Goal: Information Seeking & Learning: Learn about a topic

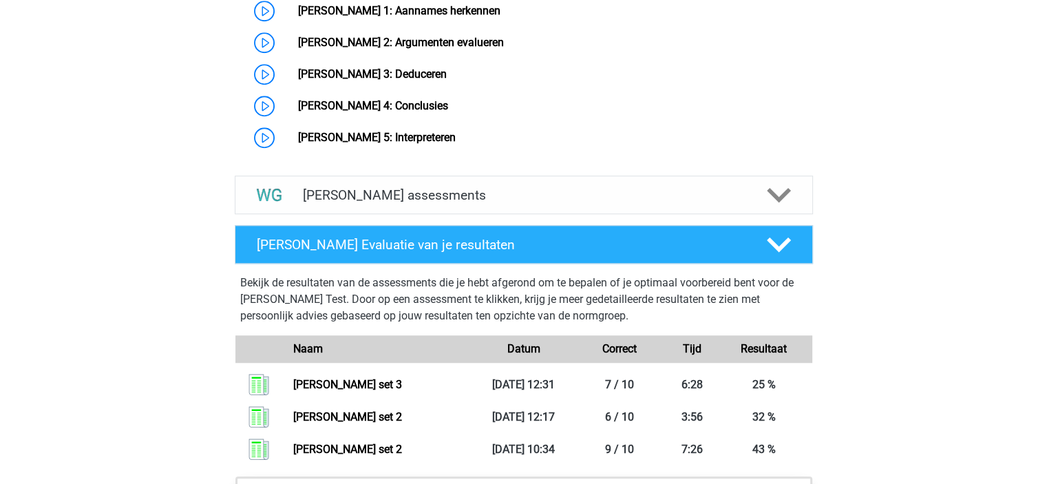
scroll to position [1231, 0]
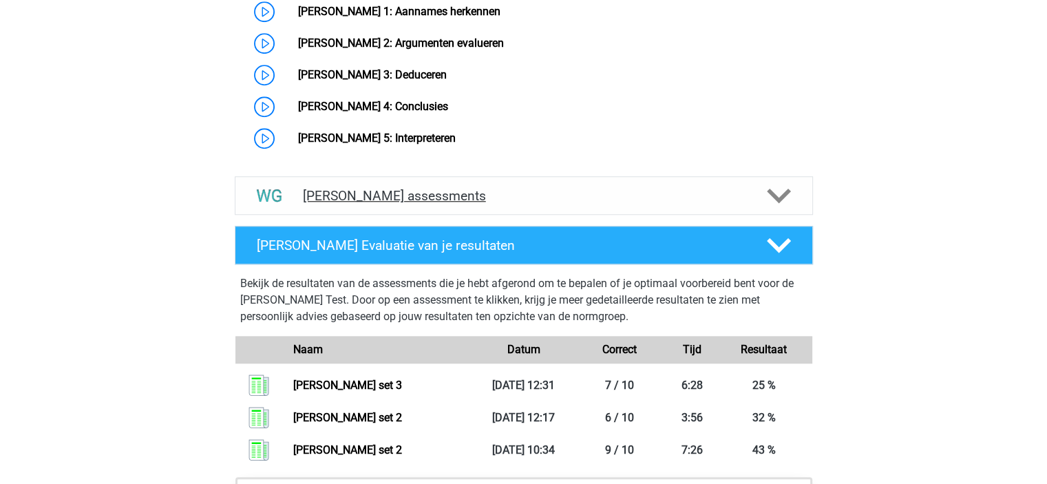
click at [785, 206] on div "Watson Glaser assessments" at bounding box center [524, 195] width 578 height 39
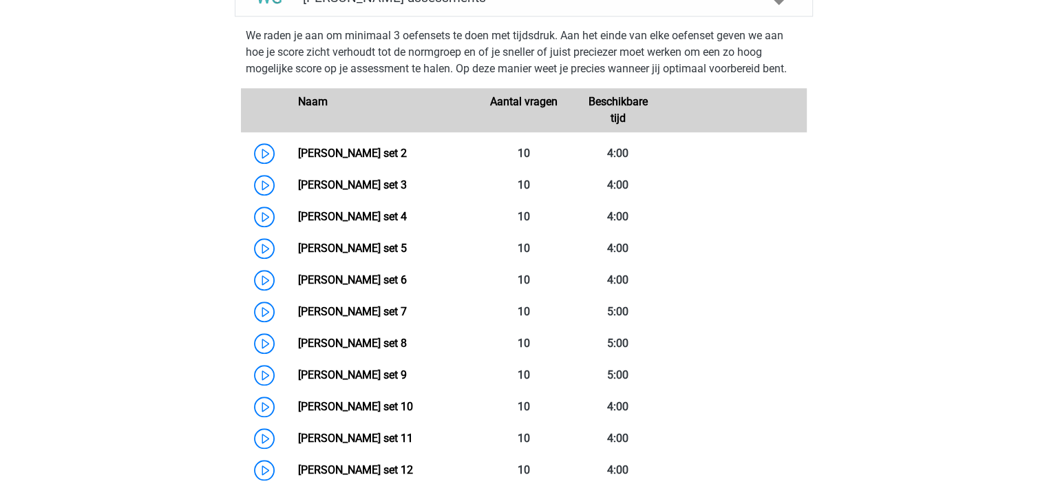
scroll to position [1432, 0]
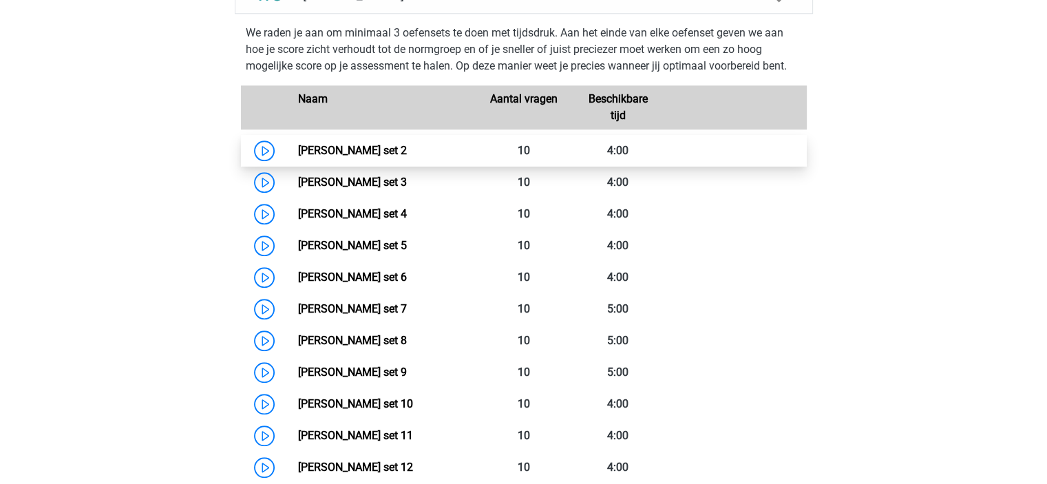
click at [407, 151] on link "Watson Glaser set 2" at bounding box center [352, 150] width 109 height 13
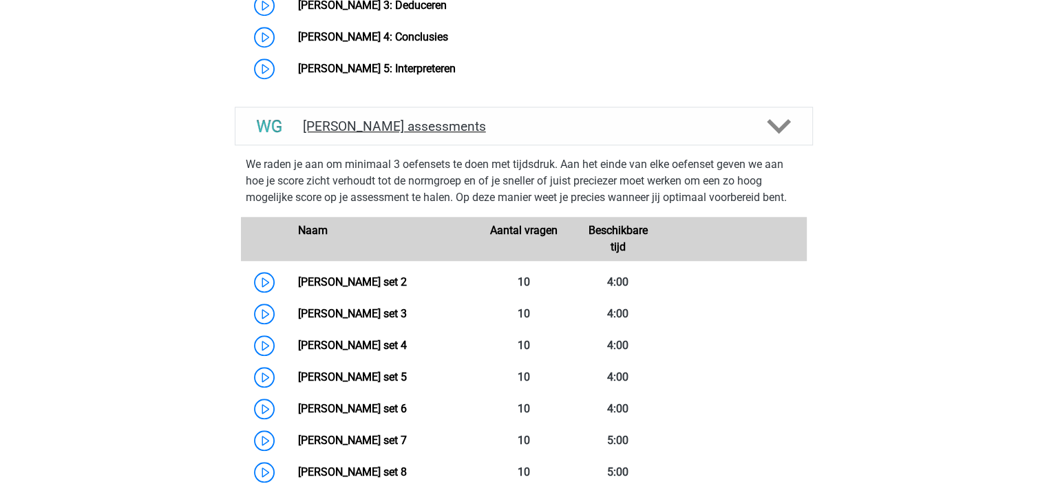
scroll to position [1308, 0]
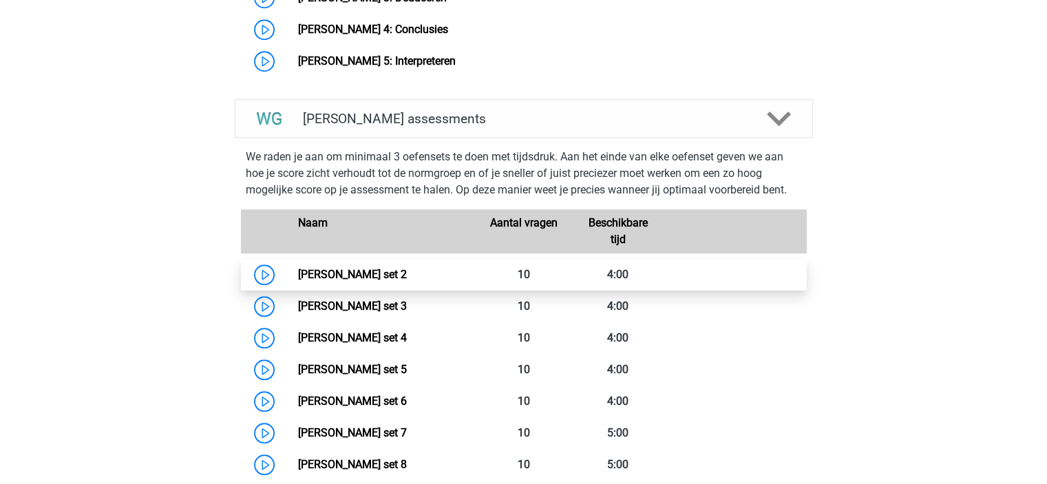
click at [407, 268] on link "Watson Glaser set 2" at bounding box center [352, 274] width 109 height 13
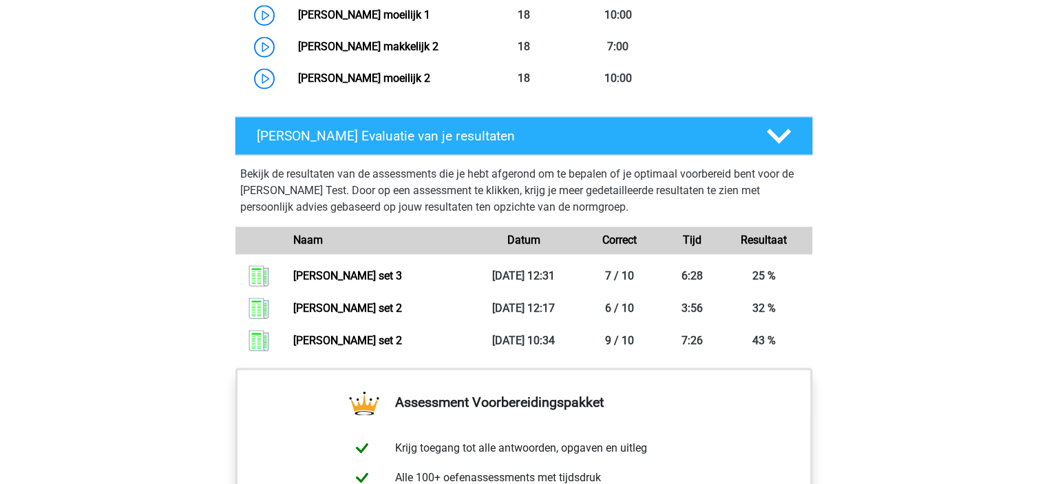
scroll to position [2107, 0]
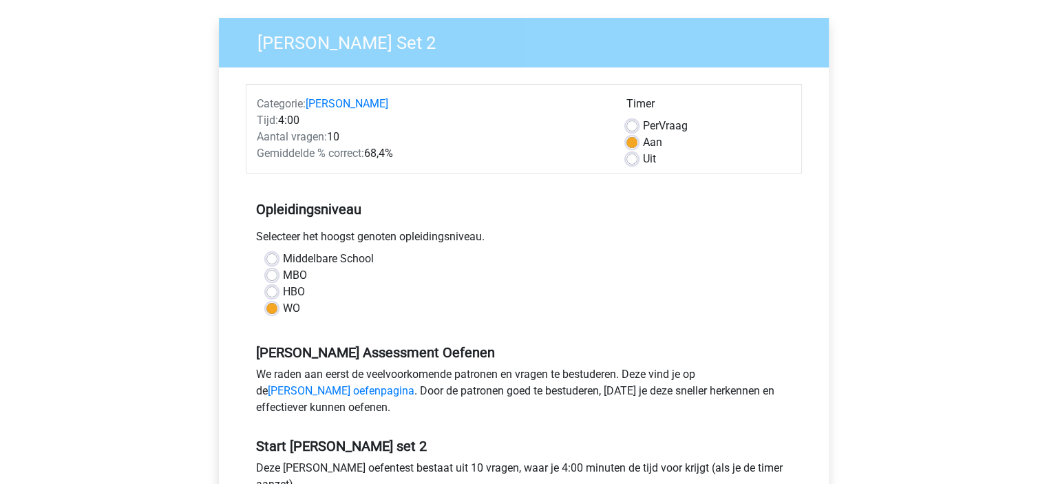
scroll to position [96, 0]
click at [638, 162] on div "Uit" at bounding box center [709, 158] width 165 height 17
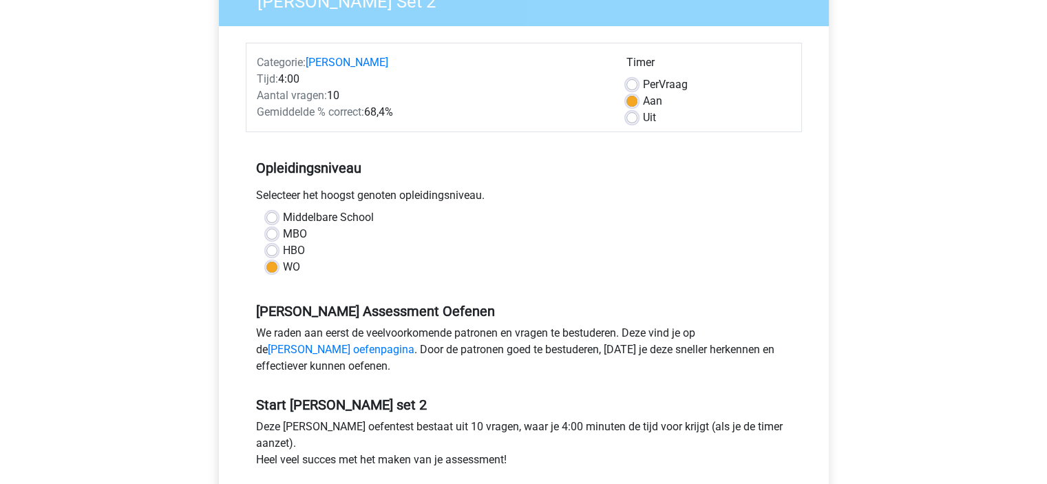
scroll to position [165, 0]
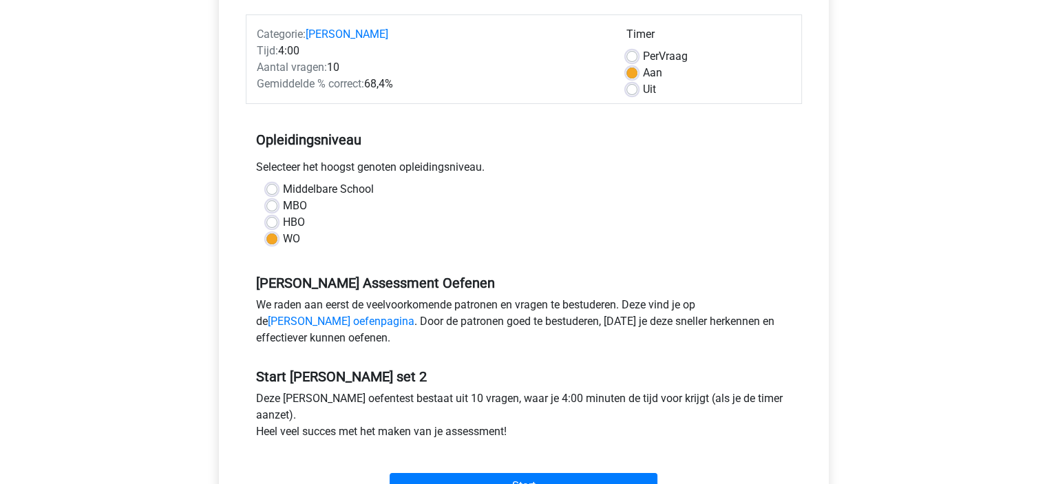
click at [643, 88] on label "Uit" at bounding box center [649, 89] width 13 height 17
click at [631, 88] on input "Uit" at bounding box center [632, 88] width 11 height 14
radio input "true"
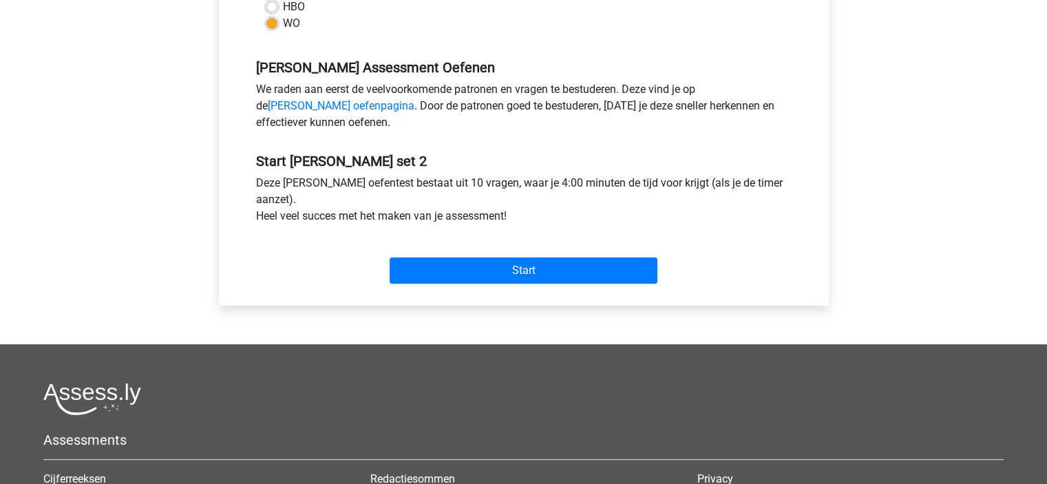
scroll to position [409, 0]
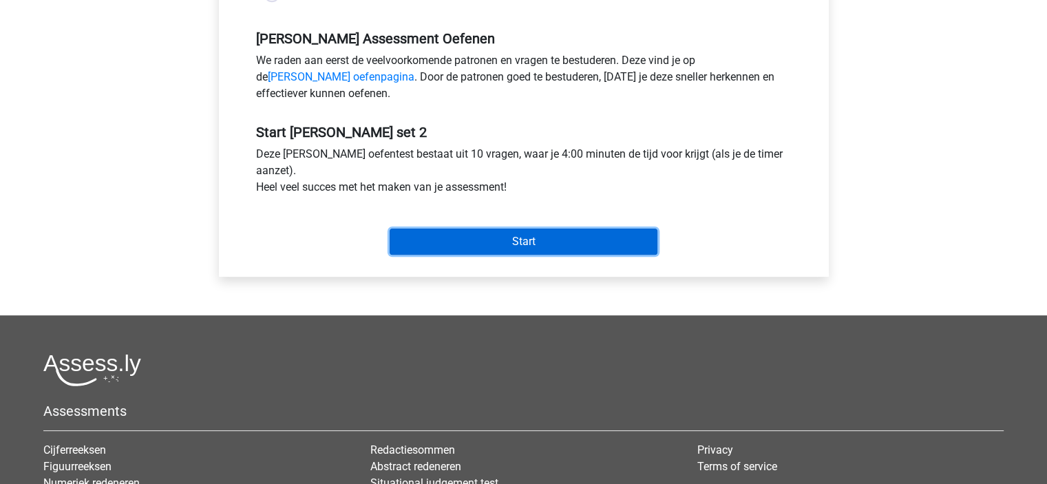
click at [594, 239] on input "Start" at bounding box center [524, 242] width 268 height 26
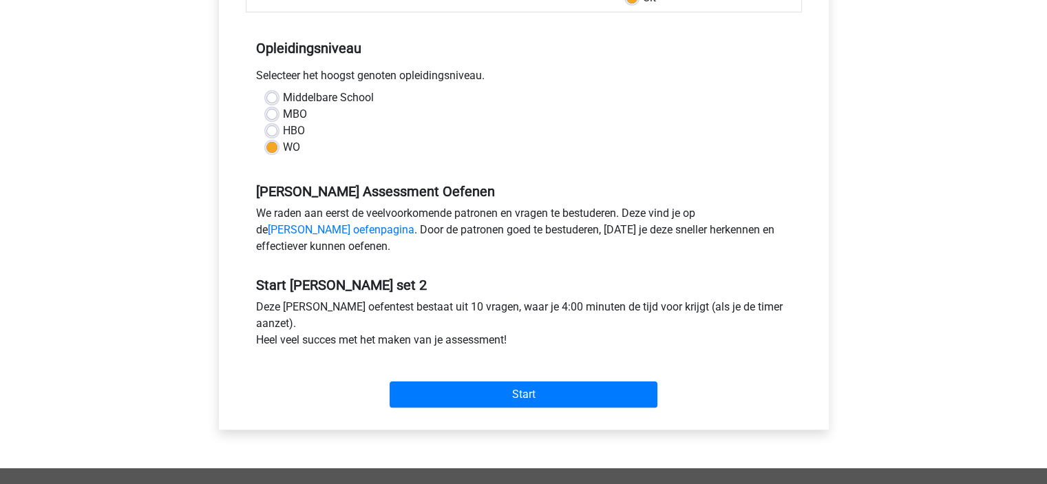
scroll to position [296, 0]
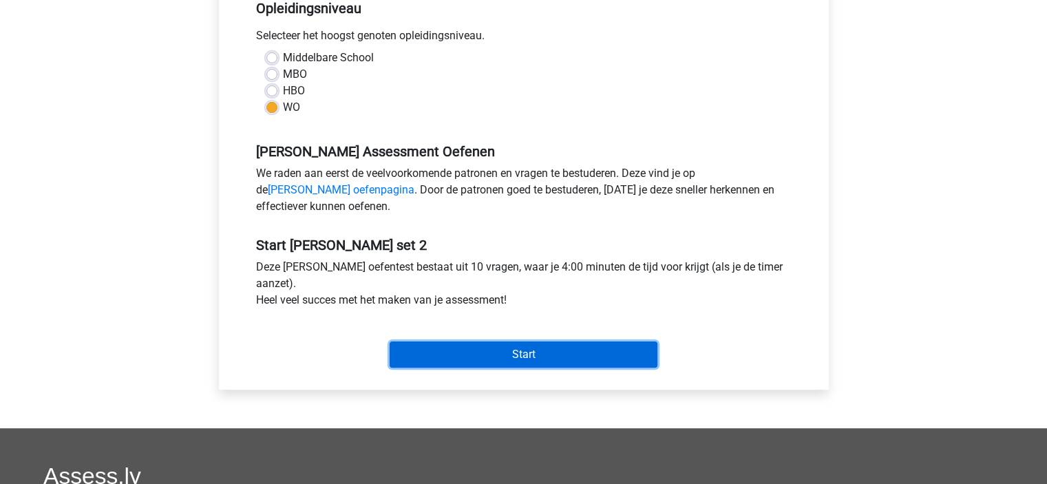
click at [557, 346] on input "Start" at bounding box center [524, 355] width 268 height 26
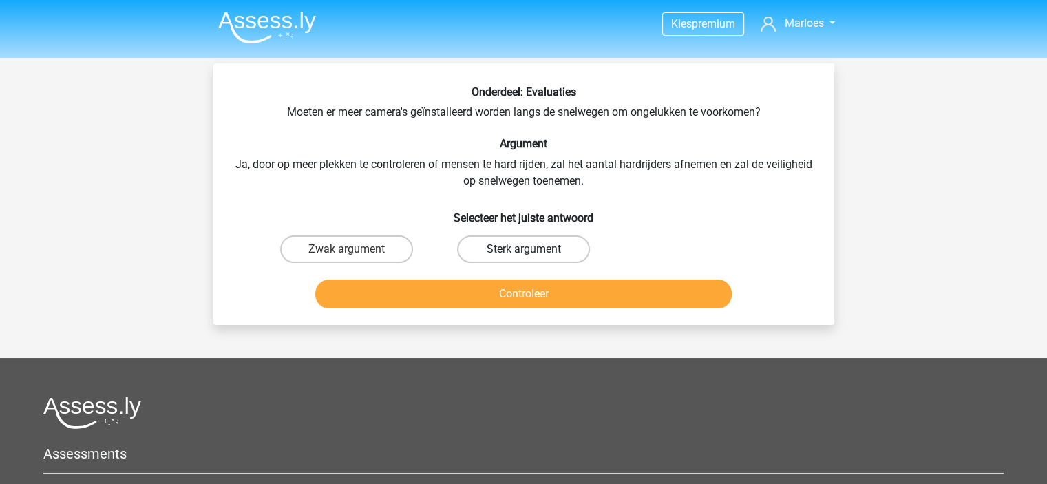
click at [501, 248] on label "Sterk argument" at bounding box center [523, 250] width 133 height 28
click at [523, 249] on input "Sterk argument" at bounding box center [527, 253] width 9 height 9
radio input "true"
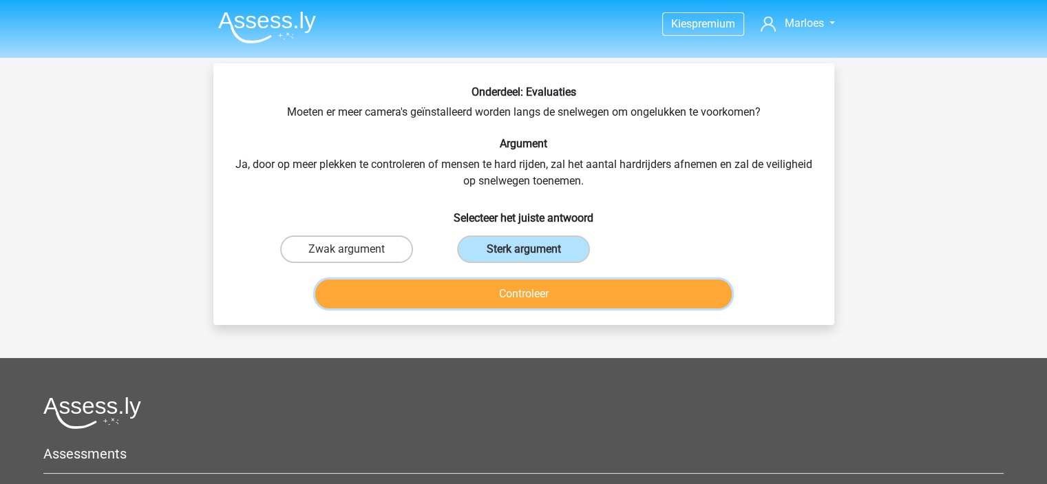
click at [583, 293] on button "Controleer" at bounding box center [523, 294] width 417 height 29
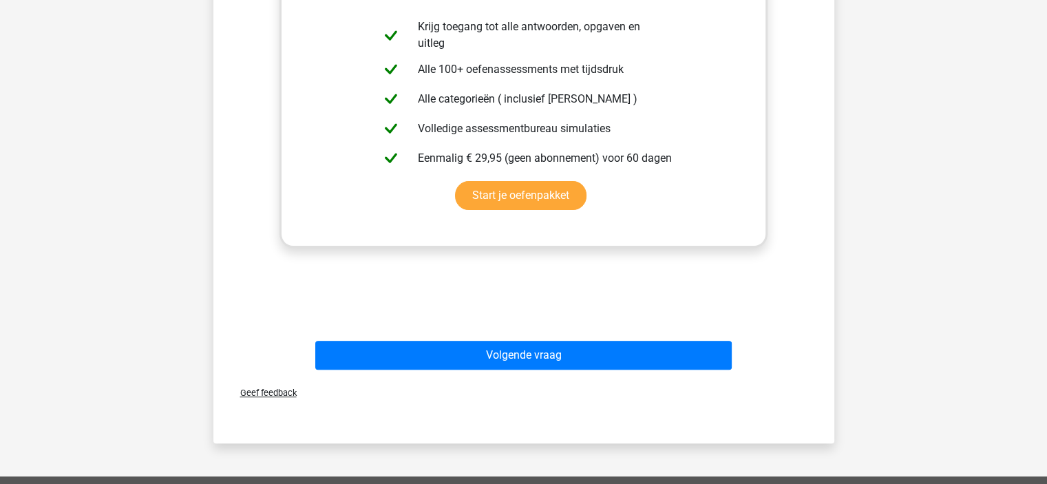
scroll to position [383, 0]
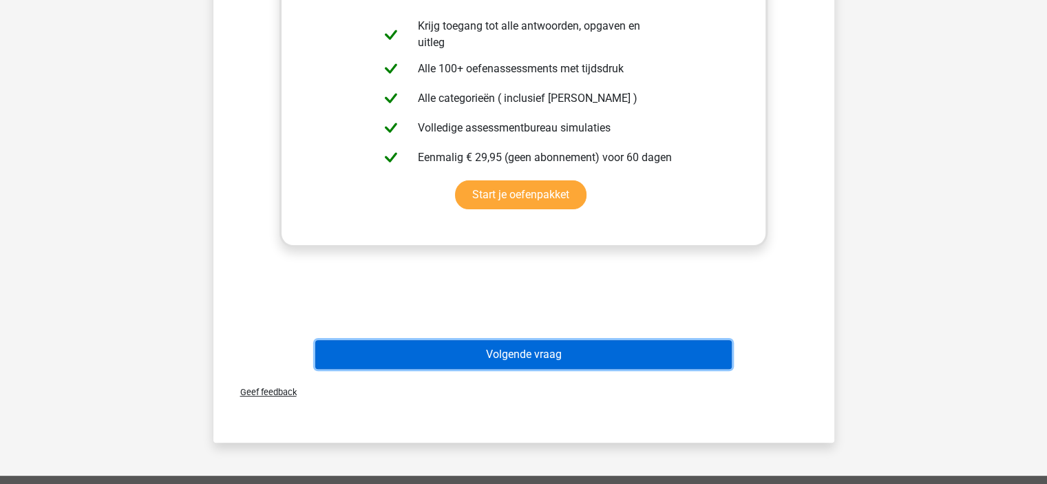
click at [583, 351] on button "Volgende vraag" at bounding box center [523, 354] width 417 height 29
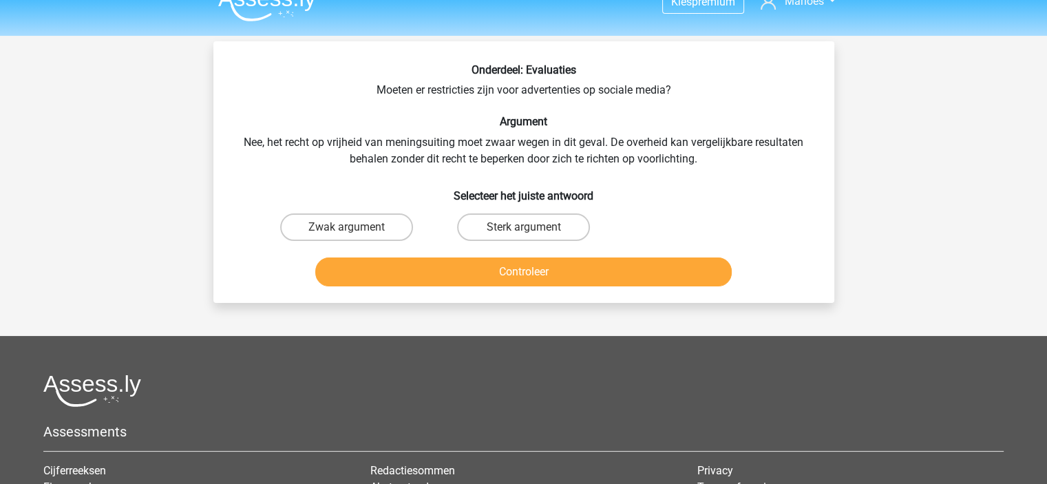
scroll to position [0, 0]
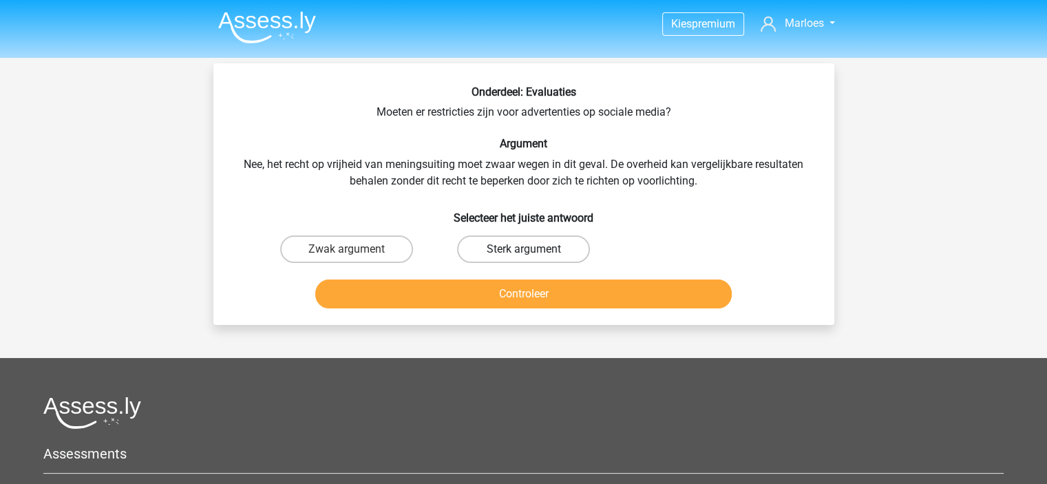
click at [493, 249] on label "Sterk argument" at bounding box center [523, 250] width 133 height 28
click at [523, 249] on input "Sterk argument" at bounding box center [527, 253] width 9 height 9
radio input "true"
click at [547, 275] on div "Controleer" at bounding box center [524, 291] width 577 height 45
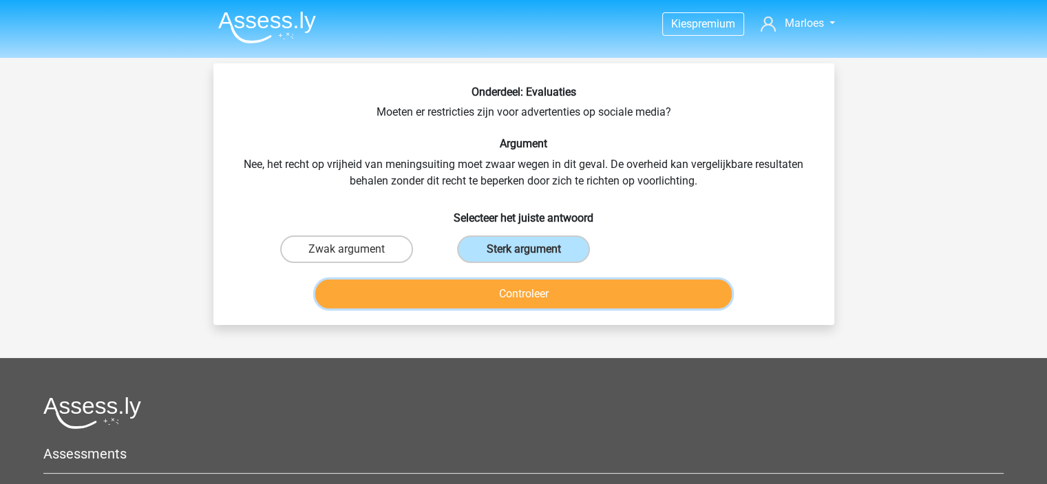
click at [555, 293] on button "Controleer" at bounding box center [523, 294] width 417 height 29
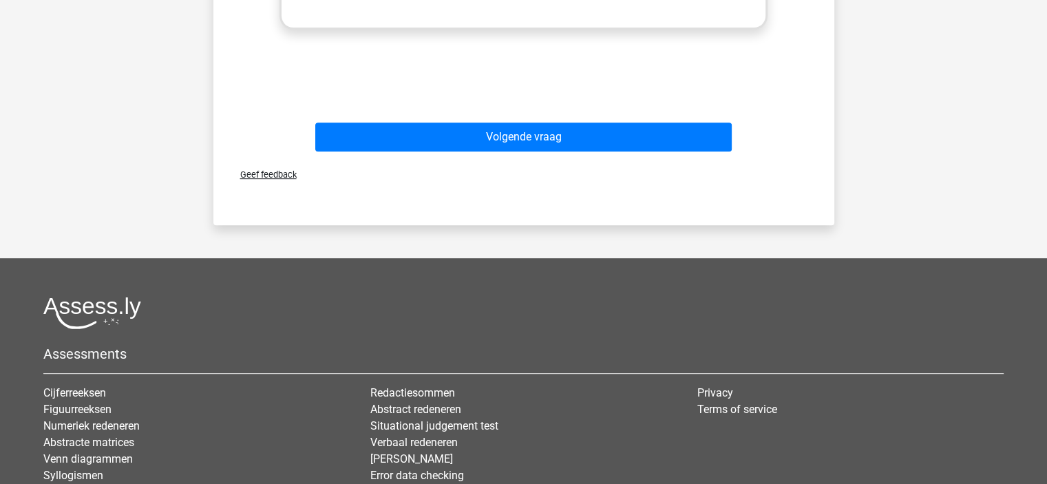
scroll to position [623, 0]
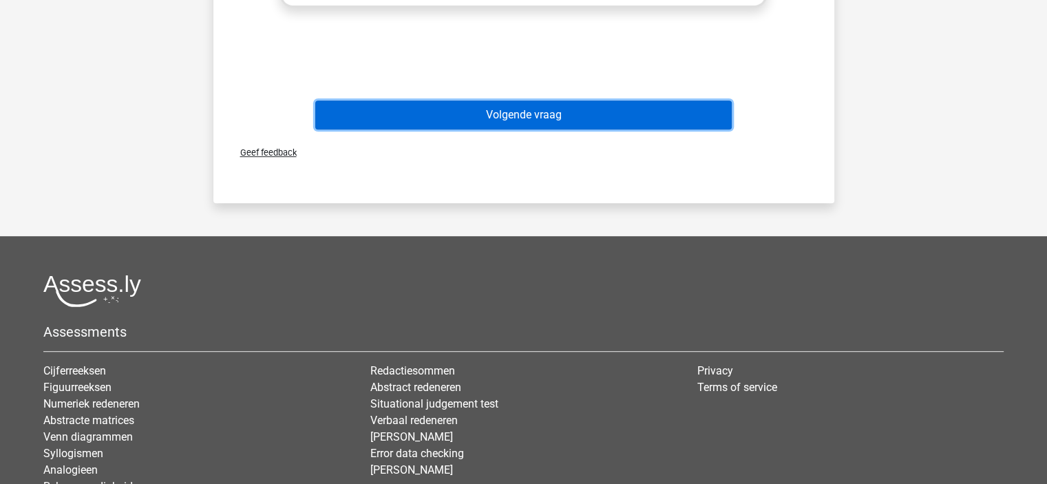
click at [625, 120] on button "Volgende vraag" at bounding box center [523, 115] width 417 height 29
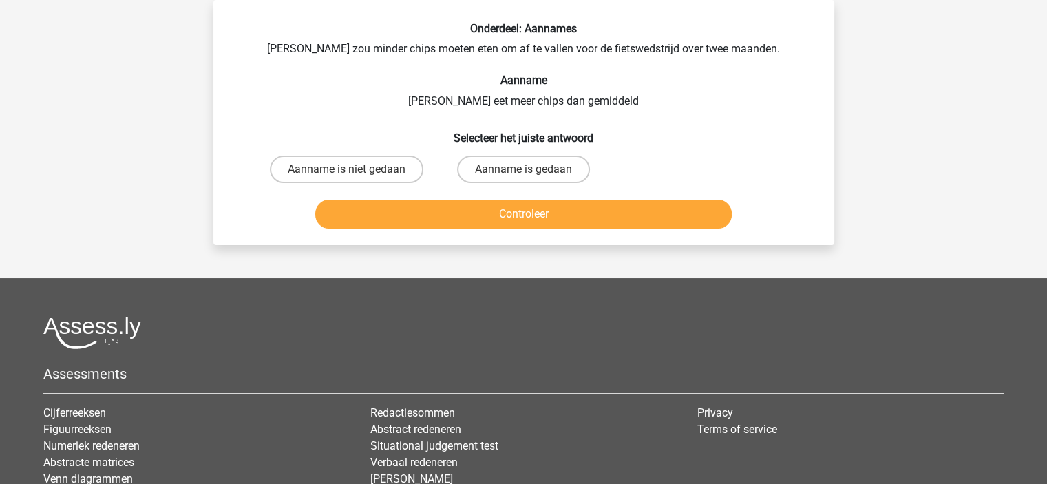
scroll to position [0, 0]
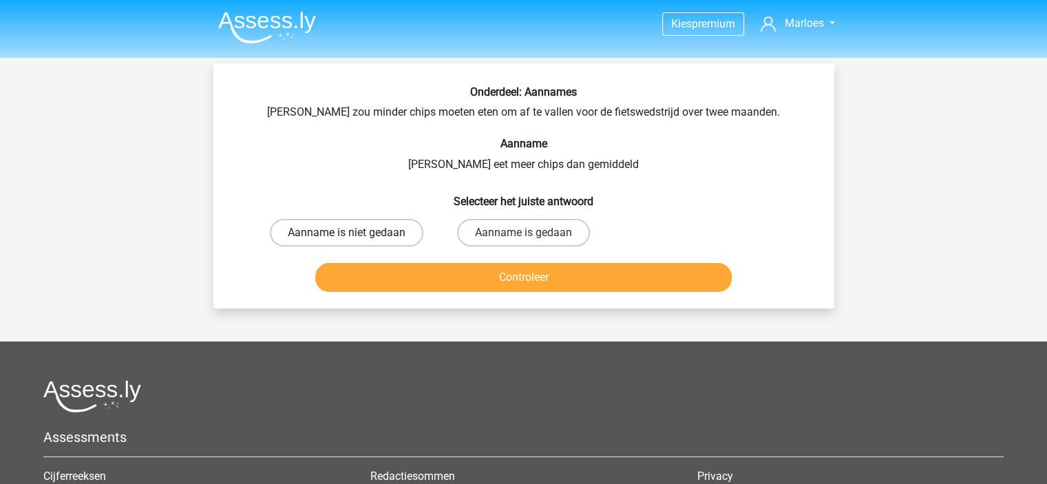
click at [381, 231] on label "Aanname is niet gedaan" at bounding box center [347, 233] width 154 height 28
click at [355, 233] on input "Aanname is niet gedaan" at bounding box center [350, 237] width 9 height 9
radio input "true"
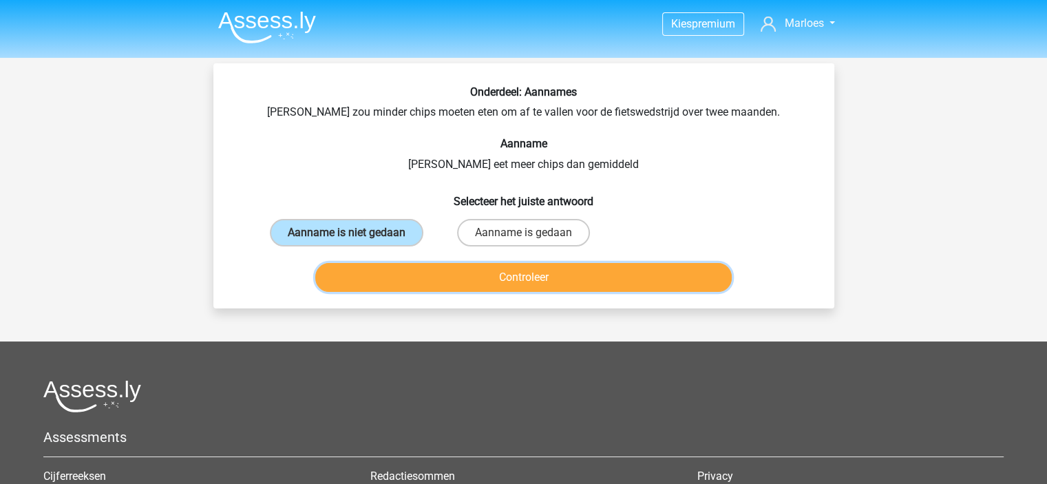
click at [581, 284] on button "Controleer" at bounding box center [523, 277] width 417 height 29
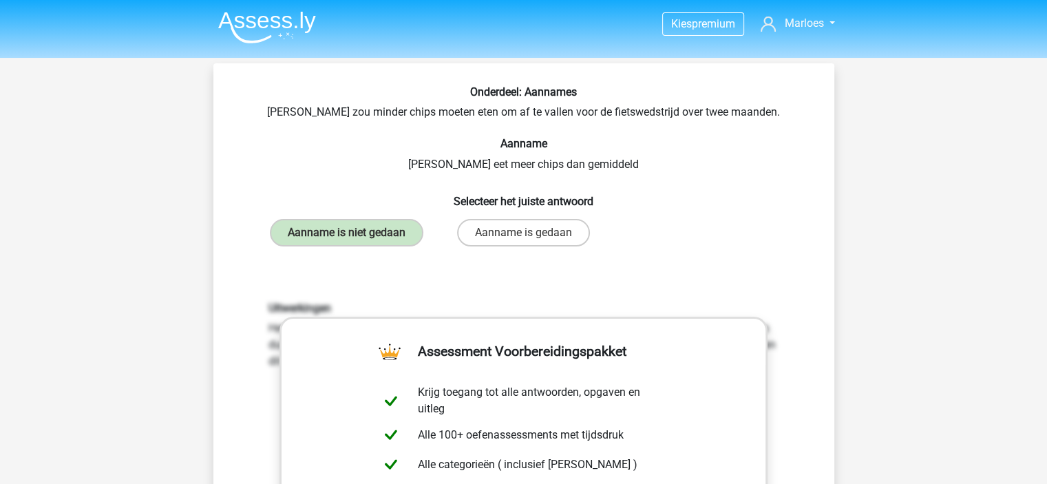
scroll to position [412, 0]
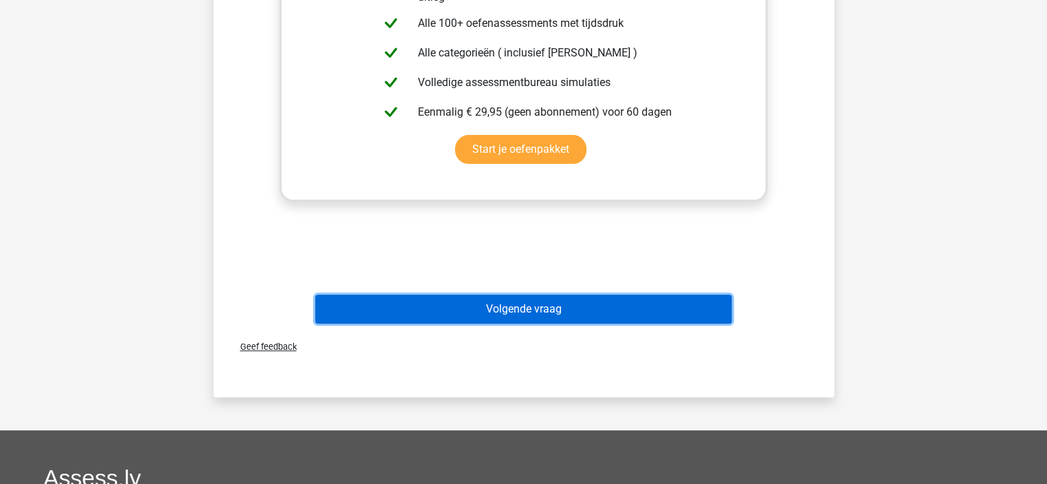
click at [567, 320] on button "Volgende vraag" at bounding box center [523, 309] width 417 height 29
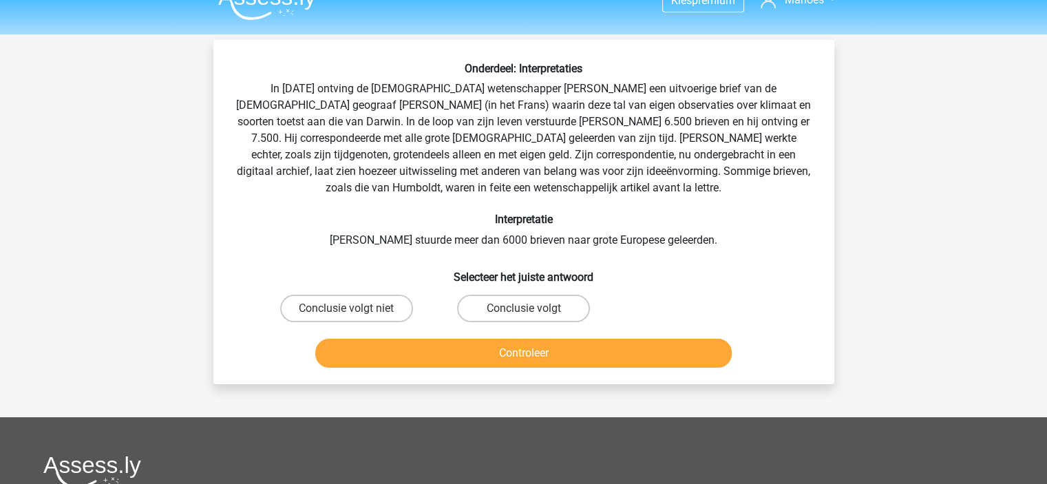
scroll to position [17, 0]
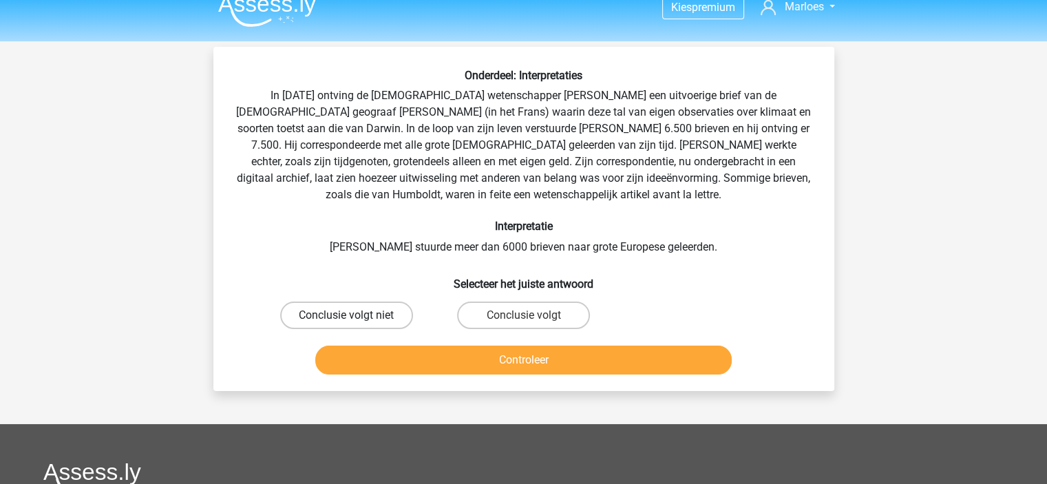
click at [355, 314] on label "Conclusie volgt niet" at bounding box center [346, 316] width 133 height 28
click at [355, 315] on input "Conclusie volgt niet" at bounding box center [350, 319] width 9 height 9
radio input "true"
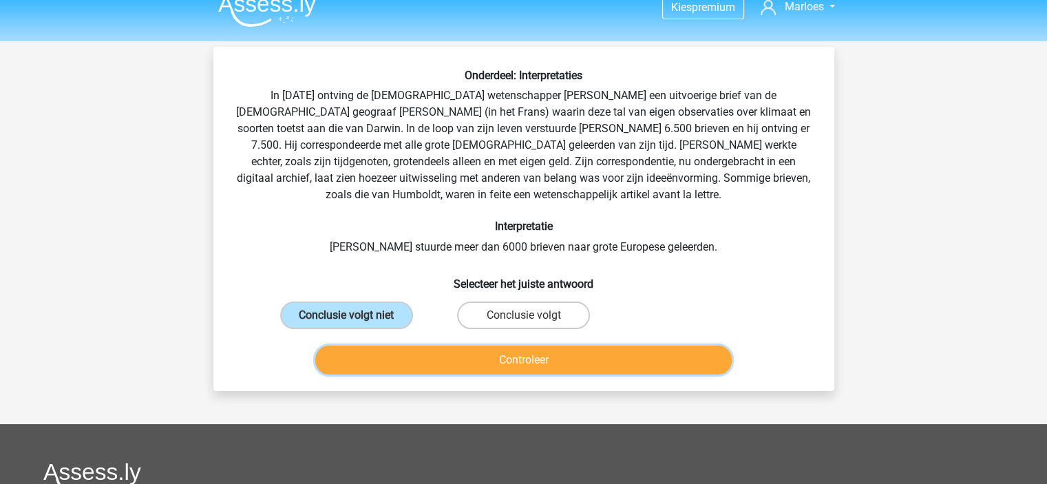
click at [466, 365] on button "Controleer" at bounding box center [523, 360] width 417 height 29
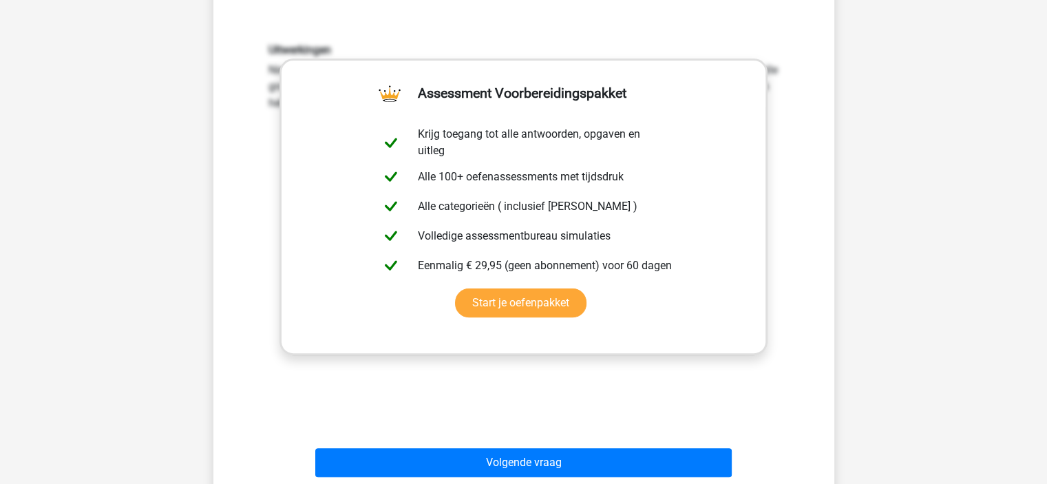
scroll to position [359, 0]
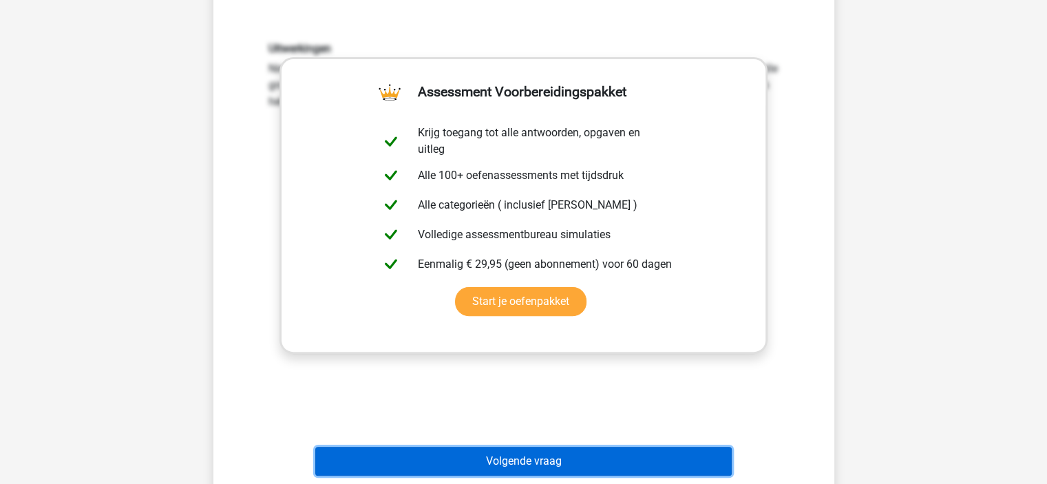
click at [512, 471] on button "Volgende vraag" at bounding box center [523, 461] width 417 height 29
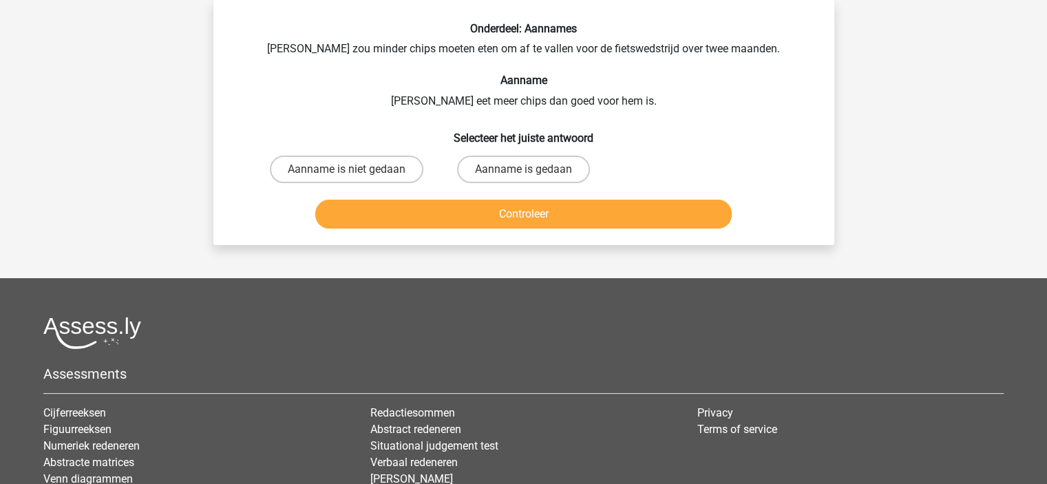
scroll to position [0, 0]
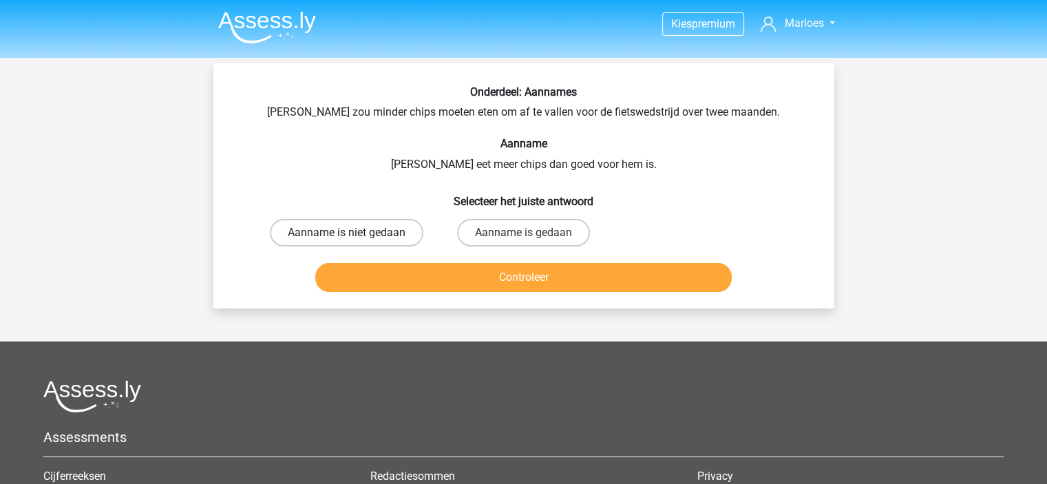
click at [377, 234] on label "Aanname is niet gedaan" at bounding box center [347, 233] width 154 height 28
click at [355, 234] on input "Aanname is niet gedaan" at bounding box center [350, 237] width 9 height 9
radio input "true"
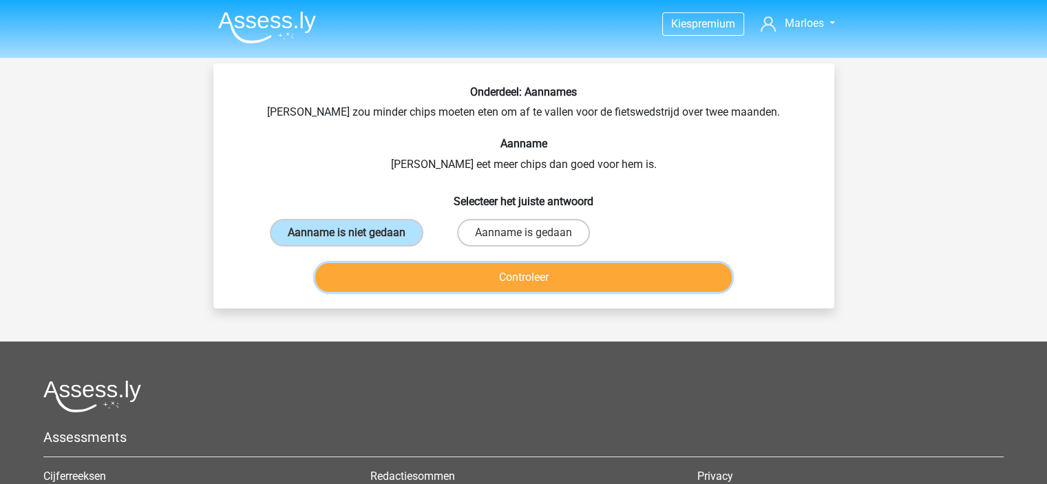
click at [462, 278] on button "Controleer" at bounding box center [523, 277] width 417 height 29
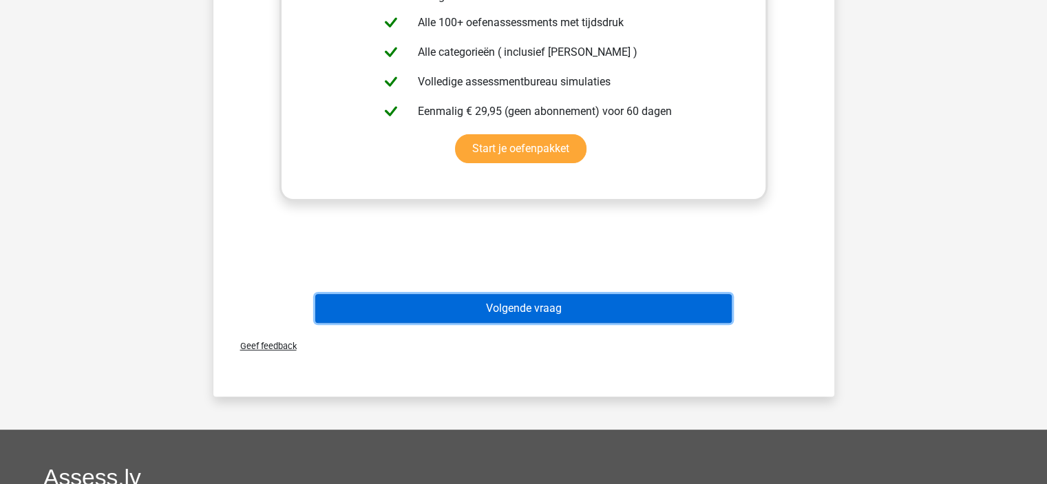
click at [499, 320] on button "Volgende vraag" at bounding box center [523, 308] width 417 height 29
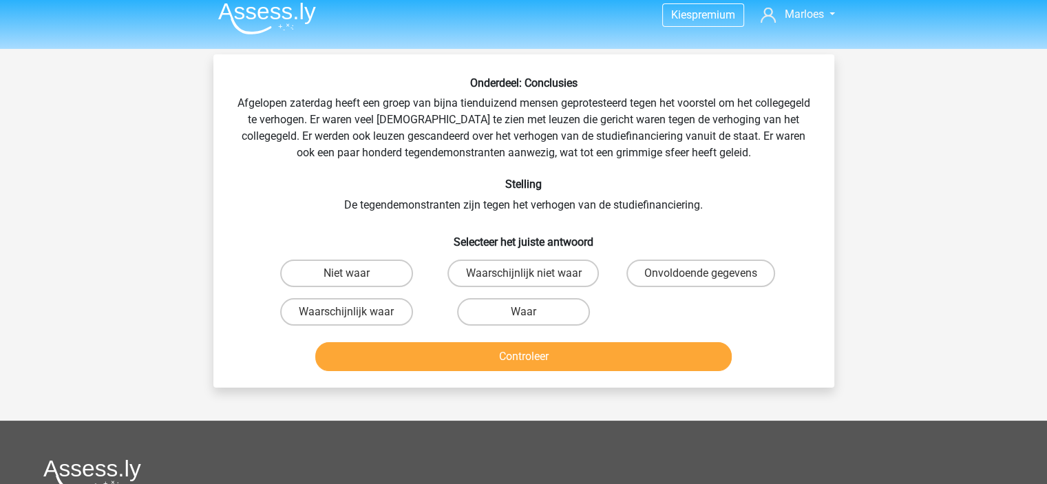
scroll to position [8, 0]
click at [368, 309] on label "Waarschijnlijk waar" at bounding box center [346, 313] width 133 height 28
click at [355, 313] on input "Waarschijnlijk waar" at bounding box center [350, 317] width 9 height 9
radio input "true"
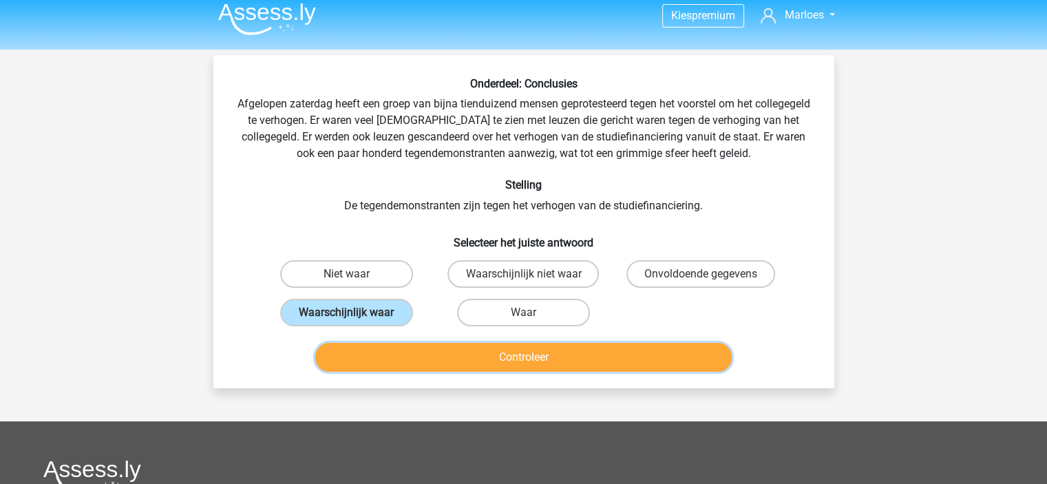
click at [482, 357] on button "Controleer" at bounding box center [523, 357] width 417 height 29
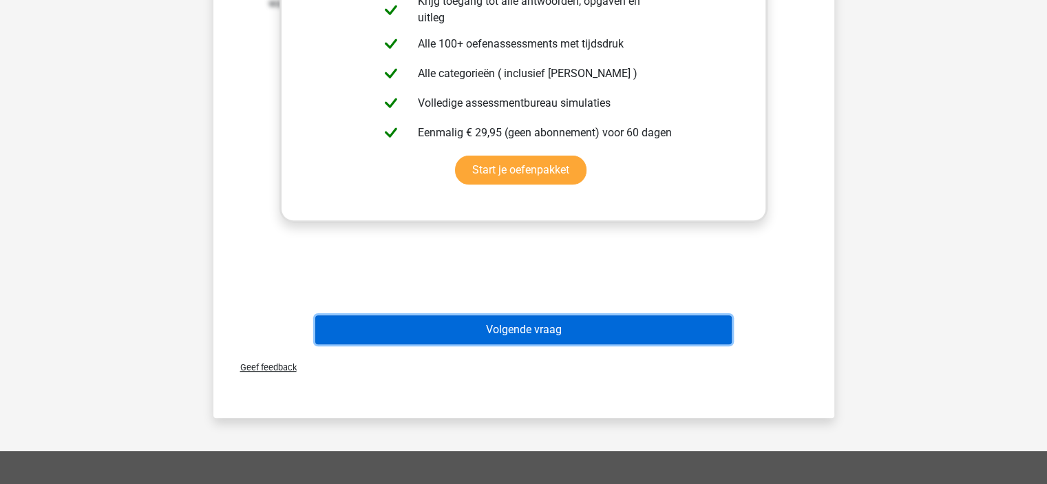
click at [530, 330] on button "Volgende vraag" at bounding box center [523, 329] width 417 height 29
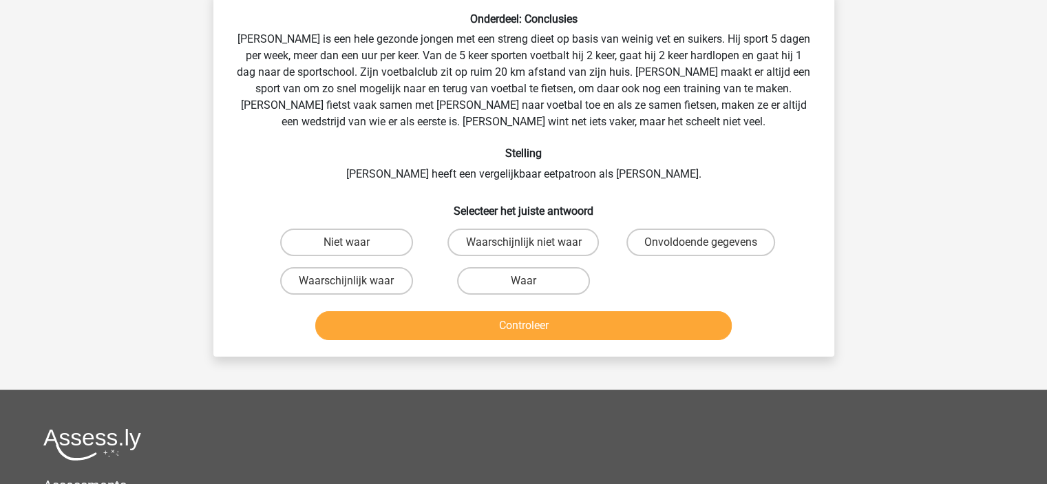
scroll to position [63, 0]
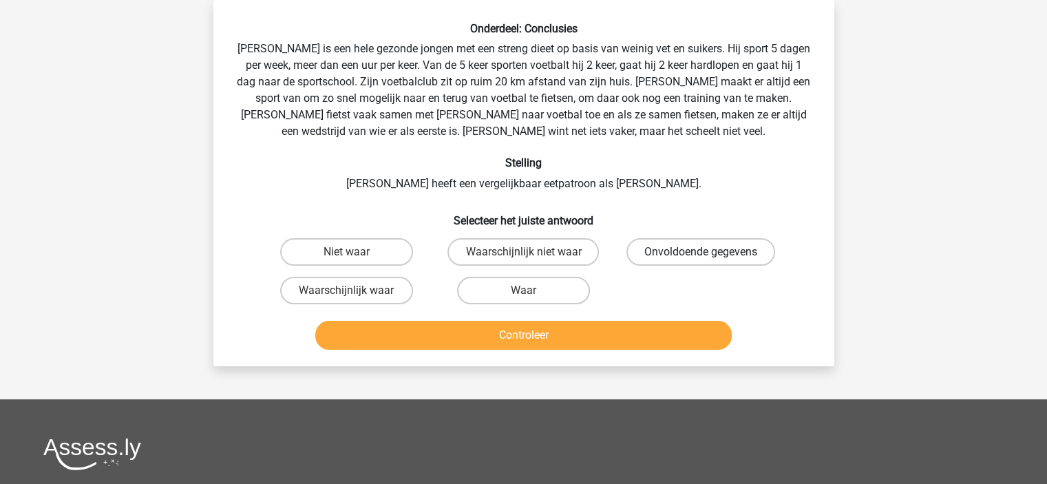
click at [654, 255] on label "Onvoldoende gegevens" at bounding box center [701, 252] width 149 height 28
click at [701, 255] on input "Onvoldoende gegevens" at bounding box center [705, 256] width 9 height 9
radio input "true"
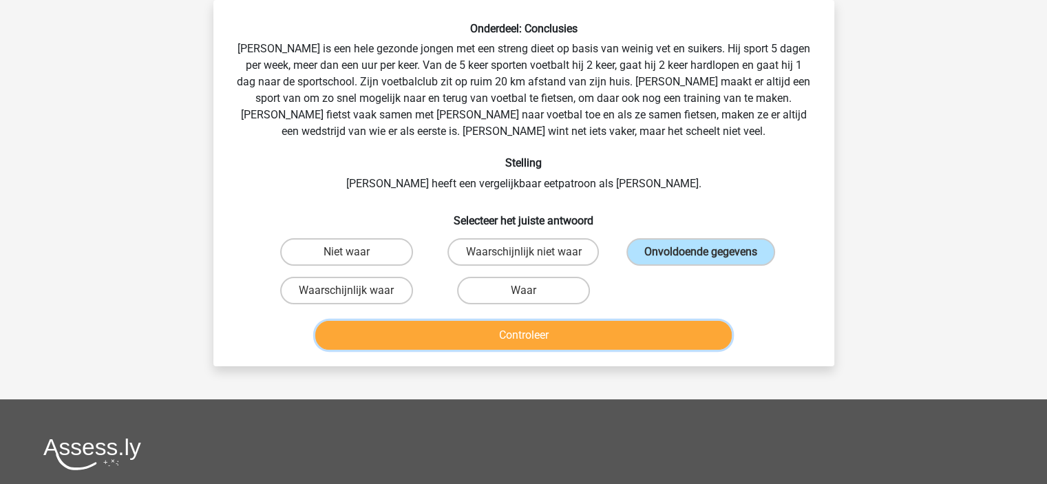
click at [561, 347] on button "Controleer" at bounding box center [523, 335] width 417 height 29
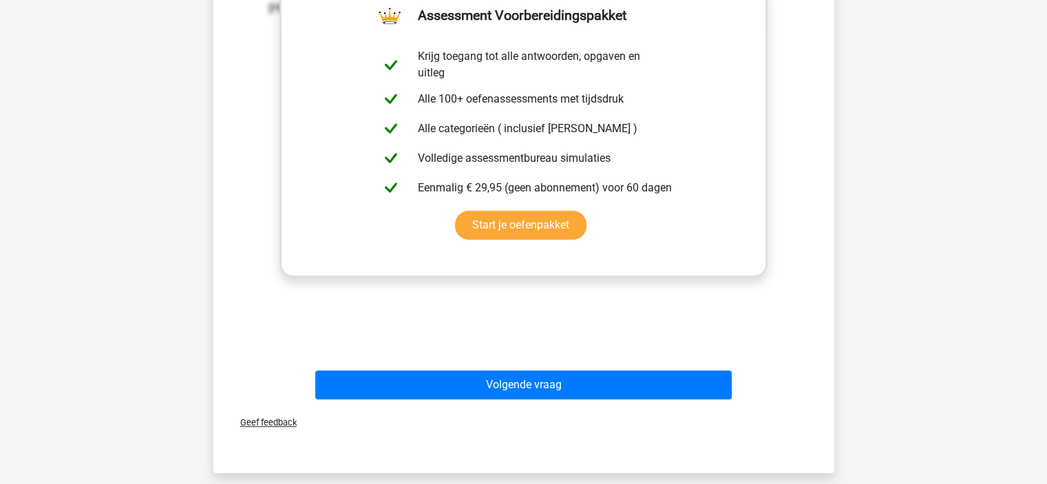
scroll to position [460, 0]
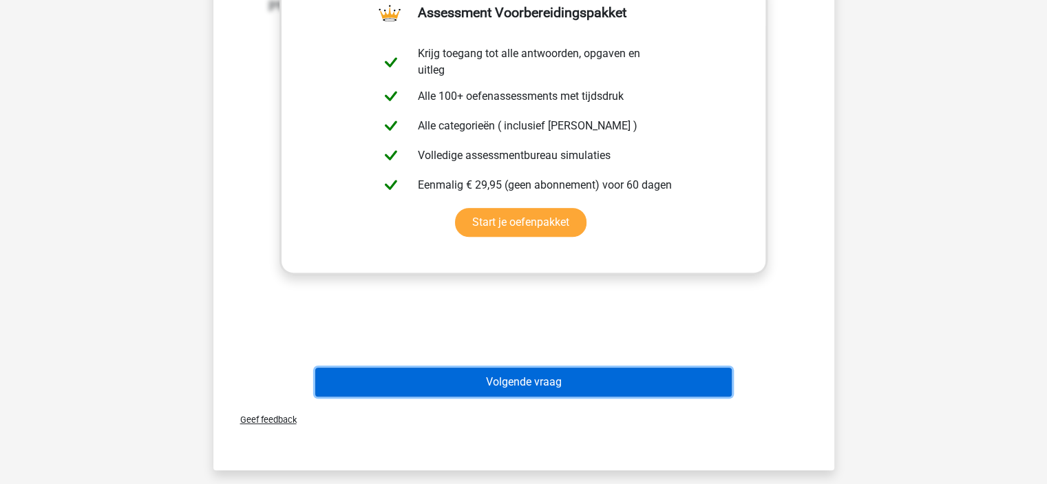
click at [576, 378] on button "Volgende vraag" at bounding box center [523, 382] width 417 height 29
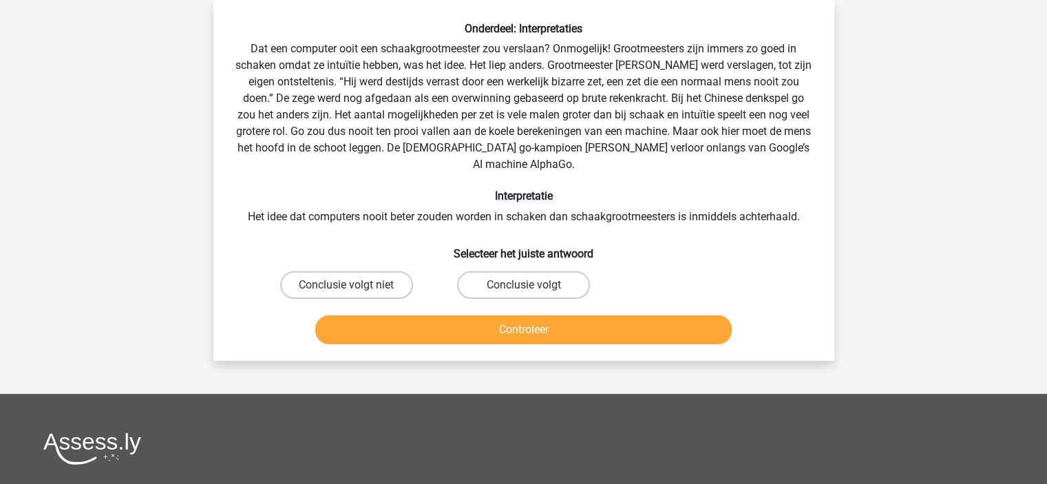
scroll to position [63, 0]
click at [507, 271] on label "Conclusie volgt" at bounding box center [523, 285] width 133 height 28
click at [523, 285] on input "Conclusie volgt" at bounding box center [527, 289] width 9 height 9
radio input "true"
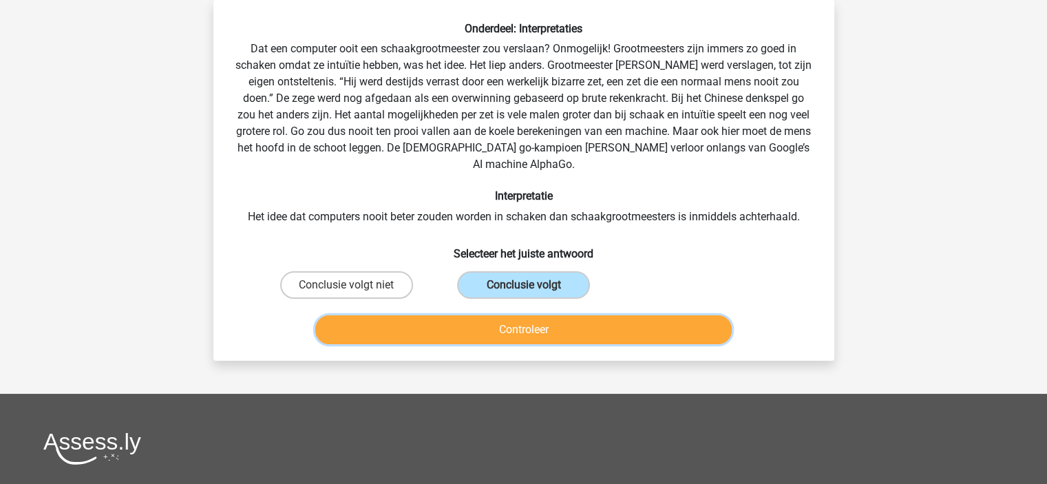
click at [558, 322] on button "Controleer" at bounding box center [523, 329] width 417 height 29
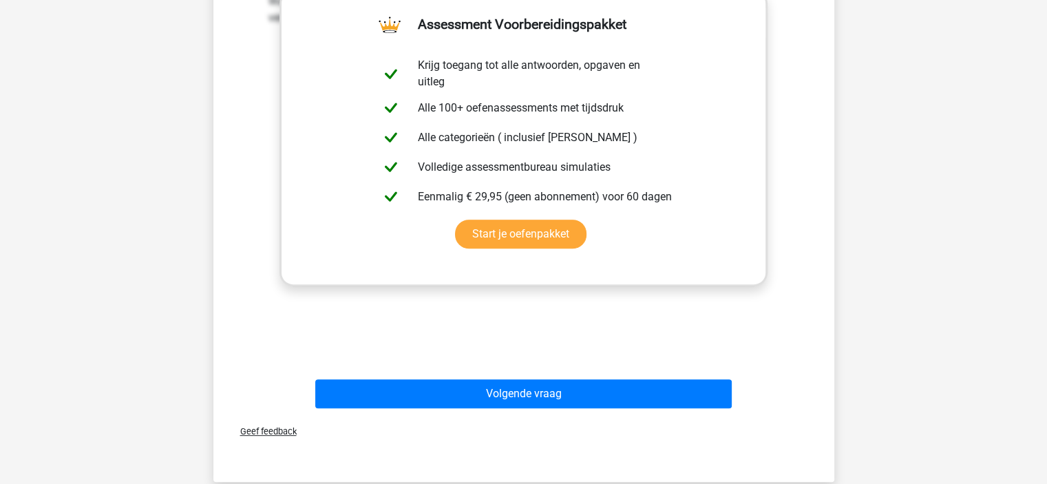
scroll to position [443, 0]
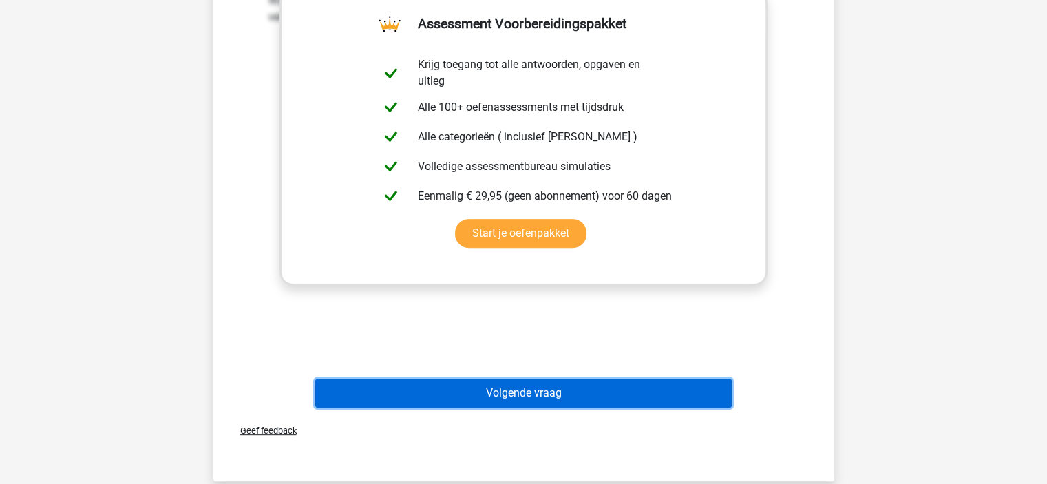
click at [576, 379] on button "Volgende vraag" at bounding box center [523, 393] width 417 height 29
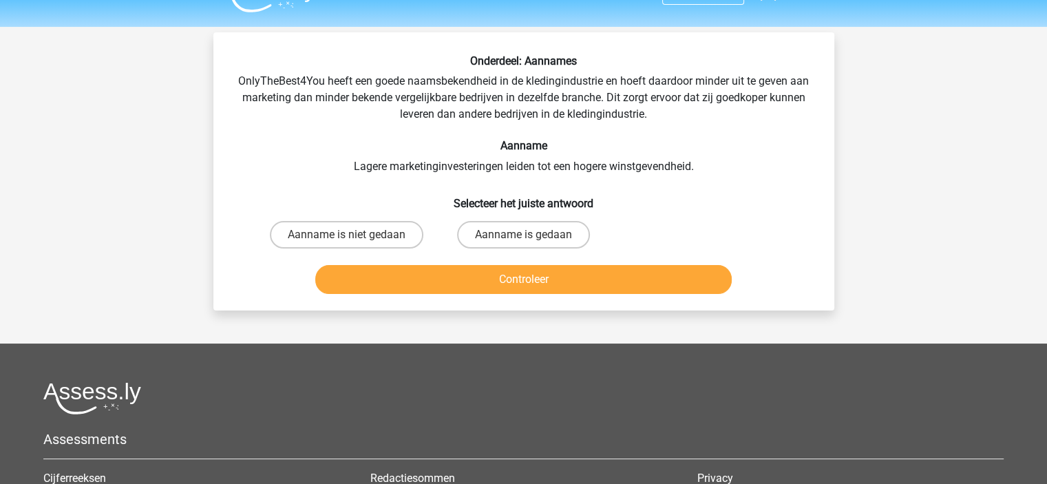
scroll to position [30, 0]
click at [416, 230] on label "Aanname is niet gedaan" at bounding box center [347, 236] width 154 height 28
click at [355, 236] on input "Aanname is niet gedaan" at bounding box center [350, 240] width 9 height 9
radio input "true"
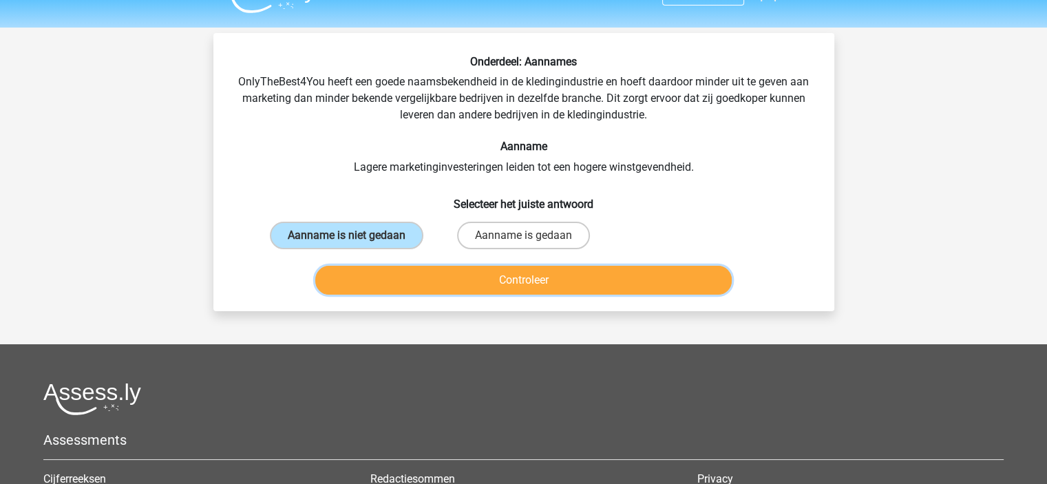
click at [478, 278] on button "Controleer" at bounding box center [523, 280] width 417 height 29
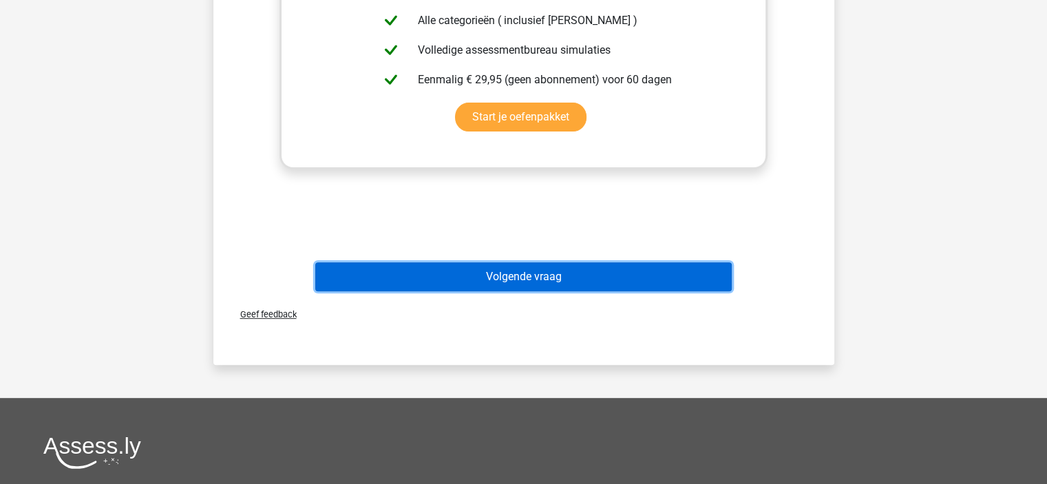
click at [496, 281] on button "Volgende vraag" at bounding box center [523, 276] width 417 height 29
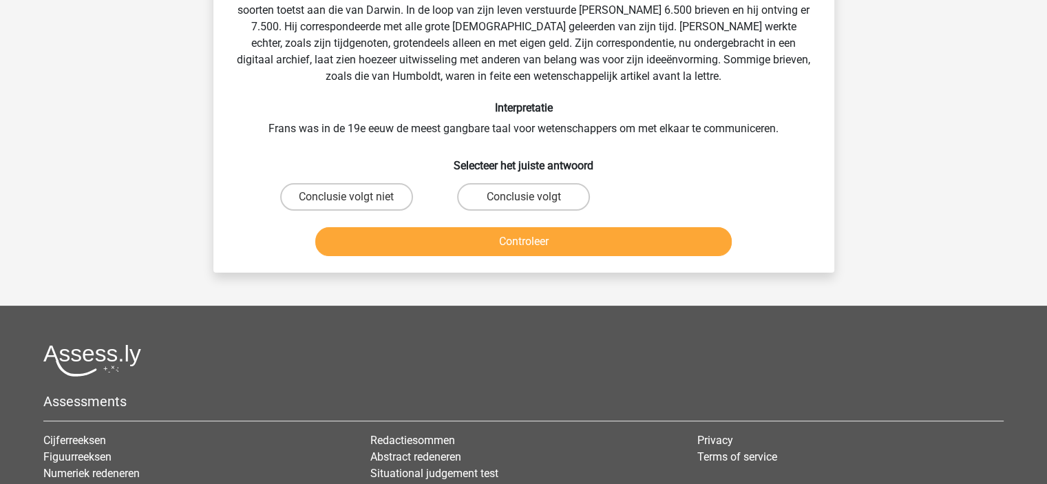
scroll to position [63, 0]
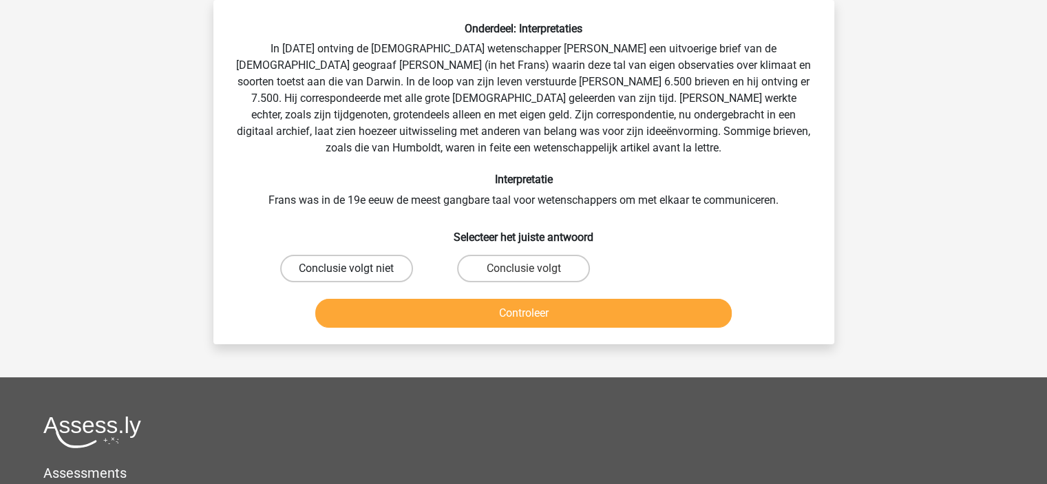
click at [366, 270] on label "Conclusie volgt niet" at bounding box center [346, 269] width 133 height 28
click at [355, 270] on input "Conclusie volgt niet" at bounding box center [350, 273] width 9 height 9
radio input "true"
click at [592, 306] on button "Controleer" at bounding box center [523, 313] width 417 height 29
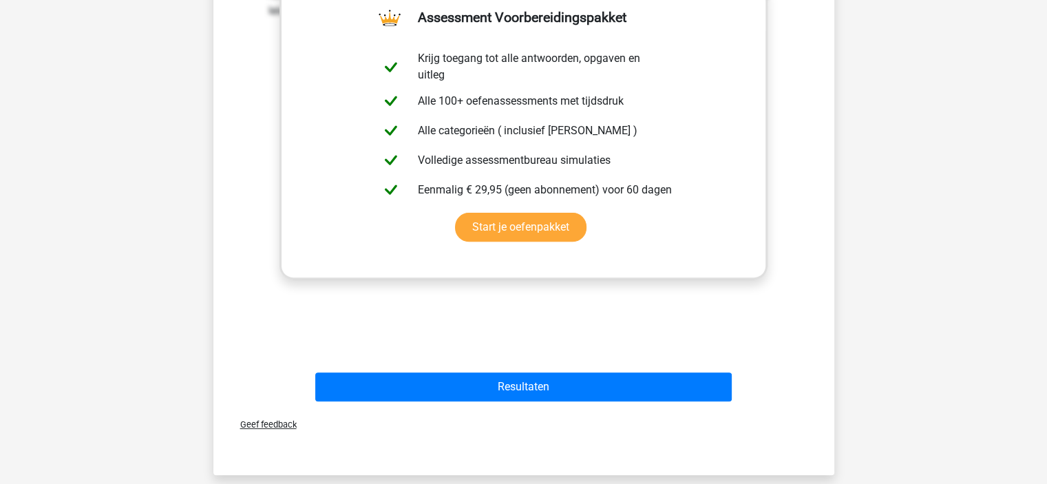
scroll to position [461, 0]
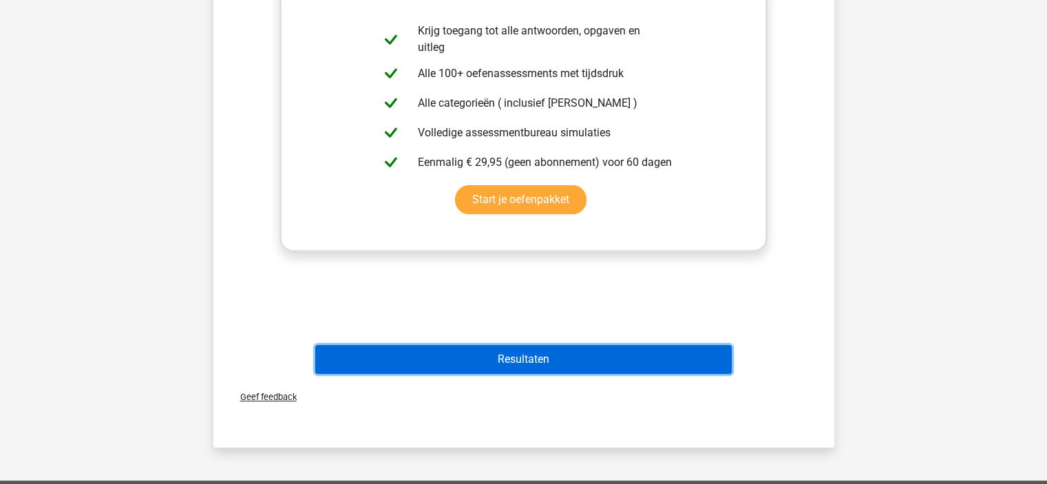
click at [559, 364] on button "Resultaten" at bounding box center [523, 359] width 417 height 29
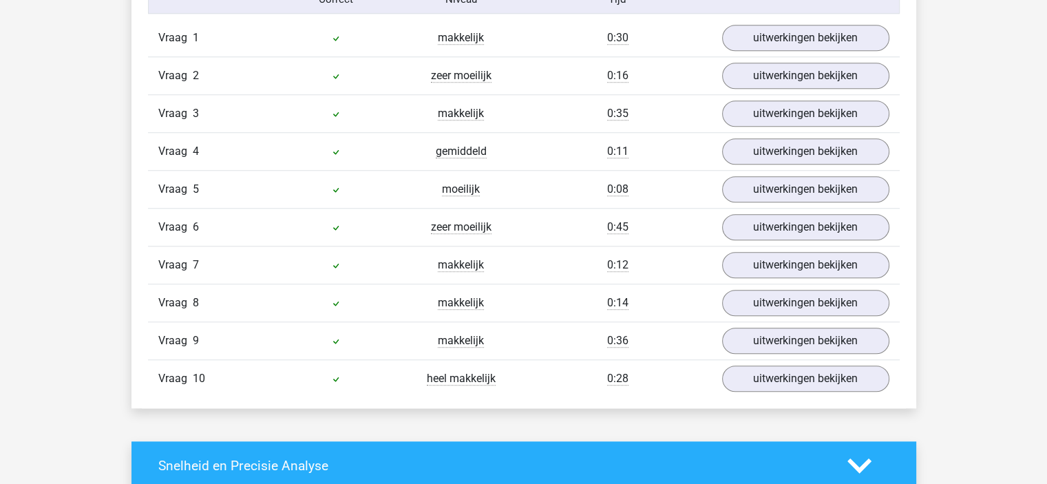
scroll to position [1170, 0]
click at [785, 73] on link "uitwerkingen bekijken" at bounding box center [805, 75] width 192 height 30
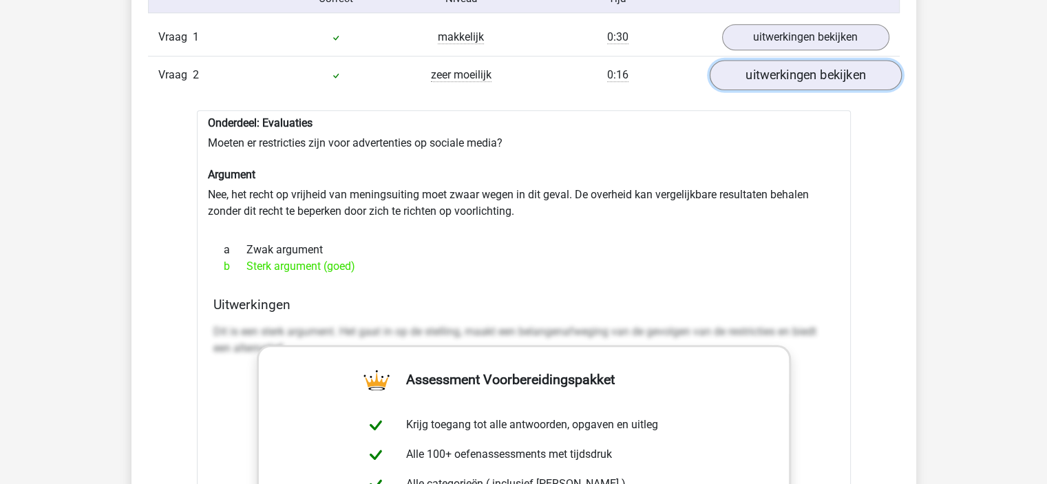
click at [785, 73] on link "uitwerkingen bekijken" at bounding box center [805, 75] width 192 height 30
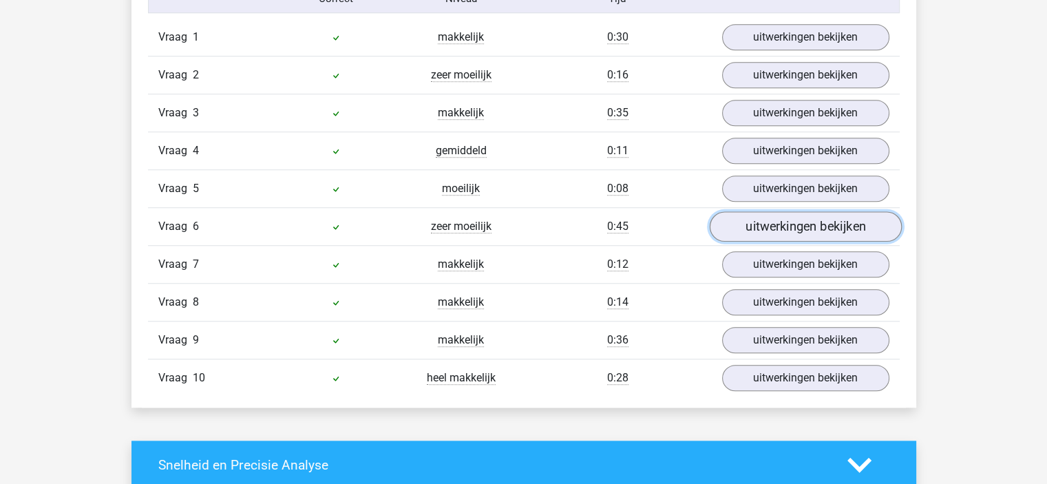
click at [793, 223] on link "uitwerkingen bekijken" at bounding box center [805, 226] width 192 height 30
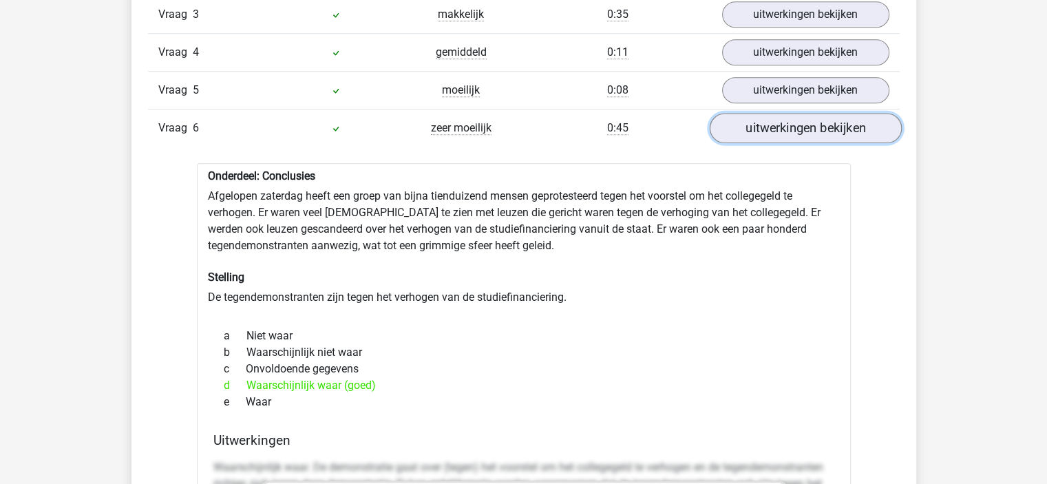
scroll to position [1269, 0]
click at [808, 126] on link "uitwerkingen bekijken" at bounding box center [805, 127] width 192 height 30
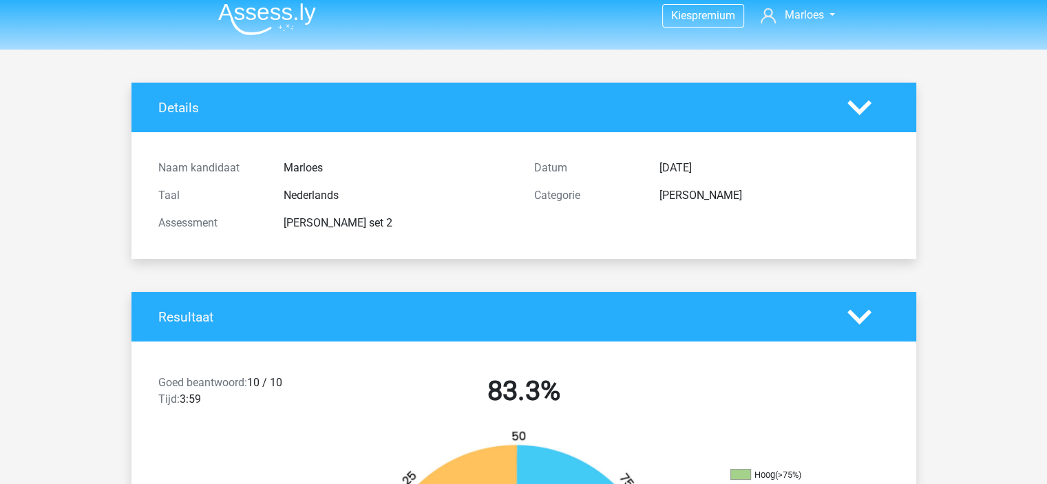
scroll to position [0, 0]
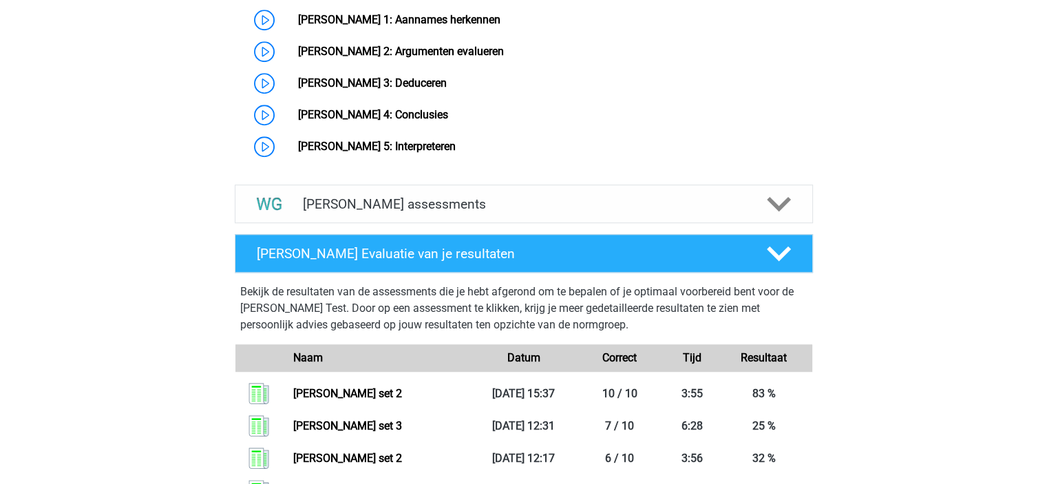
scroll to position [1214, 0]
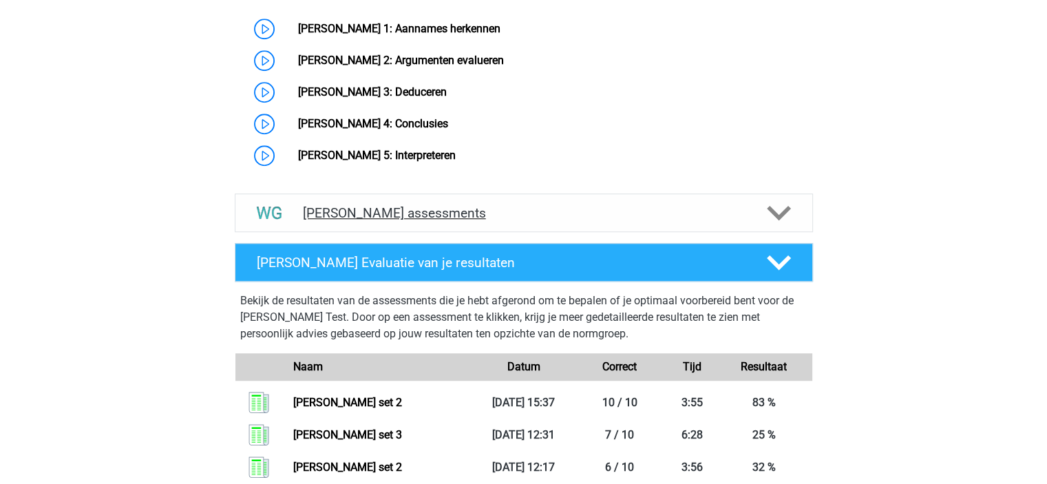
click at [721, 213] on h4 "Watson Glaser assessments" at bounding box center [524, 213] width 442 height 16
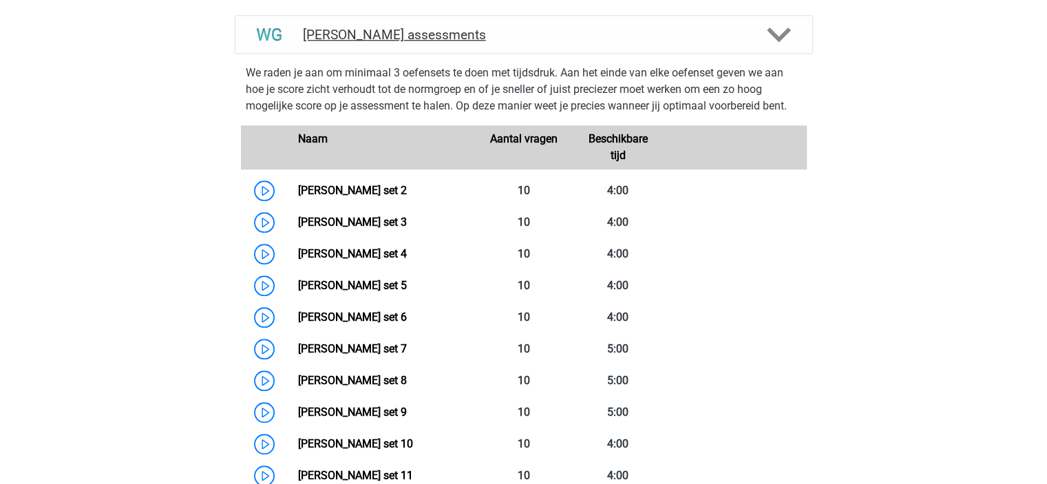
scroll to position [1418, 0]
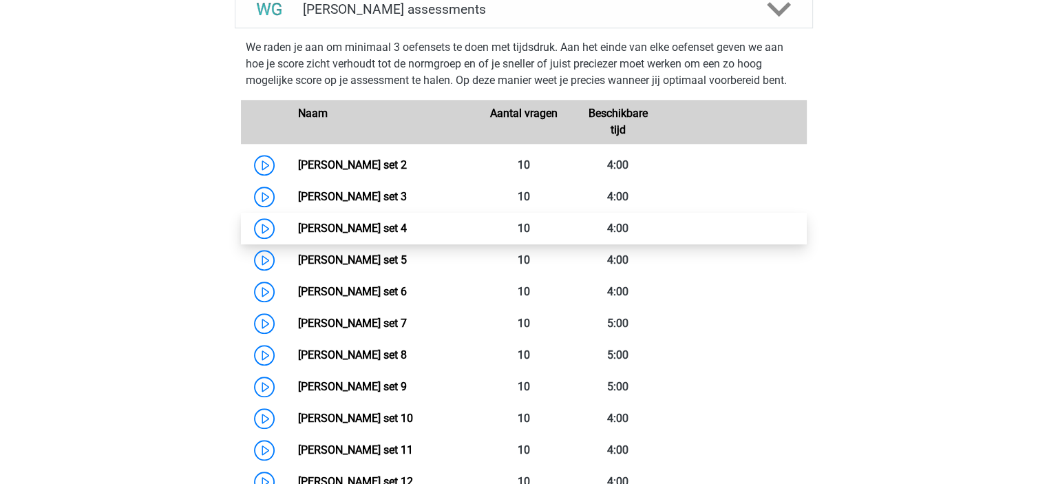
click at [407, 228] on link "Watson Glaser set 4" at bounding box center [352, 228] width 109 height 13
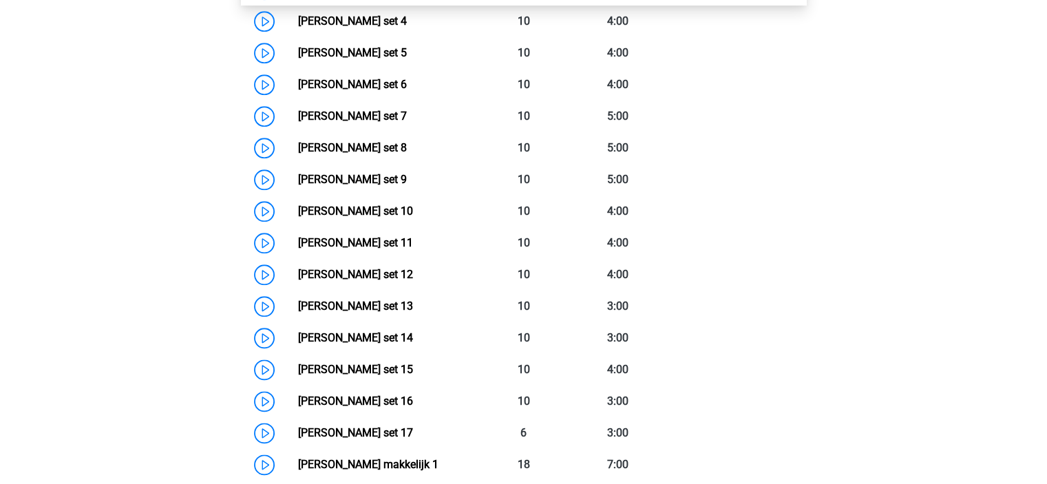
scroll to position [1622, 0]
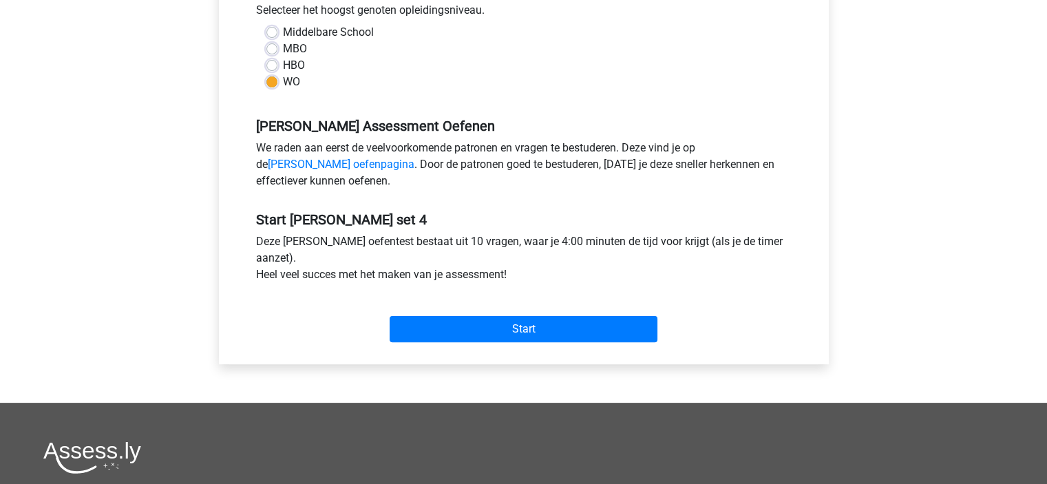
scroll to position [322, 0]
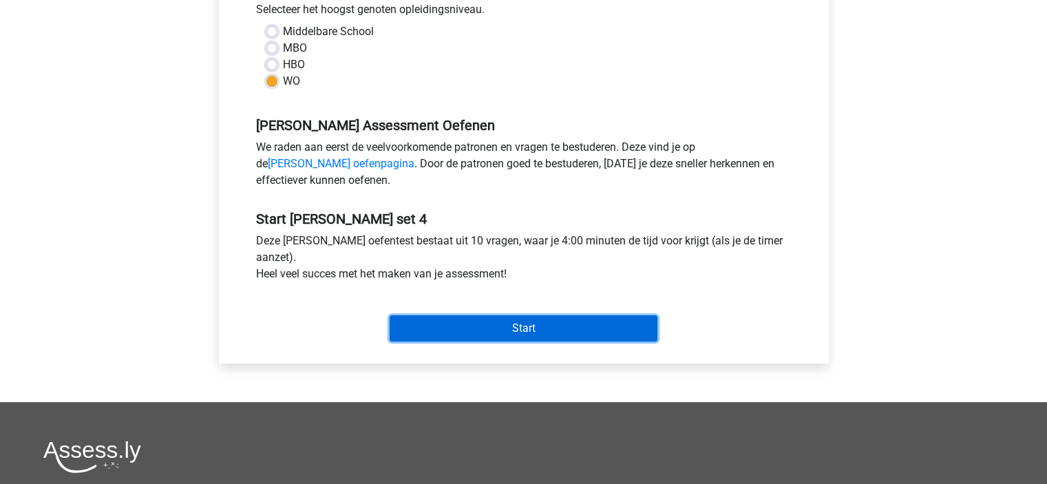
click at [576, 338] on input "Start" at bounding box center [524, 328] width 268 height 26
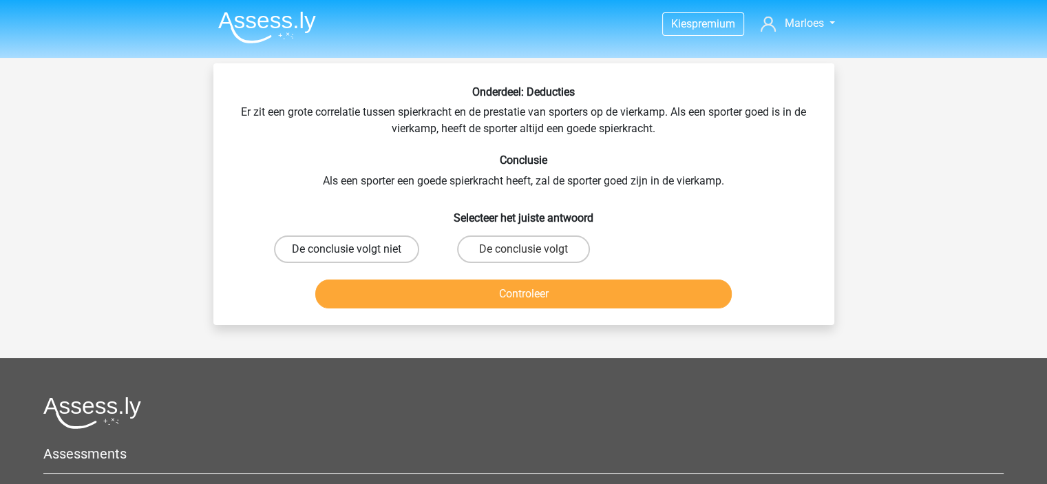
click at [358, 244] on label "De conclusie volgt niet" at bounding box center [346, 250] width 145 height 28
click at [355, 249] on input "De conclusie volgt niet" at bounding box center [350, 253] width 9 height 9
radio input "true"
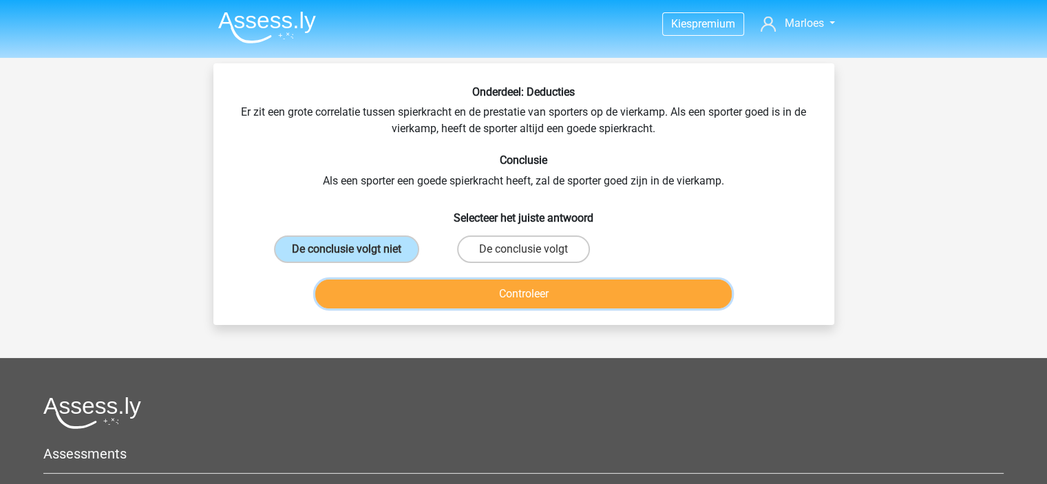
click at [490, 294] on button "Controleer" at bounding box center [523, 294] width 417 height 29
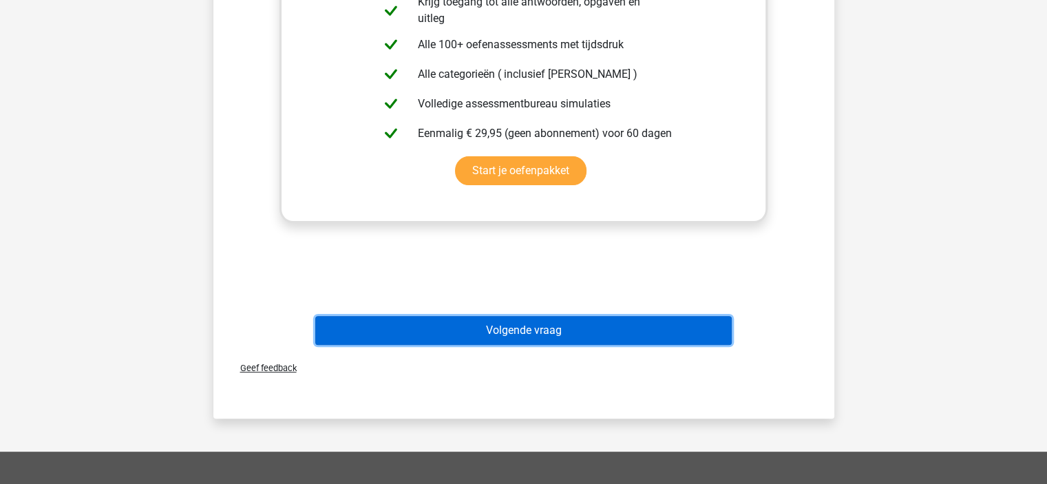
click at [536, 330] on button "Volgende vraag" at bounding box center [523, 330] width 417 height 29
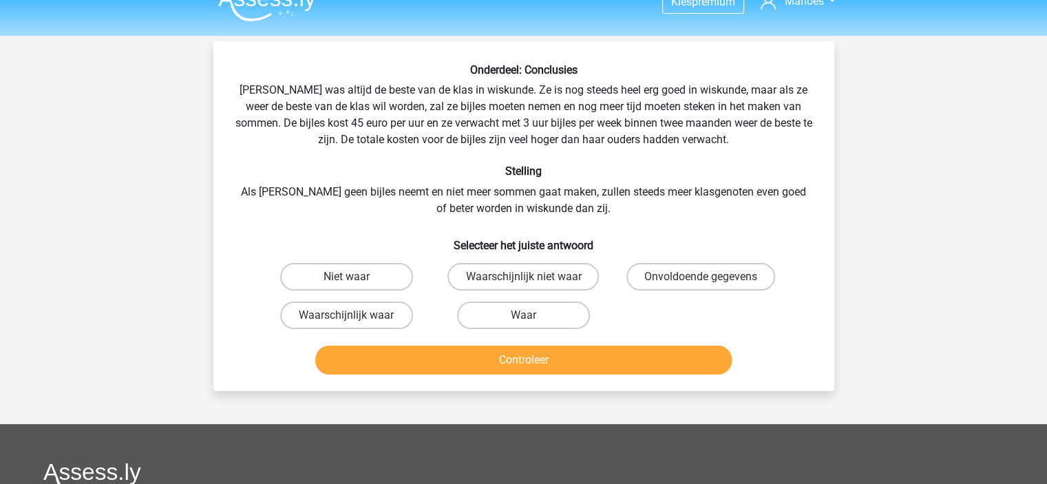
scroll to position [19, 0]
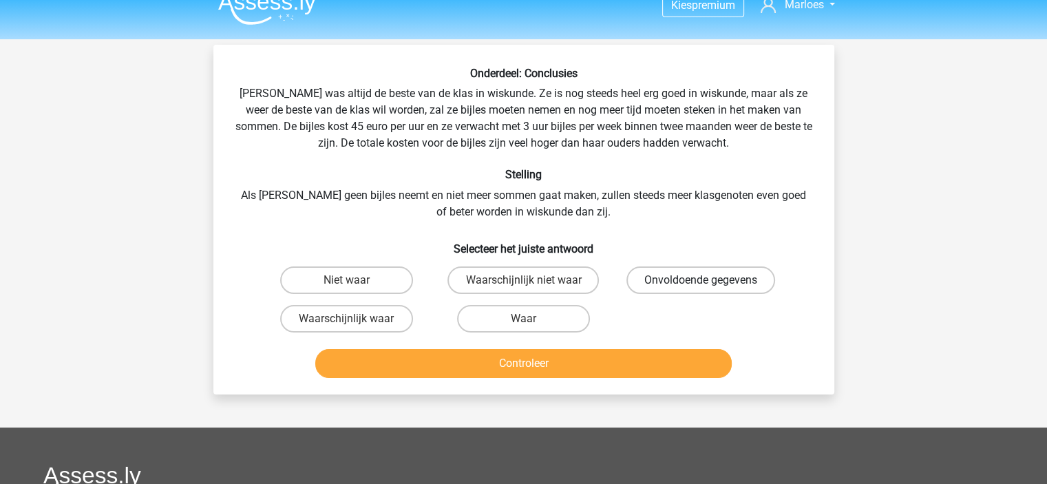
click at [704, 272] on label "Onvoldoende gegevens" at bounding box center [701, 281] width 149 height 28
click at [704, 280] on input "Onvoldoende gegevens" at bounding box center [705, 284] width 9 height 9
radio input "true"
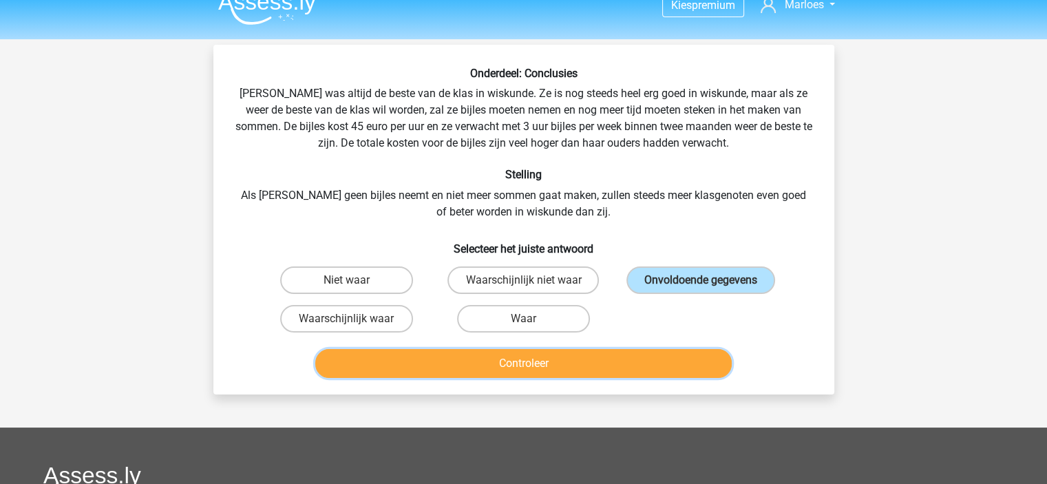
click at [657, 366] on button "Controleer" at bounding box center [523, 363] width 417 height 29
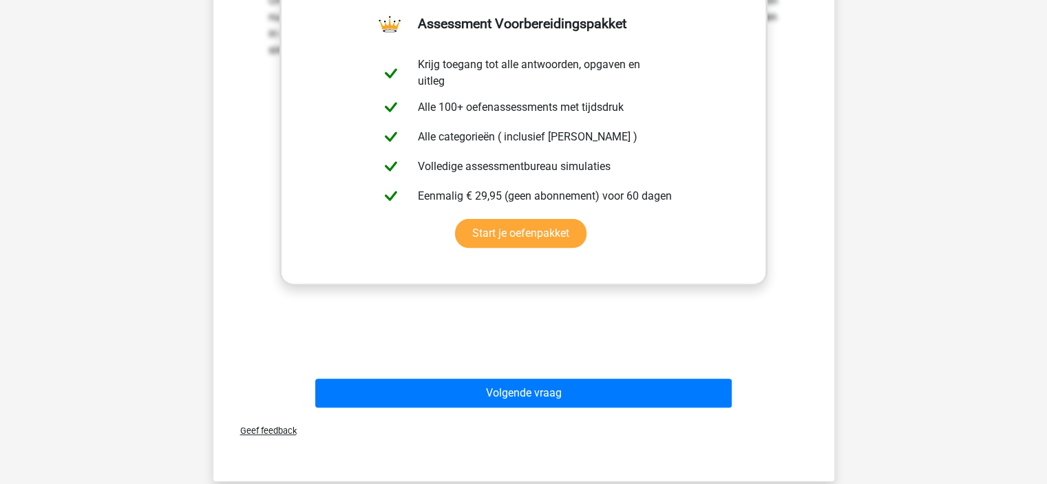
scroll to position [433, 0]
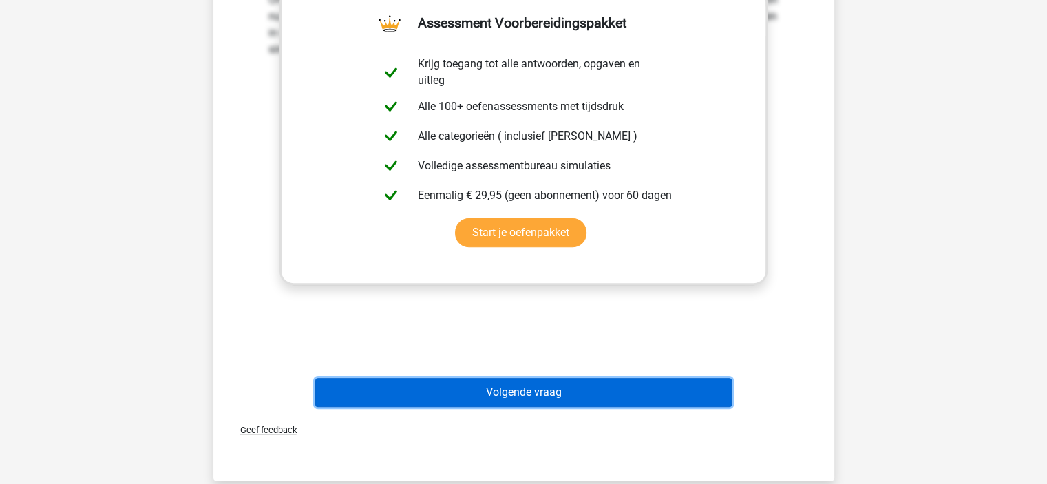
click at [646, 385] on button "Volgende vraag" at bounding box center [523, 392] width 417 height 29
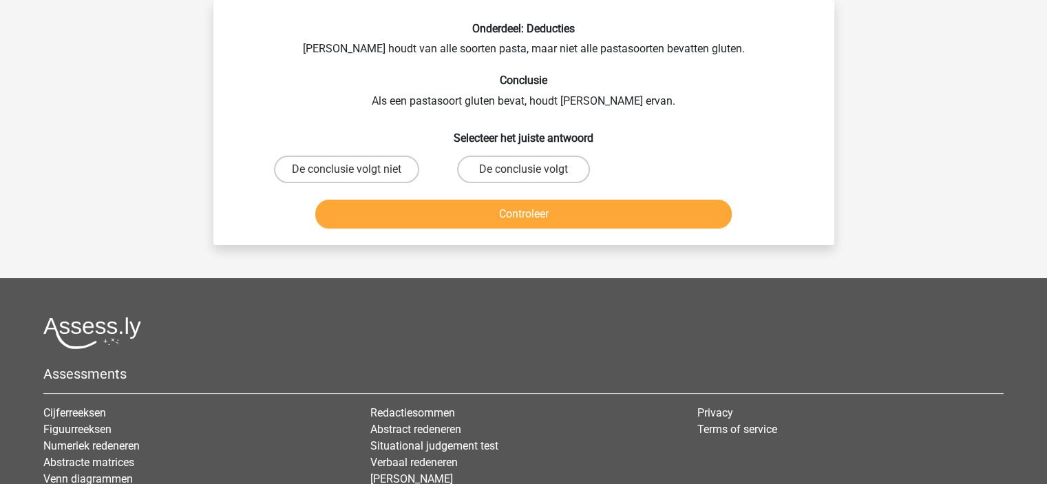
scroll to position [0, 0]
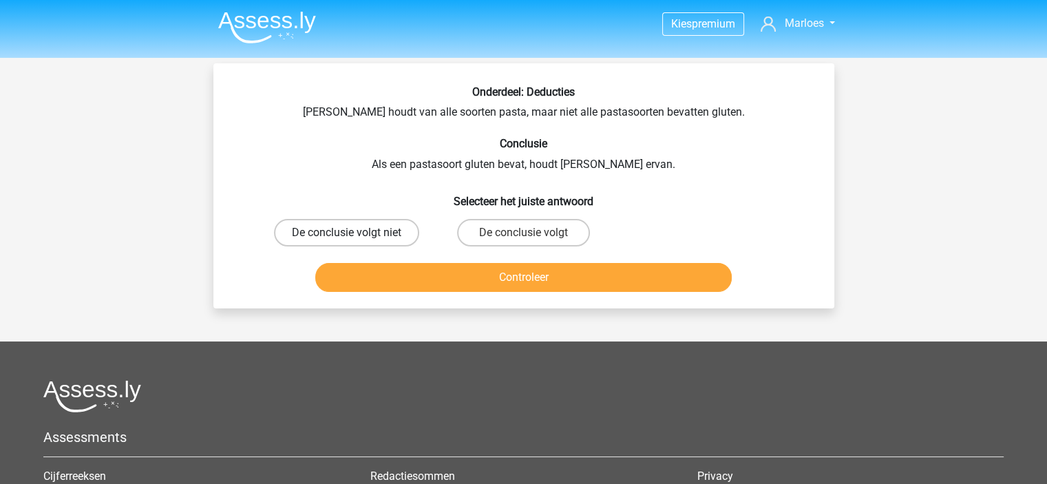
click at [370, 242] on label "De conclusie volgt niet" at bounding box center [346, 233] width 145 height 28
click at [355, 242] on input "De conclusie volgt niet" at bounding box center [350, 237] width 9 height 9
radio input "true"
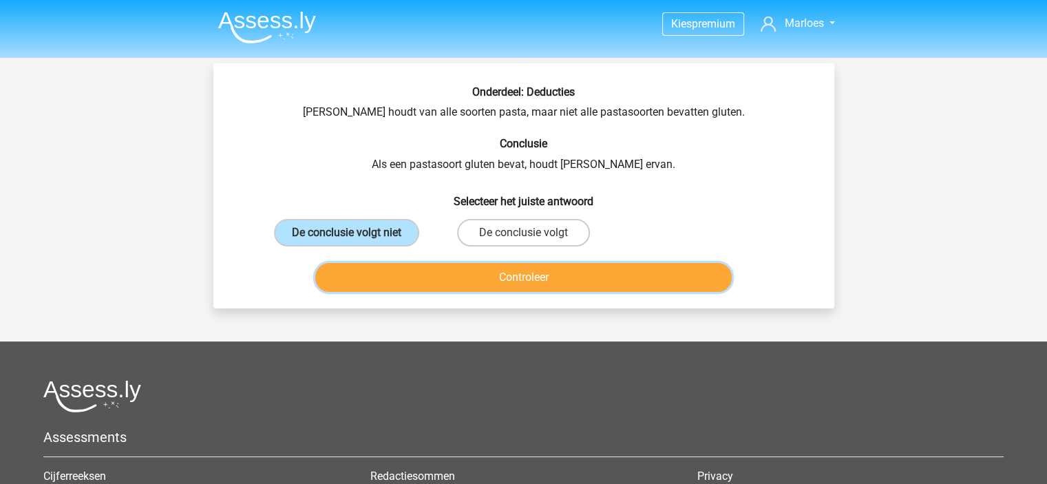
click at [480, 281] on button "Controleer" at bounding box center [523, 277] width 417 height 29
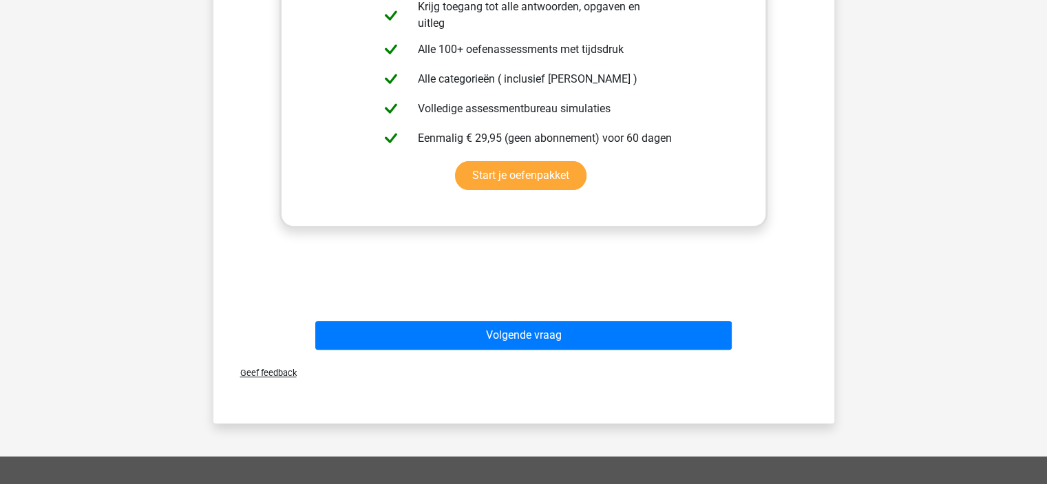
scroll to position [388, 0]
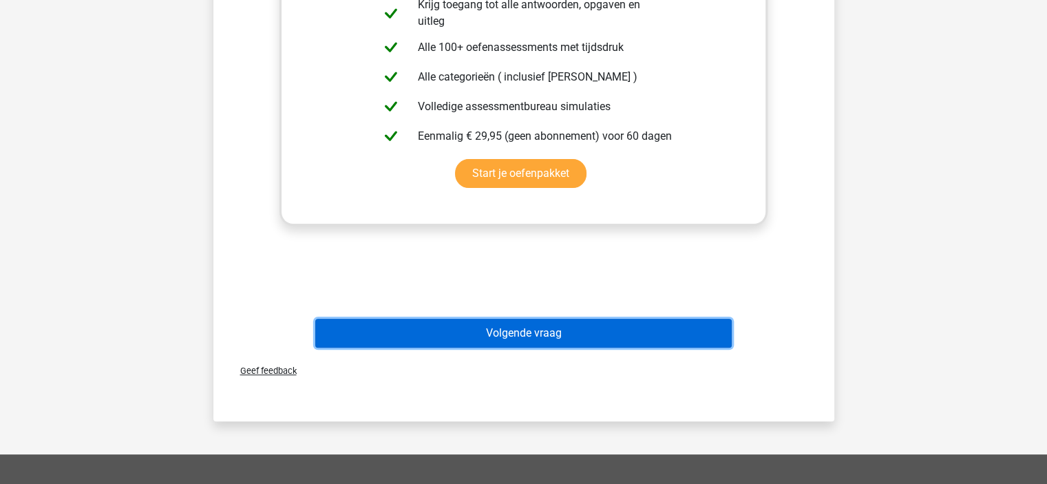
click at [558, 333] on button "Volgende vraag" at bounding box center [523, 333] width 417 height 29
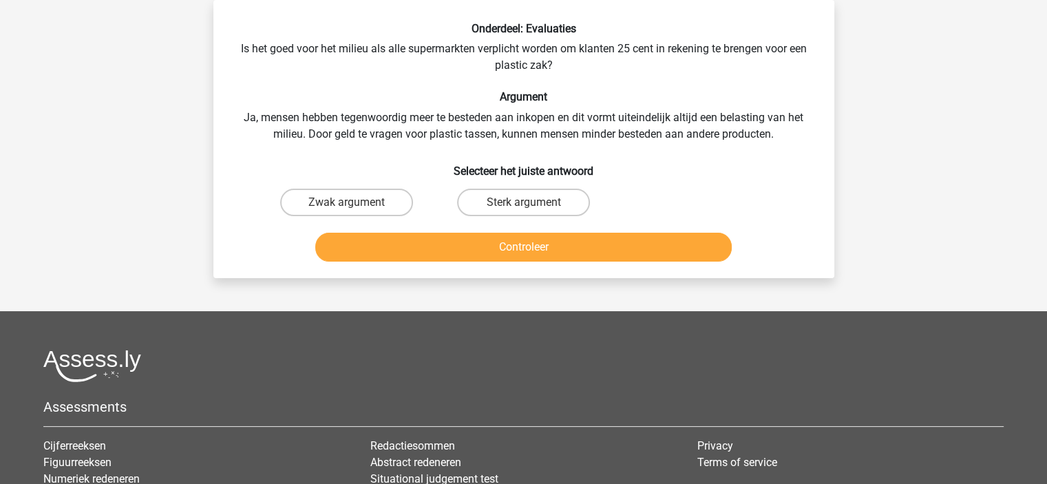
scroll to position [0, 0]
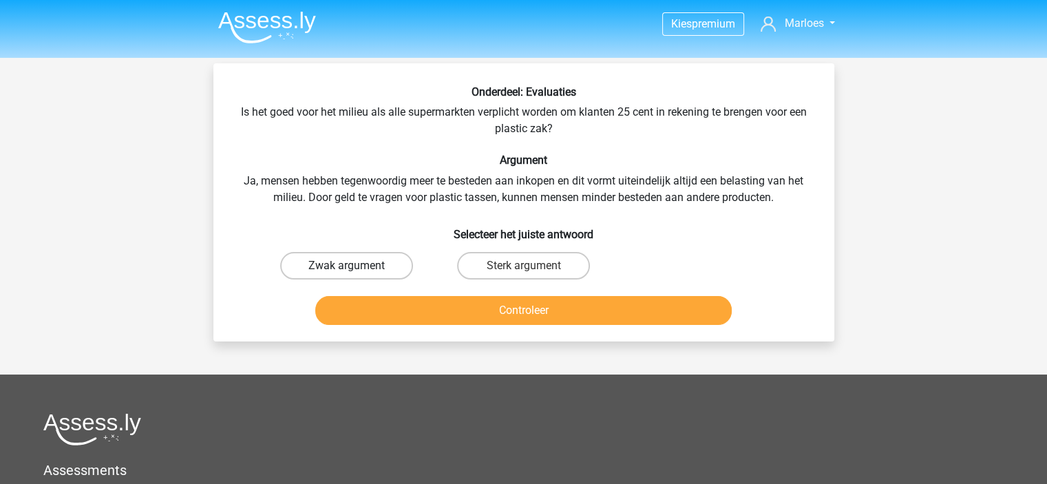
click at [368, 271] on label "Zwak argument" at bounding box center [346, 266] width 133 height 28
click at [355, 271] on input "Zwak argument" at bounding box center [350, 270] width 9 height 9
radio input "true"
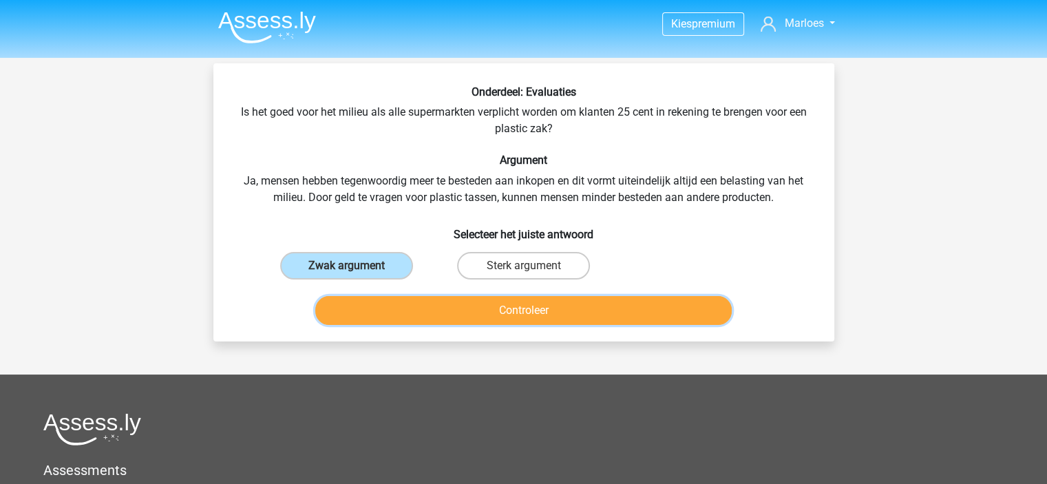
click at [427, 312] on button "Controleer" at bounding box center [523, 310] width 417 height 29
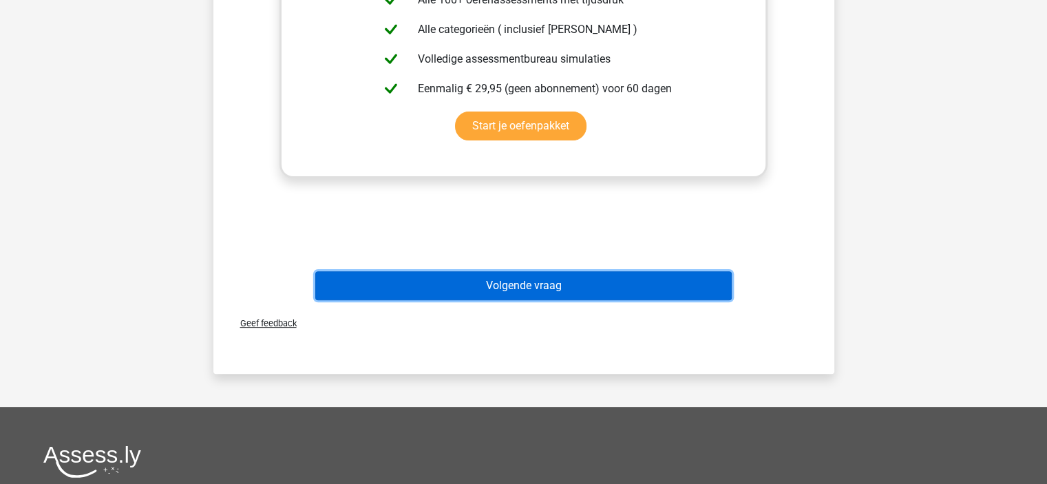
click at [464, 290] on button "Volgende vraag" at bounding box center [523, 285] width 417 height 29
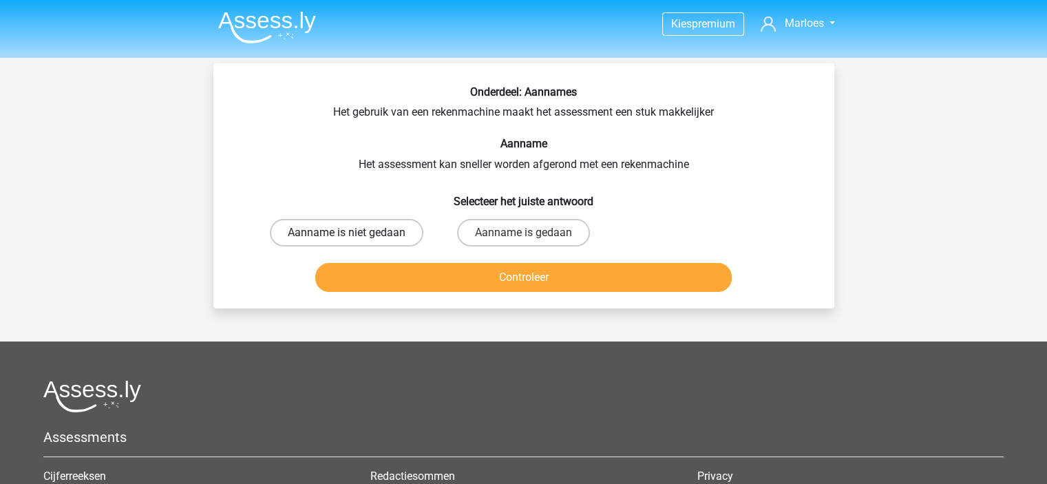
click at [393, 232] on label "Aanname is niet gedaan" at bounding box center [347, 233] width 154 height 28
click at [355, 233] on input "Aanname is niet gedaan" at bounding box center [350, 237] width 9 height 9
radio input "true"
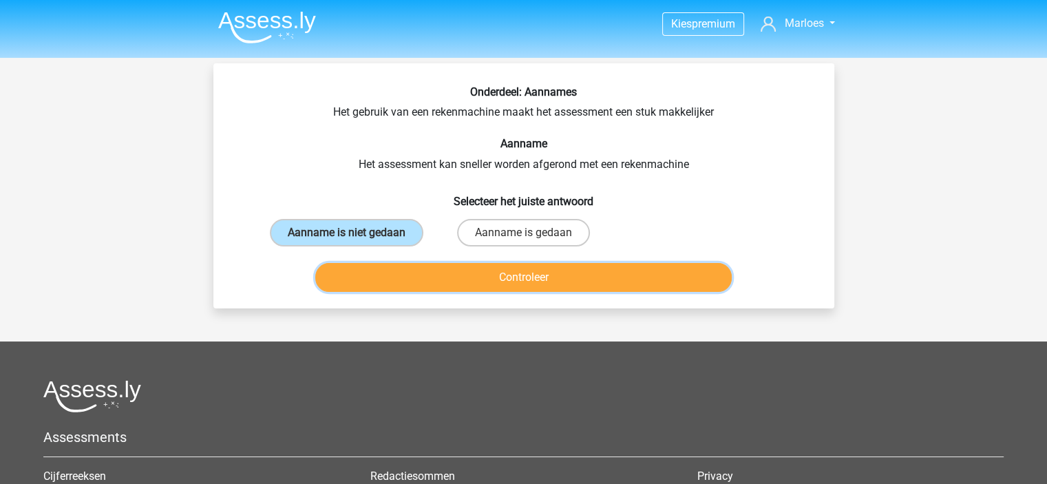
click at [479, 275] on button "Controleer" at bounding box center [523, 277] width 417 height 29
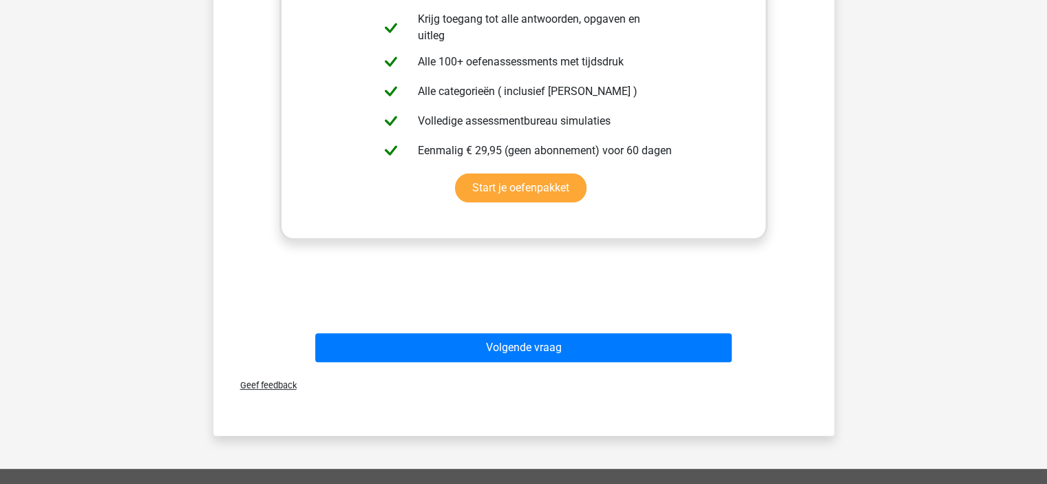
scroll to position [384, 0]
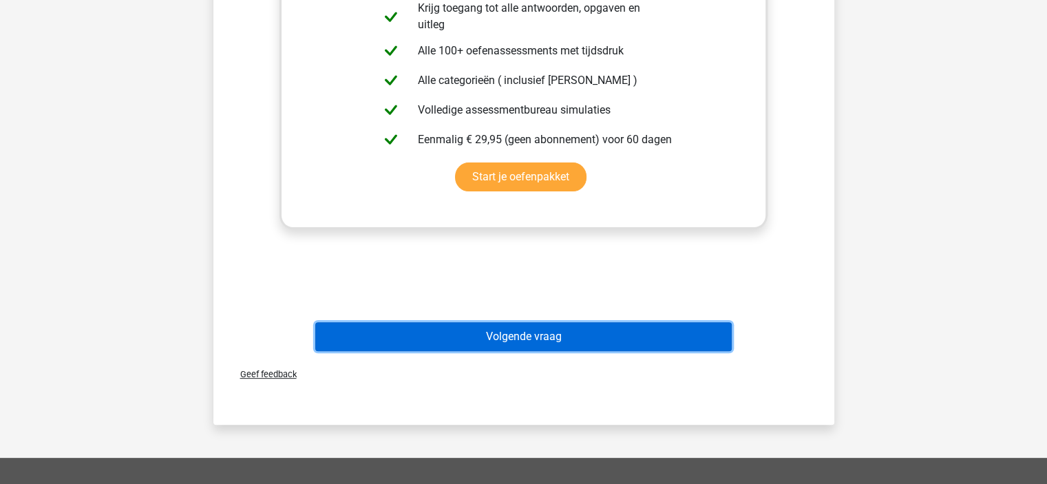
click at [561, 342] on button "Volgende vraag" at bounding box center [523, 336] width 417 height 29
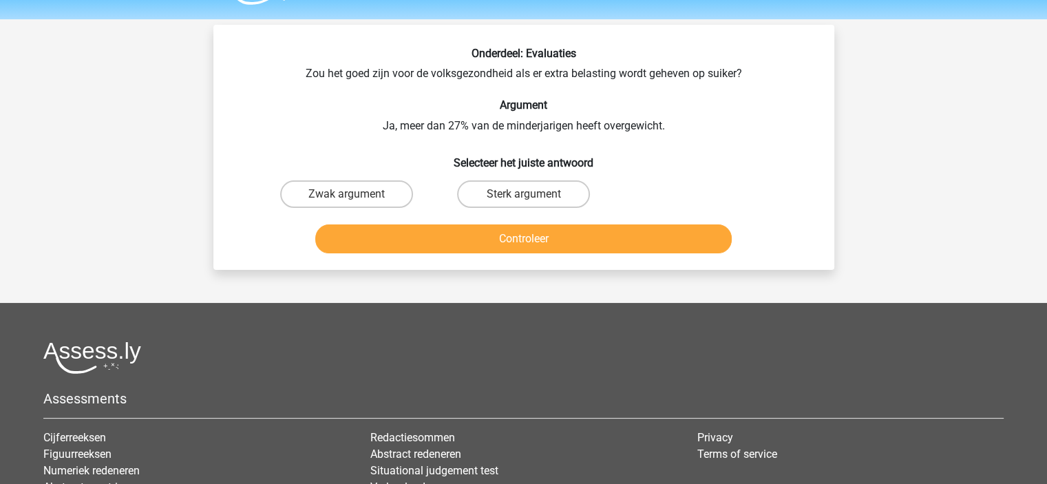
scroll to position [35, 0]
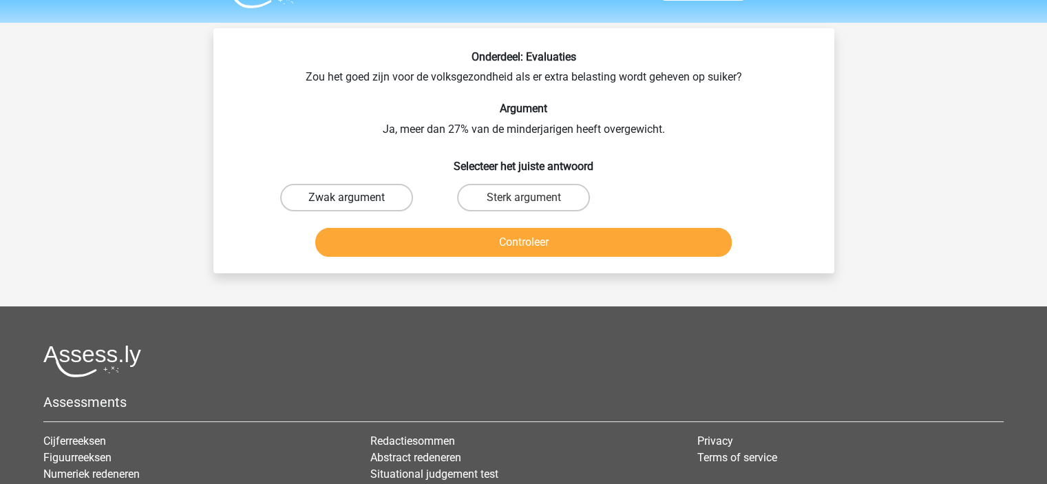
click at [383, 195] on label "Zwak argument" at bounding box center [346, 198] width 133 height 28
click at [355, 198] on input "Zwak argument" at bounding box center [350, 202] width 9 height 9
radio input "true"
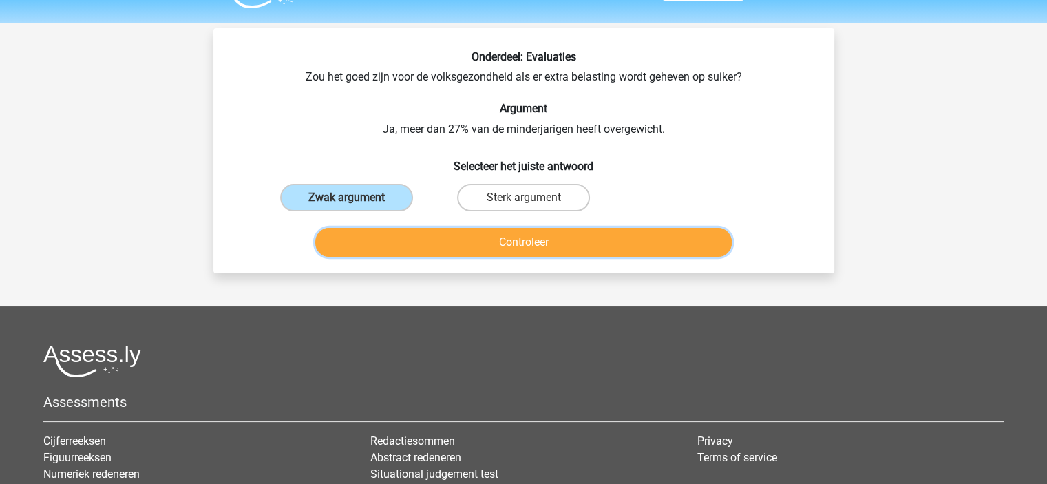
click at [485, 237] on button "Controleer" at bounding box center [523, 242] width 417 height 29
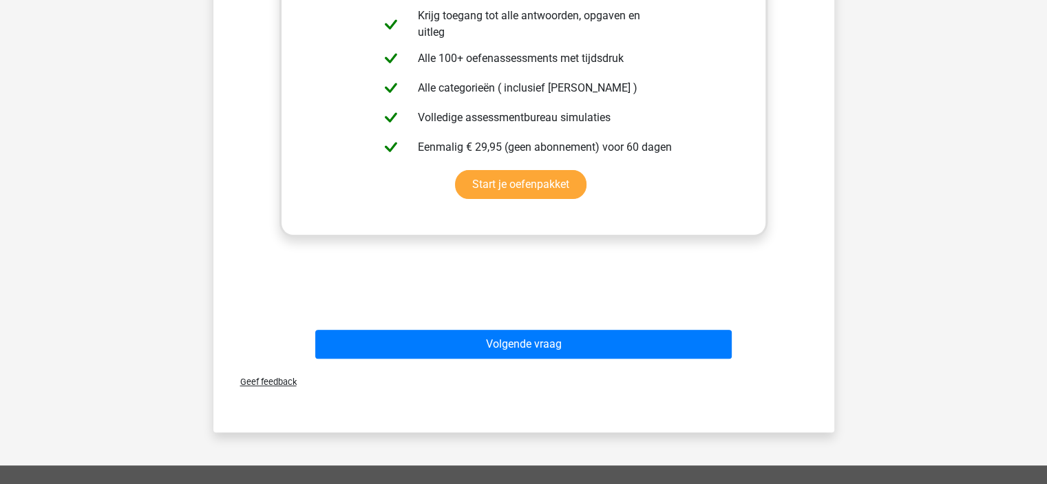
scroll to position [379, 0]
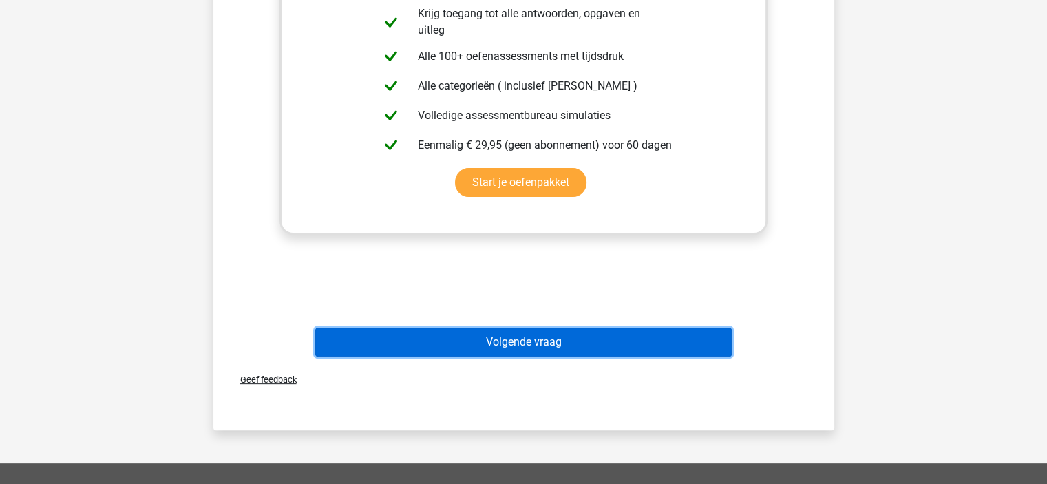
click at [566, 349] on button "Volgende vraag" at bounding box center [523, 342] width 417 height 29
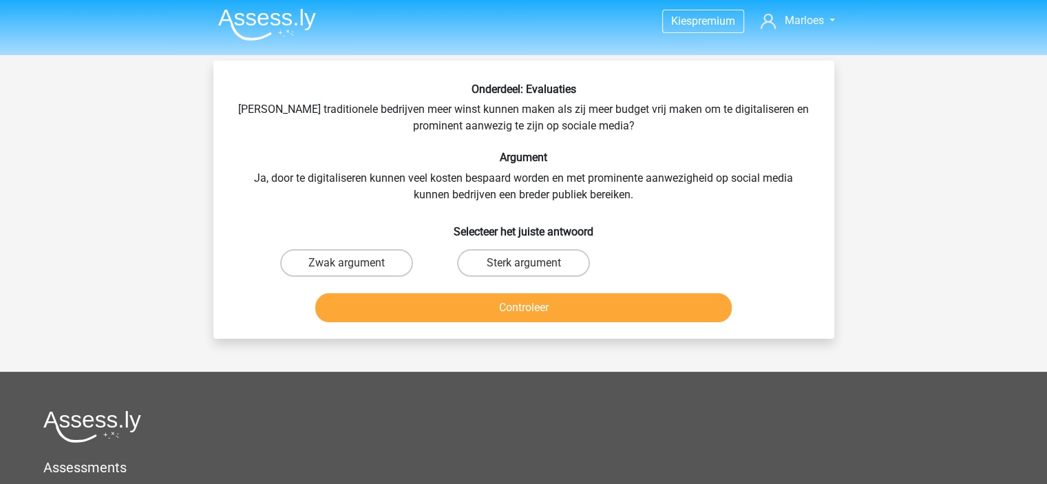
scroll to position [0, 0]
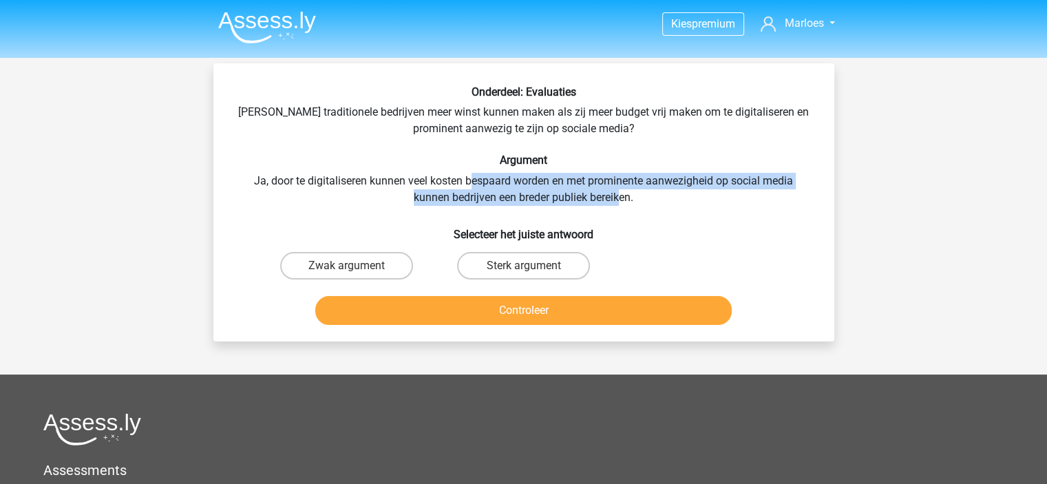
drag, startPoint x: 470, startPoint y: 185, endPoint x: 620, endPoint y: 190, distance: 149.5
click at [620, 190] on div "Onderdeel: Evaluaties Zouden traditionele bedrijven meer winst kunnen maken als…" at bounding box center [524, 207] width 610 height 245
click at [557, 255] on label "Sterk argument" at bounding box center [523, 266] width 133 height 28
click at [532, 266] on input "Sterk argument" at bounding box center [527, 270] width 9 height 9
radio input "true"
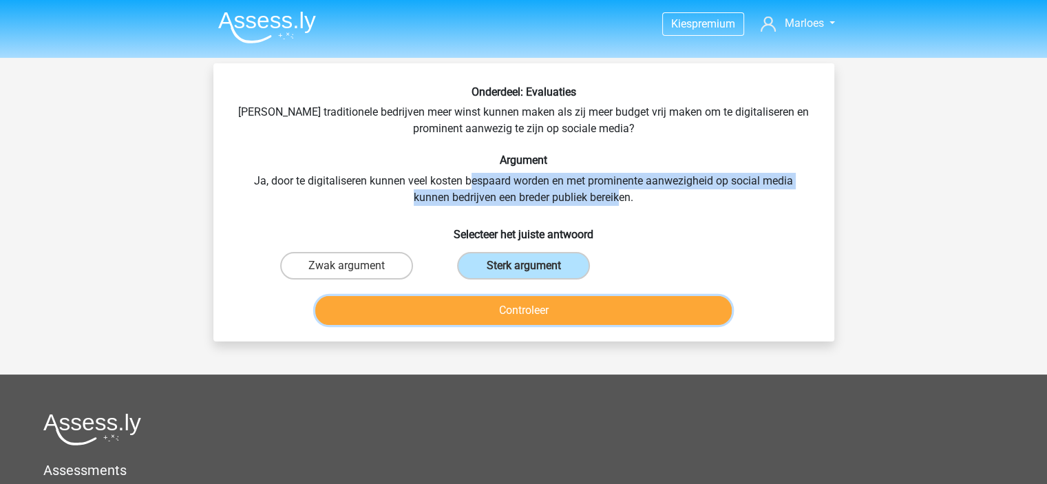
click at [567, 308] on button "Controleer" at bounding box center [523, 310] width 417 height 29
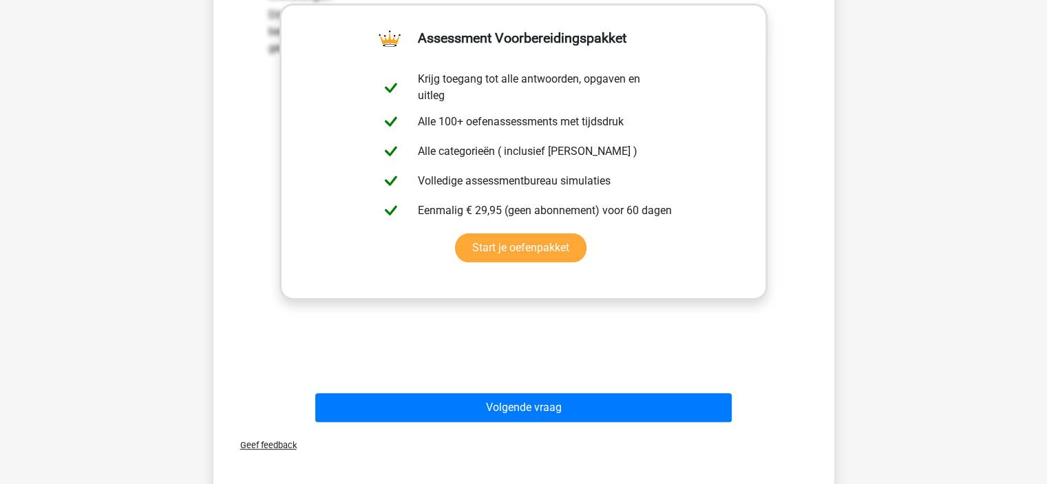
scroll to position [349, 0]
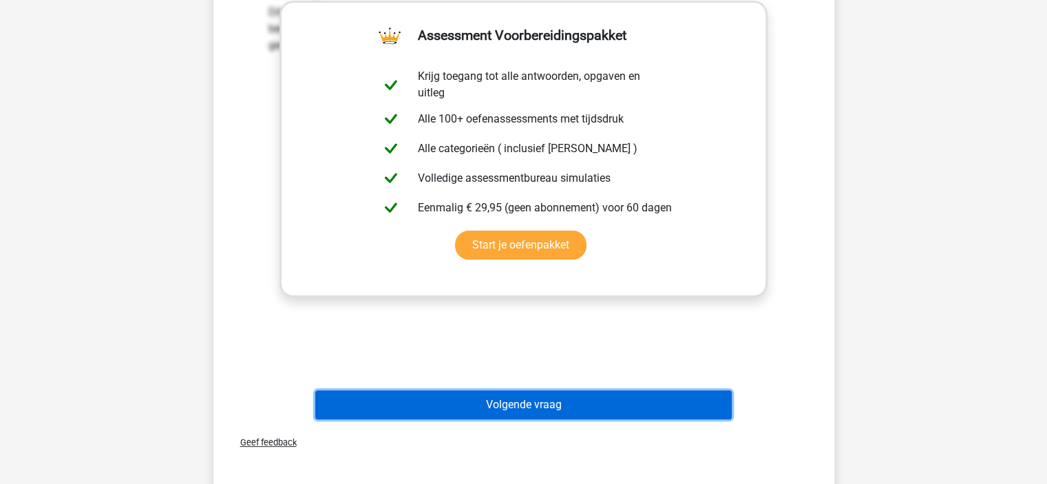
click at [594, 393] on button "Volgende vraag" at bounding box center [523, 404] width 417 height 29
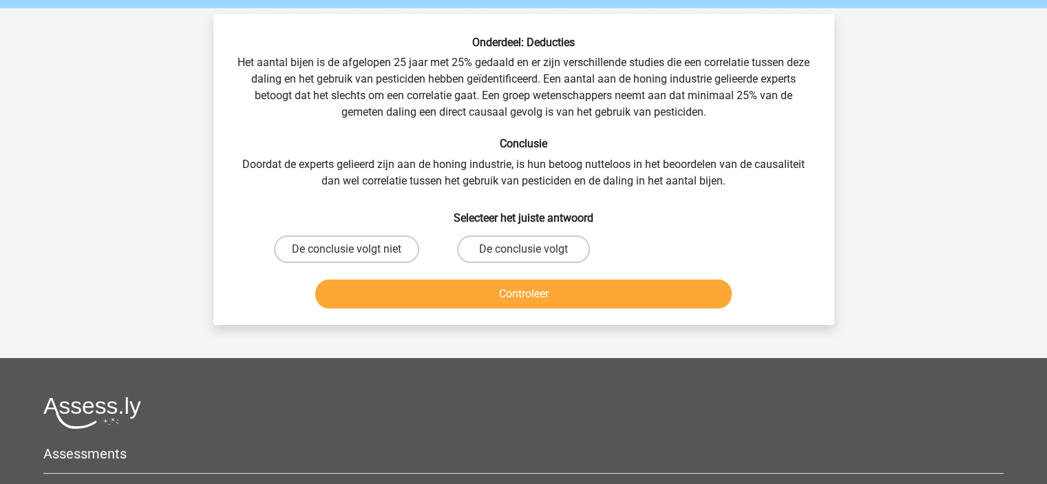
scroll to position [80, 0]
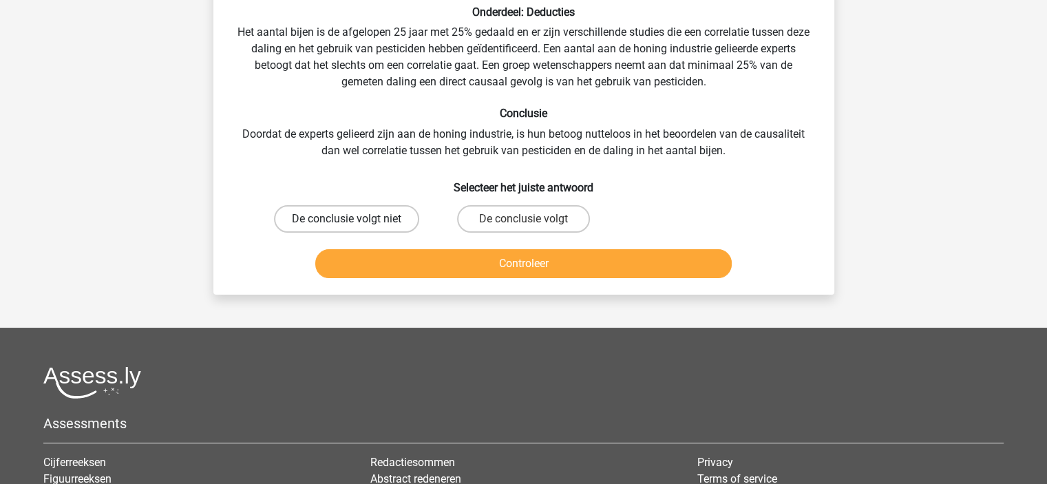
click at [325, 211] on label "De conclusie volgt niet" at bounding box center [346, 219] width 145 height 28
click at [346, 219] on input "De conclusie volgt niet" at bounding box center [350, 223] width 9 height 9
radio input "true"
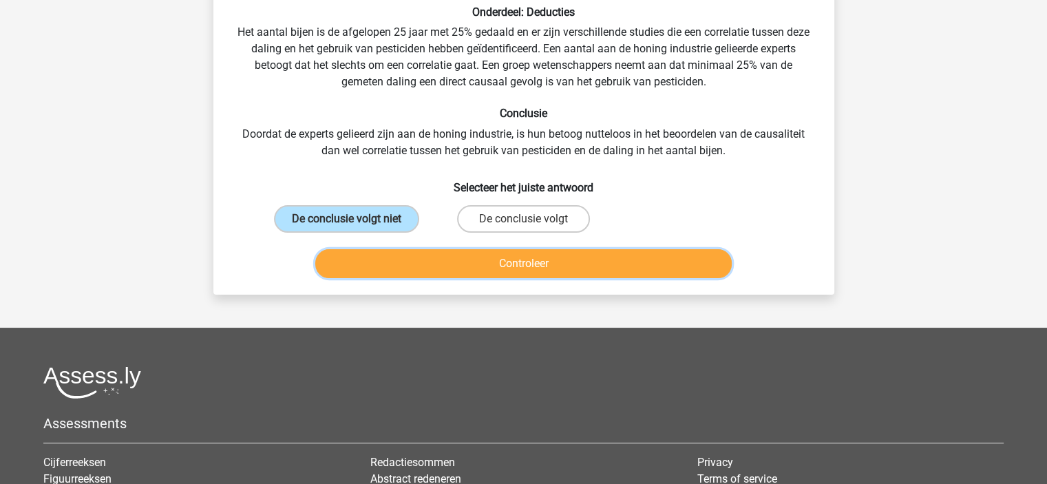
click at [539, 258] on button "Controleer" at bounding box center [523, 263] width 417 height 29
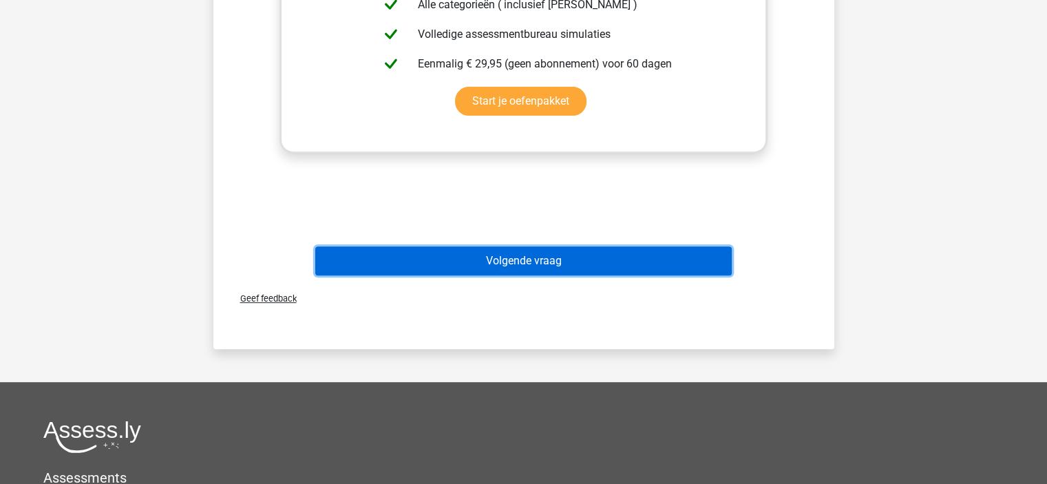
click at [539, 258] on button "Volgende vraag" at bounding box center [523, 261] width 417 height 29
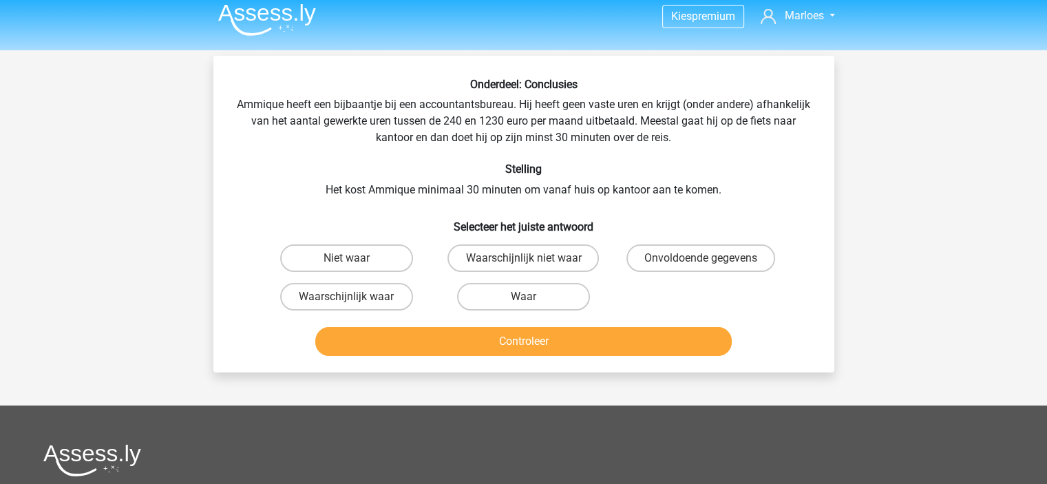
scroll to position [8, 0]
click at [732, 254] on label "Onvoldoende gegevens" at bounding box center [701, 258] width 149 height 28
click at [710, 258] on input "Onvoldoende gegevens" at bounding box center [705, 262] width 9 height 9
radio input "true"
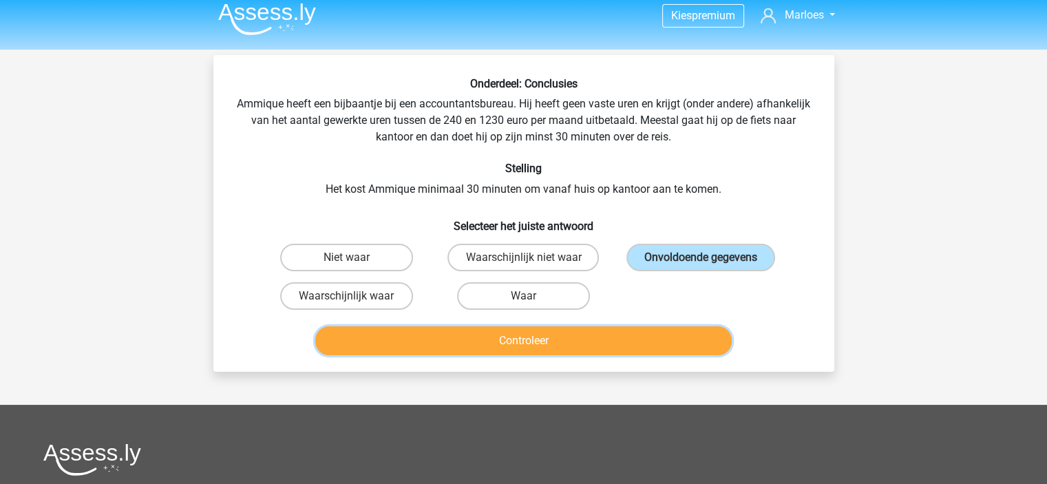
click at [559, 344] on button "Controleer" at bounding box center [523, 340] width 417 height 29
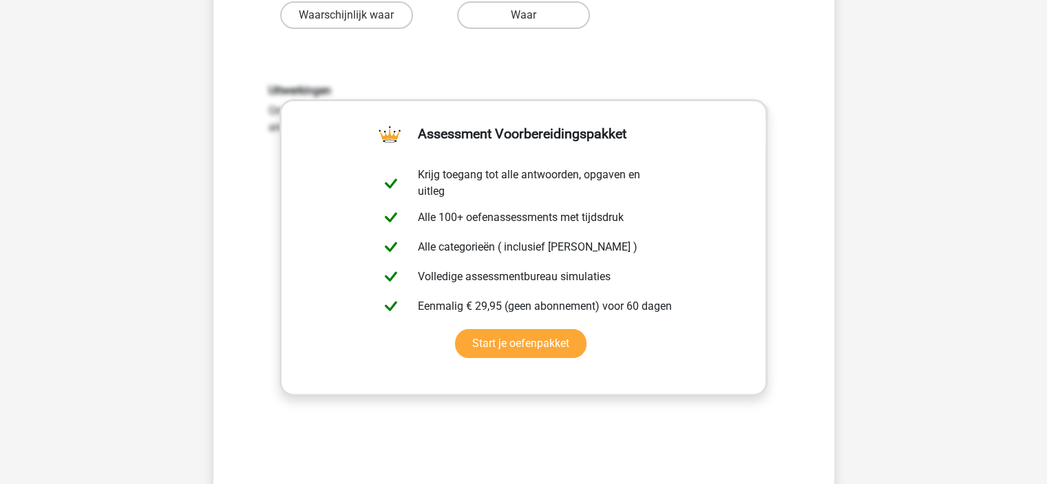
scroll to position [421, 0]
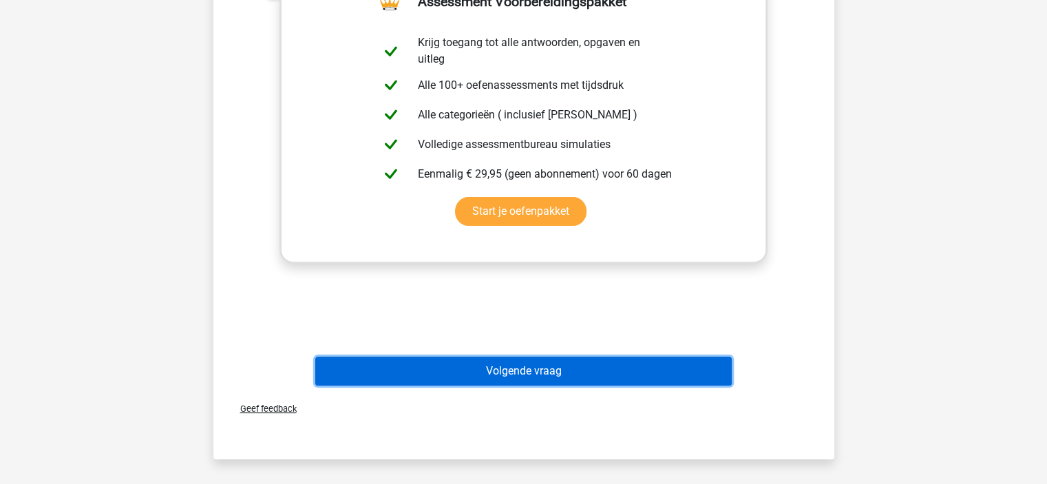
click at [570, 369] on button "Volgende vraag" at bounding box center [523, 371] width 417 height 29
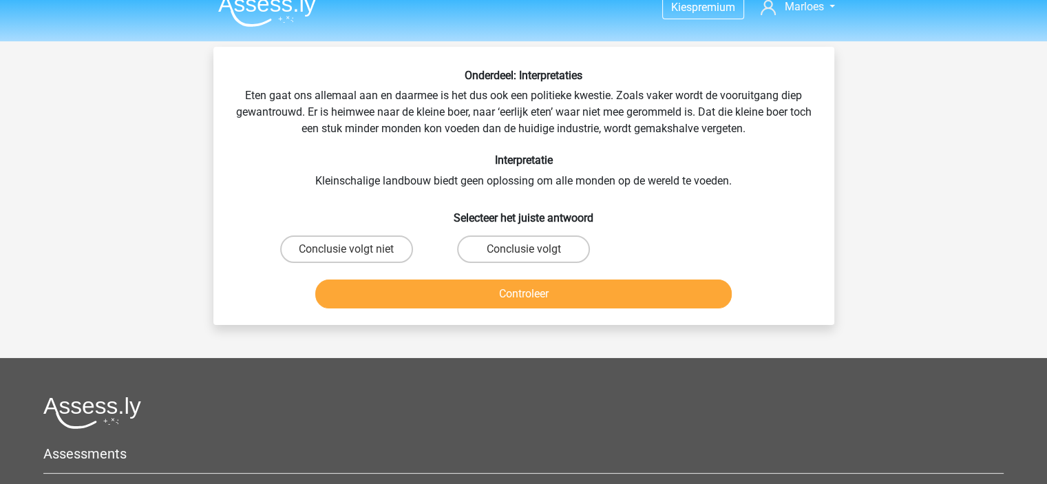
scroll to position [6, 0]
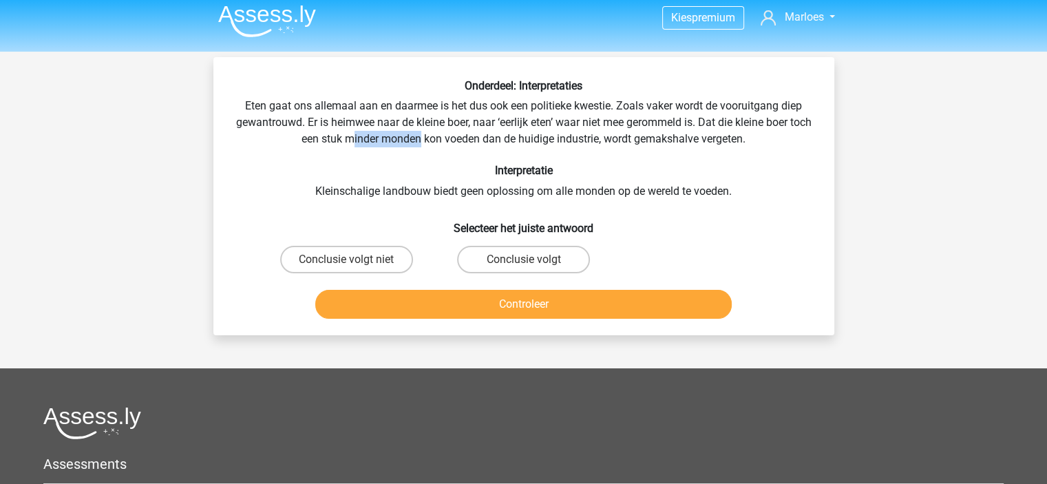
drag, startPoint x: 364, startPoint y: 136, endPoint x: 432, endPoint y: 137, distance: 68.2
click at [432, 137] on div "Onderdeel: Interpretaties Eten gaat ons allemaal aan en daarmee is het dus ook …" at bounding box center [524, 201] width 610 height 245
click at [361, 253] on label "Conclusie volgt niet" at bounding box center [346, 260] width 133 height 28
click at [355, 260] on input "Conclusie volgt niet" at bounding box center [350, 264] width 9 height 9
radio input "true"
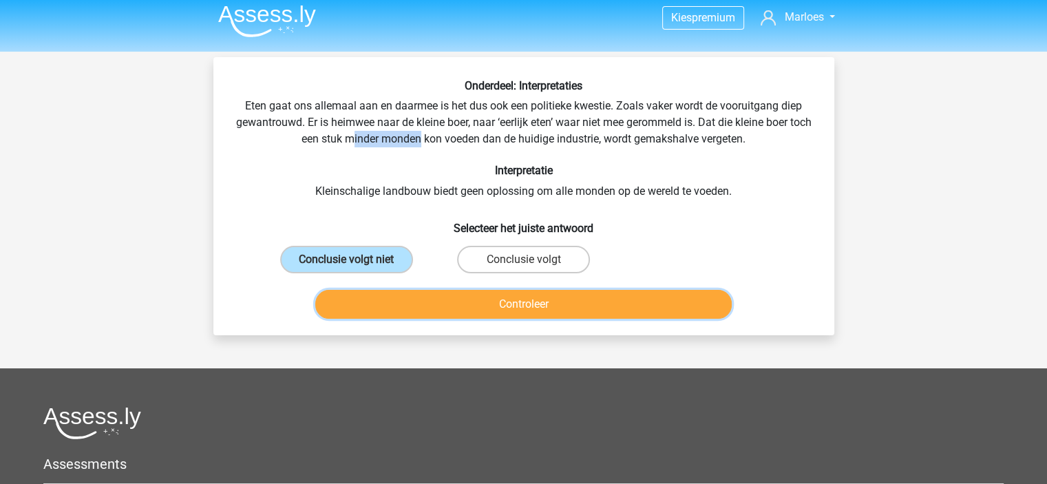
click at [515, 293] on button "Controleer" at bounding box center [523, 304] width 417 height 29
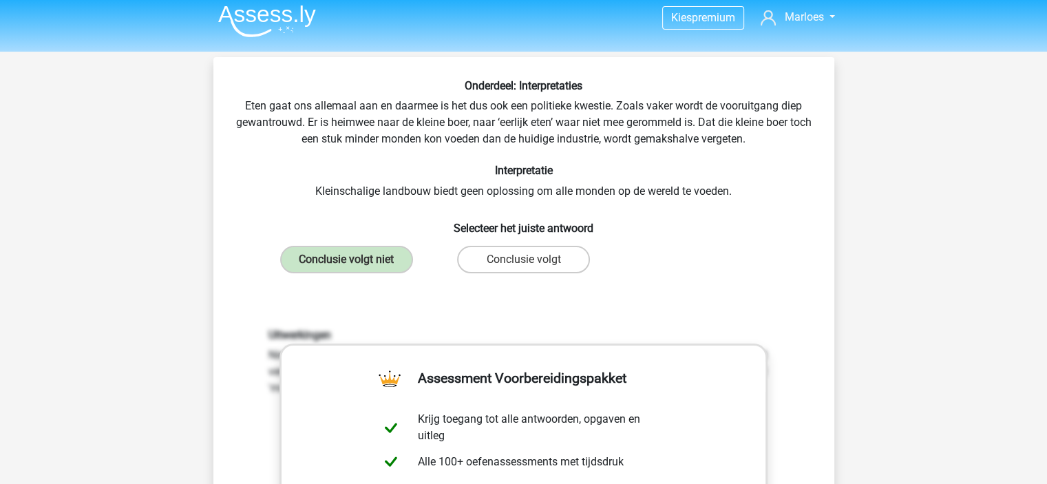
scroll to position [374, 0]
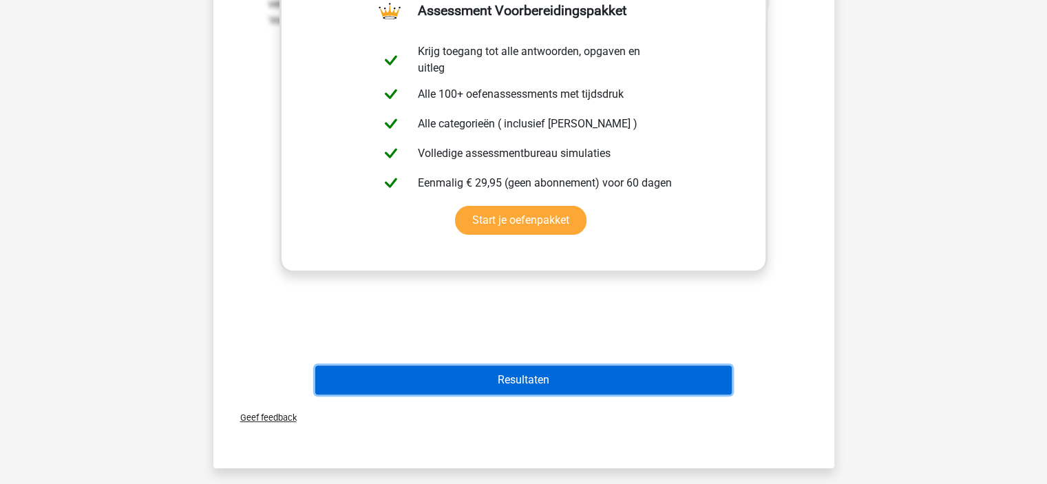
click at [527, 374] on button "Resultaten" at bounding box center [523, 380] width 417 height 29
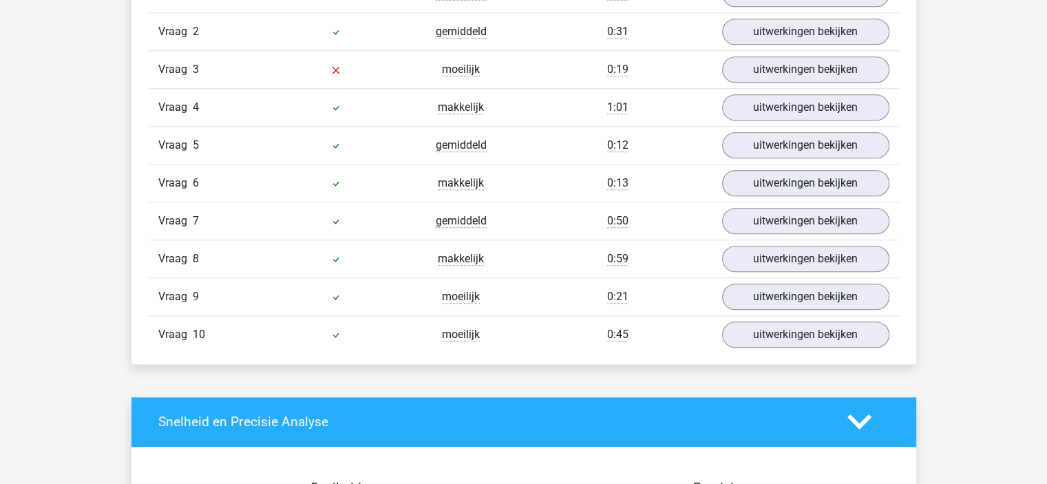
scroll to position [1147, 0]
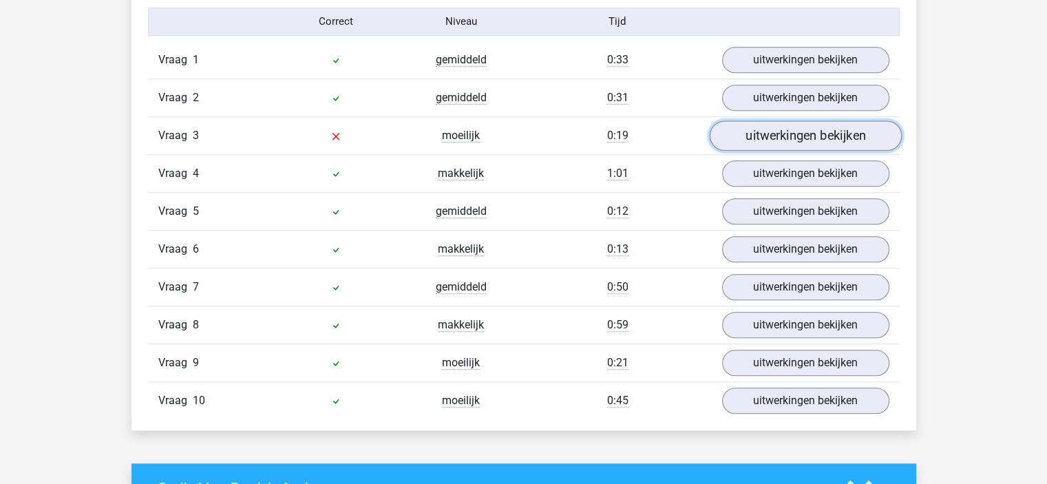
click at [839, 133] on link "uitwerkingen bekijken" at bounding box center [805, 136] width 192 height 30
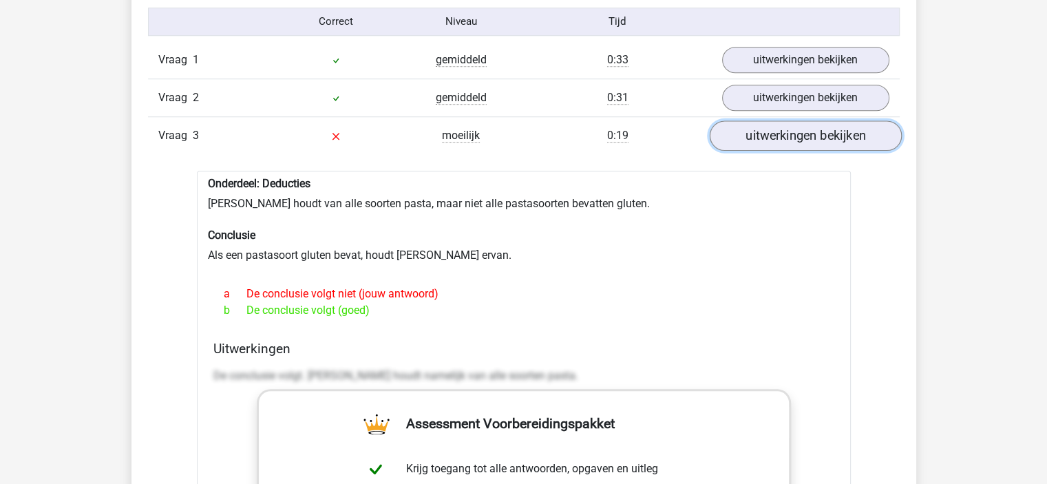
click at [839, 133] on link "uitwerkingen bekijken" at bounding box center [805, 136] width 192 height 30
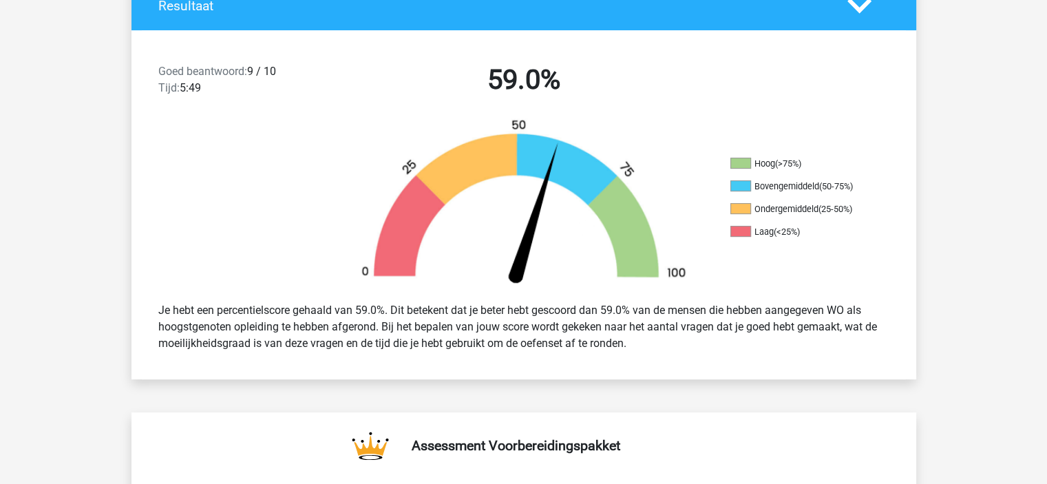
scroll to position [0, 0]
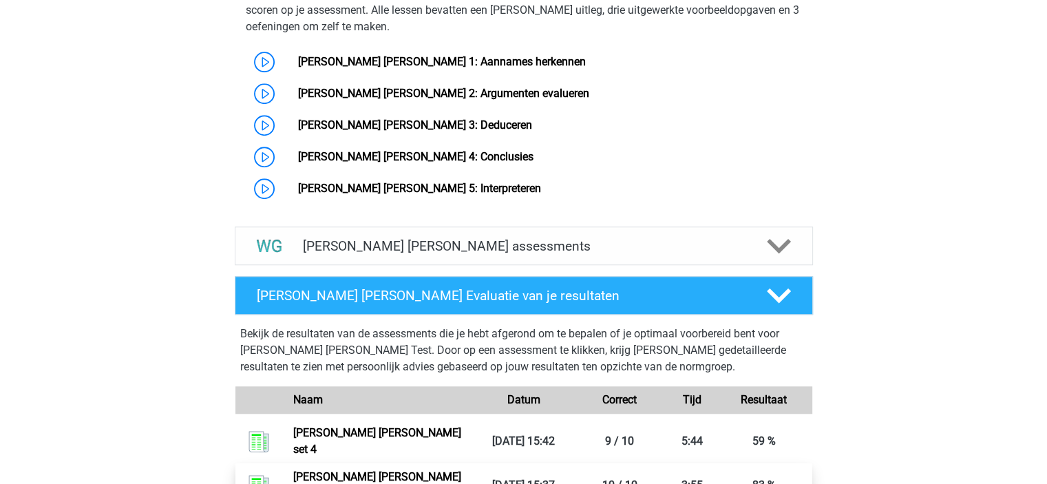
scroll to position [1205, 0]
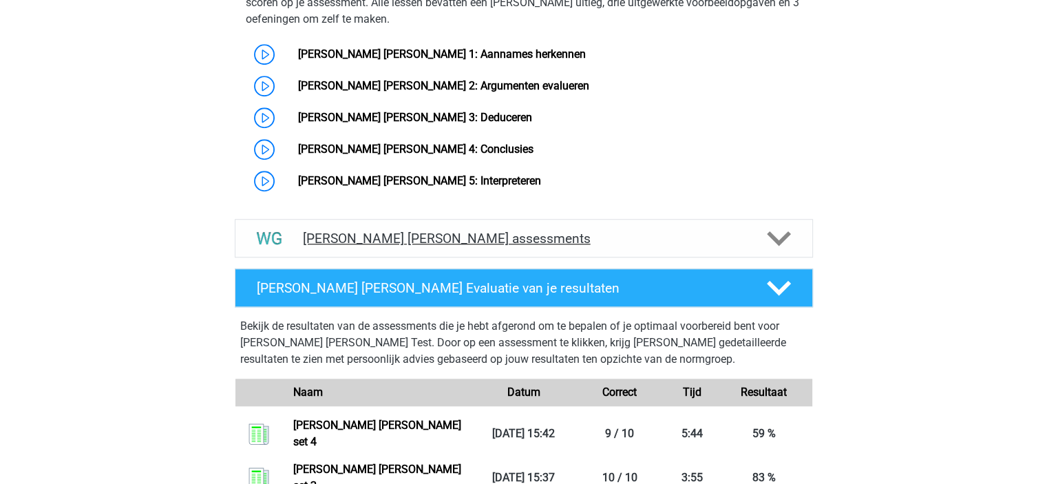
click at [758, 227] on div at bounding box center [778, 239] width 46 height 24
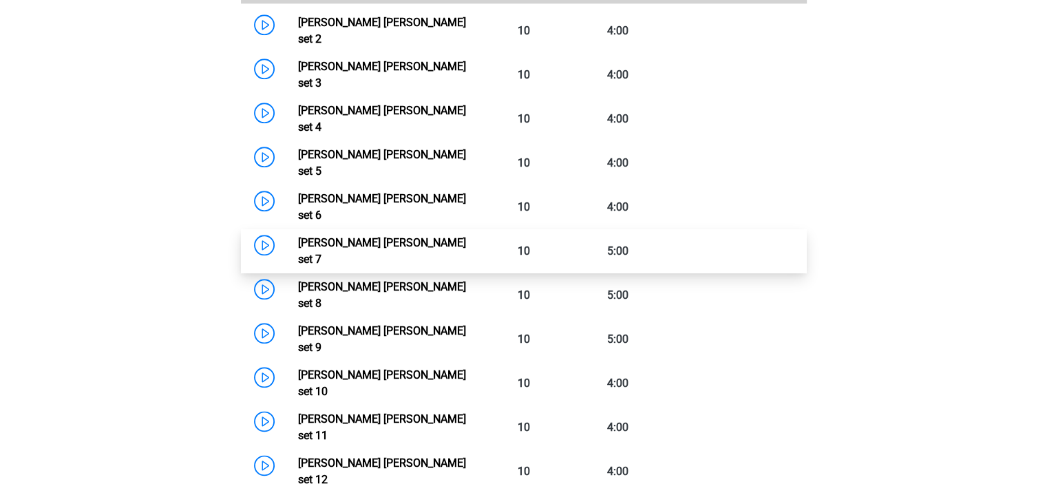
scroll to position [1578, 0]
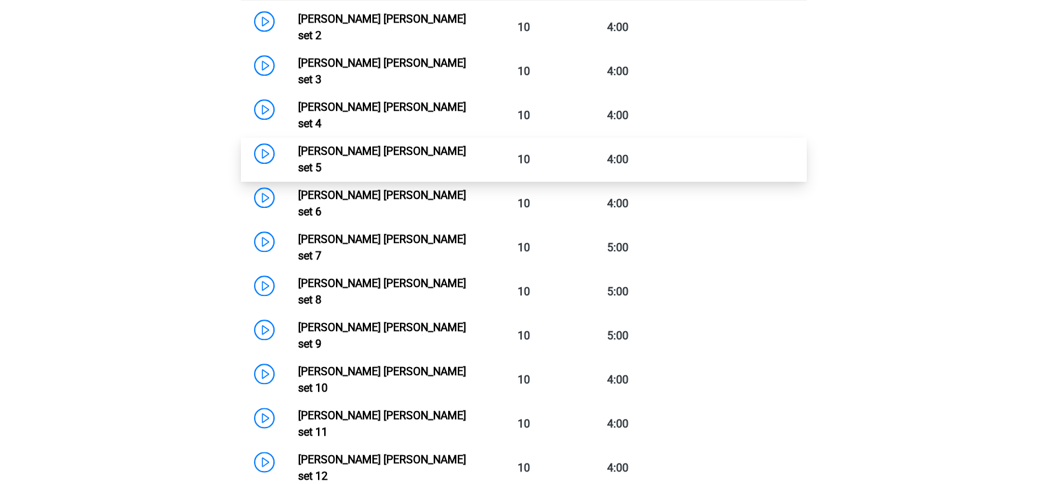
click at [452, 145] on link "[PERSON_NAME] [PERSON_NAME] set 5" at bounding box center [382, 160] width 168 height 30
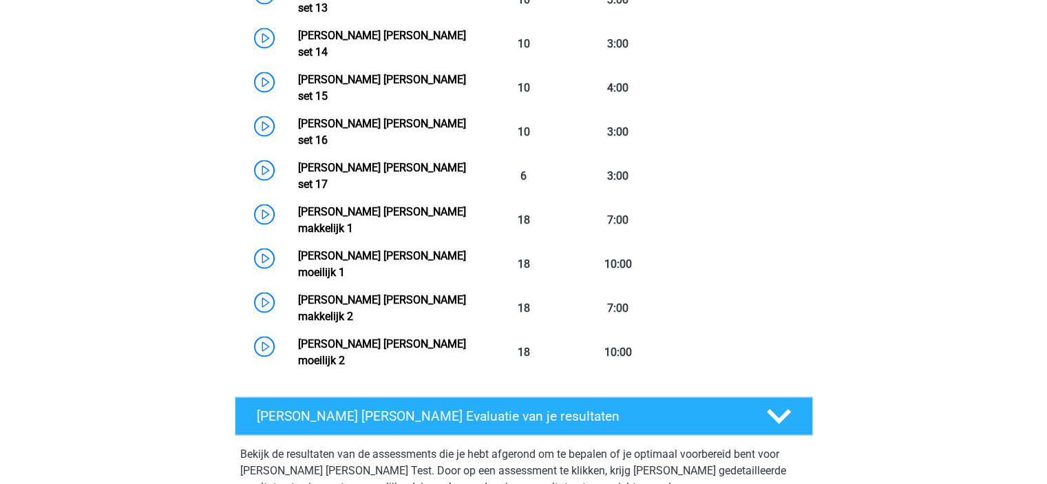
scroll to position [2088, 0]
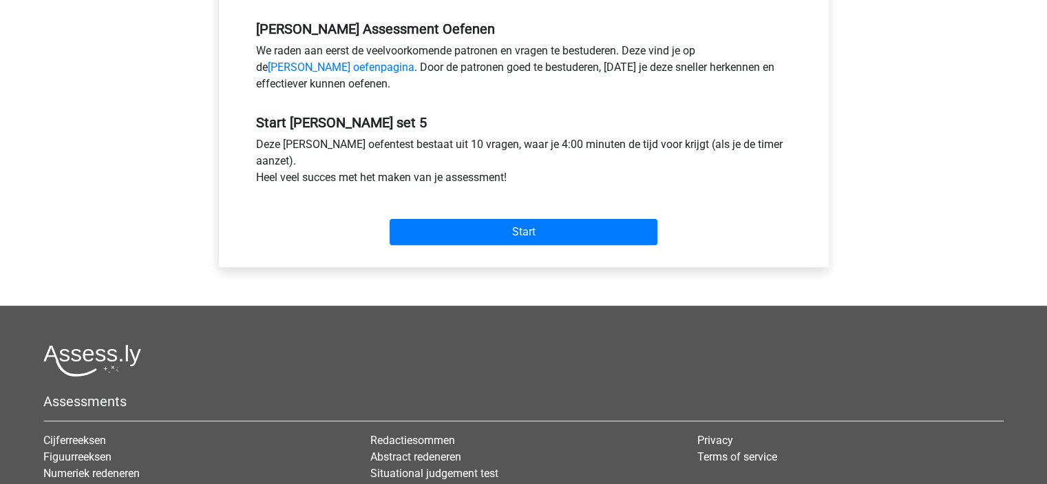
scroll to position [419, 0]
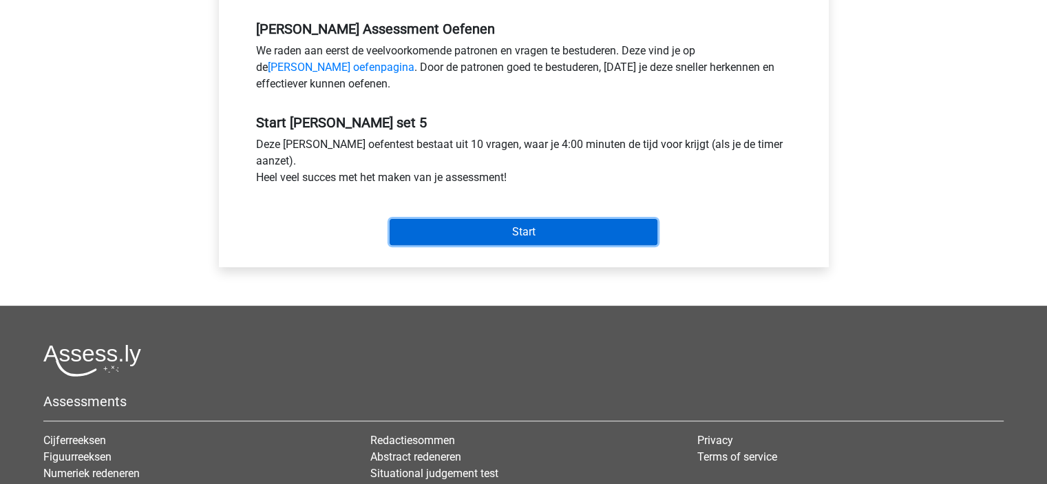
click at [577, 222] on input "Start" at bounding box center [524, 232] width 268 height 26
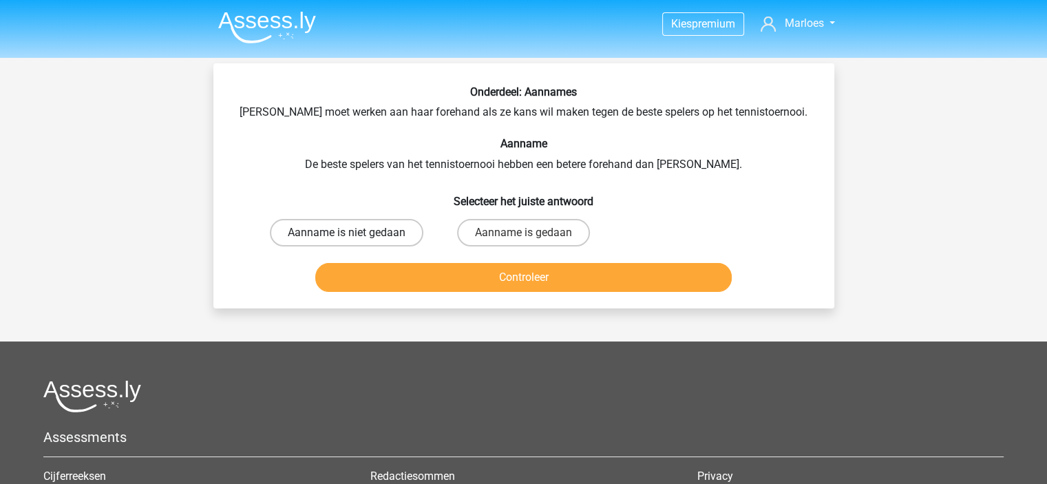
click at [366, 240] on label "Aanname is niet gedaan" at bounding box center [347, 233] width 154 height 28
click at [355, 240] on input "Aanname is niet gedaan" at bounding box center [350, 237] width 9 height 9
radio input "true"
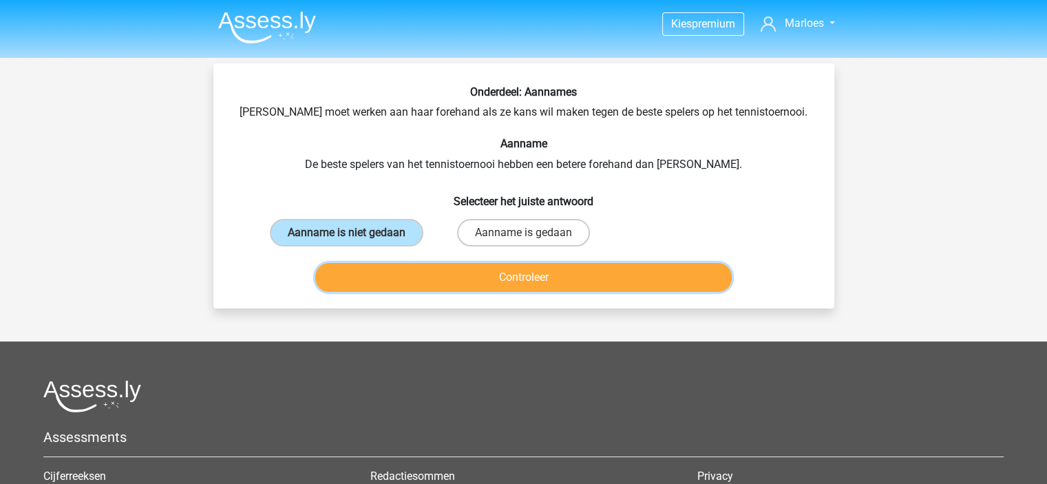
click at [482, 289] on button "Controleer" at bounding box center [523, 277] width 417 height 29
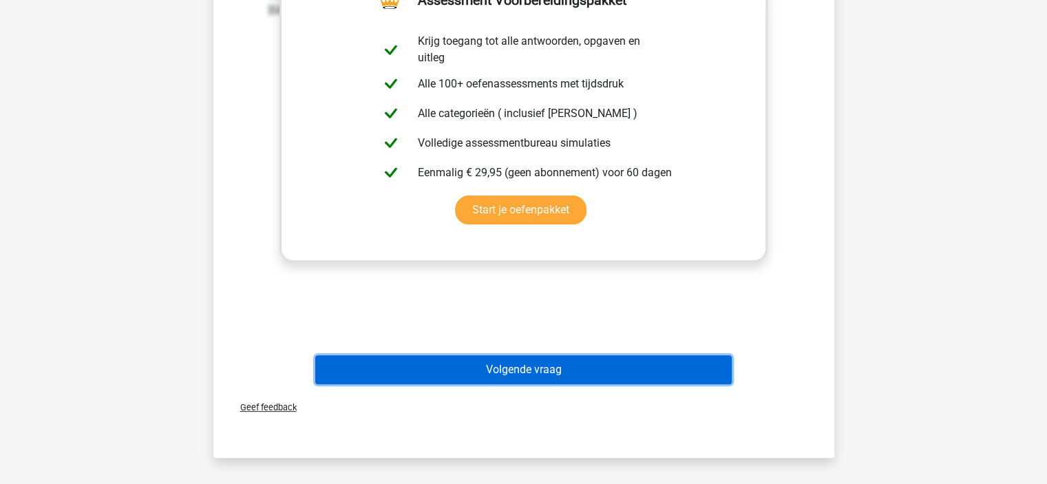
click at [606, 378] on button "Volgende vraag" at bounding box center [523, 369] width 417 height 29
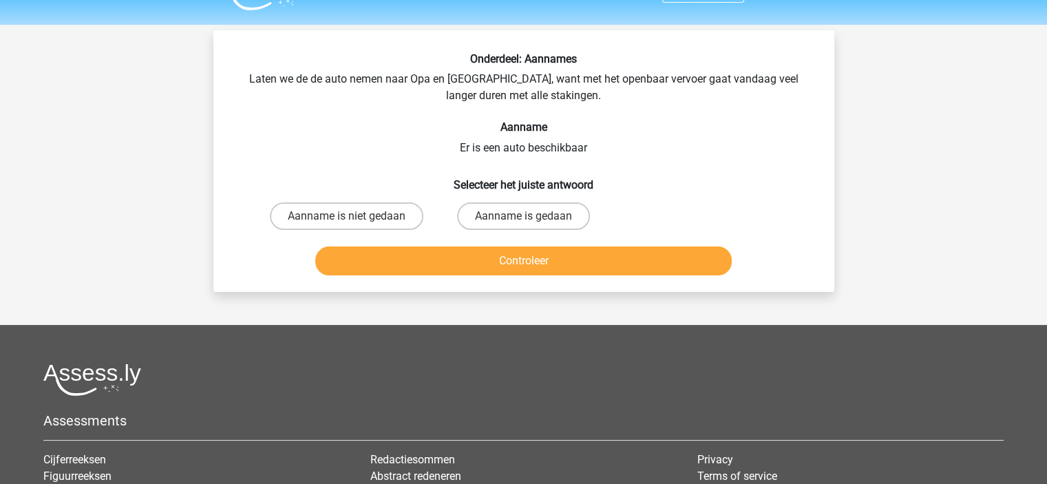
scroll to position [30, 0]
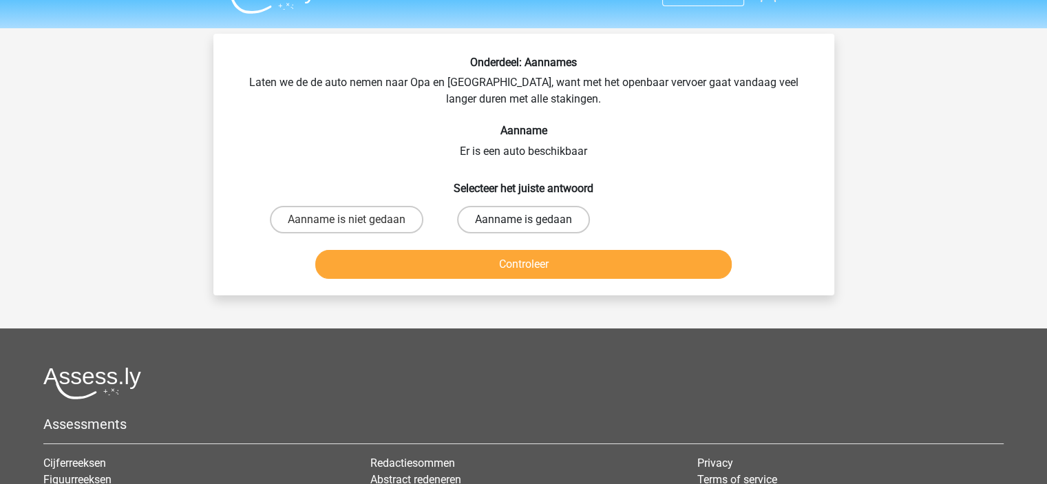
click at [554, 223] on label "Aanname is gedaan" at bounding box center [523, 220] width 133 height 28
click at [532, 223] on input "Aanname is gedaan" at bounding box center [527, 224] width 9 height 9
radio input "true"
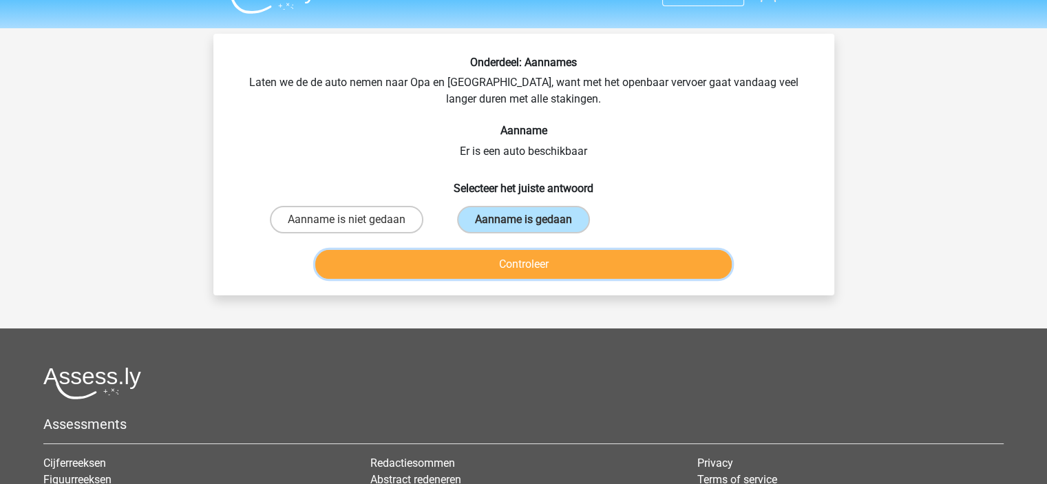
click at [576, 251] on button "Controleer" at bounding box center [523, 264] width 417 height 29
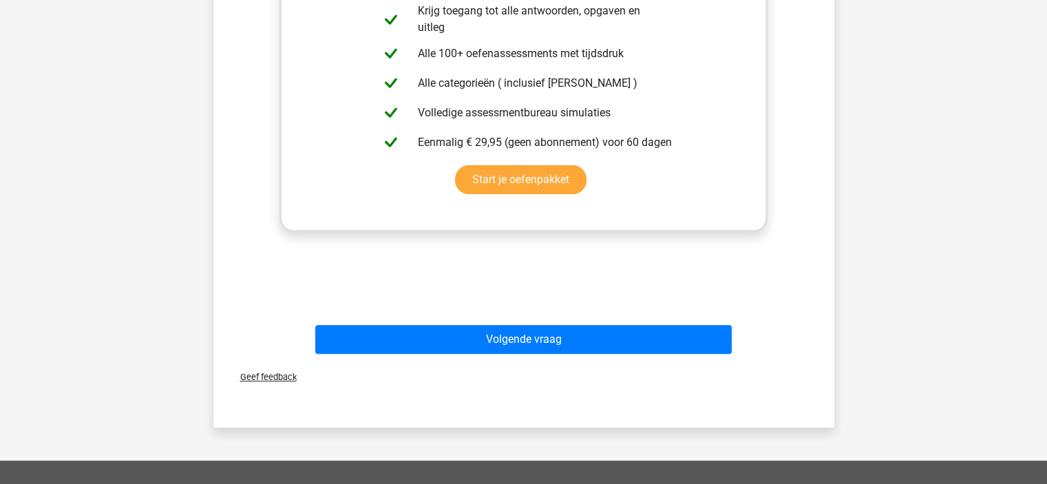
scroll to position [403, 0]
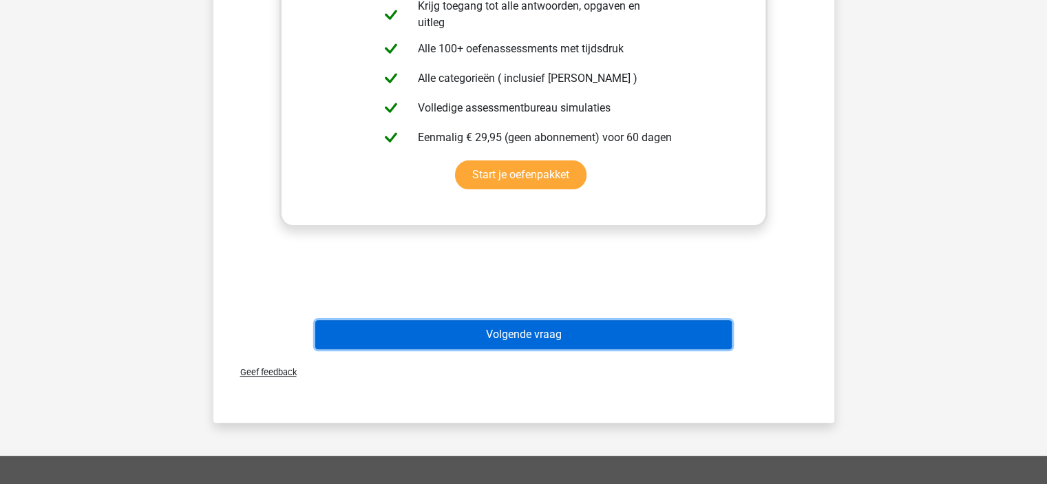
click at [609, 331] on button "Volgende vraag" at bounding box center [523, 334] width 417 height 29
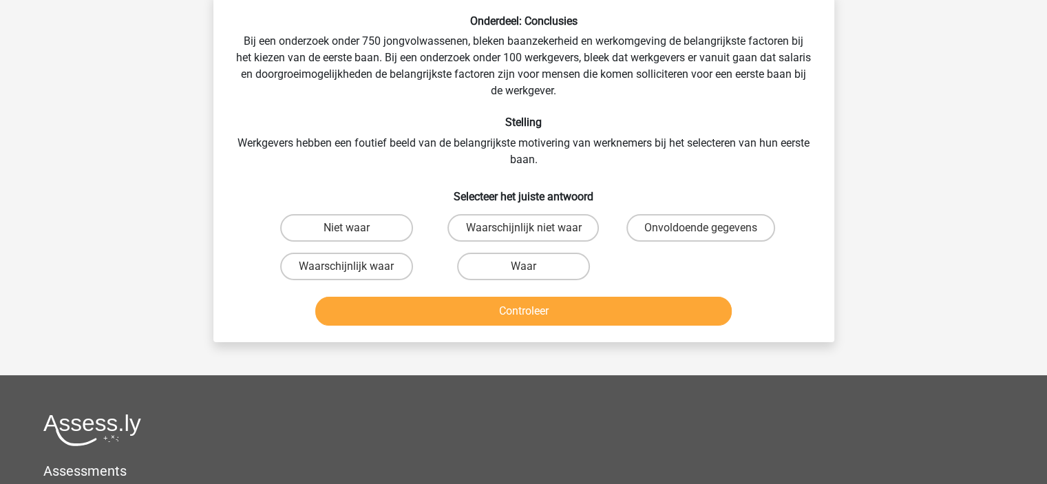
scroll to position [63, 0]
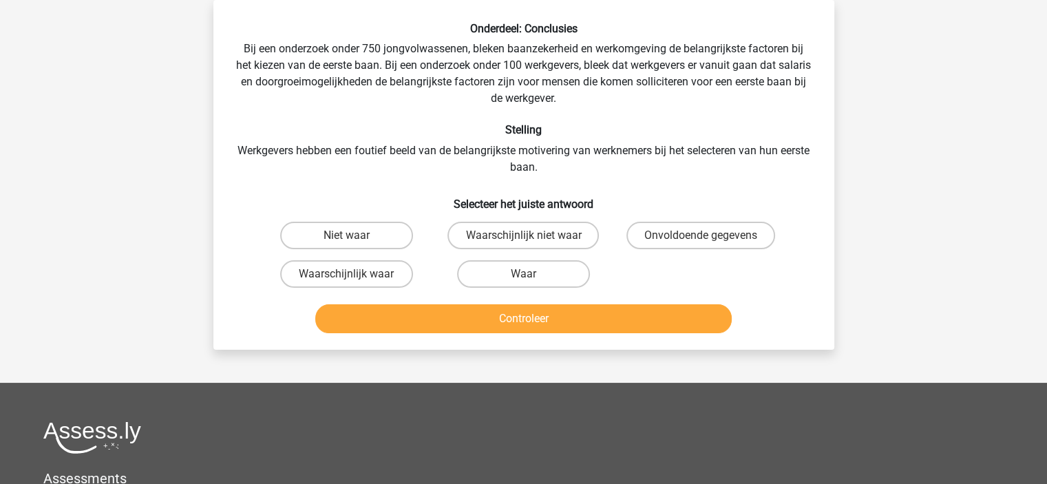
click at [348, 277] on input "Waarschijnlijk waar" at bounding box center [350, 278] width 9 height 9
radio input "true"
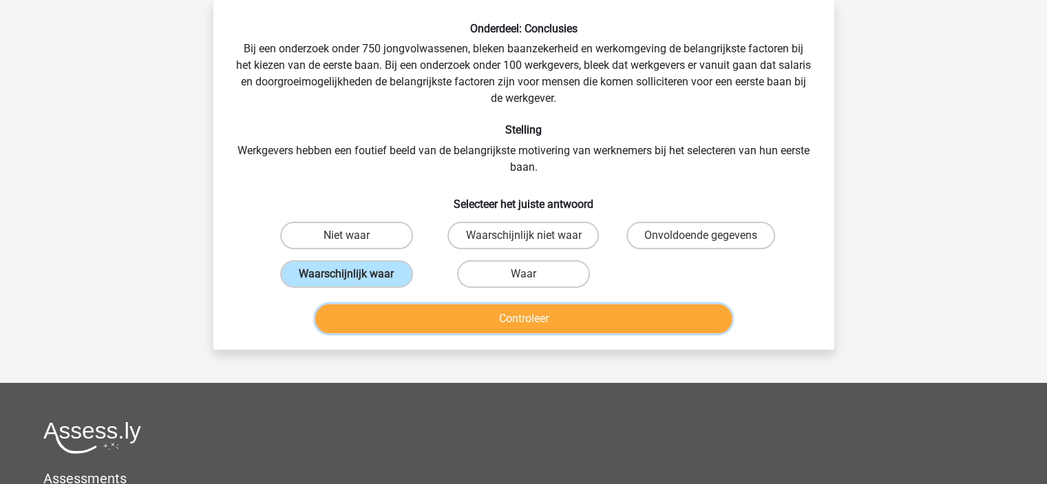
click at [452, 311] on button "Controleer" at bounding box center [523, 318] width 417 height 29
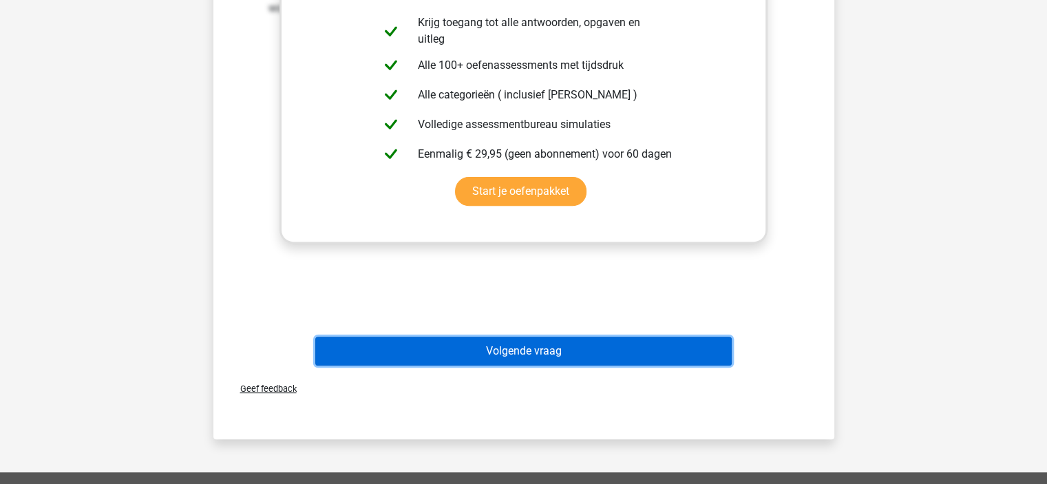
click at [501, 344] on button "Volgende vraag" at bounding box center [523, 351] width 417 height 29
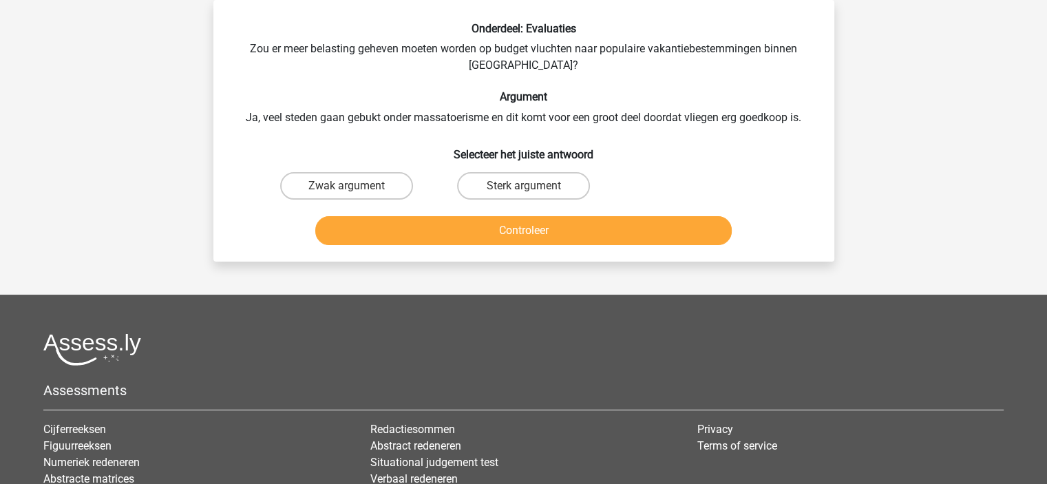
scroll to position [0, 0]
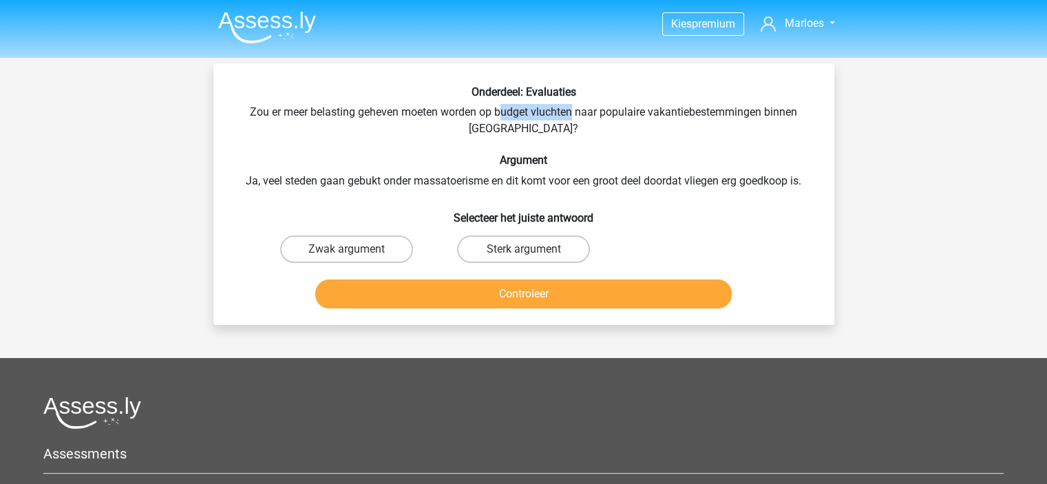
drag, startPoint x: 501, startPoint y: 112, endPoint x: 570, endPoint y: 109, distance: 68.9
click at [570, 109] on div "Onderdeel: Evaluaties Zou er meer belasting geheven moeten worden op budget vlu…" at bounding box center [524, 199] width 610 height 229
click at [504, 260] on label "Sterk argument" at bounding box center [523, 250] width 133 height 28
click at [523, 258] on input "Sterk argument" at bounding box center [527, 253] width 9 height 9
radio input "true"
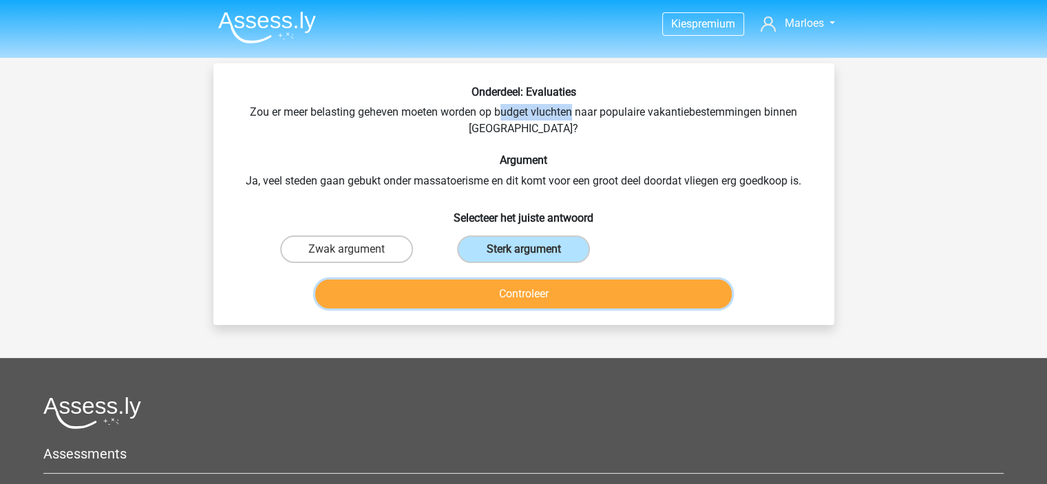
click at [525, 283] on button "Controleer" at bounding box center [523, 294] width 417 height 29
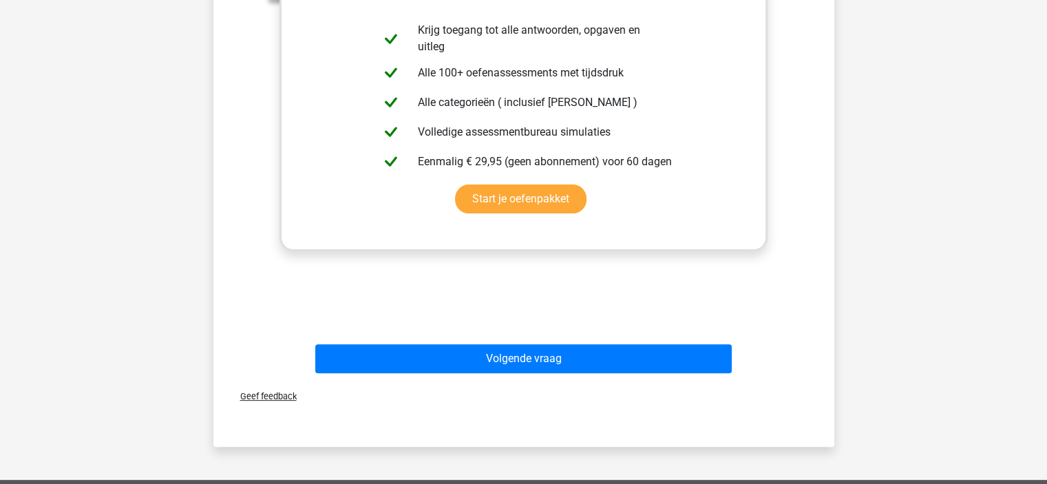
scroll to position [387, 0]
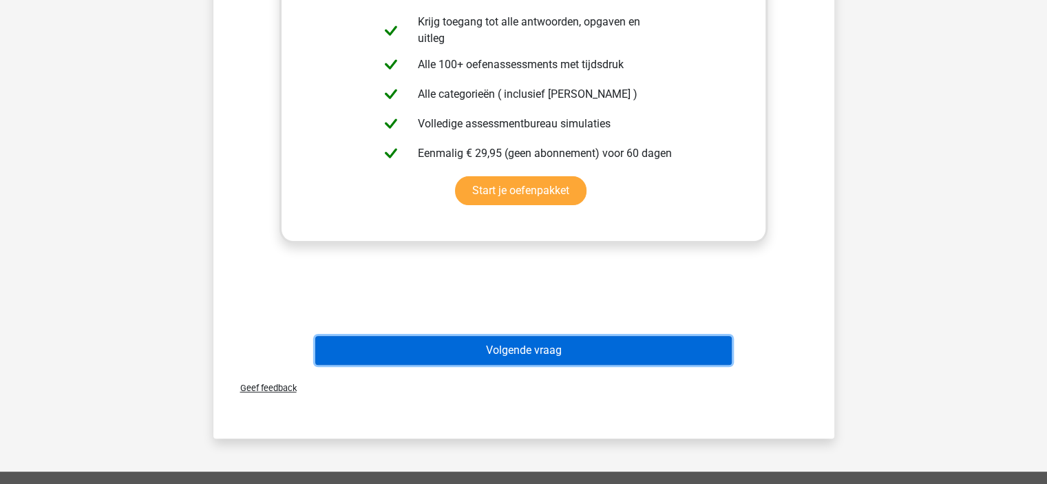
click at [557, 349] on button "Volgende vraag" at bounding box center [523, 350] width 417 height 29
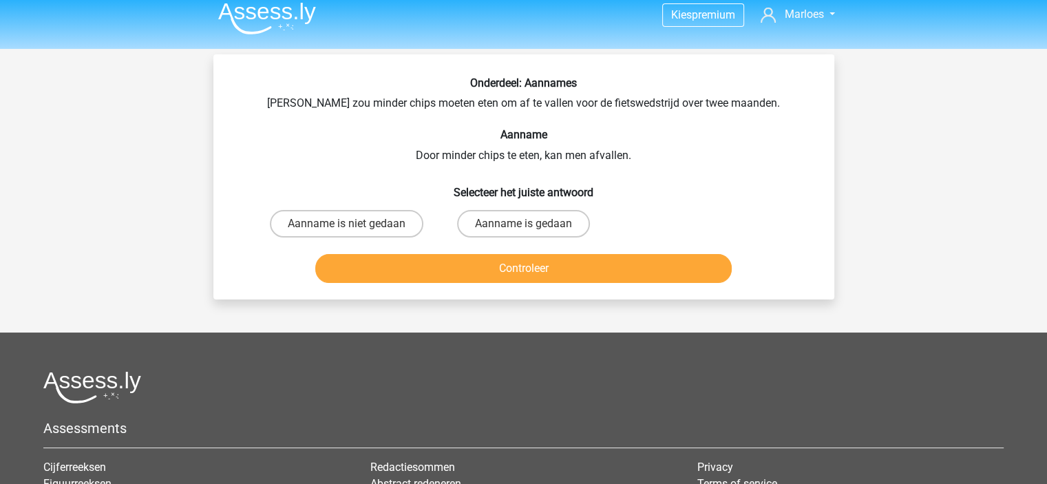
scroll to position [8, 0]
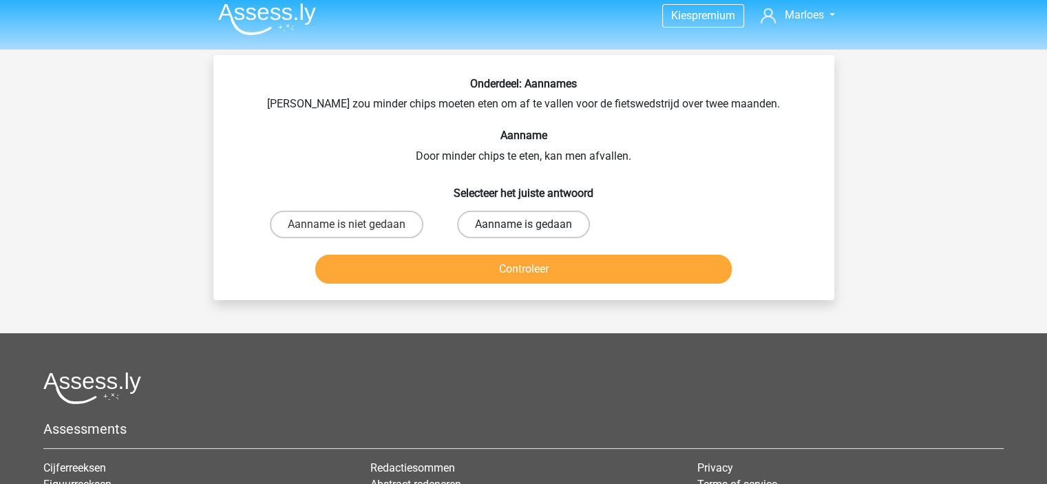
click at [524, 234] on label "Aanname is gedaan" at bounding box center [523, 225] width 133 height 28
click at [524, 233] on input "Aanname is gedaan" at bounding box center [527, 228] width 9 height 9
radio input "true"
click at [548, 267] on button "Controleer" at bounding box center [523, 269] width 417 height 29
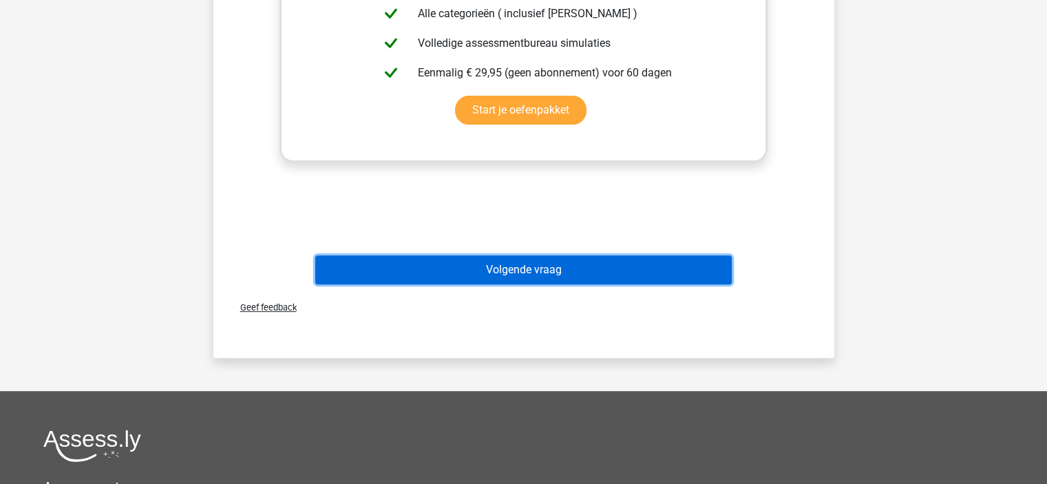
click at [552, 272] on button "Volgende vraag" at bounding box center [523, 269] width 417 height 29
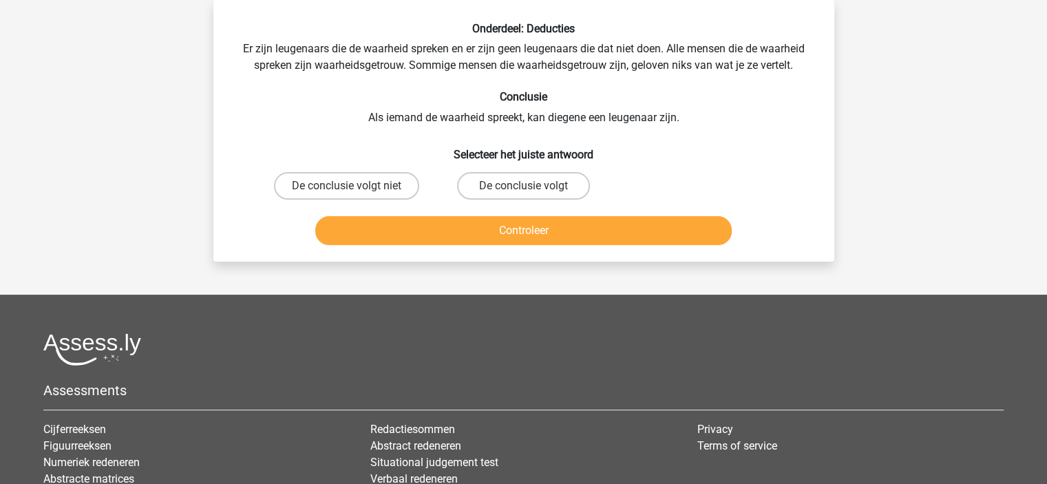
scroll to position [0, 0]
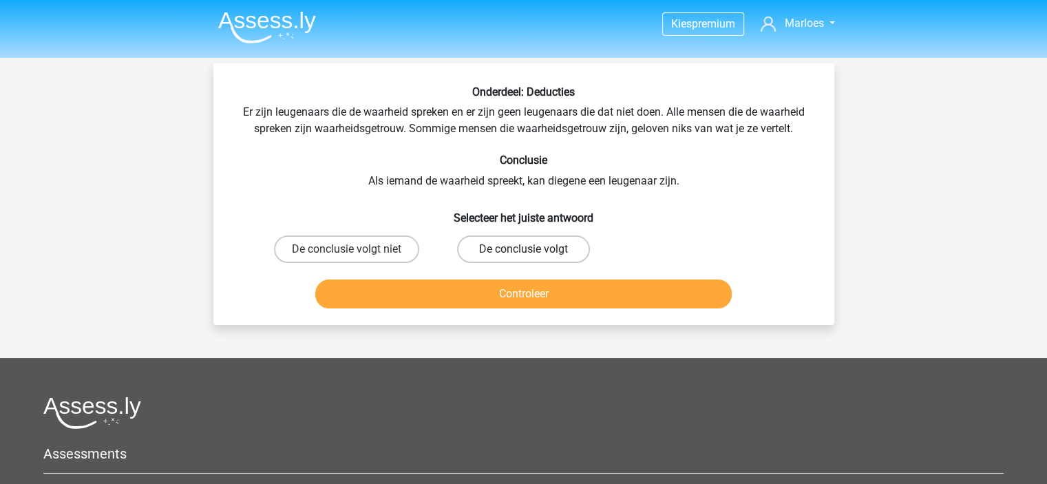
click at [570, 244] on label "De conclusie volgt" at bounding box center [523, 250] width 133 height 28
click at [532, 249] on input "De conclusie volgt" at bounding box center [527, 253] width 9 height 9
radio input "true"
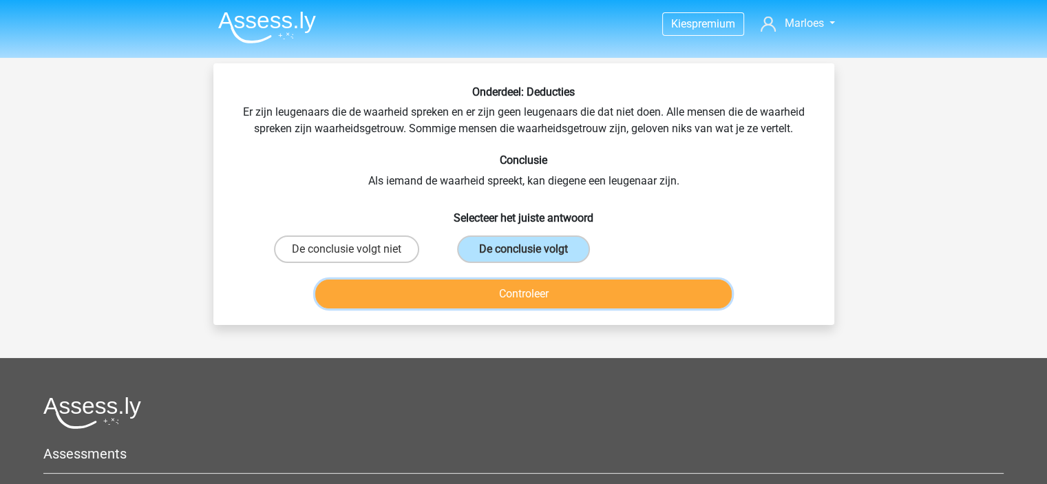
click at [597, 293] on button "Controleer" at bounding box center [523, 294] width 417 height 29
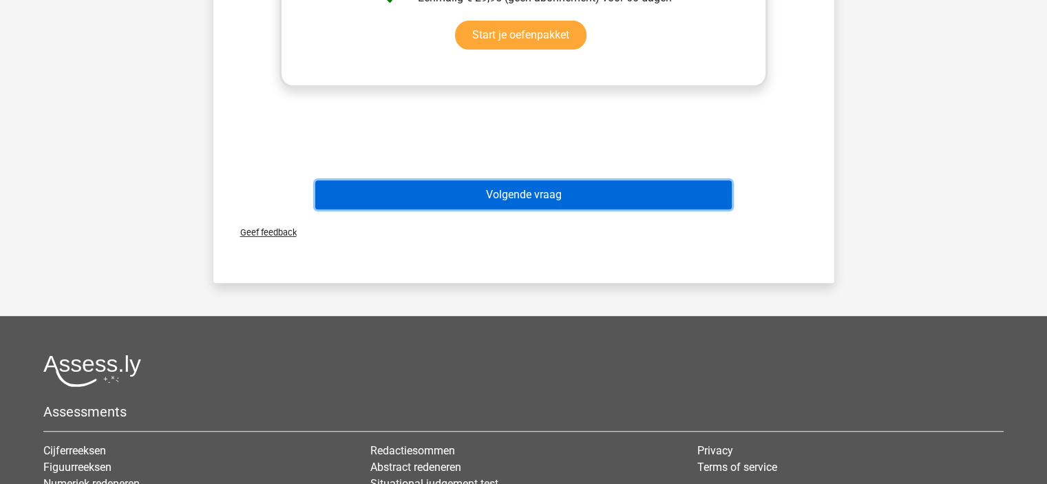
click at [493, 182] on button "Volgende vraag" at bounding box center [523, 194] width 417 height 29
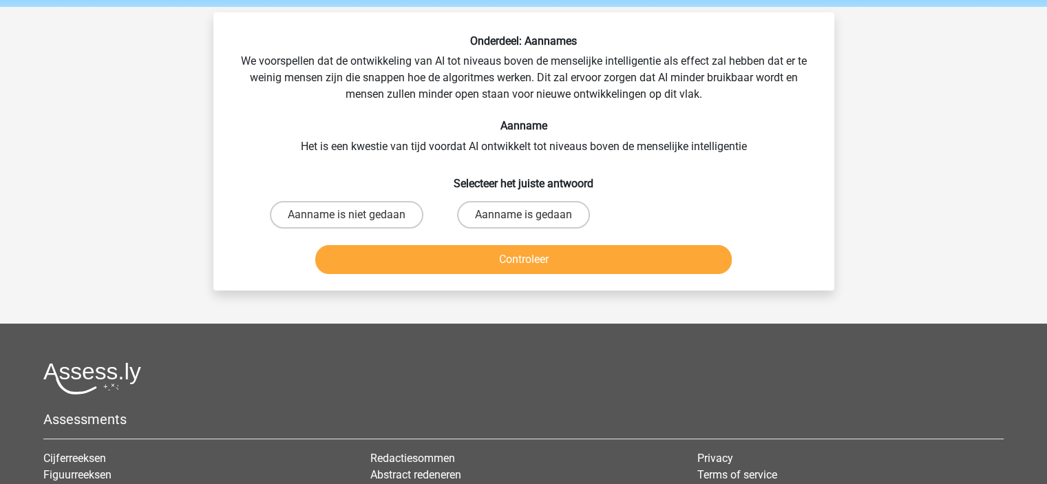
scroll to position [43, 0]
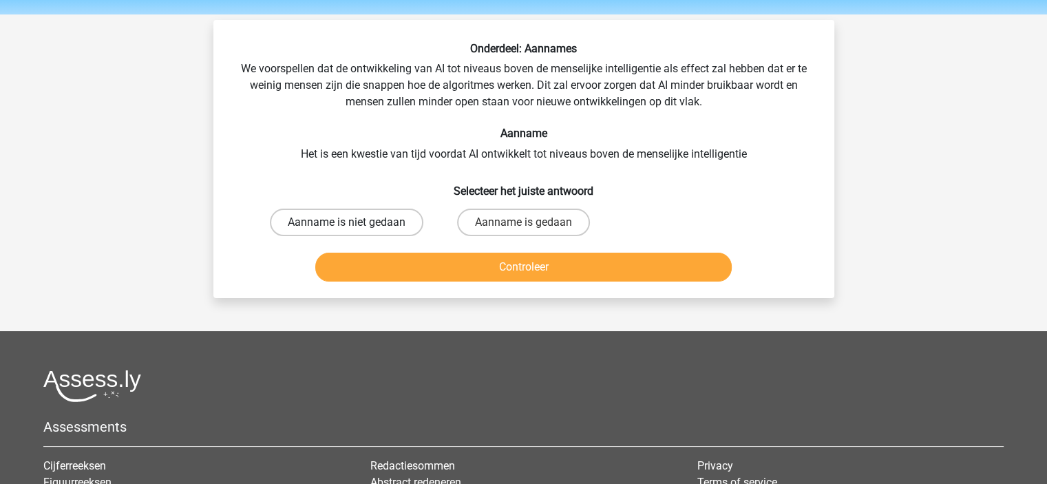
click at [373, 228] on label "Aanname is niet gedaan" at bounding box center [347, 223] width 154 height 28
click at [355, 228] on input "Aanname is niet gedaan" at bounding box center [350, 226] width 9 height 9
radio input "true"
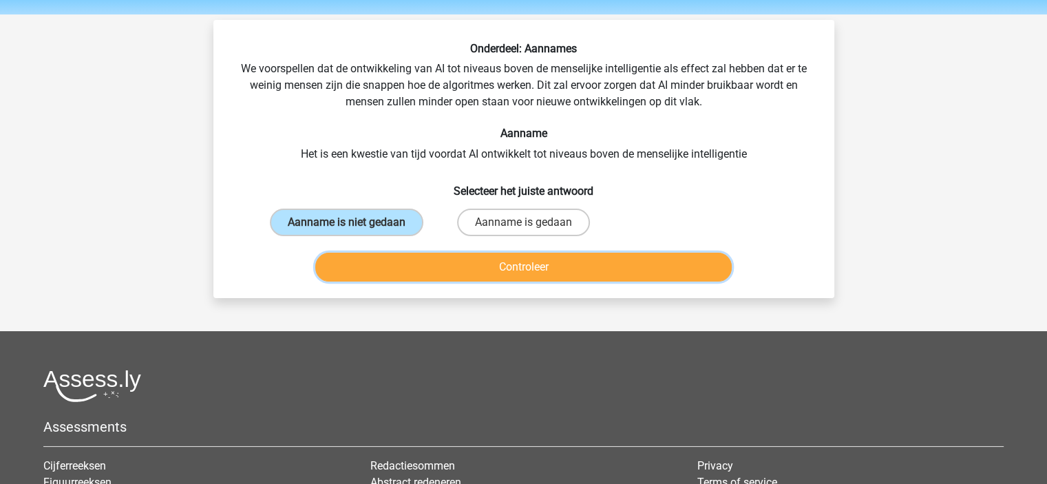
click at [459, 271] on button "Controleer" at bounding box center [523, 267] width 417 height 29
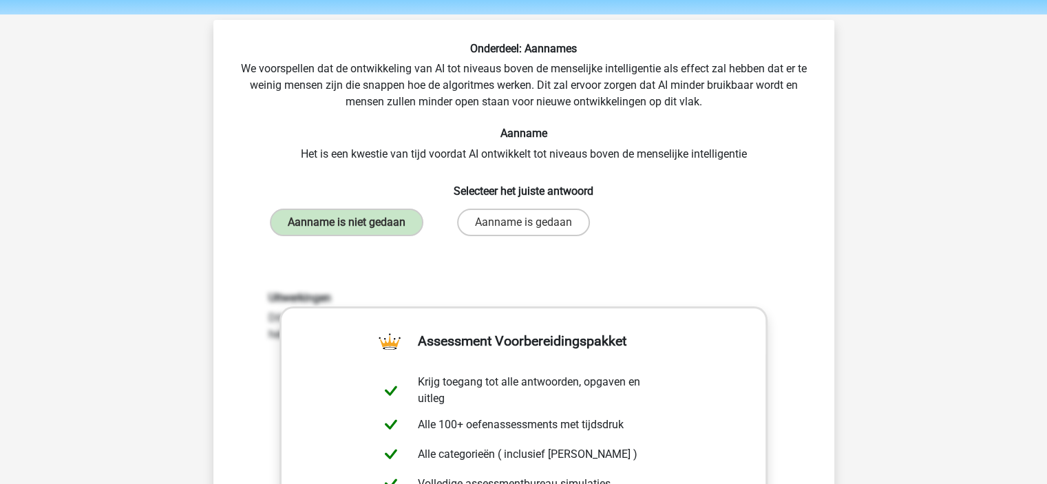
scroll to position [455, 0]
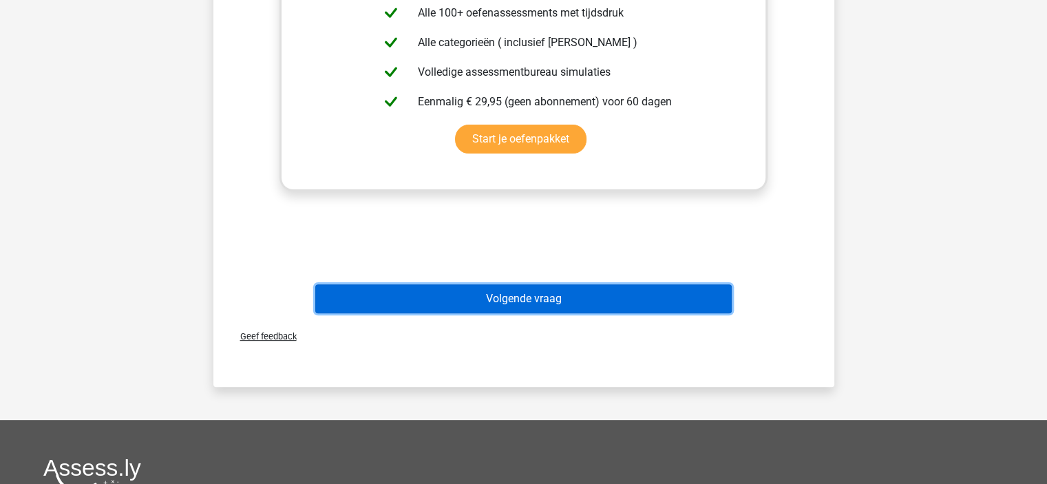
click at [493, 302] on button "Volgende vraag" at bounding box center [523, 298] width 417 height 29
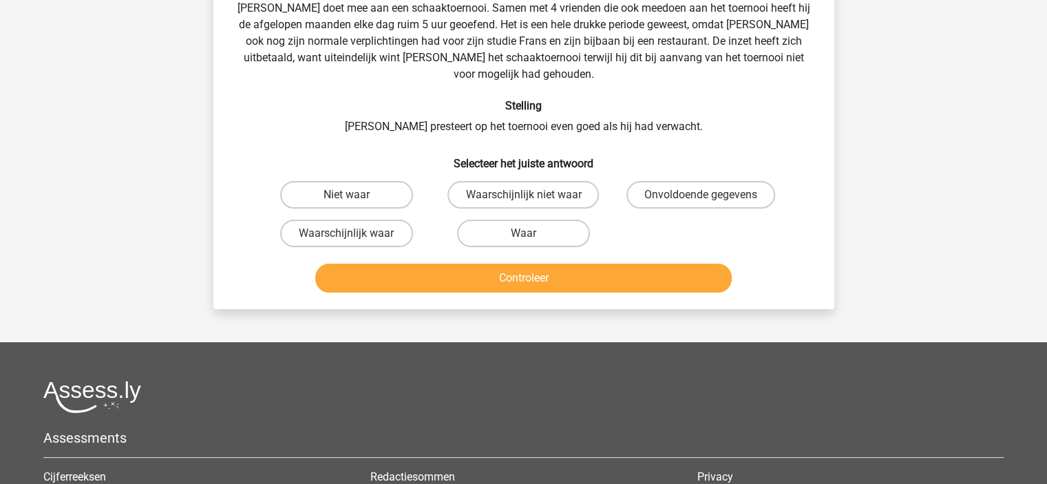
scroll to position [105, 0]
click at [324, 180] on label "Niet waar" at bounding box center [346, 194] width 133 height 28
click at [346, 194] on input "Niet waar" at bounding box center [350, 198] width 9 height 9
radio input "true"
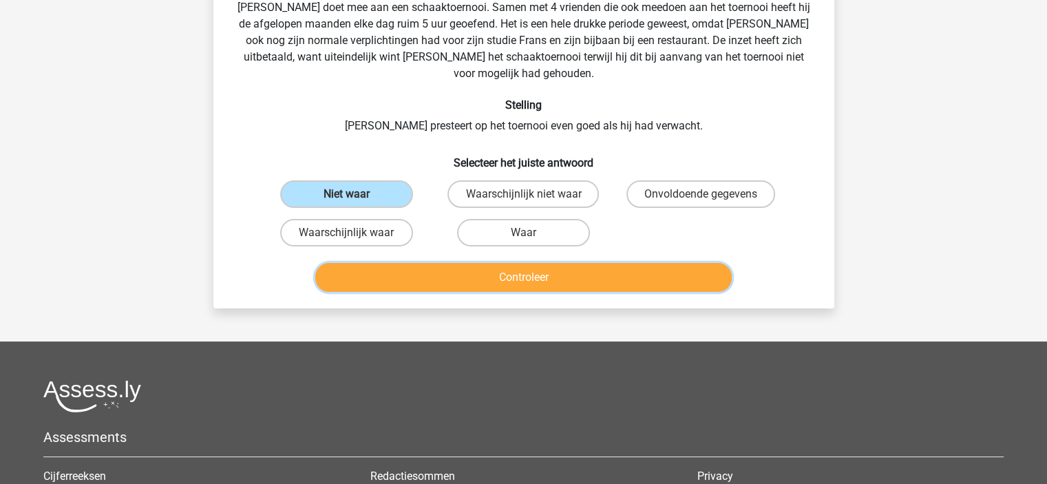
click at [514, 263] on button "Controleer" at bounding box center [523, 277] width 417 height 29
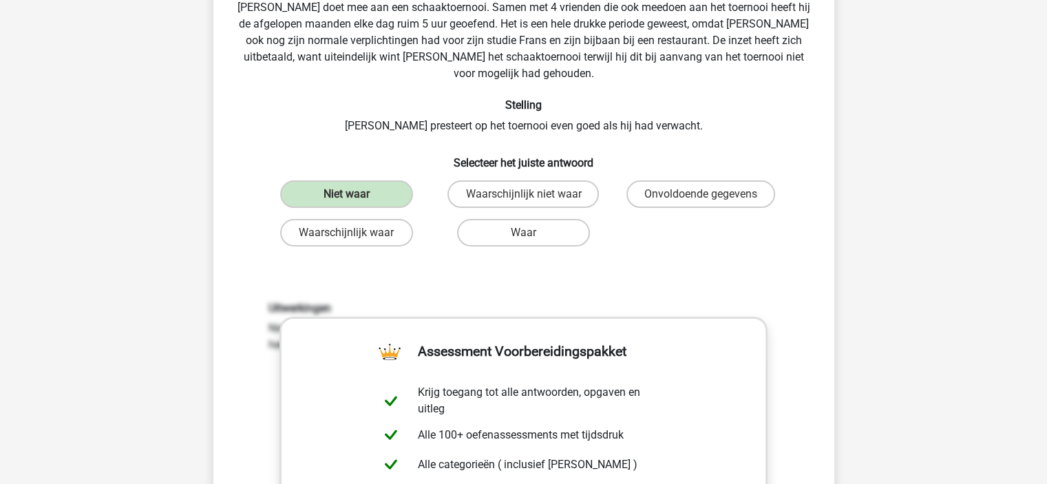
scroll to position [419, 0]
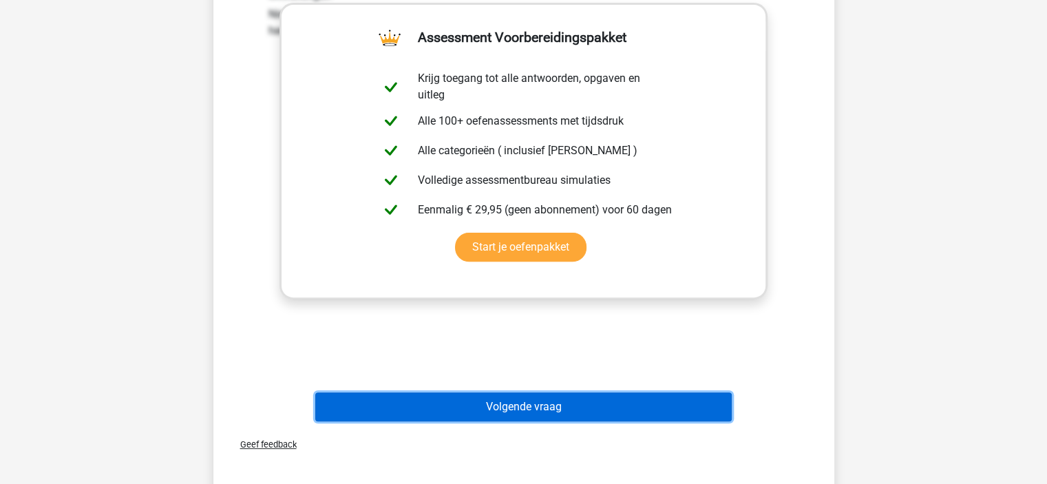
click at [573, 393] on button "Volgende vraag" at bounding box center [523, 407] width 417 height 29
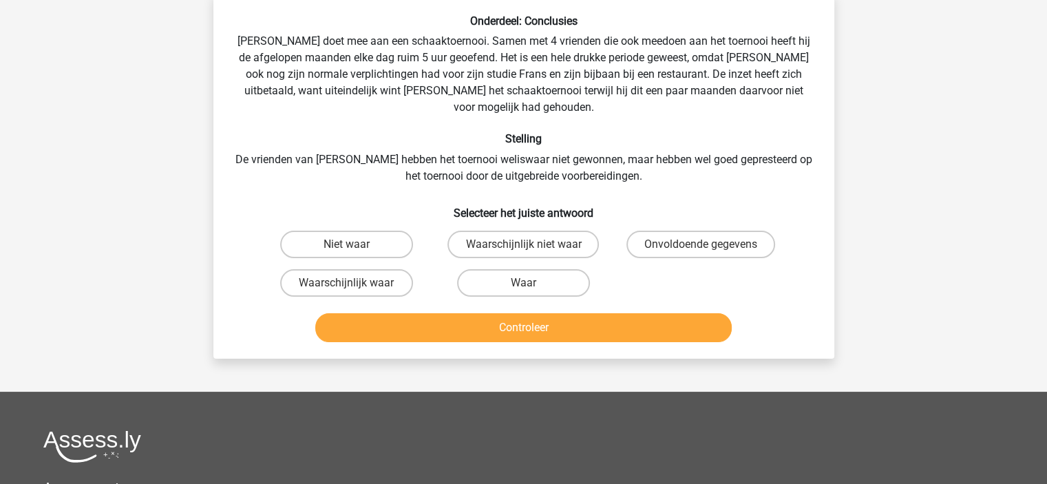
scroll to position [63, 0]
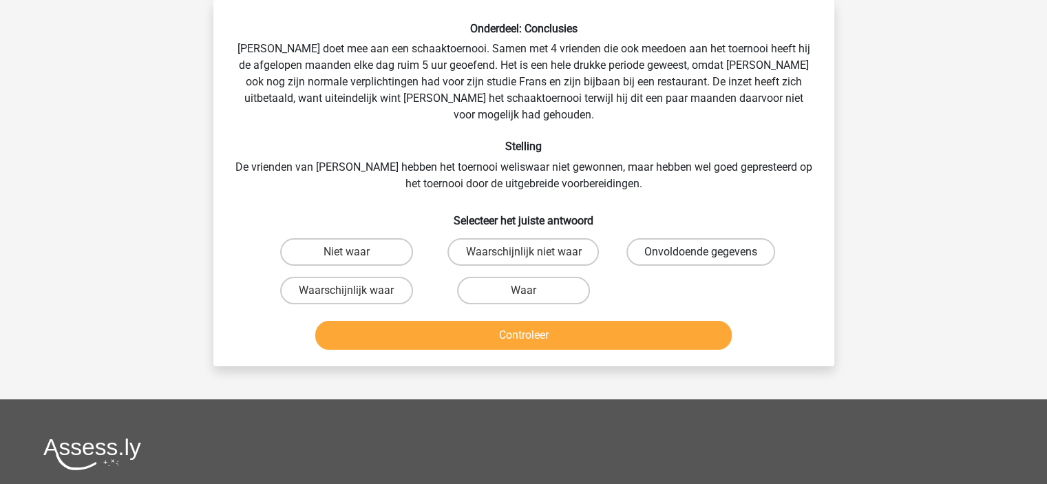
click at [725, 246] on label "Onvoldoende gegevens" at bounding box center [701, 252] width 149 height 28
click at [710, 252] on input "Onvoldoende gegevens" at bounding box center [705, 256] width 9 height 9
radio input "true"
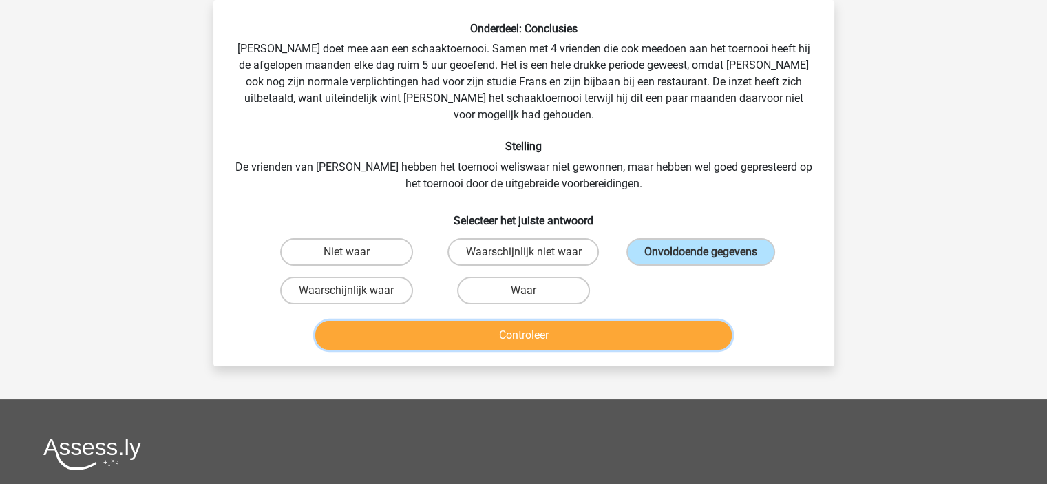
click at [654, 321] on button "Controleer" at bounding box center [523, 335] width 417 height 29
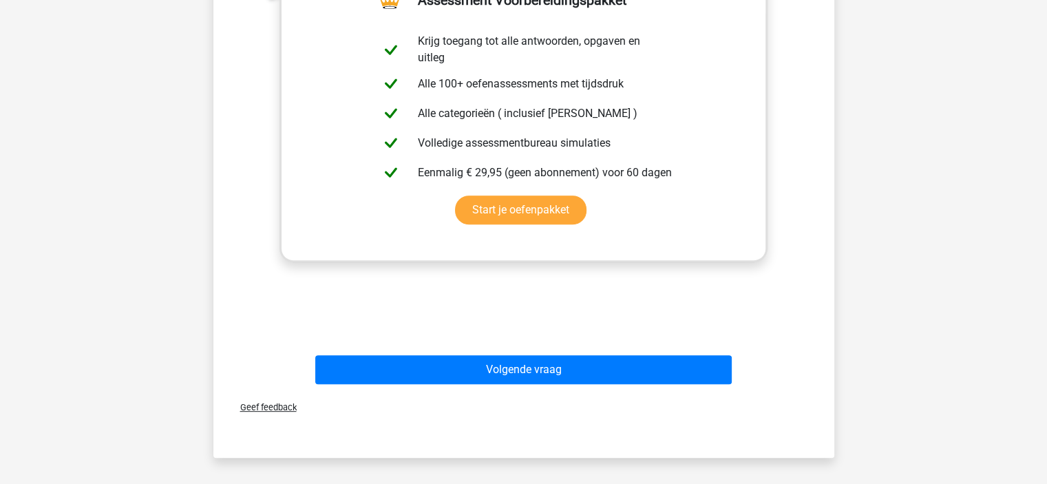
scroll to position [473, 0]
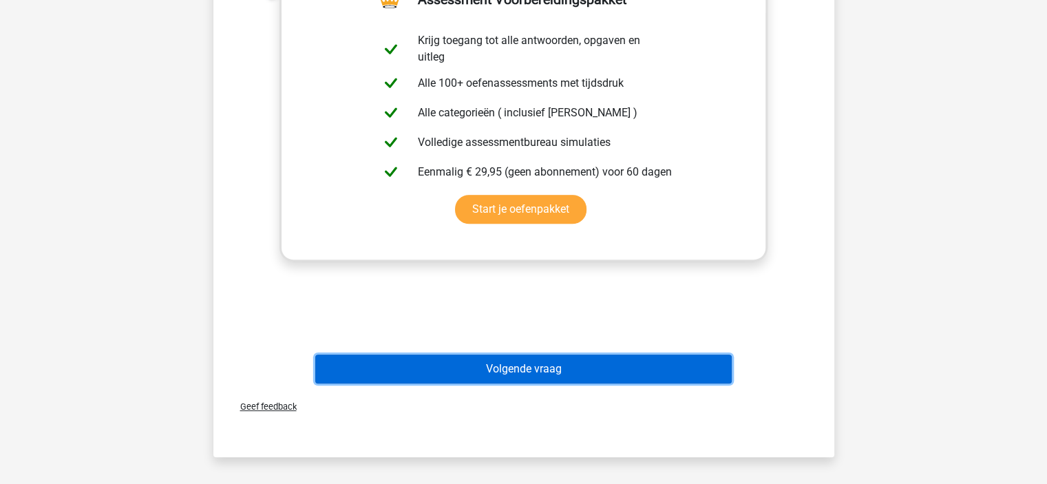
click at [634, 355] on button "Volgende vraag" at bounding box center [523, 369] width 417 height 29
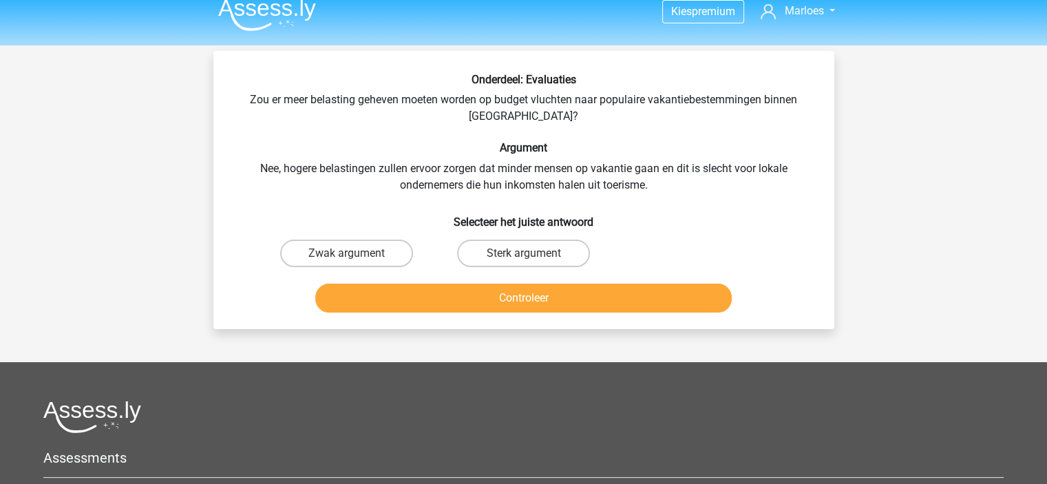
scroll to position [12, 0]
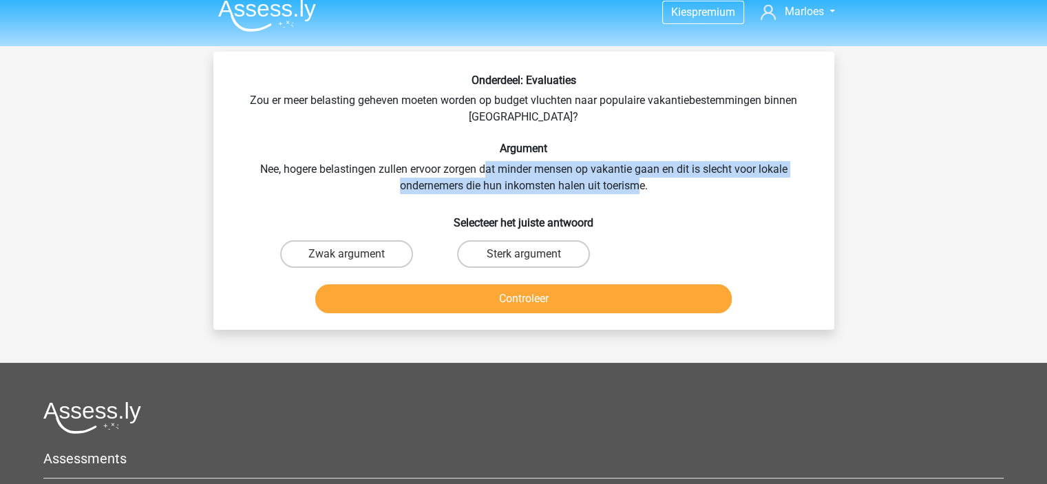
drag, startPoint x: 488, startPoint y: 170, endPoint x: 642, endPoint y: 186, distance: 154.4
click at [642, 186] on div "Onderdeel: Evaluaties Zou er meer belasting geheven moeten worden op budget vlu…" at bounding box center [524, 196] width 610 height 245
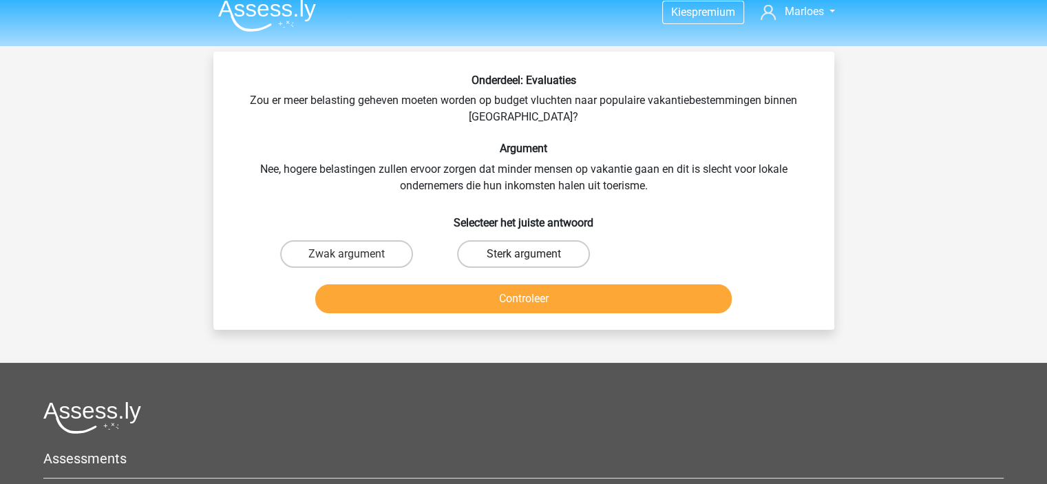
click at [508, 261] on label "Sterk argument" at bounding box center [523, 254] width 133 height 28
click at [523, 261] on input "Sterk argument" at bounding box center [527, 258] width 9 height 9
radio input "true"
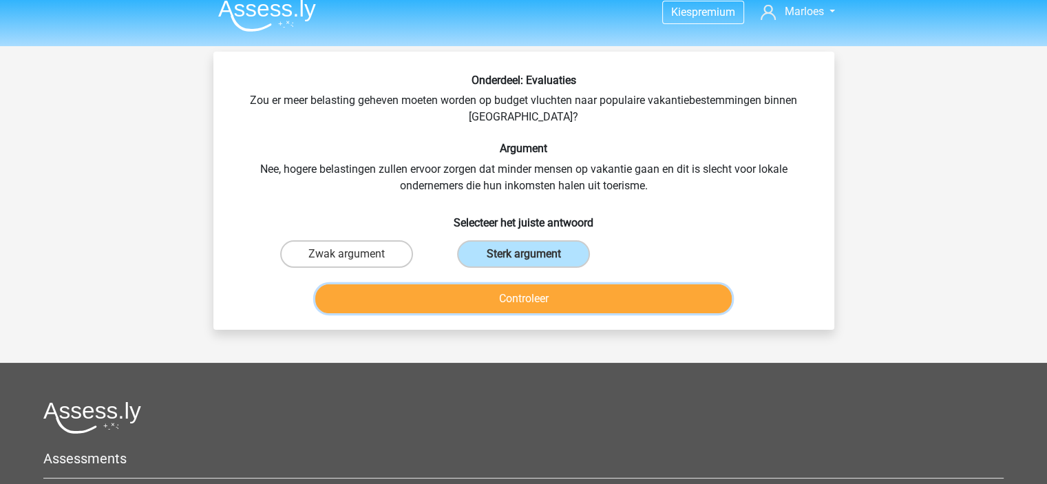
click at [523, 297] on button "Controleer" at bounding box center [523, 298] width 417 height 29
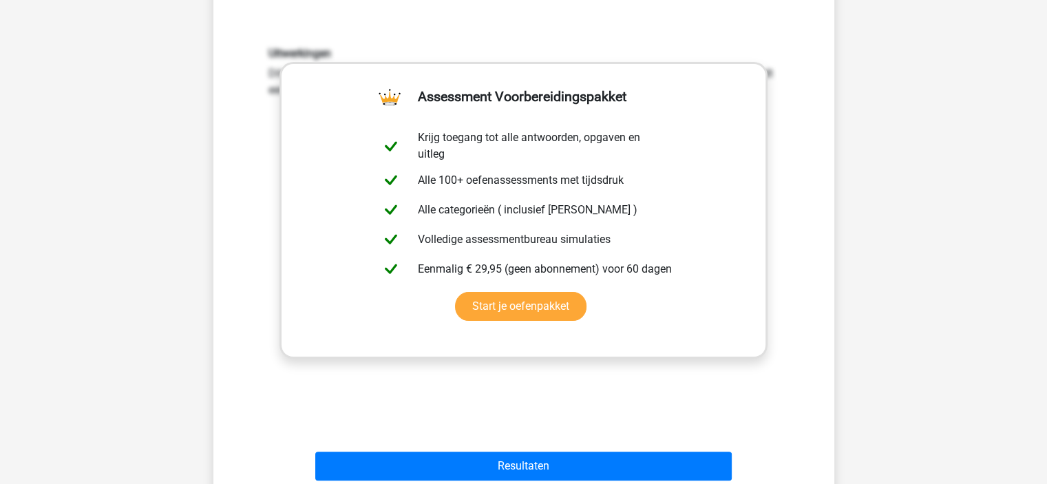
scroll to position [428, 0]
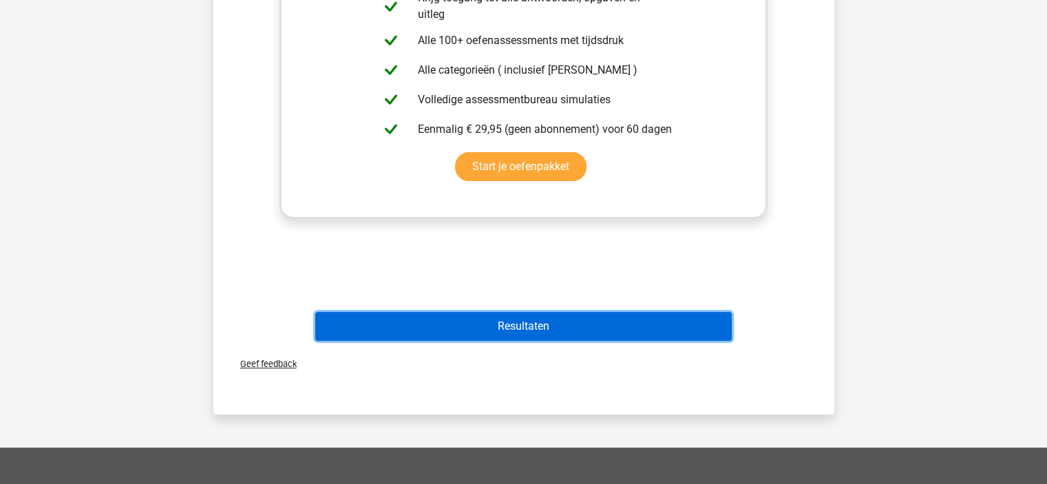
click at [547, 325] on button "Resultaten" at bounding box center [523, 326] width 417 height 29
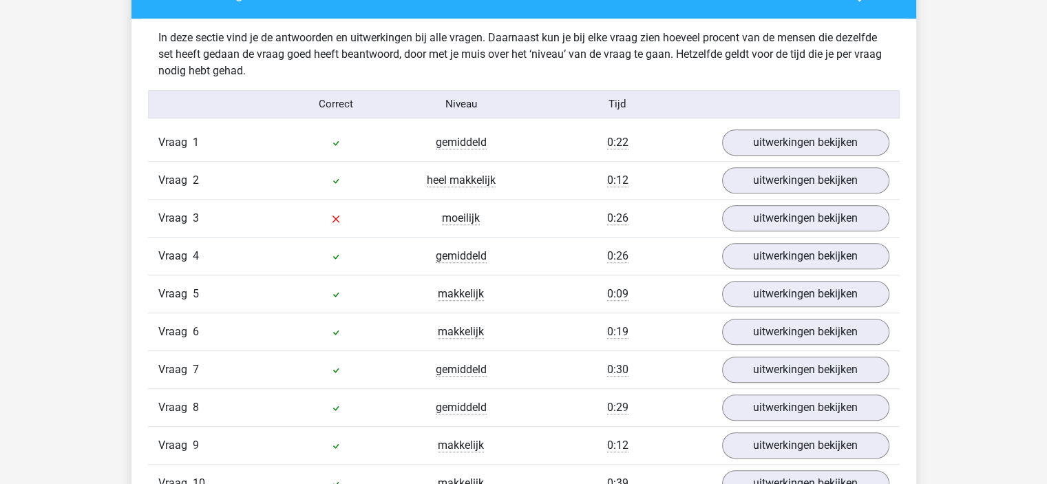
scroll to position [1049, 0]
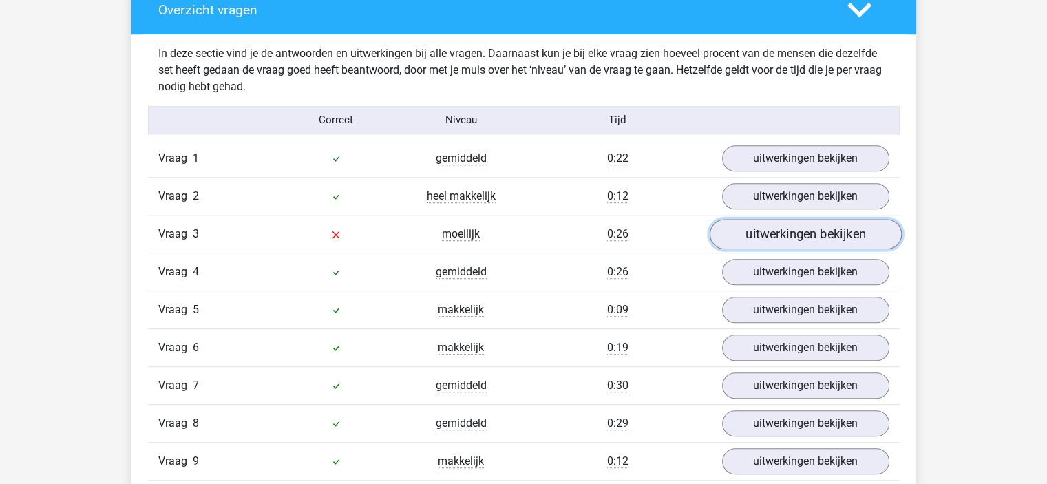
click at [840, 244] on link "uitwerkingen bekijken" at bounding box center [805, 234] width 192 height 30
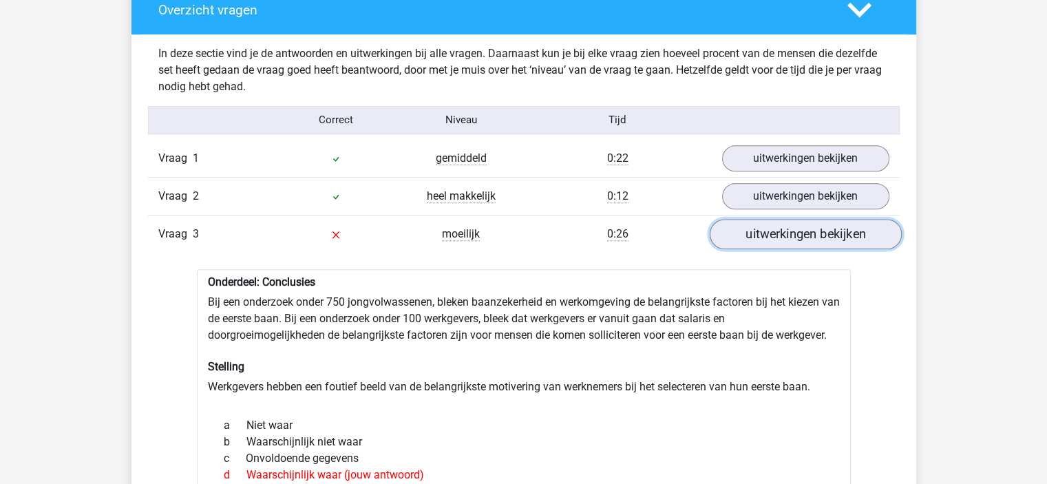
click at [840, 244] on link "uitwerkingen bekijken" at bounding box center [805, 234] width 192 height 30
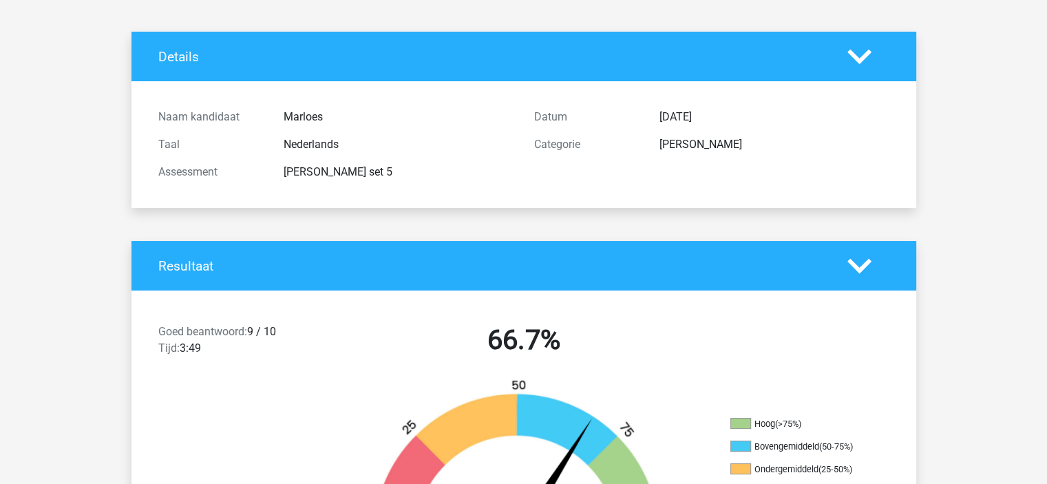
scroll to position [0, 0]
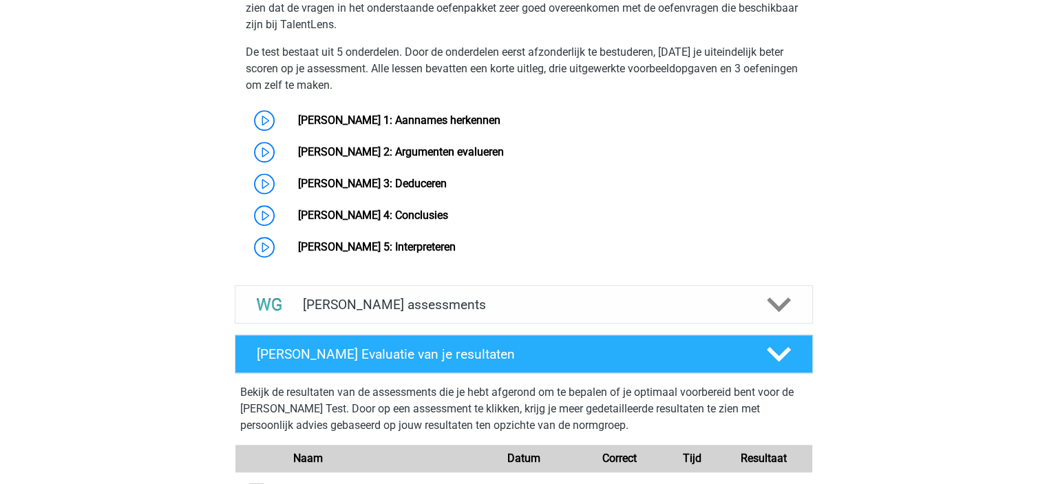
scroll to position [1122, 0]
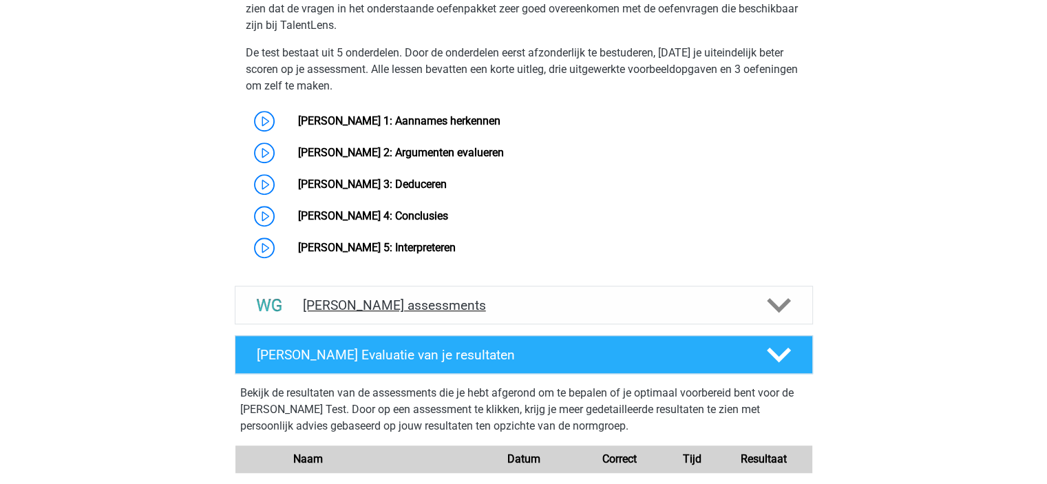
click at [758, 306] on div at bounding box center [778, 305] width 46 height 24
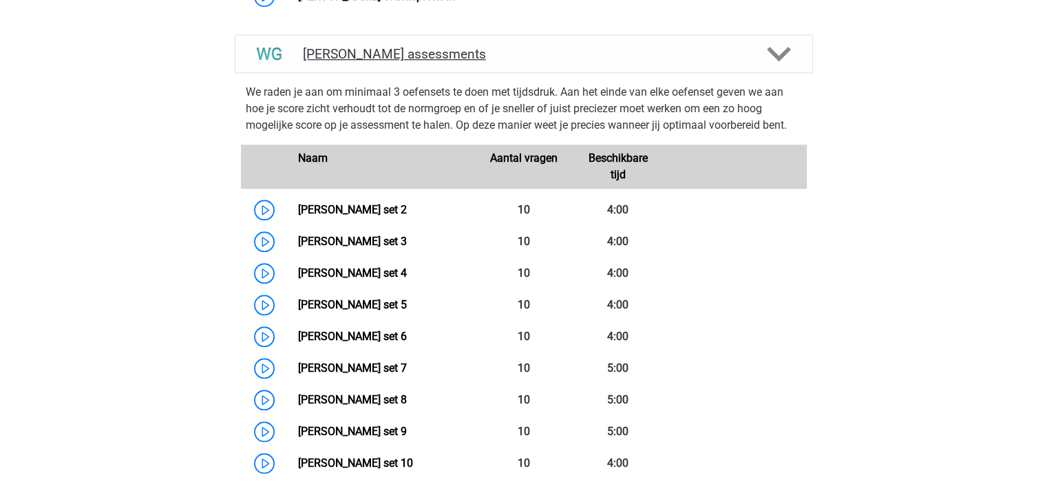
scroll to position [1456, 0]
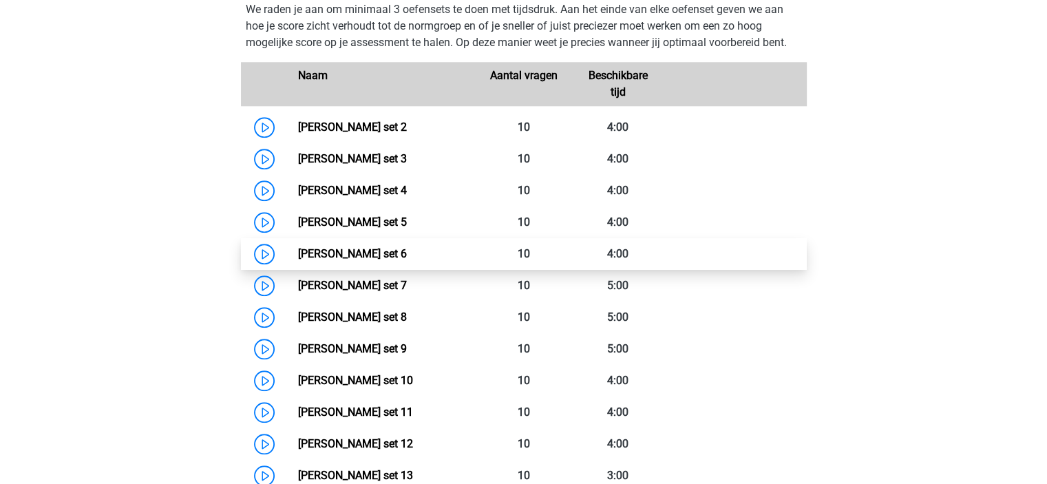
click at [407, 258] on link "[PERSON_NAME] set 6" at bounding box center [352, 253] width 109 height 13
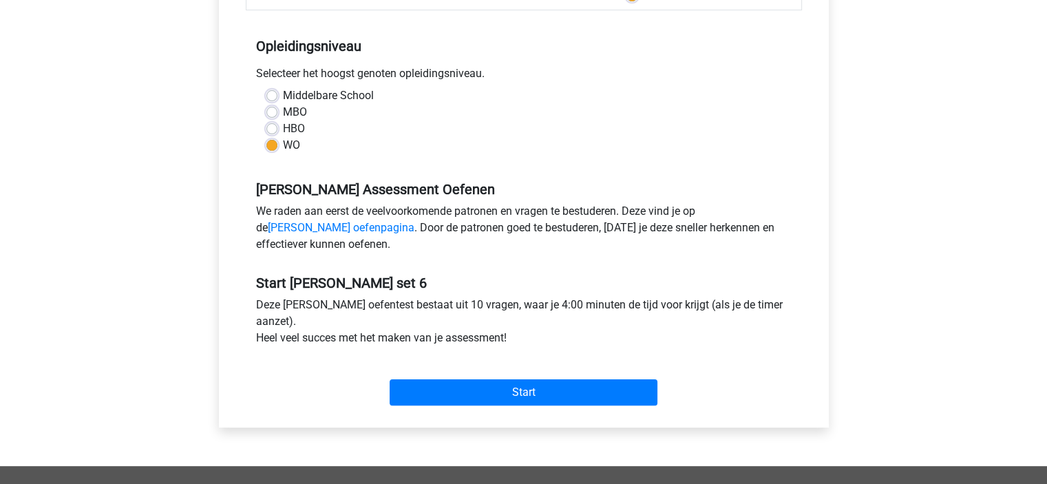
scroll to position [271, 0]
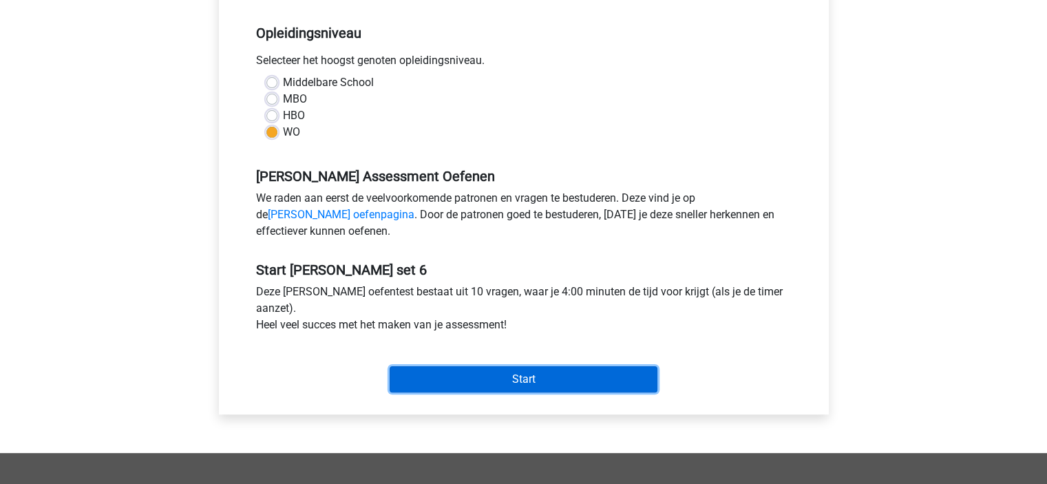
click at [559, 377] on input "Start" at bounding box center [524, 379] width 268 height 26
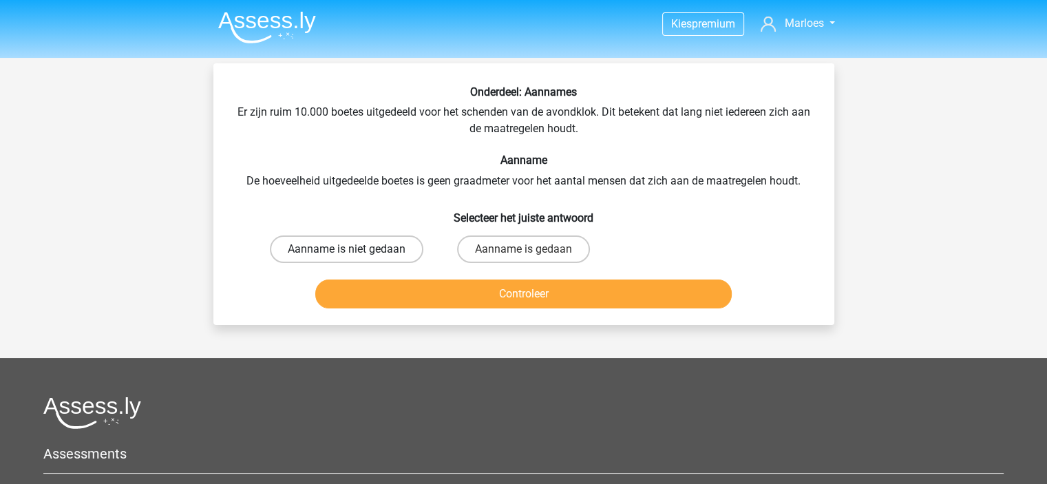
click at [395, 253] on label "Aanname is niet gedaan" at bounding box center [347, 250] width 154 height 28
click at [355, 253] on input "Aanname is niet gedaan" at bounding box center [350, 253] width 9 height 9
radio input "true"
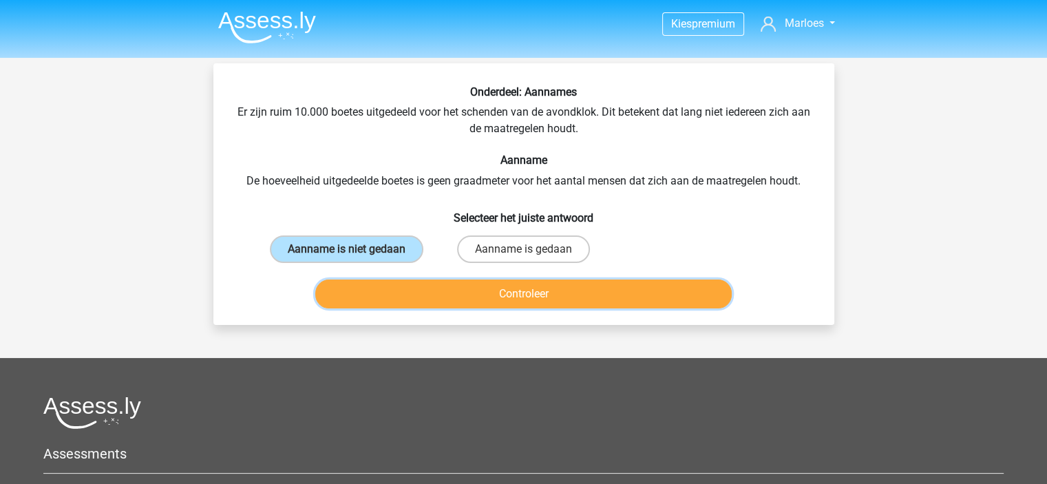
click at [549, 299] on button "Controleer" at bounding box center [523, 294] width 417 height 29
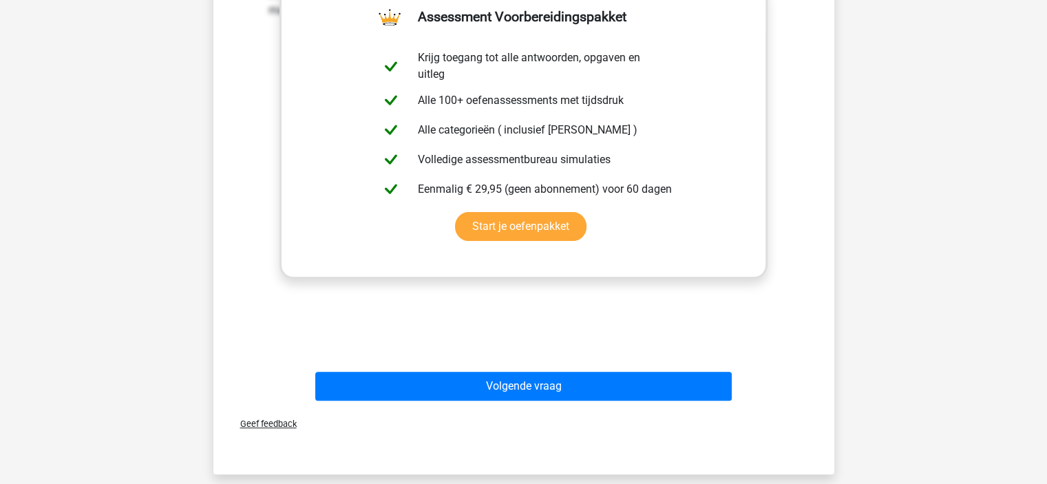
scroll to position [410, 0]
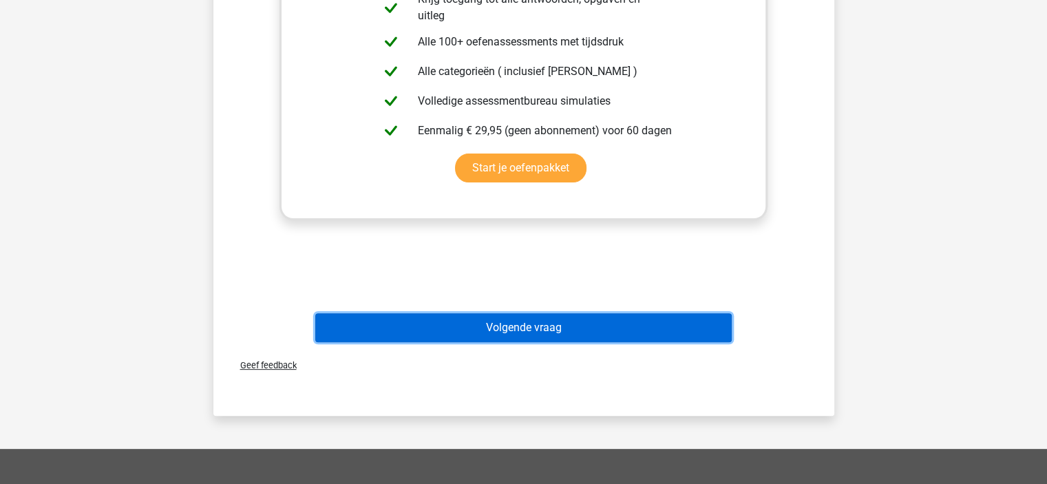
click at [557, 328] on button "Volgende vraag" at bounding box center [523, 327] width 417 height 29
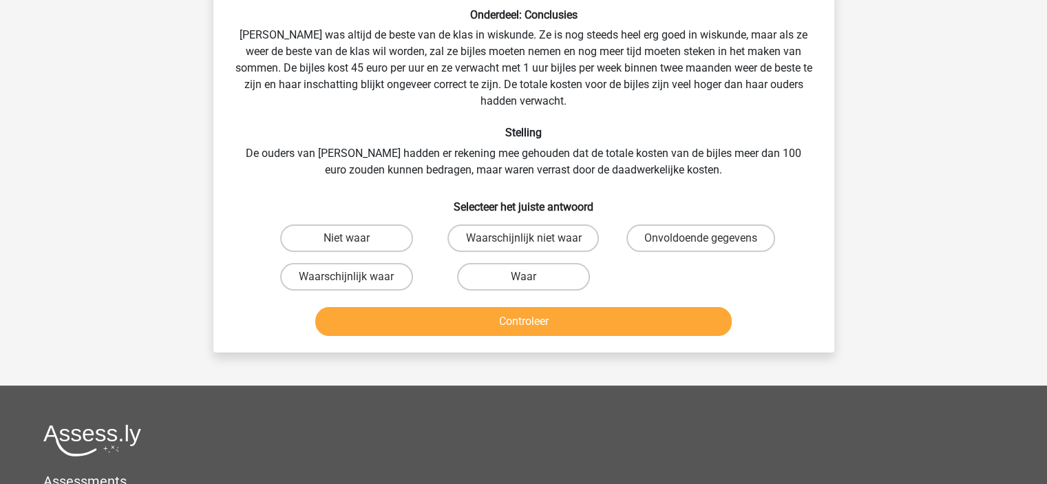
scroll to position [63, 0]
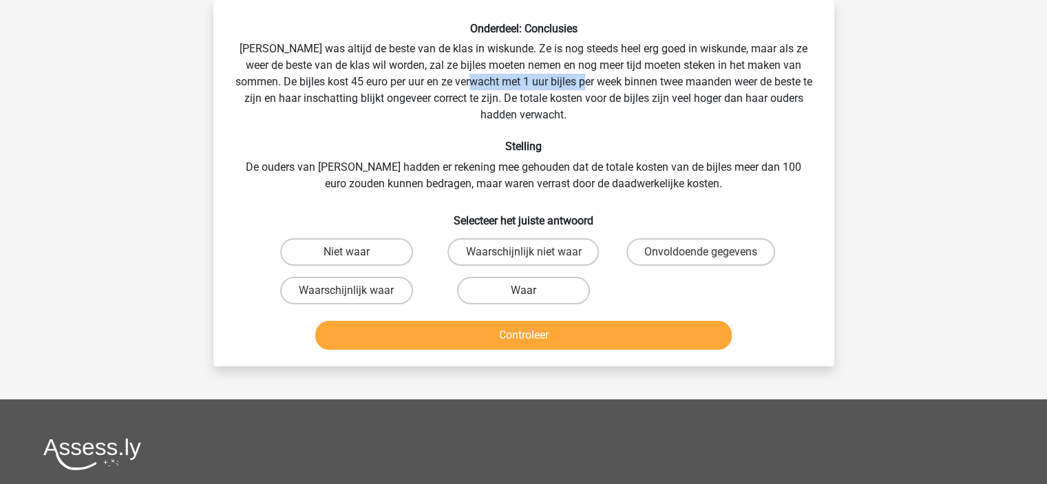
drag, startPoint x: 473, startPoint y: 87, endPoint x: 583, endPoint y: 87, distance: 109.5
click at [583, 87] on div "Onderdeel: Conclusies Maria was altijd de beste van de klas in wiskunde. Ze is …" at bounding box center [524, 188] width 610 height 333
click at [709, 250] on label "Onvoldoende gegevens" at bounding box center [701, 252] width 149 height 28
click at [709, 252] on input "Onvoldoende gegevens" at bounding box center [705, 256] width 9 height 9
radio input "true"
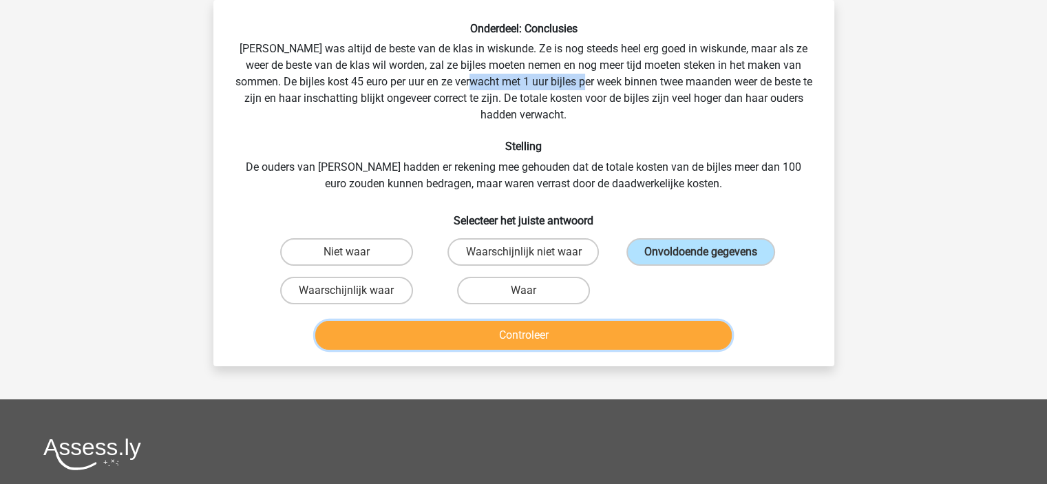
click at [600, 344] on button "Controleer" at bounding box center [523, 335] width 417 height 29
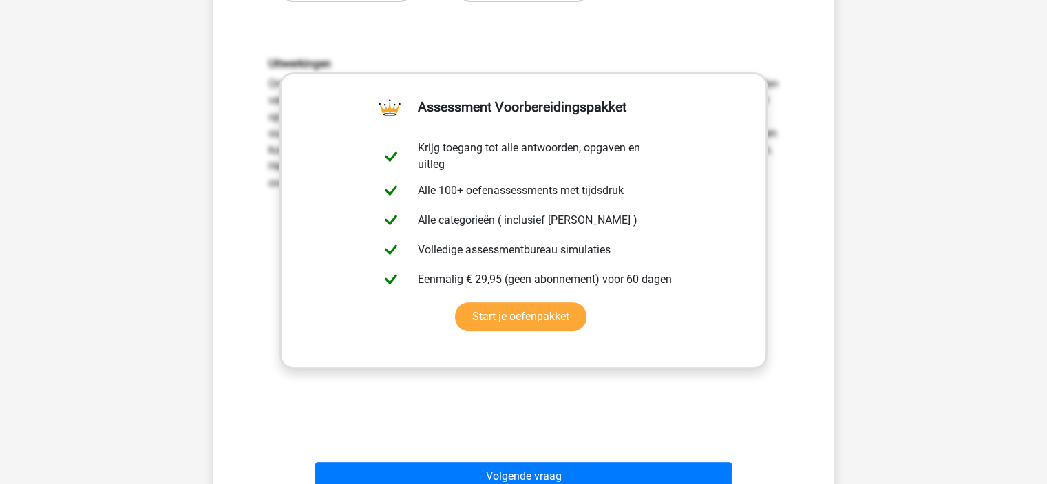
scroll to position [366, 0]
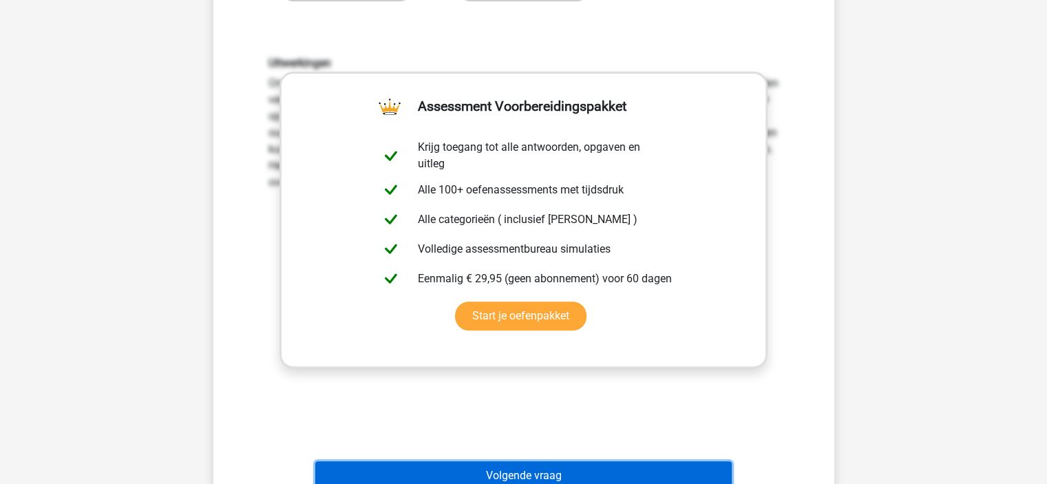
click at [573, 463] on button "Volgende vraag" at bounding box center [523, 475] width 417 height 29
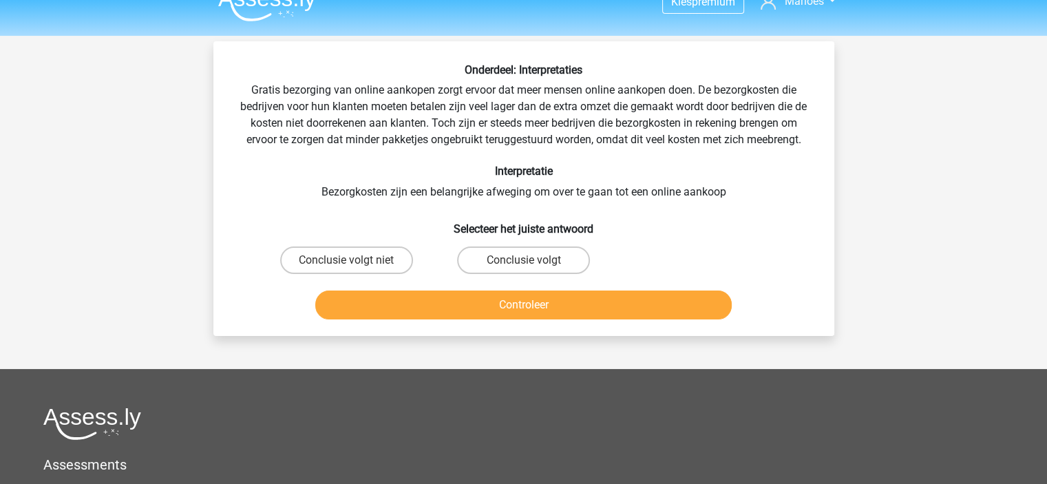
scroll to position [21, 0]
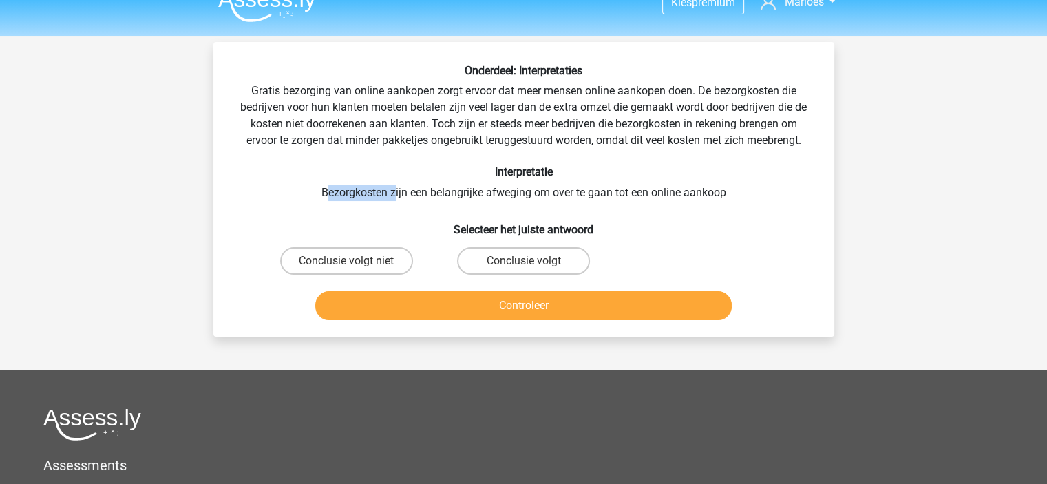
drag, startPoint x: 324, startPoint y: 188, endPoint x: 393, endPoint y: 187, distance: 68.9
click at [393, 187] on div "Onderdeel: Interpretaties Gratis bezorging van online aankopen zorgt ervoor dat…" at bounding box center [524, 195] width 610 height 262
click at [524, 252] on label "Conclusie volgt" at bounding box center [523, 261] width 133 height 28
click at [524, 261] on input "Conclusie volgt" at bounding box center [527, 265] width 9 height 9
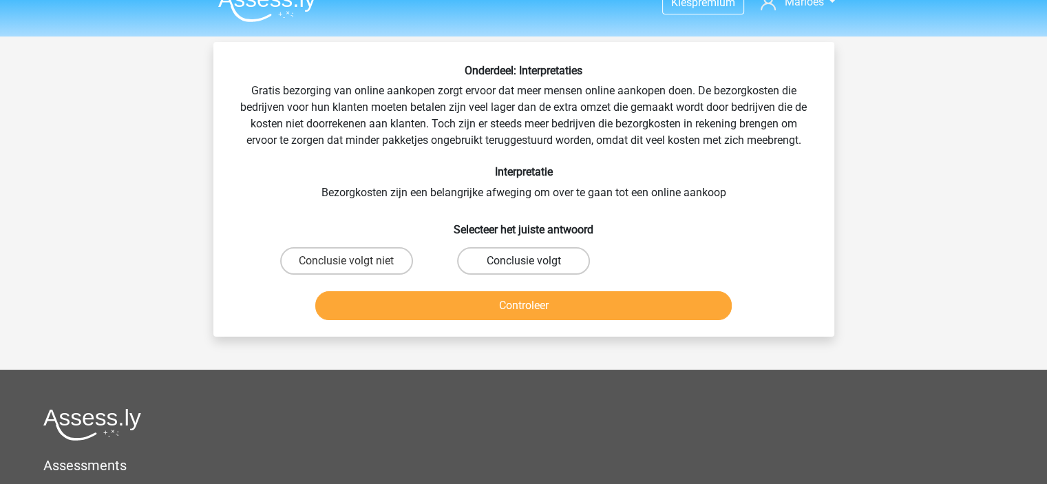
radio input "true"
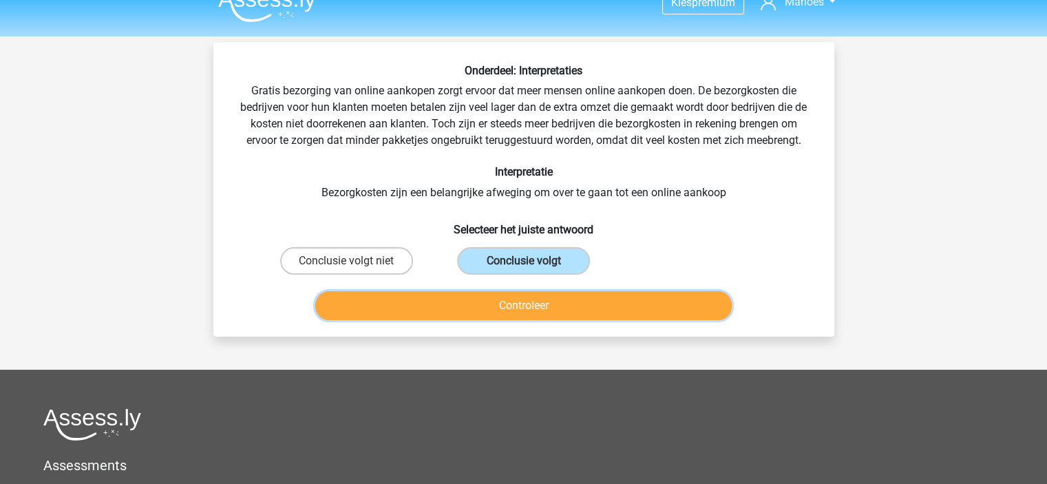
click at [532, 302] on button "Controleer" at bounding box center [523, 305] width 417 height 29
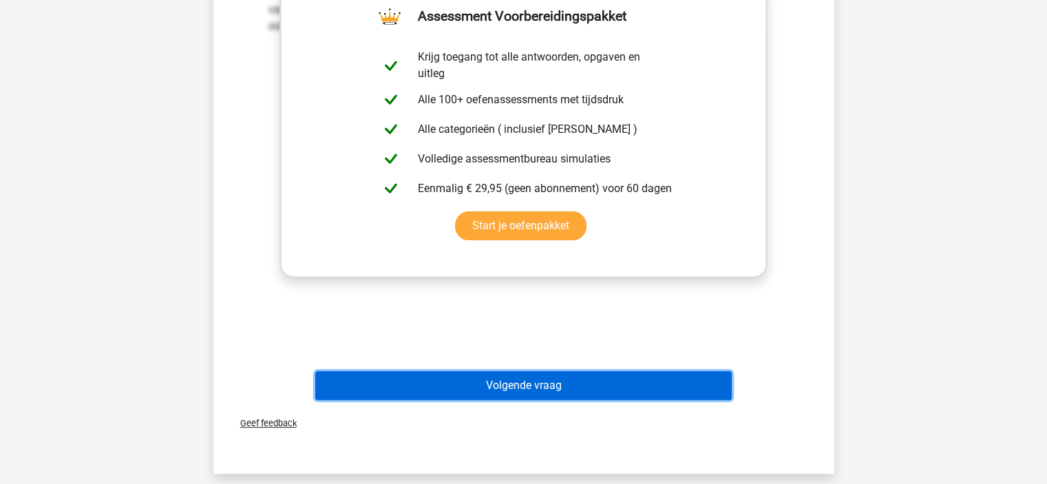
click at [565, 390] on button "Volgende vraag" at bounding box center [523, 385] width 417 height 29
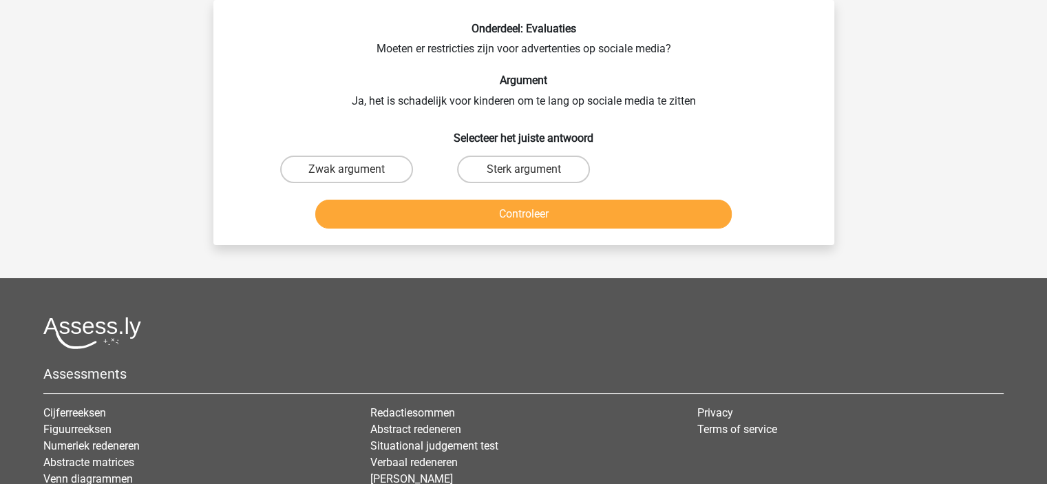
scroll to position [0, 0]
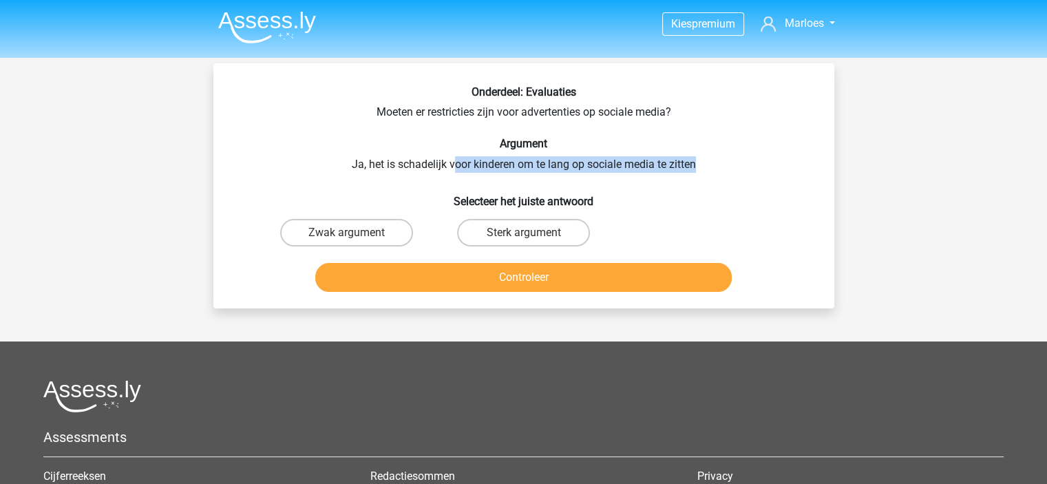
drag, startPoint x: 452, startPoint y: 162, endPoint x: 705, endPoint y: 163, distance: 252.7
click at [705, 163] on div "Onderdeel: Evaluaties Moeten er restricties zijn voor advertenties op sociale m…" at bounding box center [524, 191] width 610 height 212
click at [359, 221] on label "Zwak argument" at bounding box center [346, 233] width 133 height 28
click at [355, 233] on input "Zwak argument" at bounding box center [350, 237] width 9 height 9
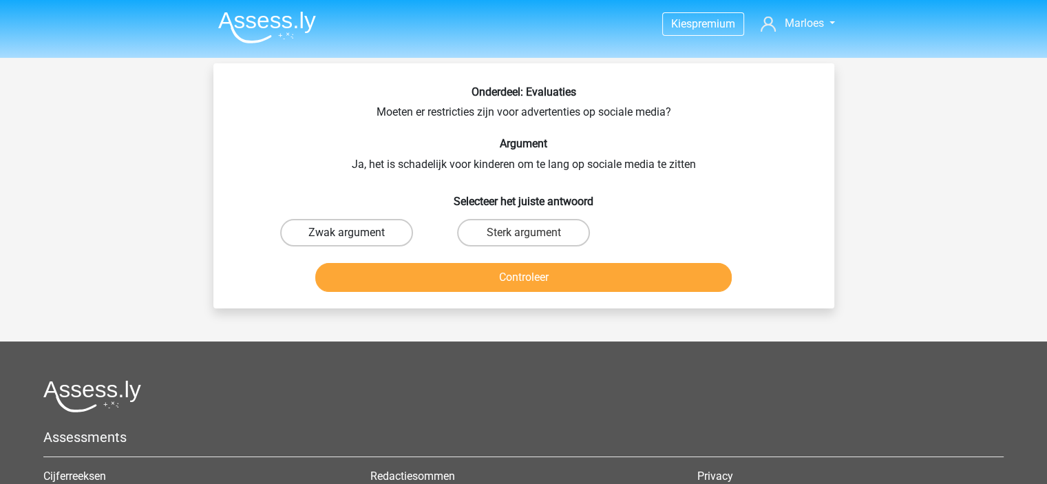
radio input "true"
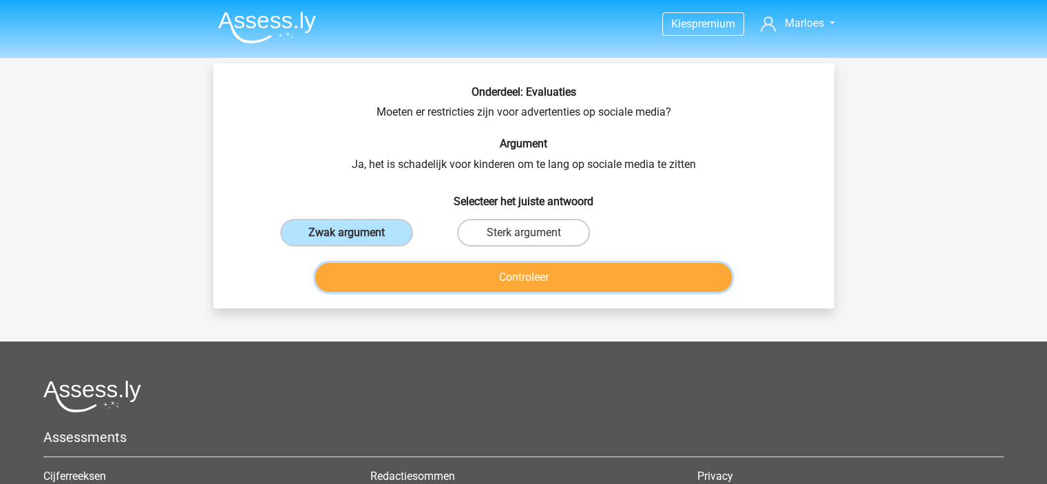
click at [404, 270] on button "Controleer" at bounding box center [523, 277] width 417 height 29
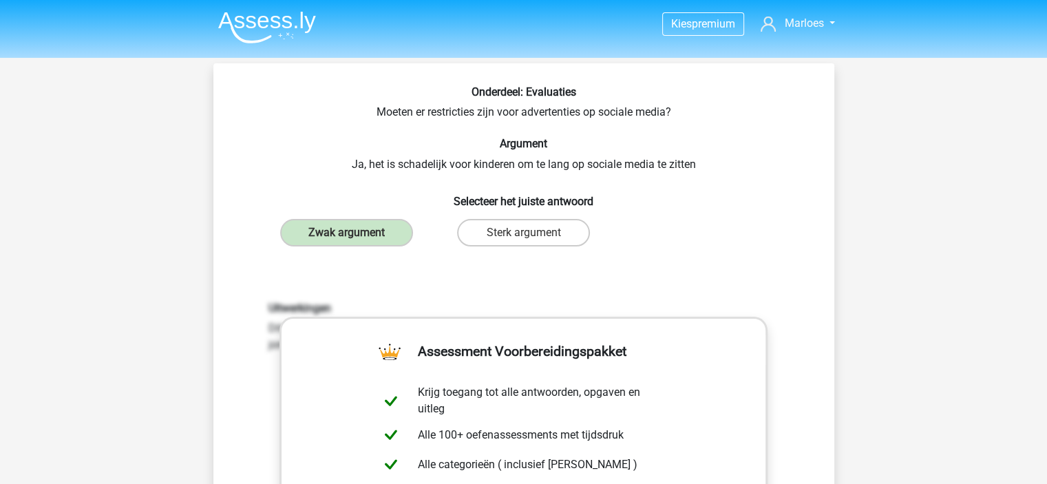
scroll to position [460, 0]
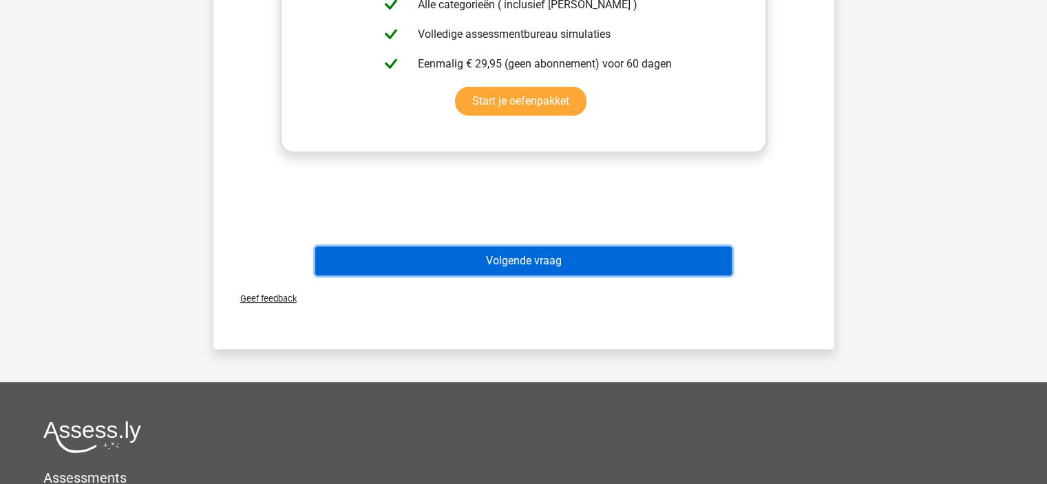
click at [493, 250] on button "Volgende vraag" at bounding box center [523, 261] width 417 height 29
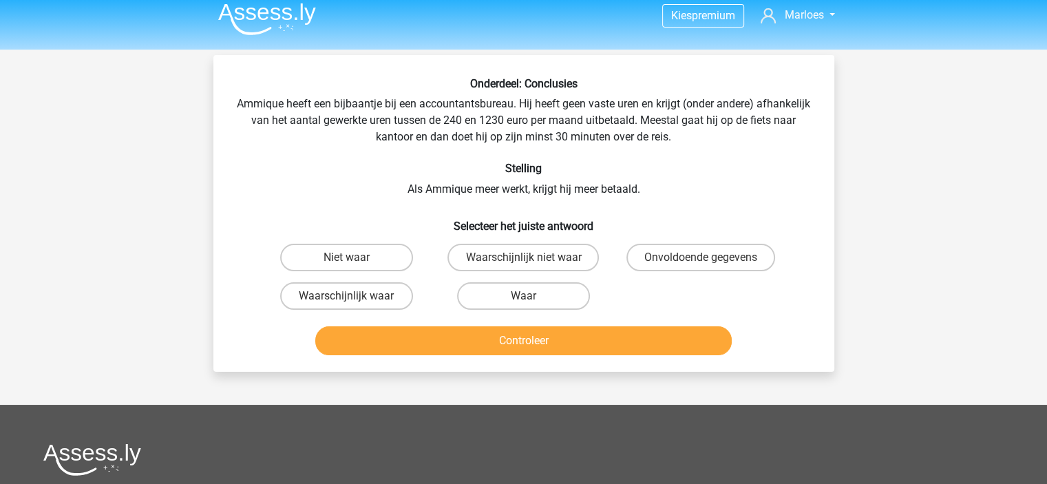
scroll to position [0, 0]
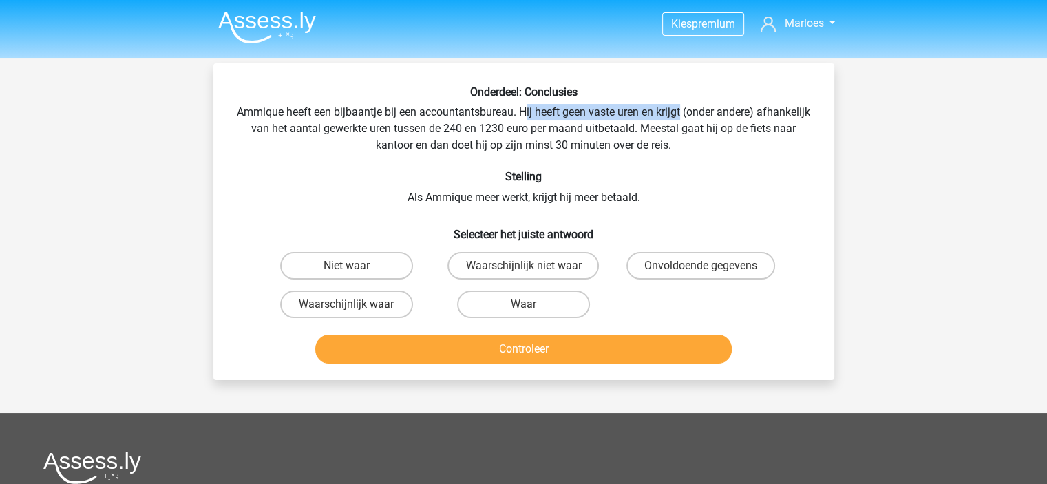
drag, startPoint x: 555, startPoint y: 108, endPoint x: 713, endPoint y: 114, distance: 158.5
click at [713, 114] on div "Onderdeel: Conclusies Ammique heeft een bijbaantje bij een accountantsbureau. H…" at bounding box center [524, 227] width 610 height 284
click at [358, 306] on label "Waarschijnlijk waar" at bounding box center [346, 305] width 133 height 28
click at [355, 306] on input "Waarschijnlijk waar" at bounding box center [350, 308] width 9 height 9
radio input "true"
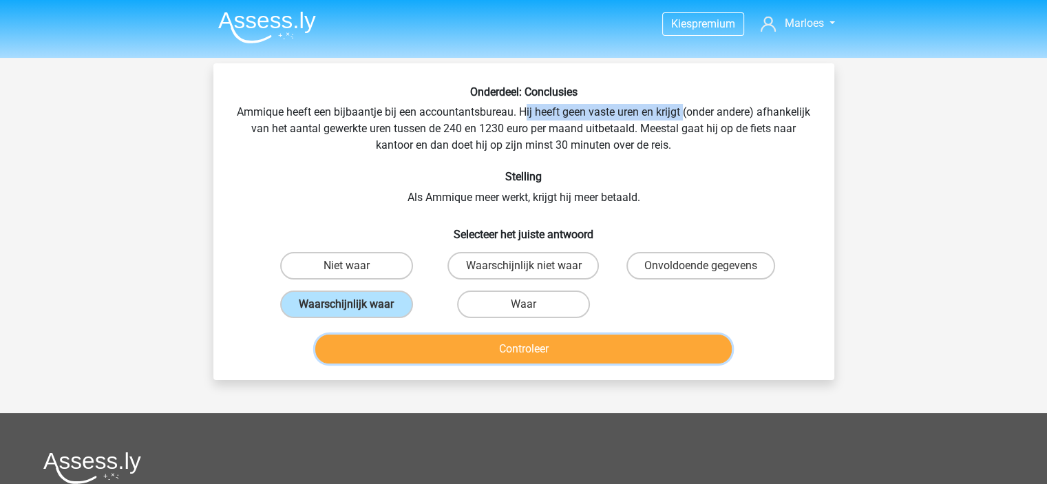
click at [442, 341] on button "Controleer" at bounding box center [523, 349] width 417 height 29
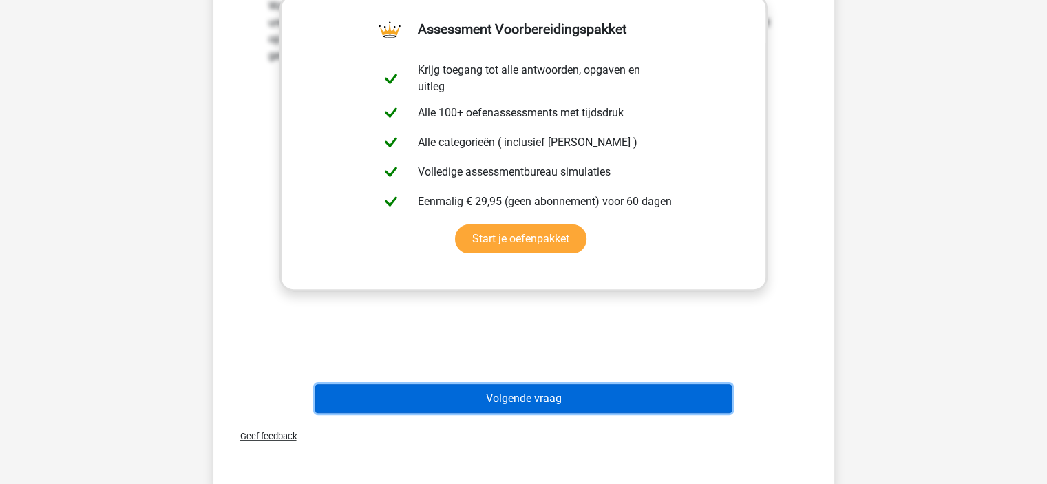
click at [468, 395] on button "Volgende vraag" at bounding box center [523, 398] width 417 height 29
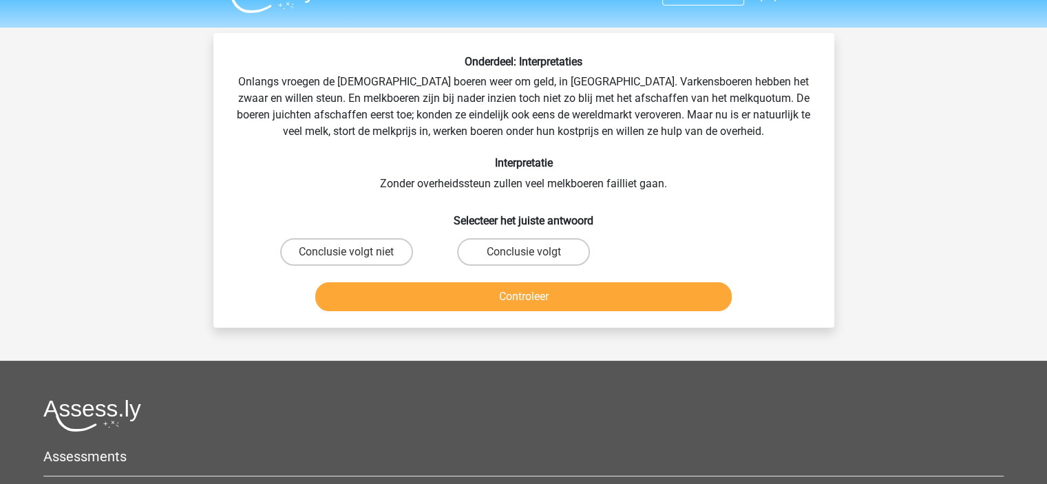
scroll to position [29, 0]
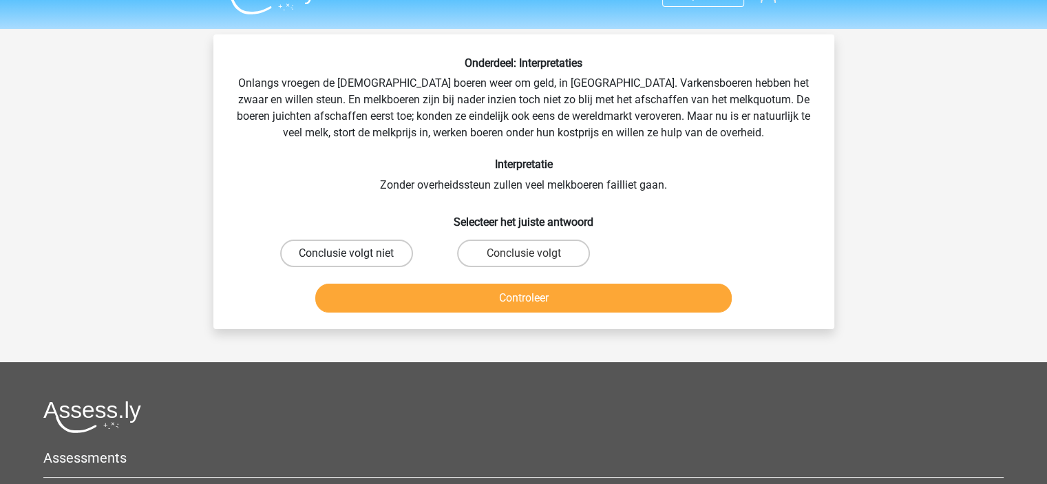
click at [366, 244] on label "Conclusie volgt niet" at bounding box center [346, 254] width 133 height 28
click at [355, 253] on input "Conclusie volgt niet" at bounding box center [350, 257] width 9 height 9
radio input "true"
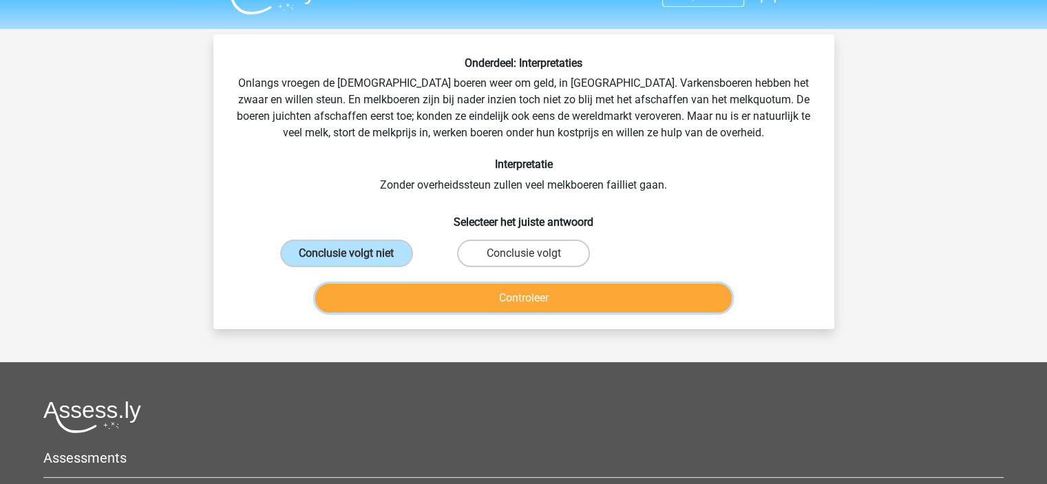
click at [515, 298] on button "Controleer" at bounding box center [523, 298] width 417 height 29
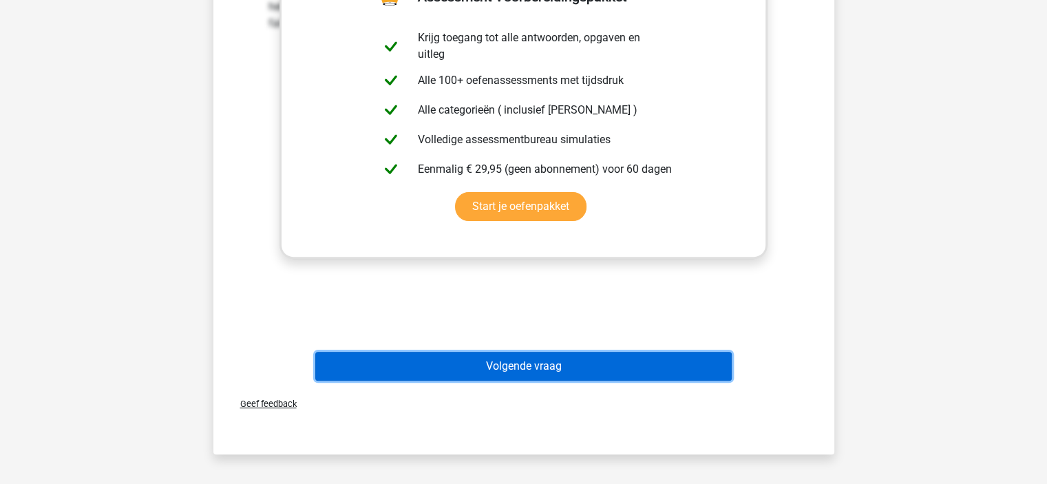
click at [523, 363] on button "Volgende vraag" at bounding box center [523, 366] width 417 height 29
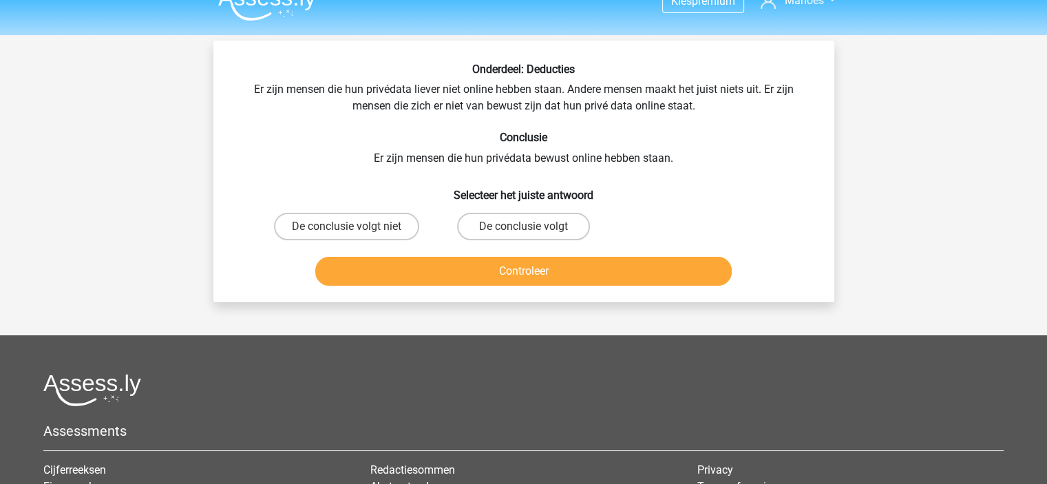
scroll to position [21, 0]
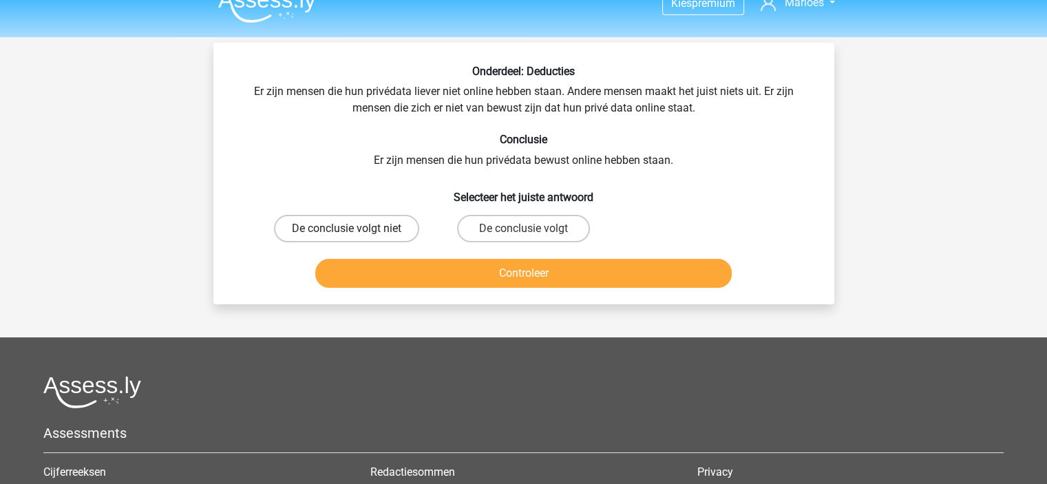
click at [370, 229] on label "De conclusie volgt niet" at bounding box center [346, 229] width 145 height 28
click at [355, 229] on input "De conclusie volgt niet" at bounding box center [350, 233] width 9 height 9
radio input "true"
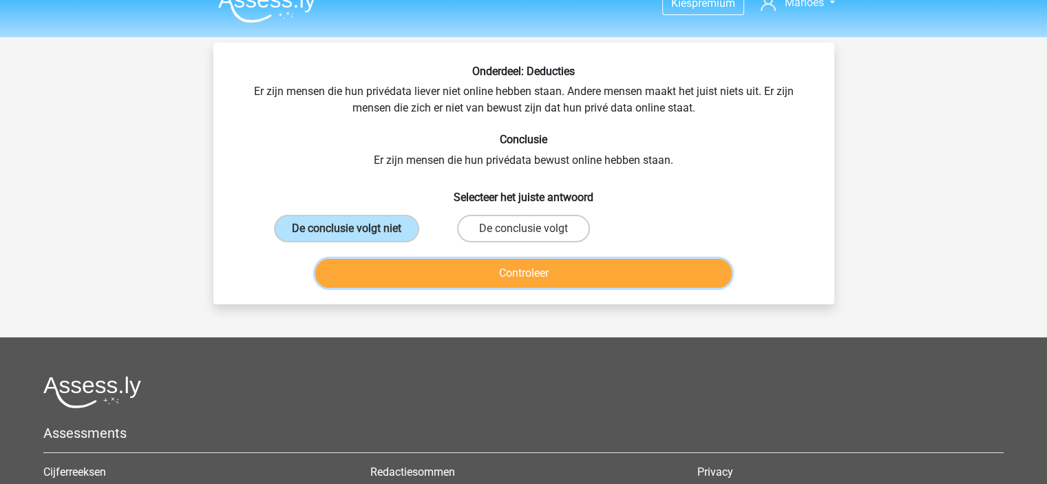
click at [431, 269] on button "Controleer" at bounding box center [523, 273] width 417 height 29
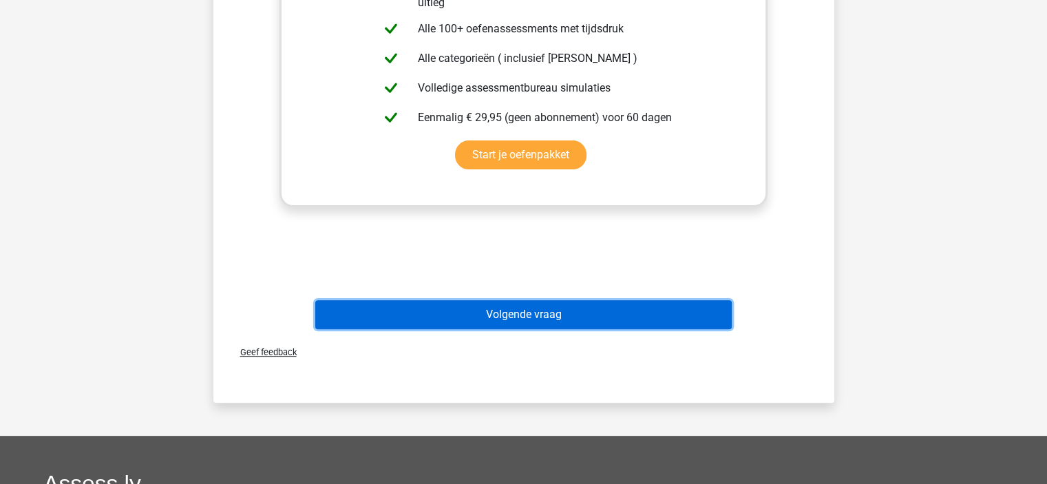
click at [474, 315] on button "Volgende vraag" at bounding box center [523, 314] width 417 height 29
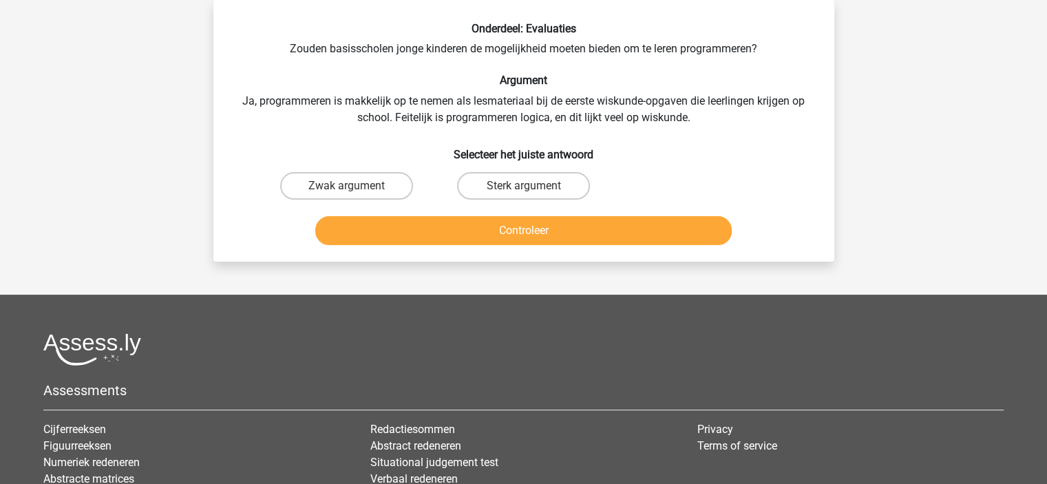
scroll to position [0, 0]
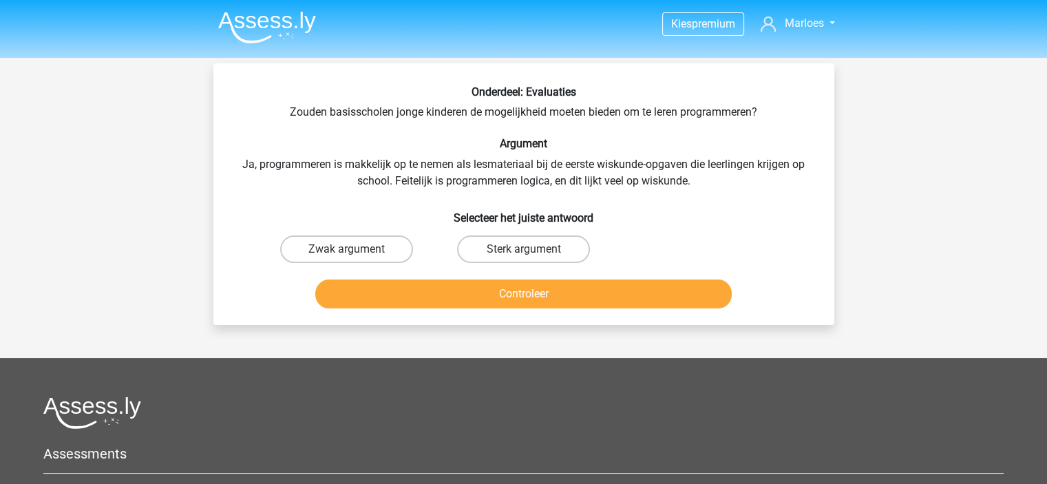
click at [351, 251] on input "Zwak argument" at bounding box center [350, 253] width 9 height 9
radio input "true"
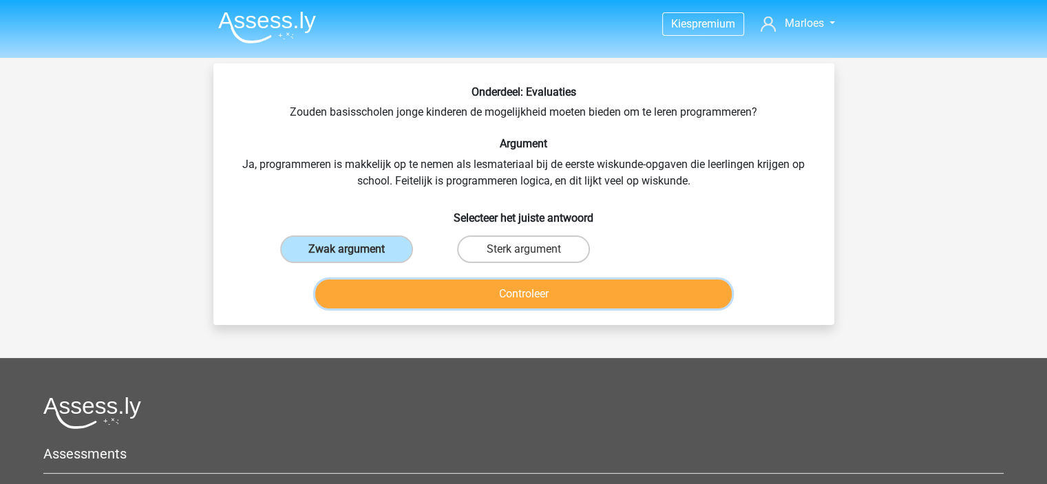
click at [491, 302] on button "Controleer" at bounding box center [523, 294] width 417 height 29
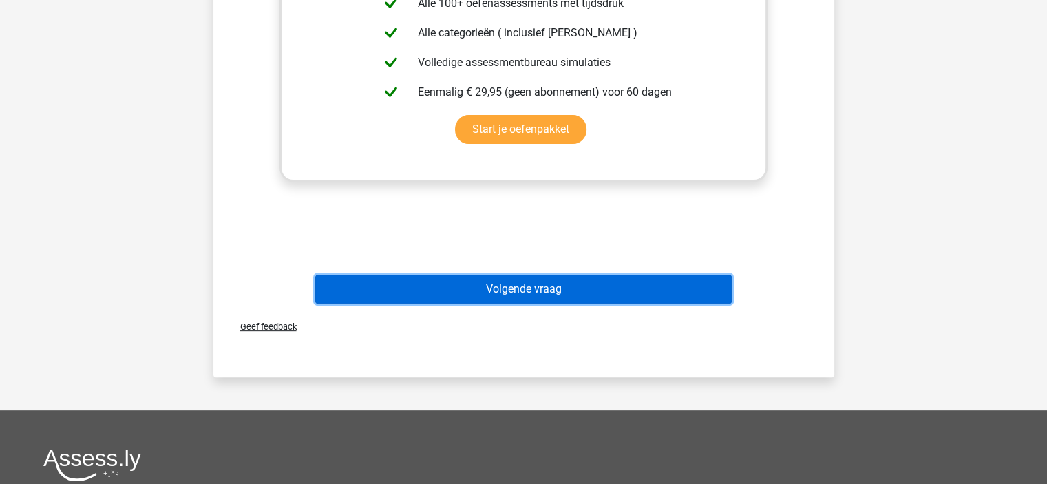
click at [539, 284] on button "Volgende vraag" at bounding box center [523, 289] width 417 height 29
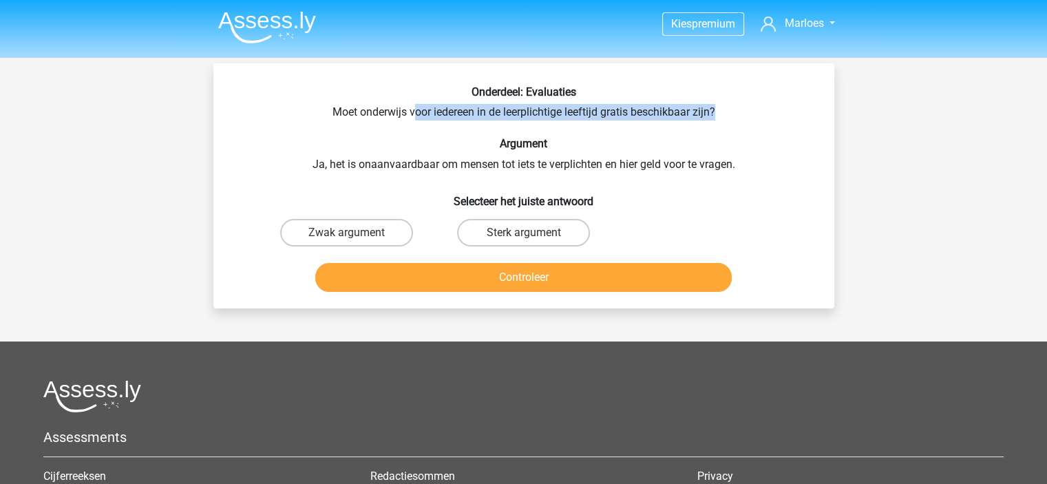
drag, startPoint x: 416, startPoint y: 116, endPoint x: 731, endPoint y: 117, distance: 314.7
click at [731, 117] on div "Onderdeel: Evaluaties Moet onderwijs voor iedereen in de leerplichtige leeftijd…" at bounding box center [524, 191] width 610 height 212
click at [530, 229] on label "Sterk argument" at bounding box center [523, 233] width 133 height 28
click at [530, 233] on input "Sterk argument" at bounding box center [527, 237] width 9 height 9
radio input "true"
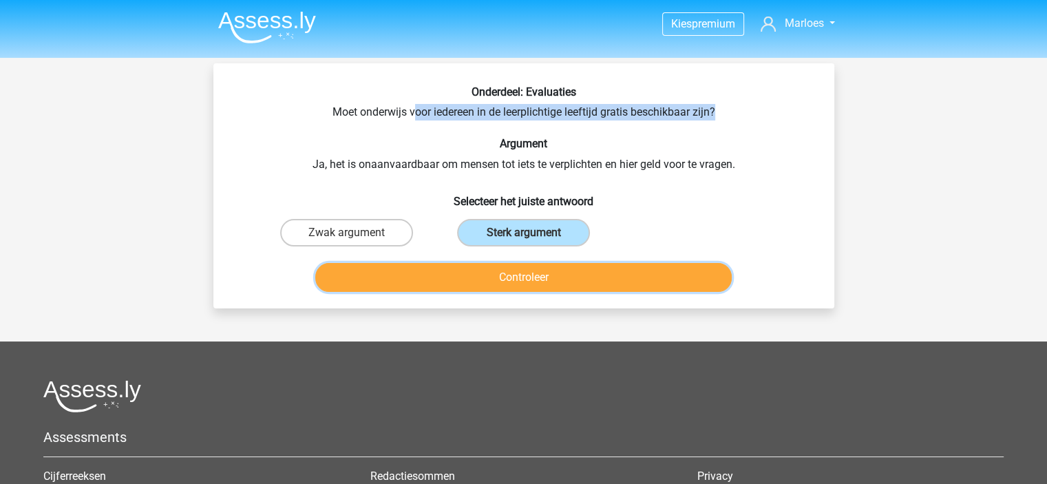
click at [543, 284] on button "Controleer" at bounding box center [523, 277] width 417 height 29
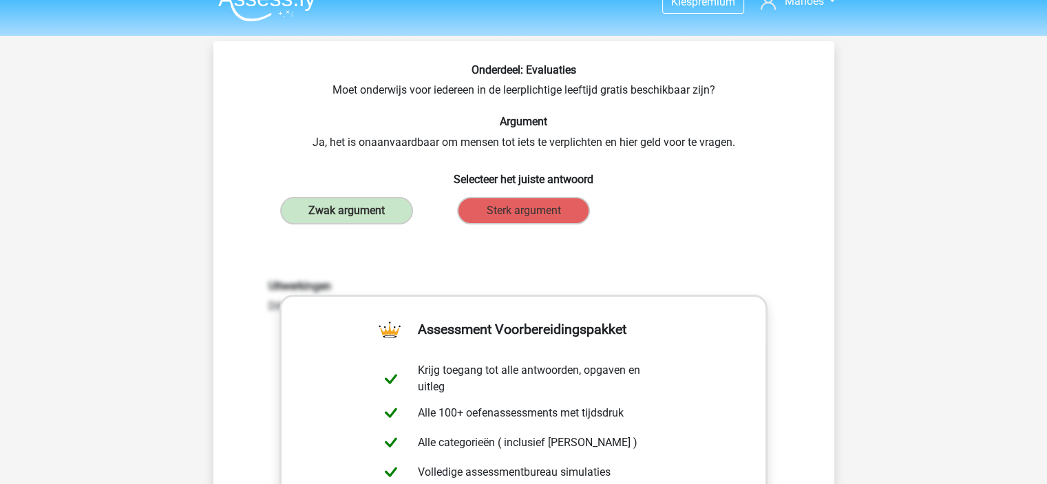
scroll to position [24, 0]
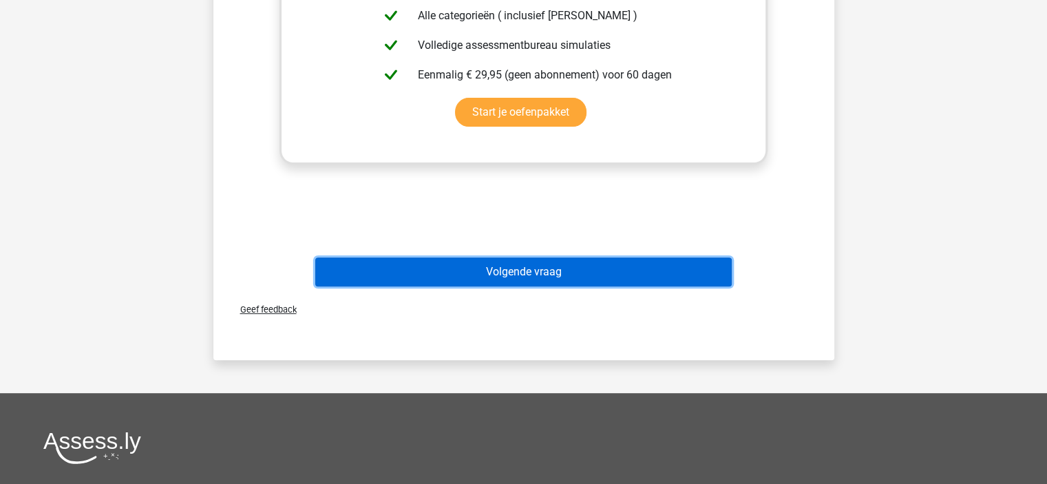
click at [552, 284] on button "Volgende vraag" at bounding box center [523, 272] width 417 height 29
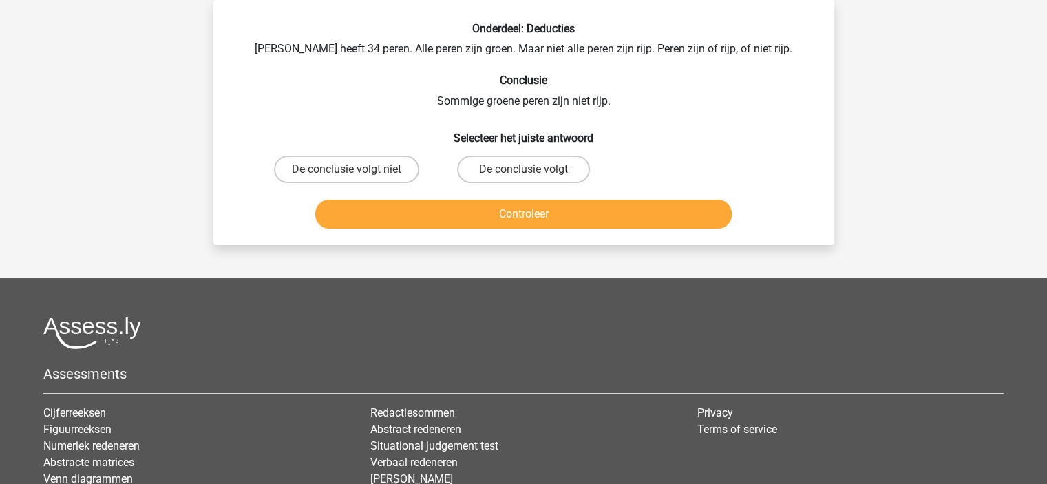
scroll to position [0, 0]
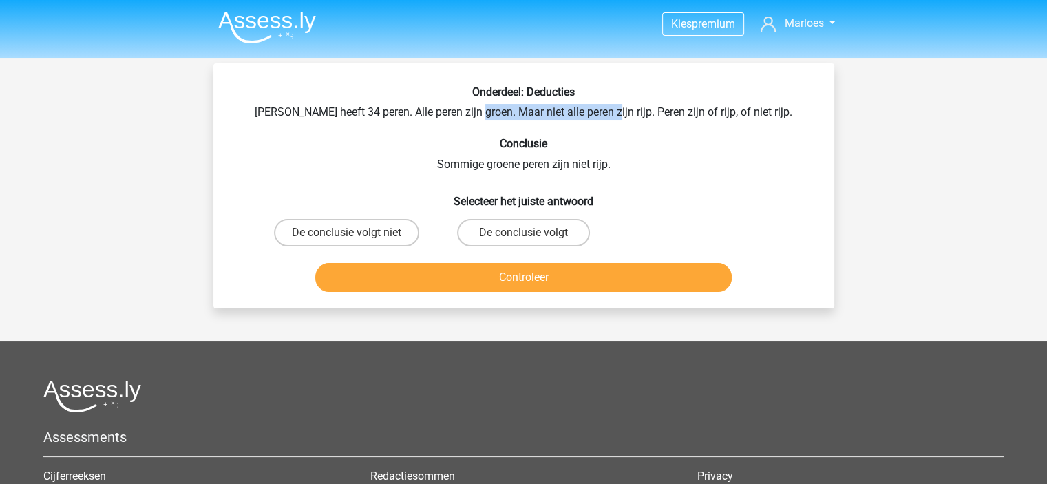
drag, startPoint x: 497, startPoint y: 112, endPoint x: 625, endPoint y: 115, distance: 128.1
click at [625, 115] on div "Onderdeel: Deducties Peter heeft 34 peren. Alle peren zijn groen. Maar niet all…" at bounding box center [524, 191] width 610 height 212
click at [541, 236] on label "De conclusie volgt" at bounding box center [523, 233] width 133 height 28
click at [532, 236] on input "De conclusie volgt" at bounding box center [527, 237] width 9 height 9
radio input "true"
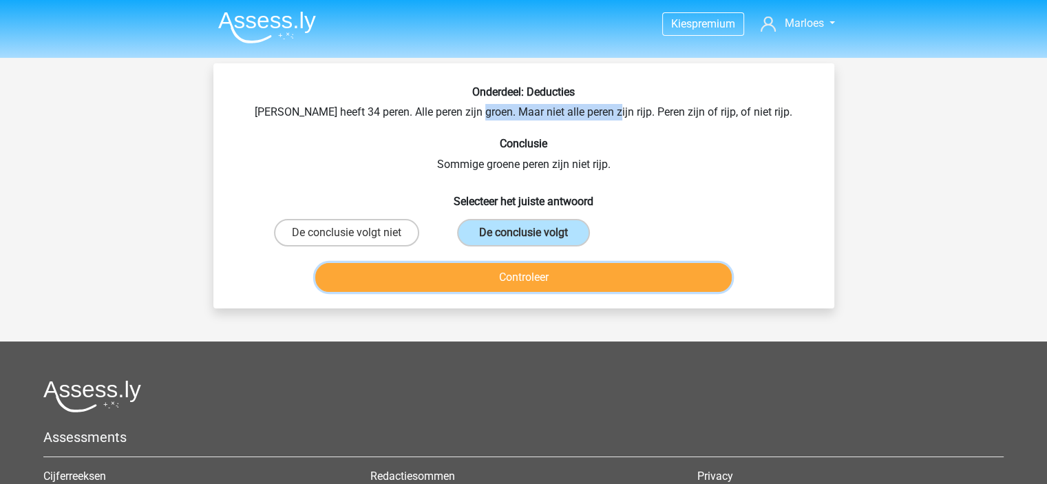
click at [550, 281] on button "Controleer" at bounding box center [523, 277] width 417 height 29
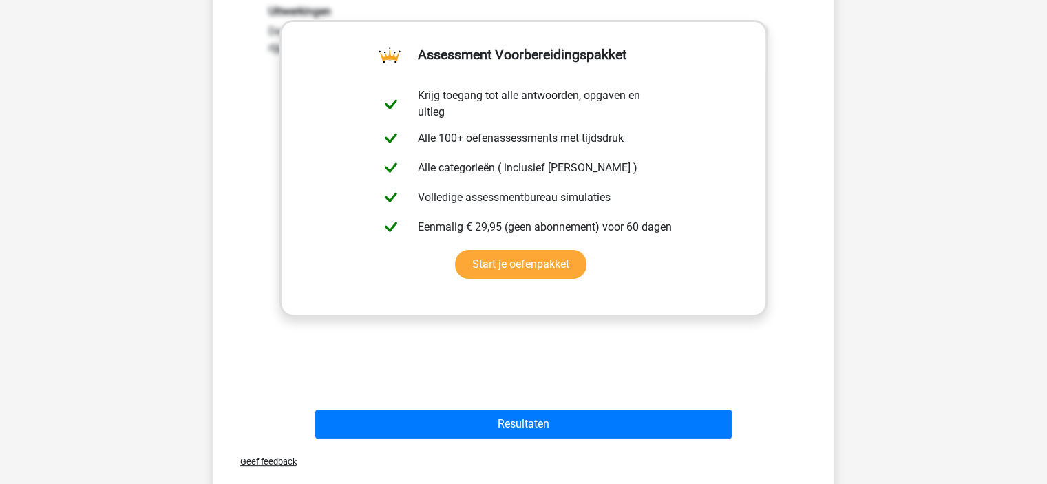
scroll to position [297, 0]
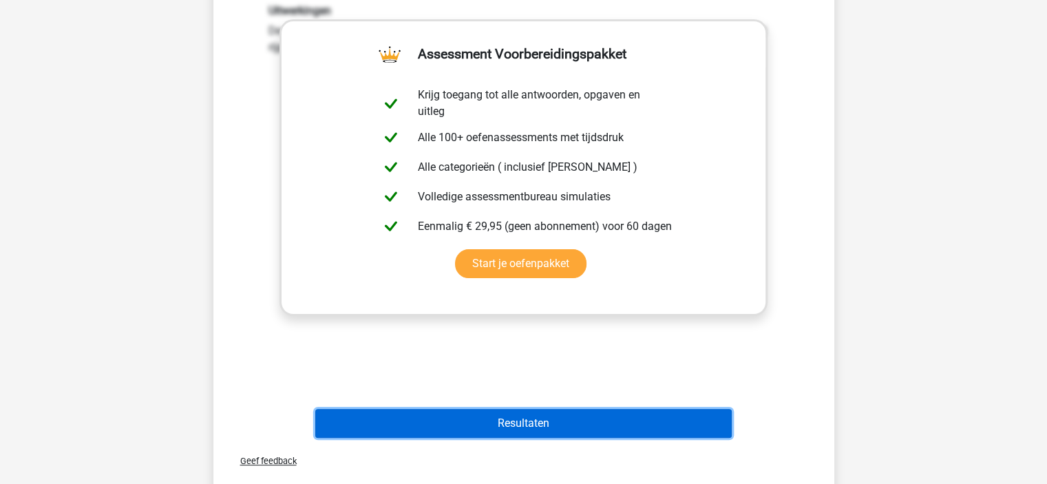
click at [584, 432] on button "Resultaten" at bounding box center [523, 423] width 417 height 29
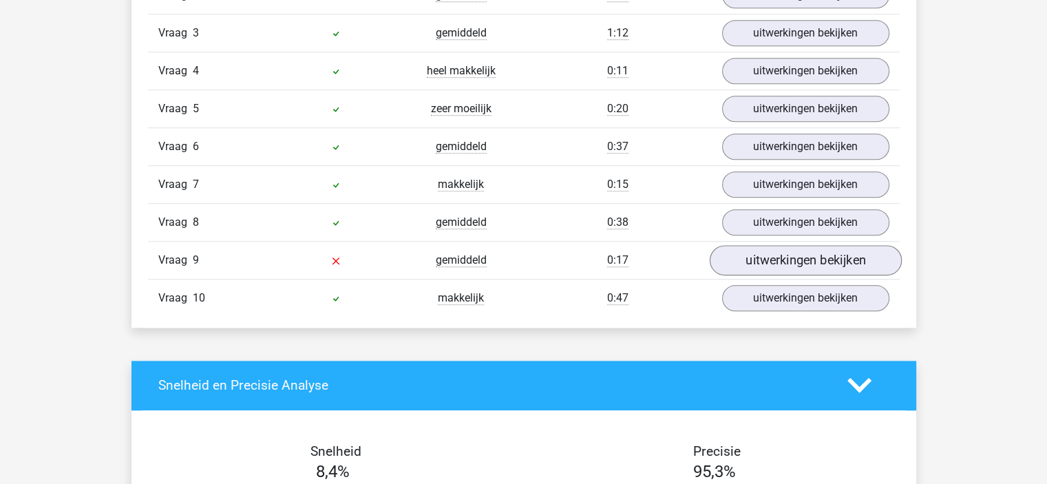
scroll to position [1226, 0]
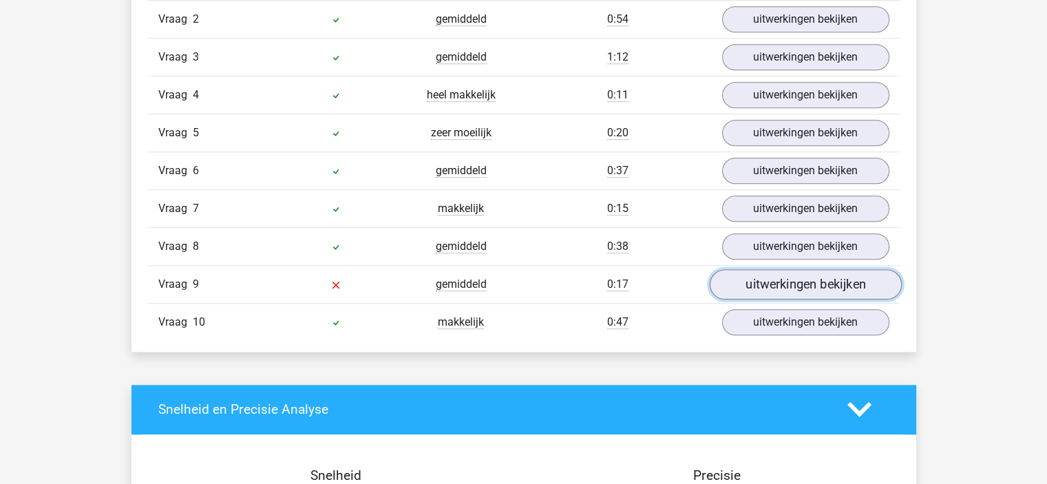
click at [836, 273] on link "uitwerkingen bekijken" at bounding box center [805, 284] width 192 height 30
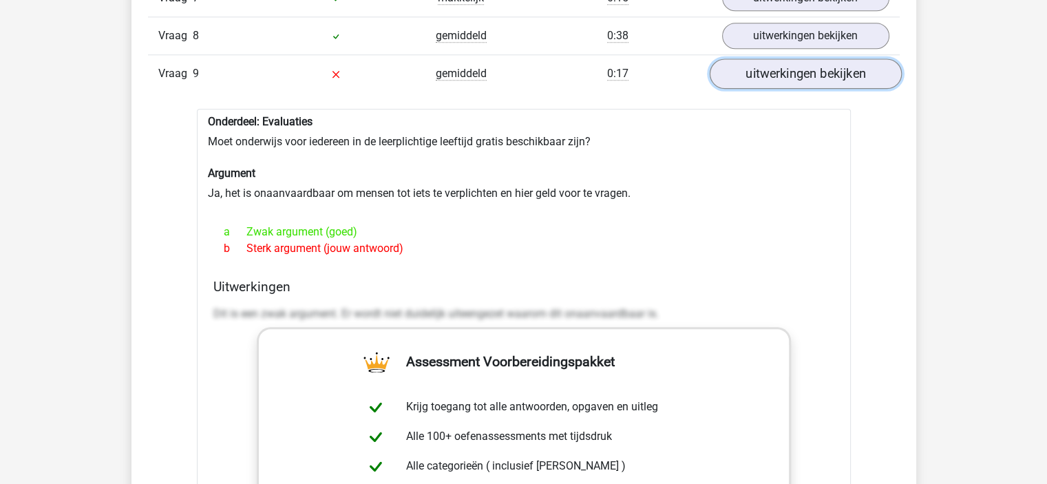
scroll to position [1438, 0]
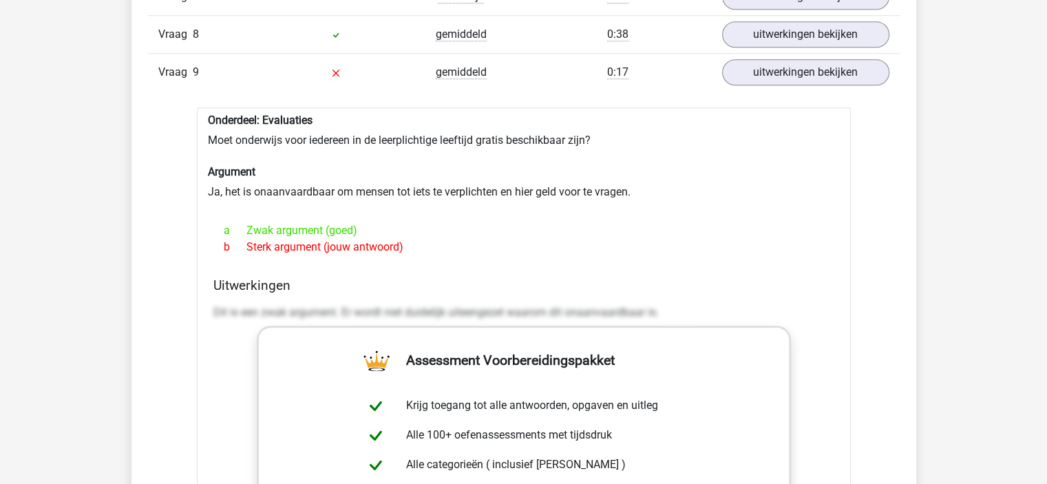
click at [926, 250] on div "Kies premium [GEOGRAPHIC_DATA] [EMAIL_ADDRESS][DOMAIN_NAME]" at bounding box center [523, 437] width 1047 height 3751
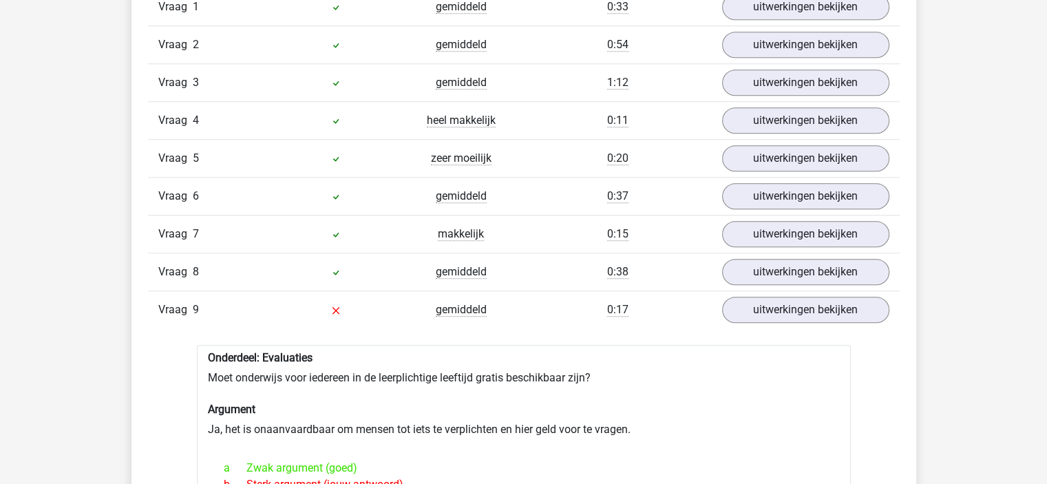
scroll to position [1193, 0]
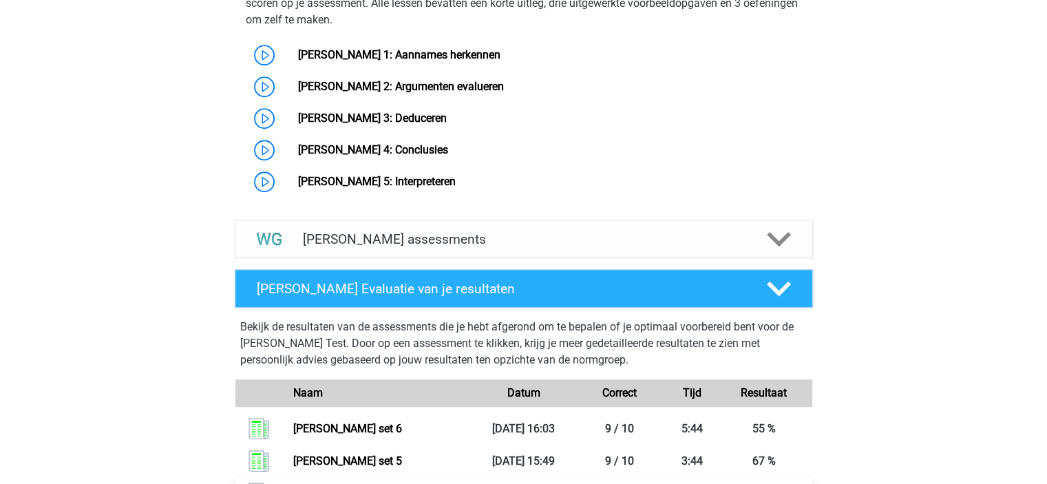
scroll to position [1187, 0]
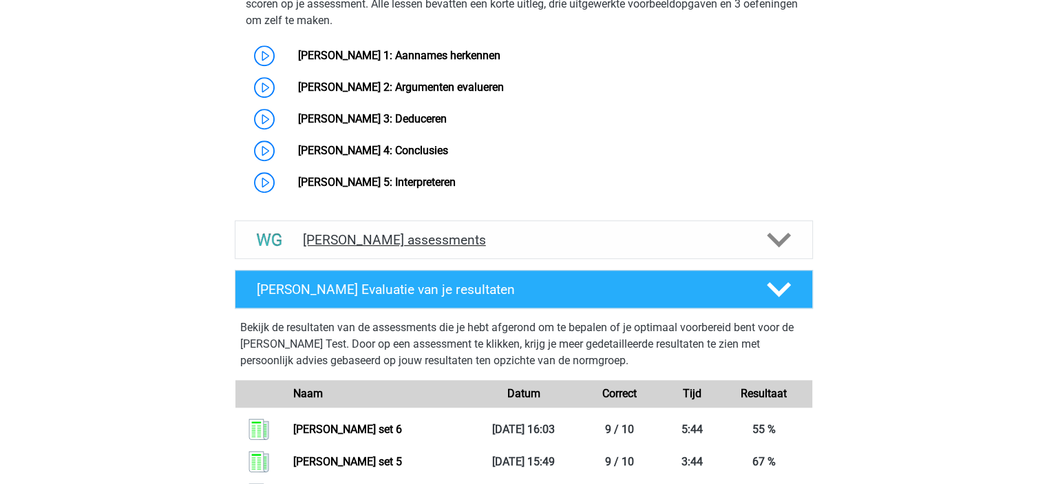
click at [539, 251] on div "[PERSON_NAME] assessments" at bounding box center [524, 239] width 578 height 39
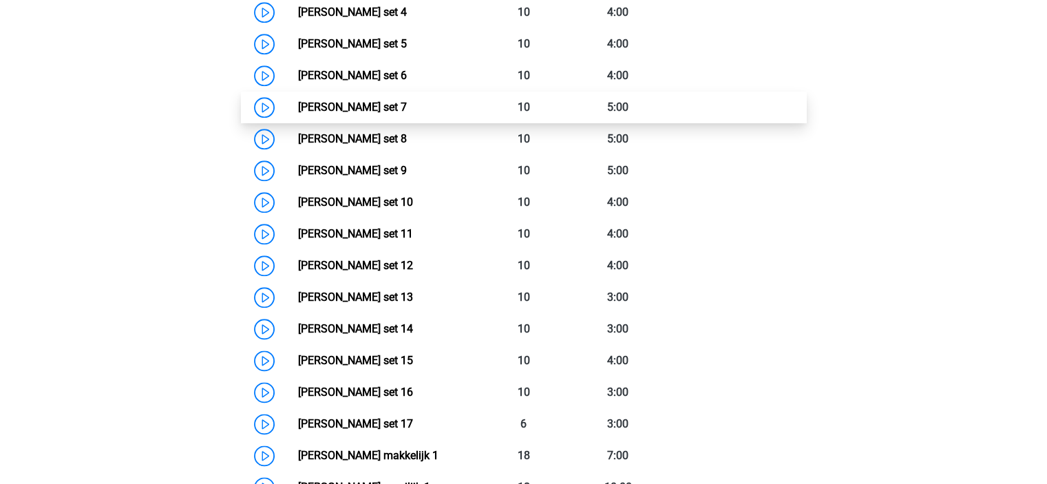
scroll to position [1634, 0]
click at [407, 101] on link "[PERSON_NAME] set 7" at bounding box center [352, 107] width 109 height 13
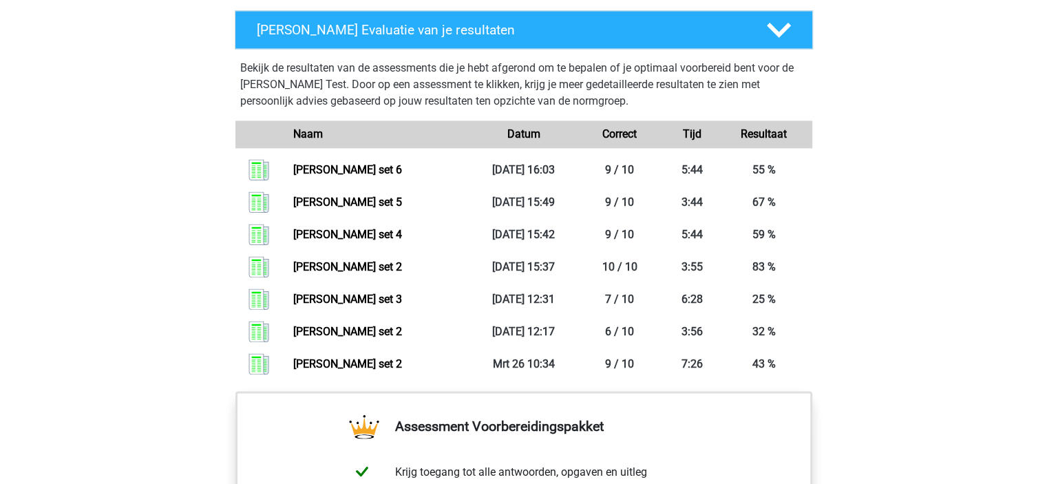
scroll to position [2213, 0]
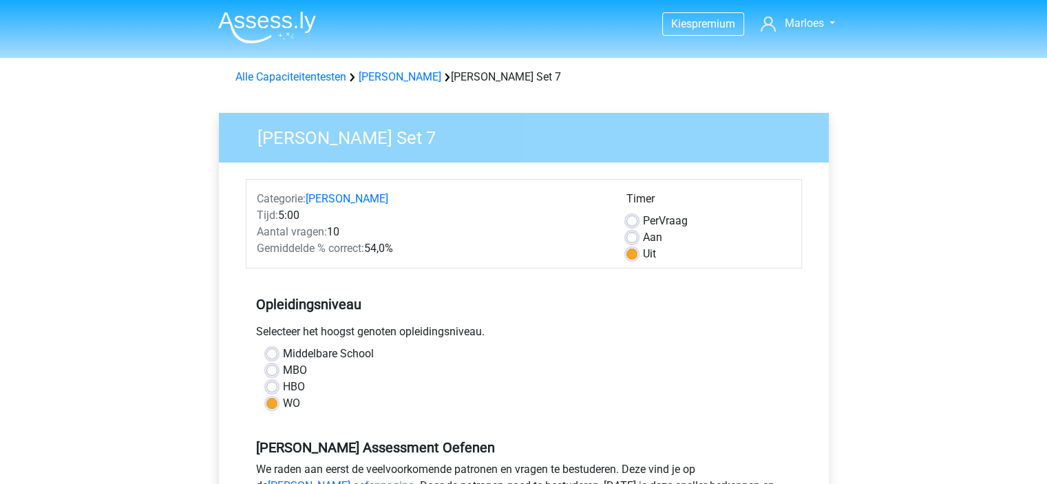
scroll to position [248, 0]
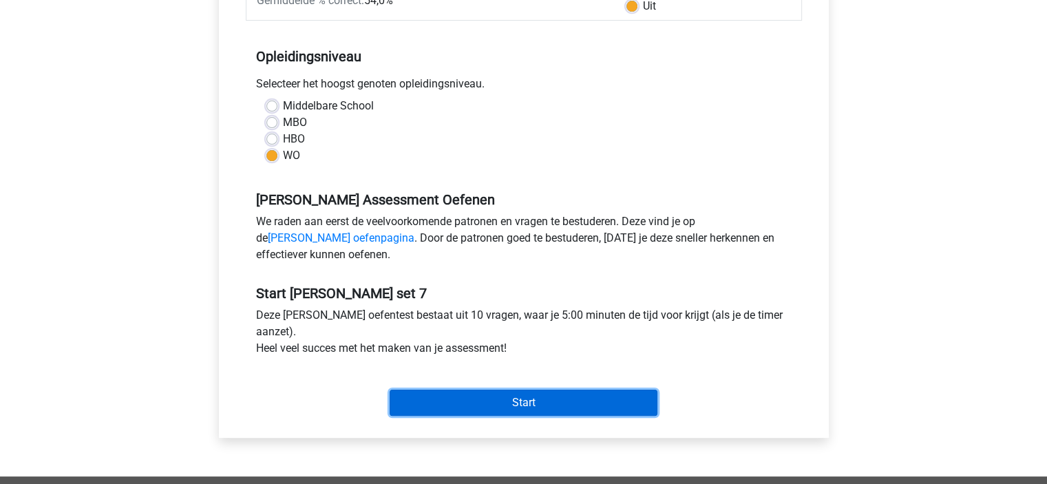
click at [550, 404] on input "Start" at bounding box center [524, 403] width 268 height 26
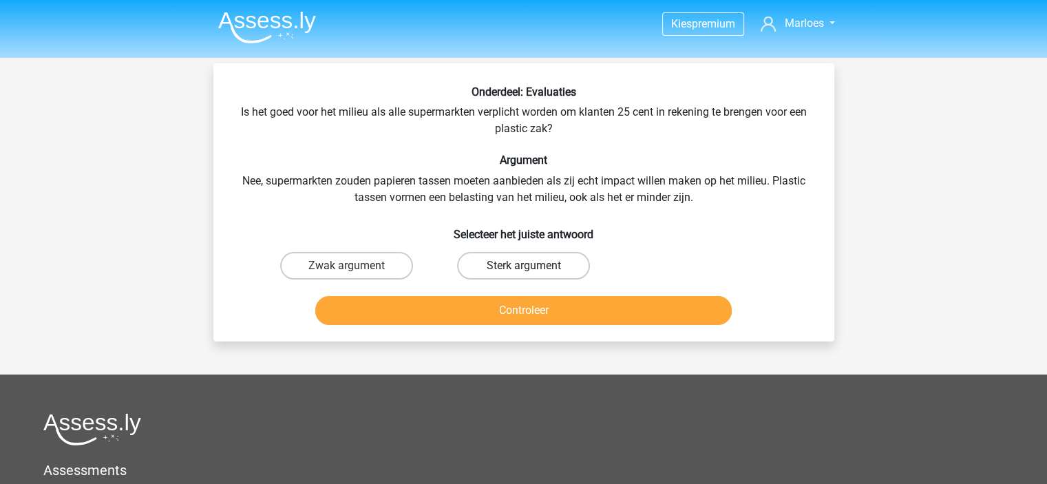
click at [536, 258] on label "Sterk argument" at bounding box center [523, 266] width 133 height 28
click at [532, 266] on input "Sterk argument" at bounding box center [527, 270] width 9 height 9
radio input "true"
click at [547, 331] on div "Onderdeel: Evaluaties Is het goed voor het milieu als alle supermarkten verplic…" at bounding box center [523, 202] width 621 height 278
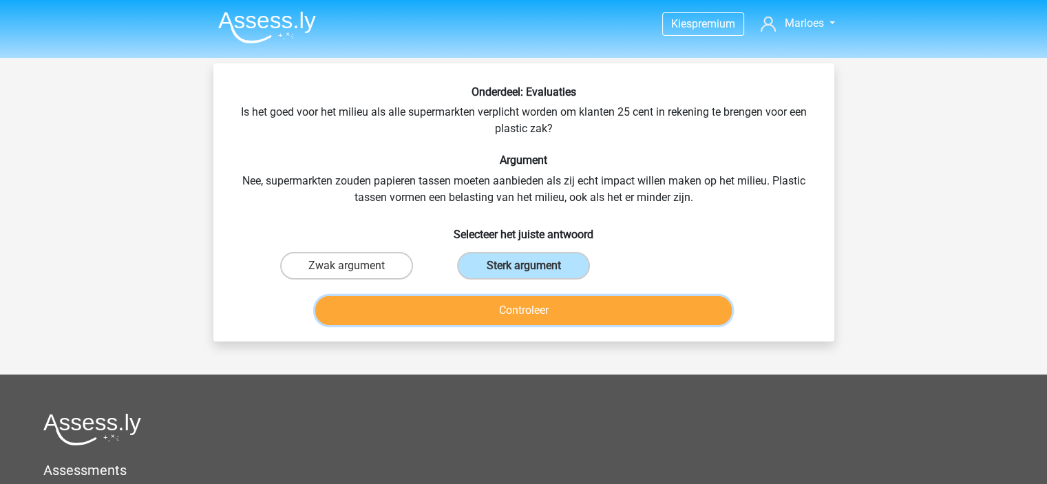
click at [569, 323] on button "Controleer" at bounding box center [523, 310] width 417 height 29
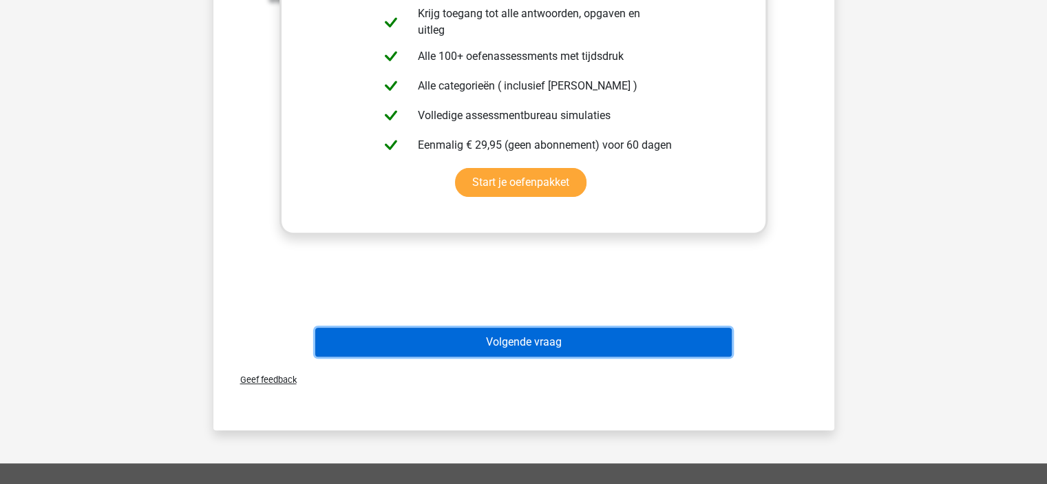
click at [576, 349] on button "Volgende vraag" at bounding box center [523, 342] width 417 height 29
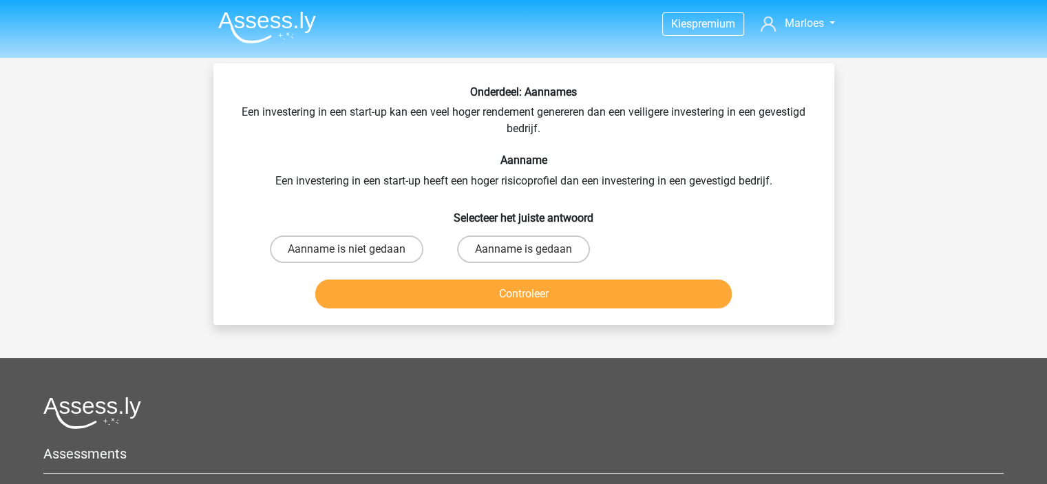
scroll to position [8, 0]
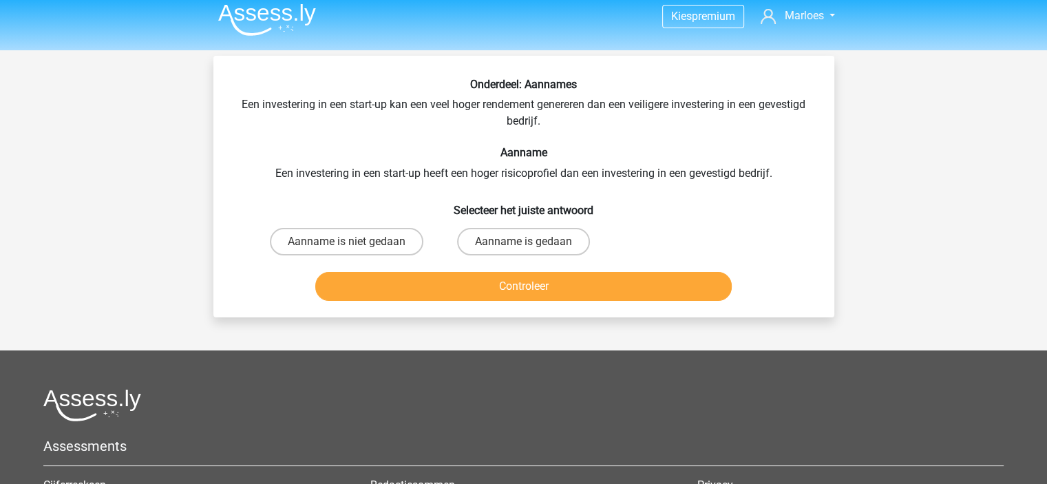
click at [529, 247] on input "Aanname is gedaan" at bounding box center [527, 246] width 9 height 9
radio input "true"
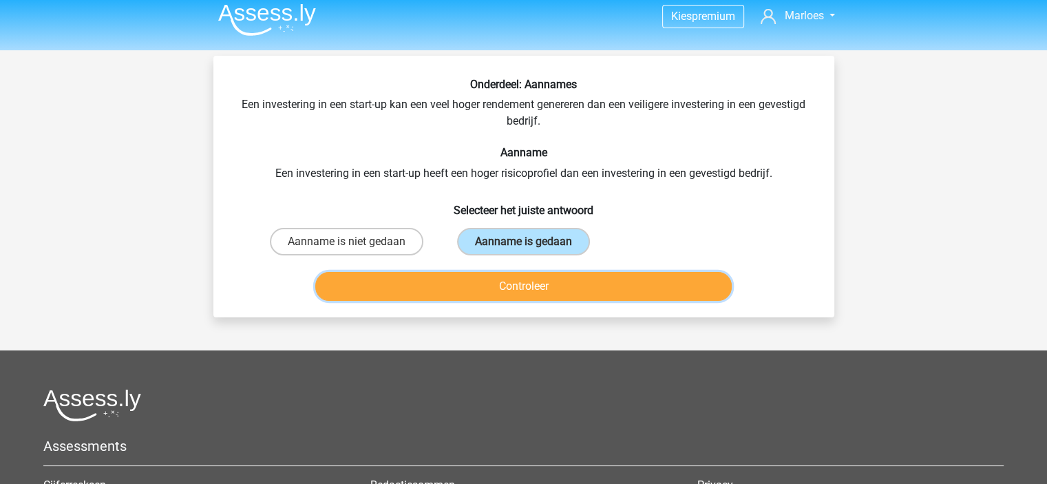
click at [598, 284] on button "Controleer" at bounding box center [523, 286] width 417 height 29
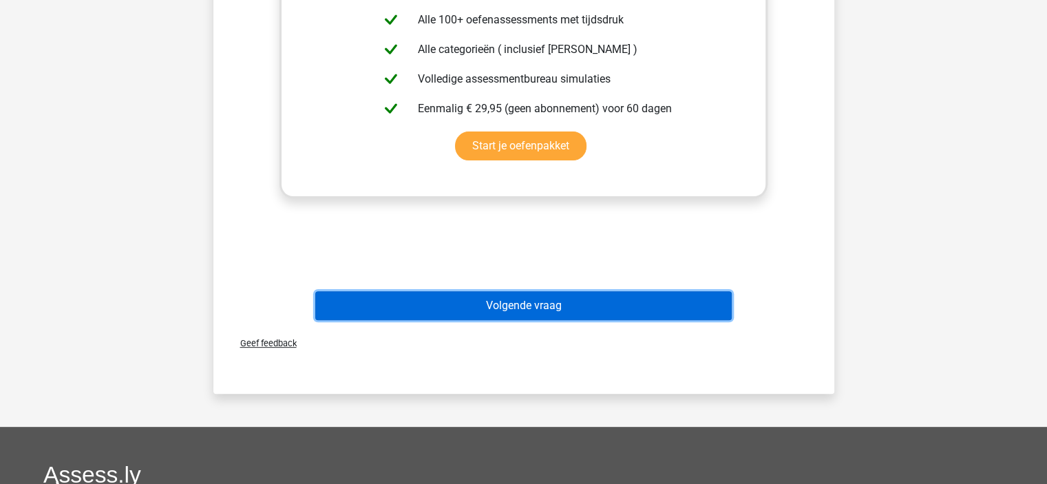
click at [589, 314] on button "Volgende vraag" at bounding box center [523, 305] width 417 height 29
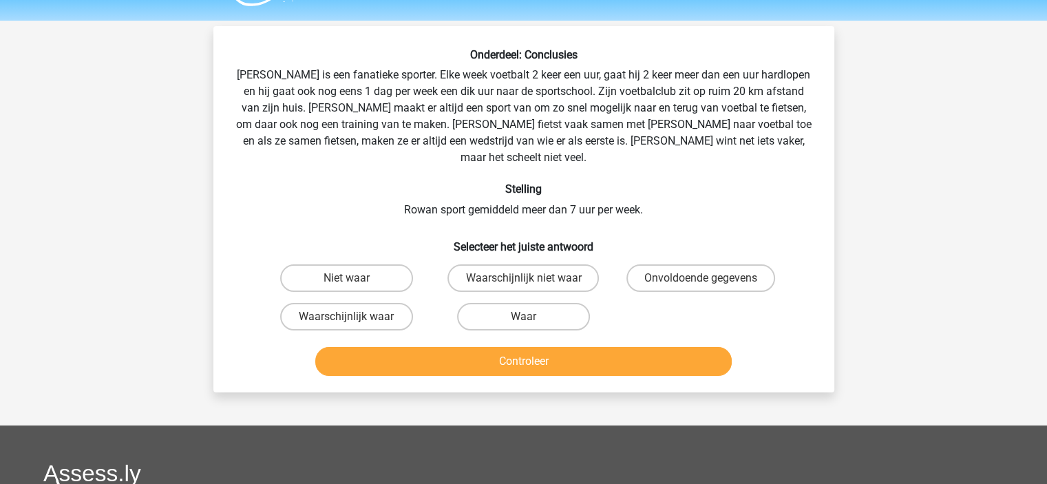
scroll to position [0, 0]
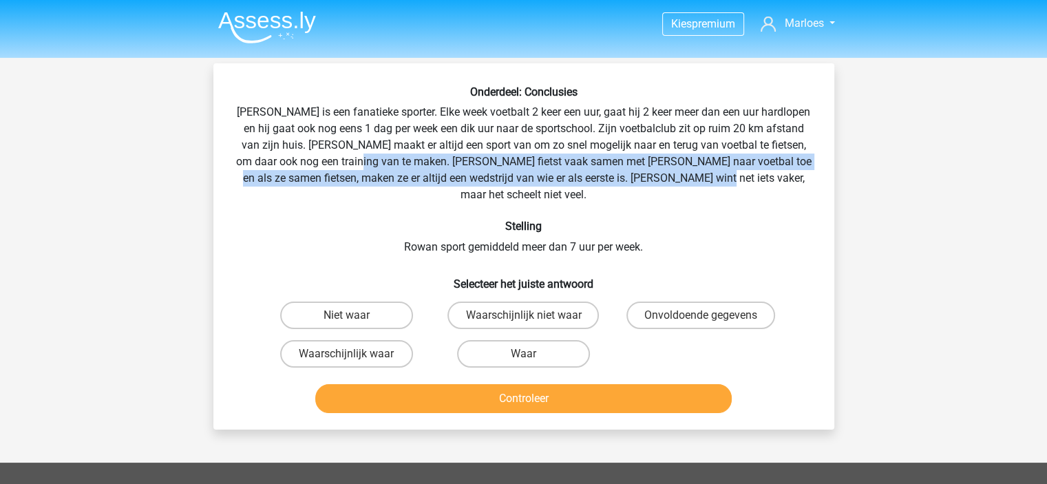
drag, startPoint x: 368, startPoint y: 158, endPoint x: 758, endPoint y: 184, distance: 390.6
click at [758, 184] on div "Onderdeel: Conclusies Rowan is een fanatieke sporter. Elke week voetbalt 2 keer…" at bounding box center [524, 251] width 610 height 333
click at [382, 340] on label "Waarschijnlijk waar" at bounding box center [346, 354] width 133 height 28
click at [355, 354] on input "Waarschijnlijk waar" at bounding box center [350, 358] width 9 height 9
radio input "true"
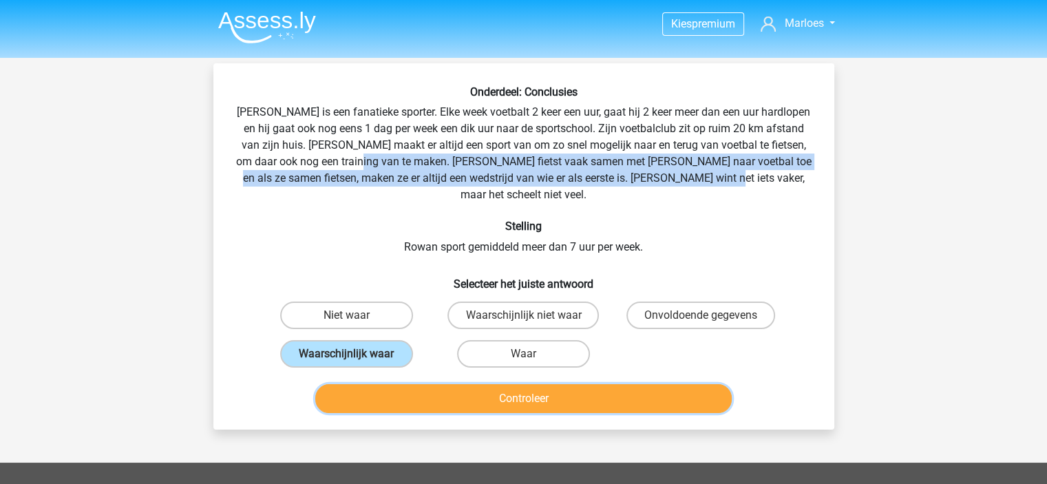
click at [463, 384] on button "Controleer" at bounding box center [523, 398] width 417 height 29
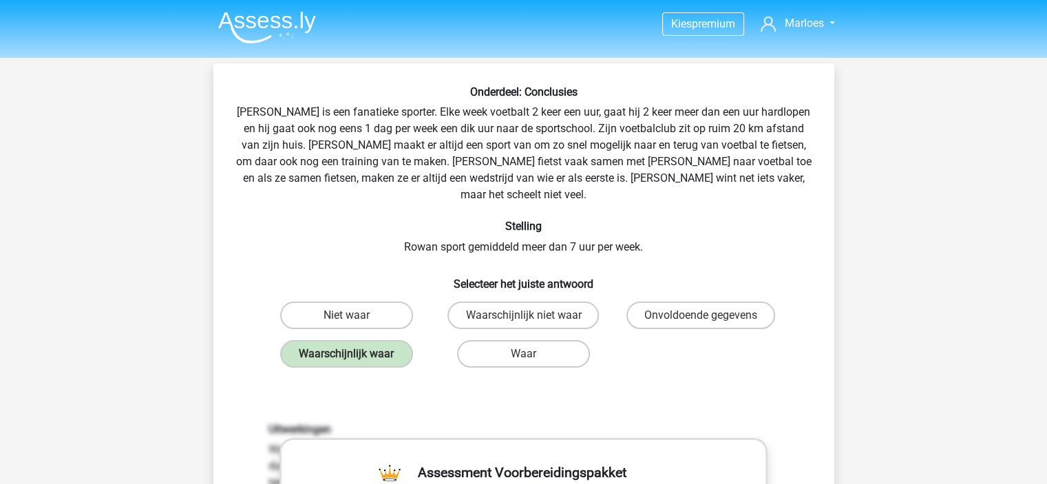
scroll to position [398, 0]
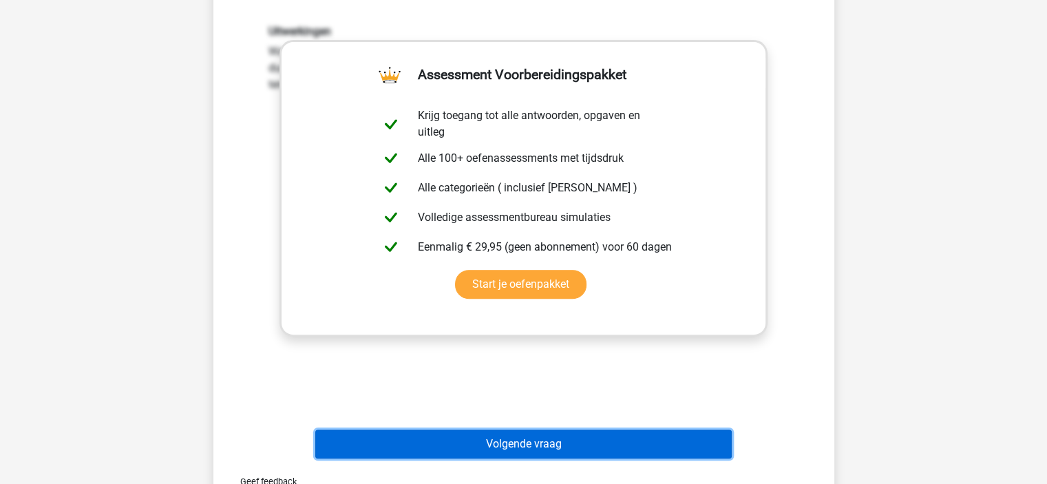
click at [545, 432] on button "Volgende vraag" at bounding box center [523, 444] width 417 height 29
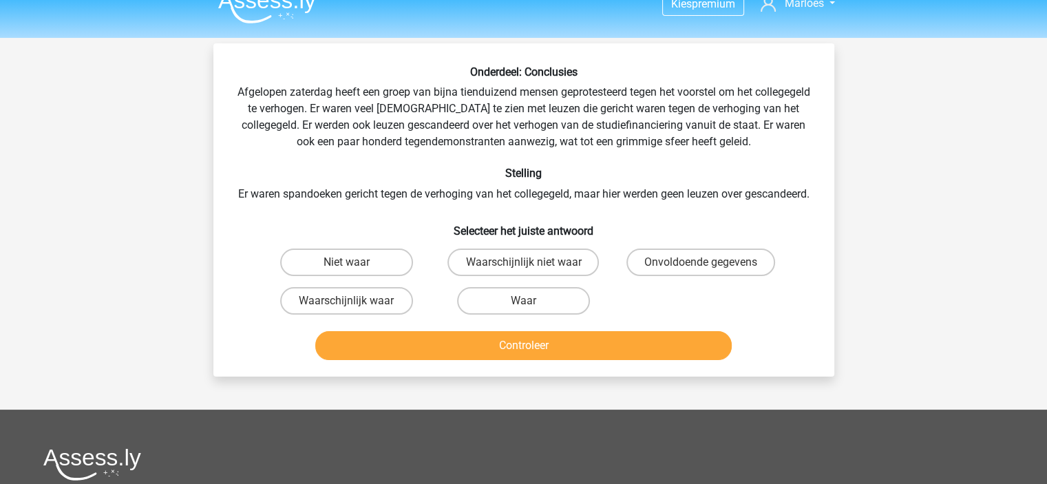
scroll to position [17, 0]
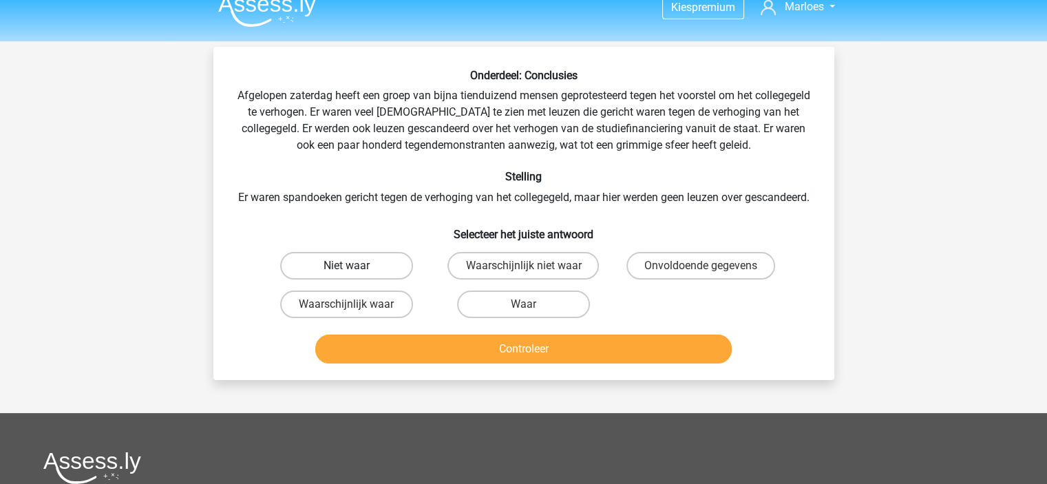
click at [364, 280] on label "Niet waar" at bounding box center [346, 266] width 133 height 28
click at [355, 275] on input "Niet waar" at bounding box center [350, 270] width 9 height 9
radio input "true"
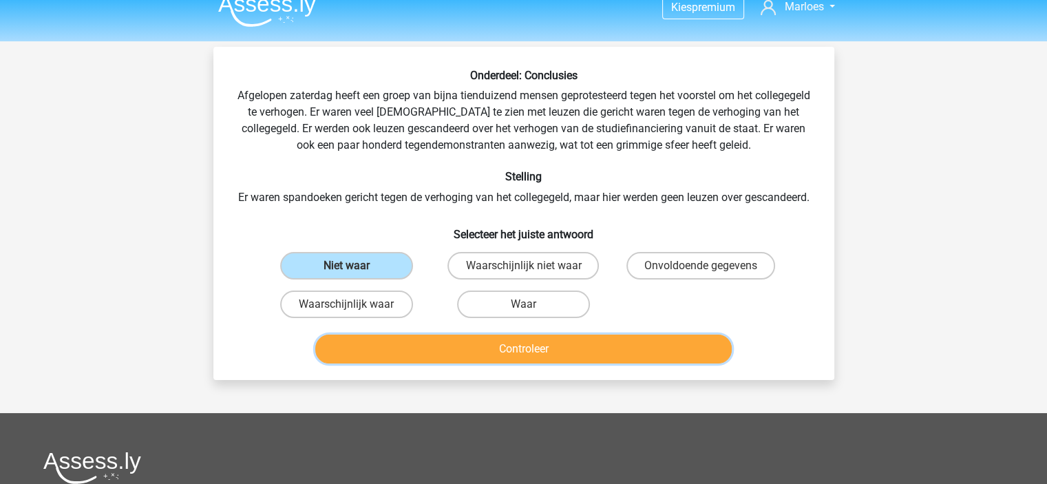
click at [598, 364] on button "Controleer" at bounding box center [523, 349] width 417 height 29
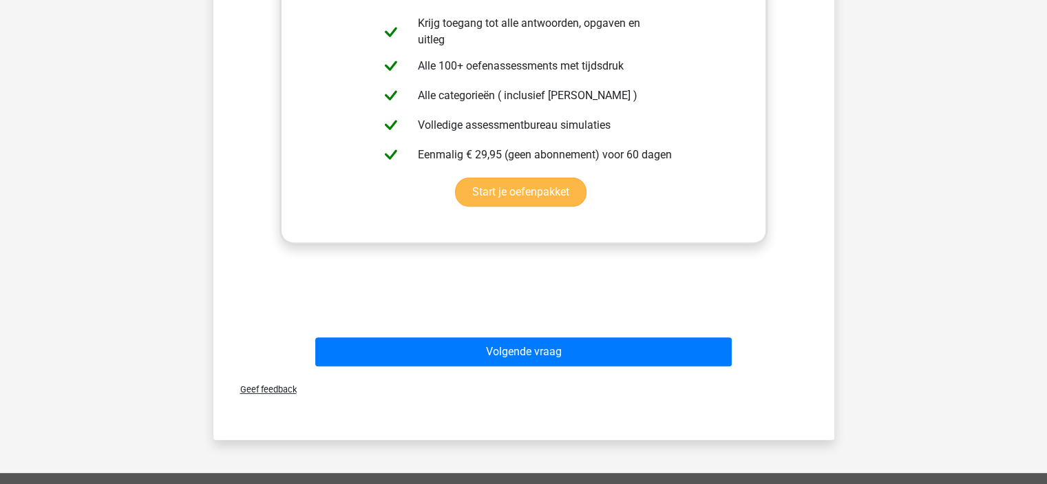
scroll to position [458, 0]
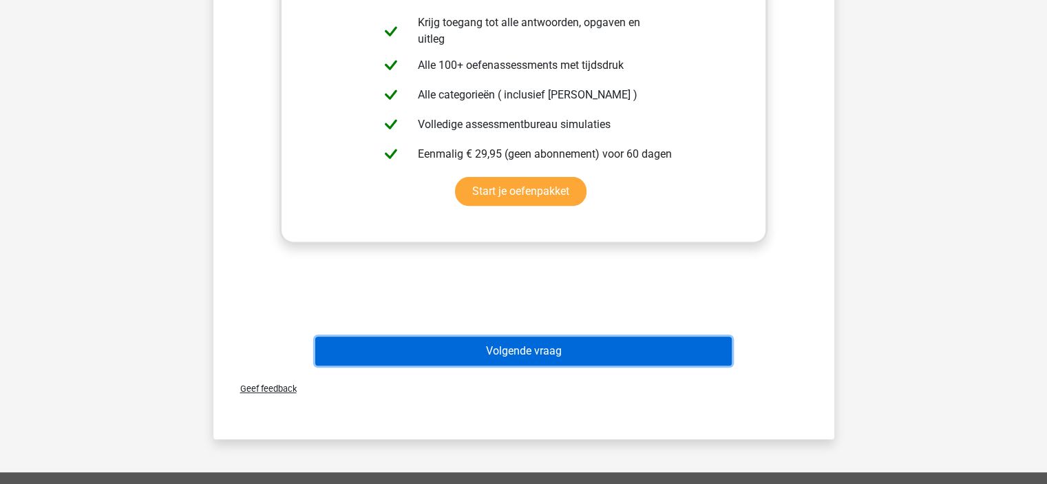
click at [614, 364] on button "Volgende vraag" at bounding box center [523, 351] width 417 height 29
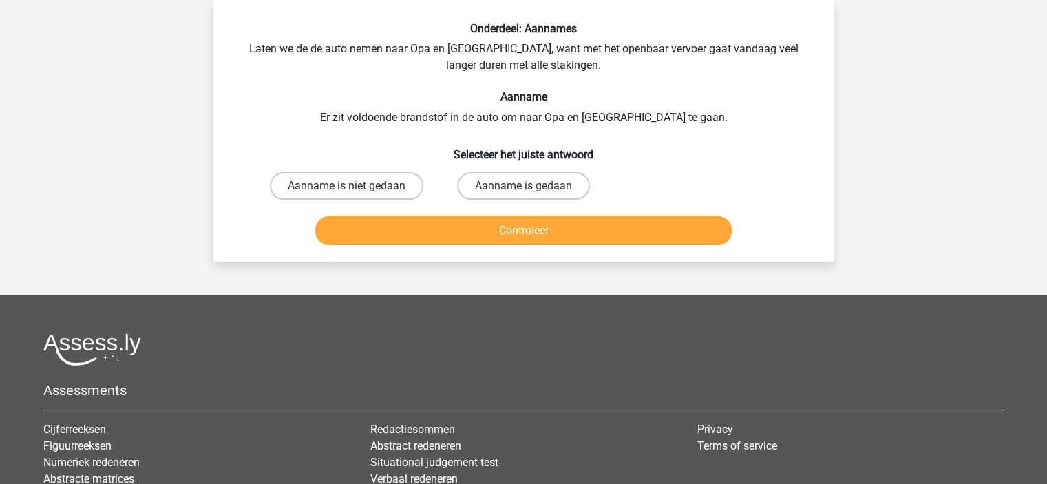
scroll to position [0, 0]
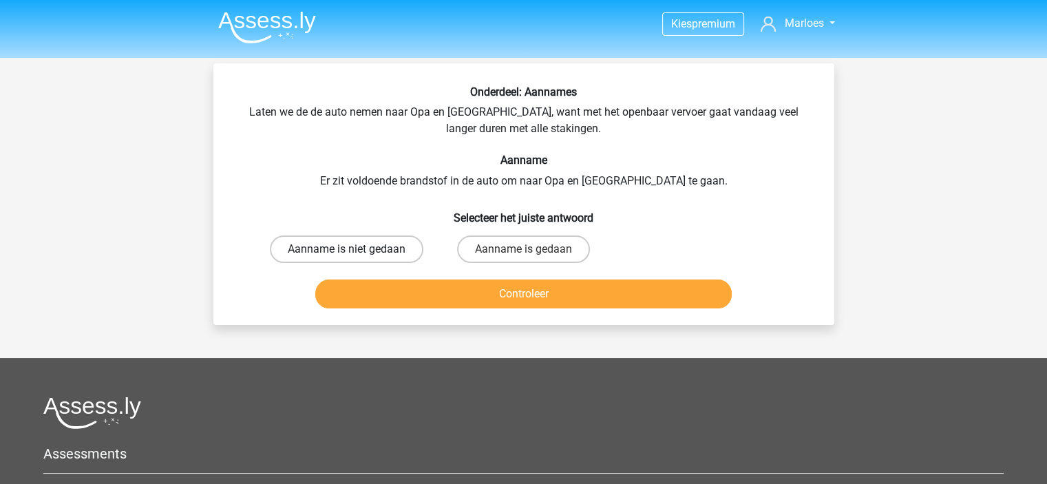
click at [361, 244] on label "Aanname is niet gedaan" at bounding box center [347, 250] width 154 height 28
click at [355, 249] on input "Aanname is niet gedaan" at bounding box center [350, 253] width 9 height 9
radio input "true"
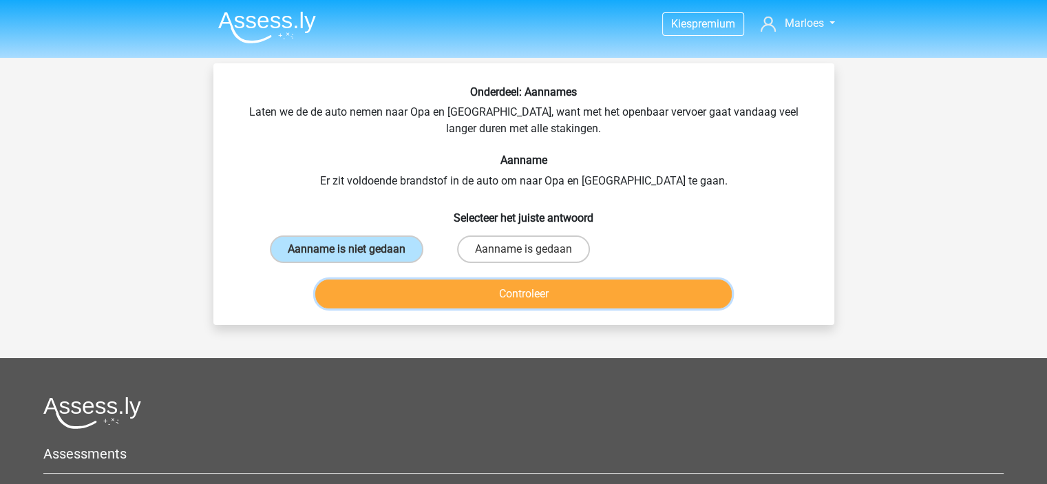
click at [471, 297] on button "Controleer" at bounding box center [523, 294] width 417 height 29
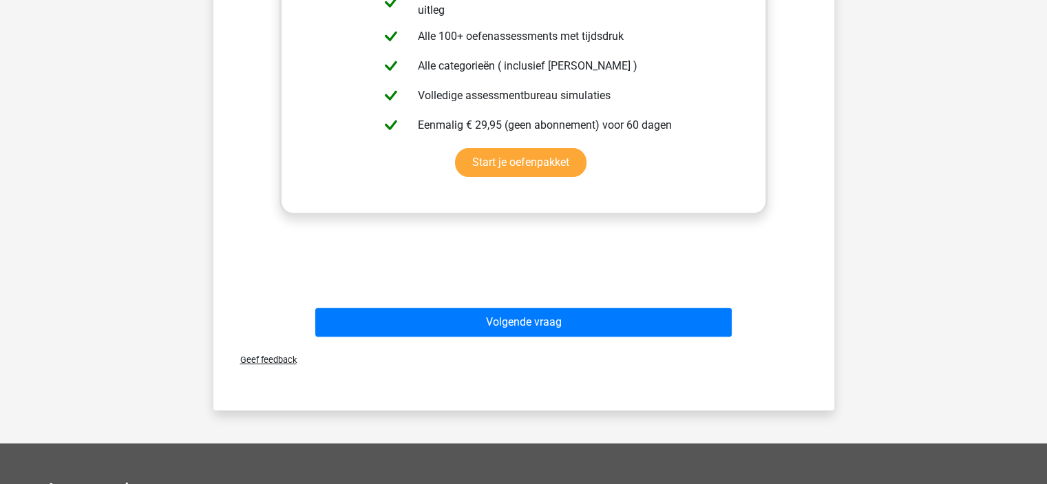
scroll to position [419, 0]
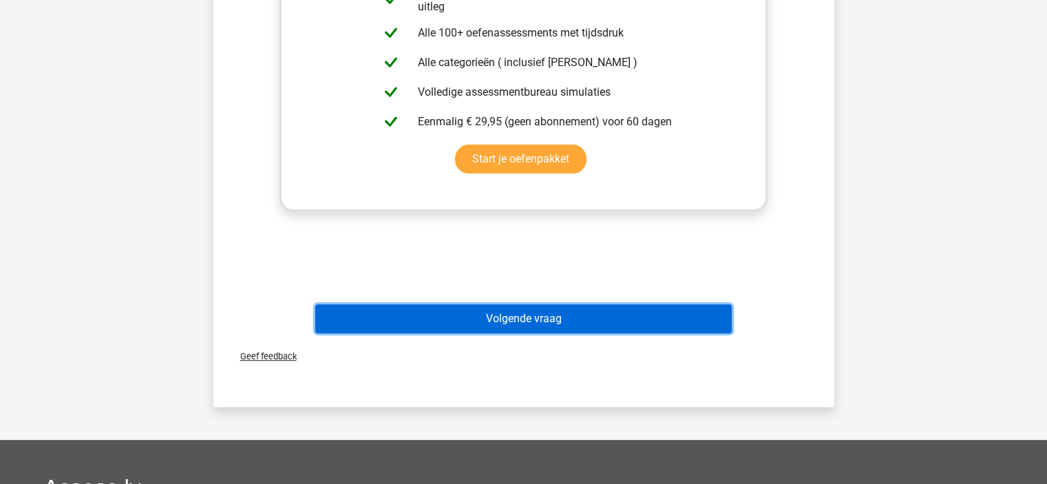
click at [516, 313] on button "Volgende vraag" at bounding box center [523, 318] width 417 height 29
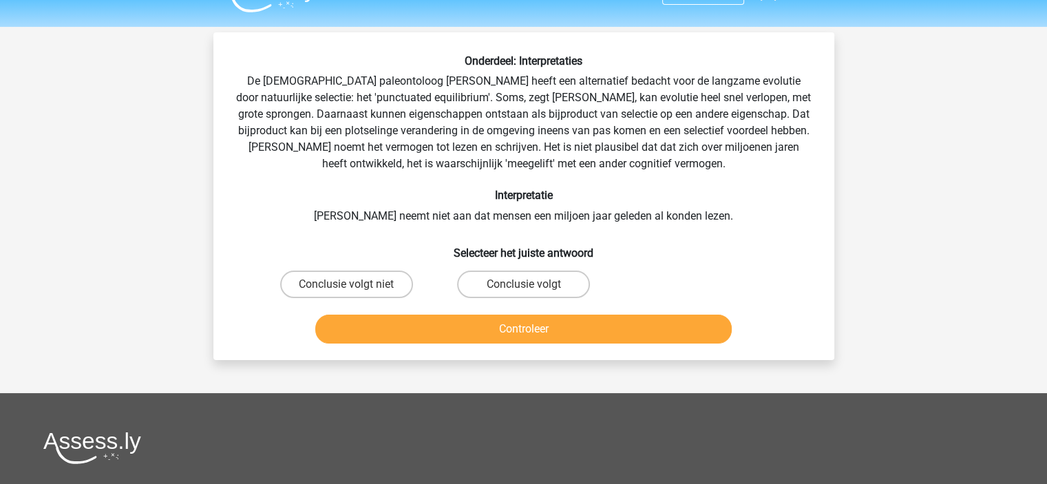
scroll to position [30, 0]
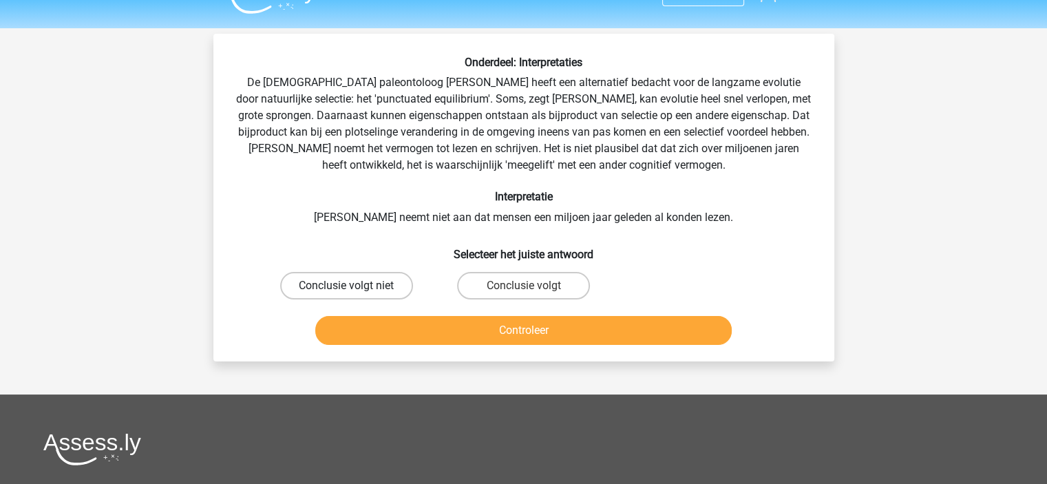
click at [384, 287] on label "Conclusie volgt niet" at bounding box center [346, 286] width 133 height 28
click at [355, 287] on input "Conclusie volgt niet" at bounding box center [350, 290] width 9 height 9
radio input "true"
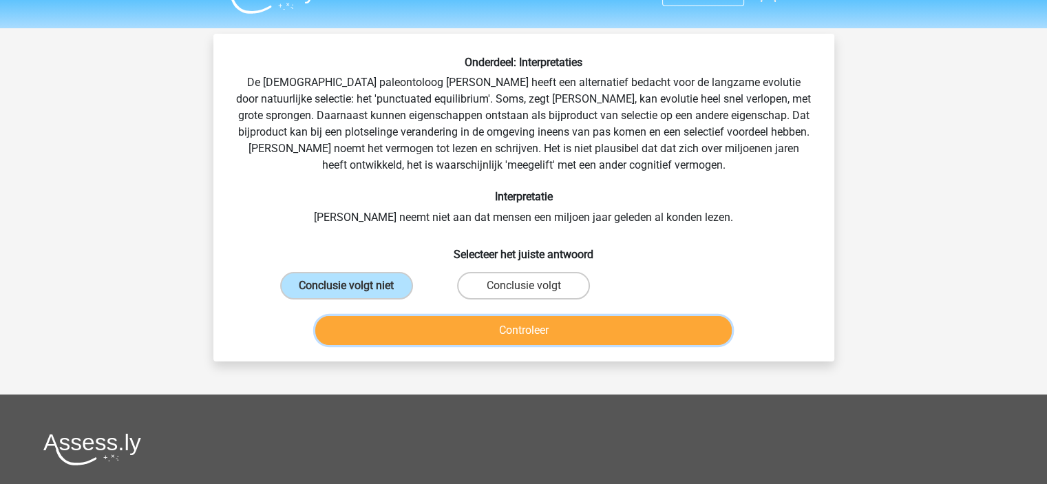
click at [433, 333] on button "Controleer" at bounding box center [523, 330] width 417 height 29
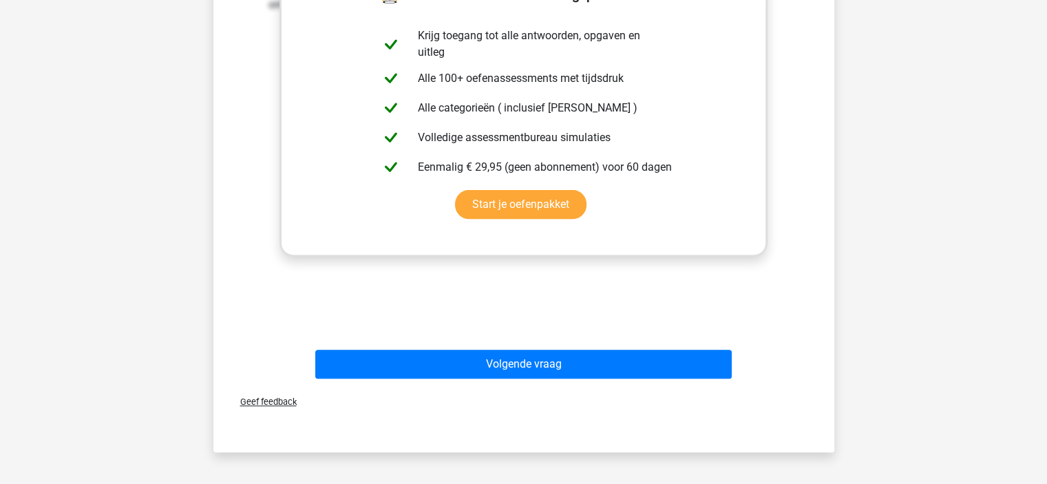
scroll to position [440, 0]
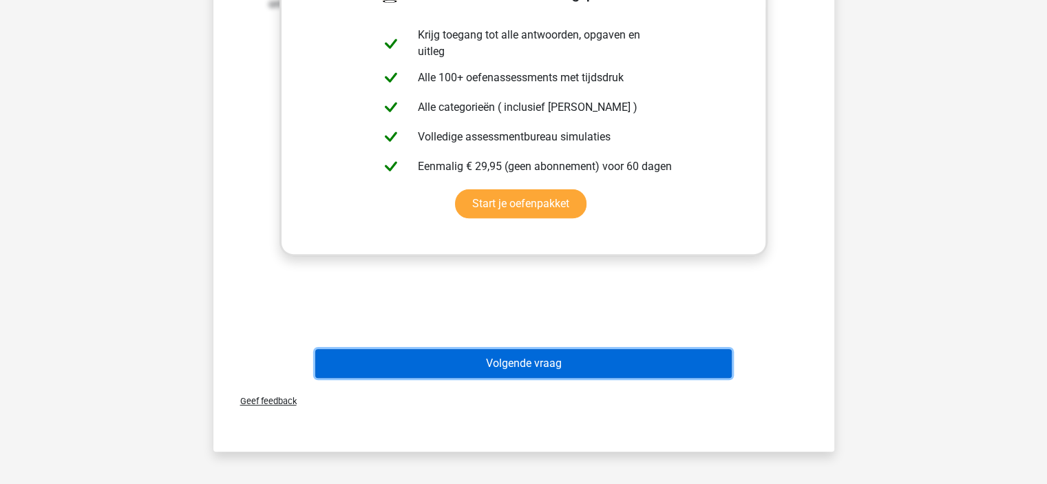
click at [466, 357] on button "Volgende vraag" at bounding box center [523, 363] width 417 height 29
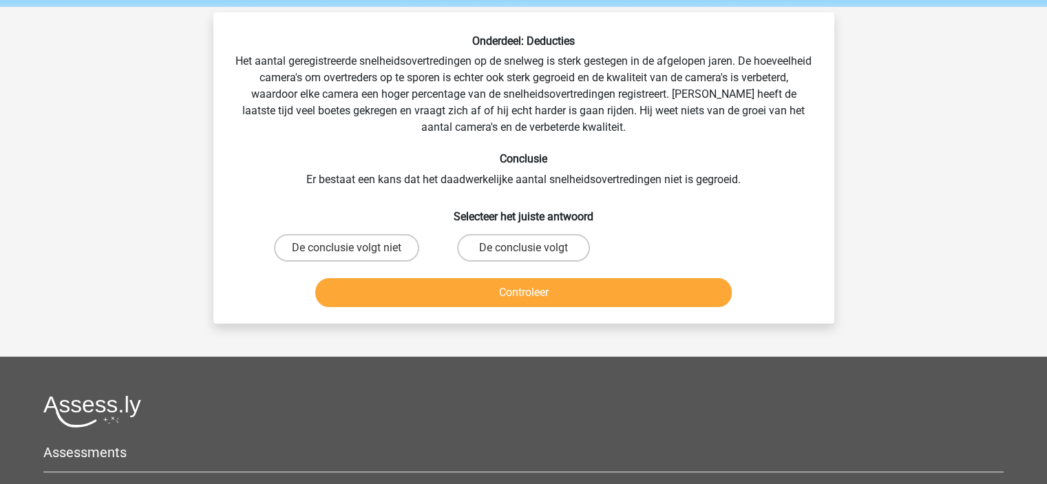
scroll to position [48, 0]
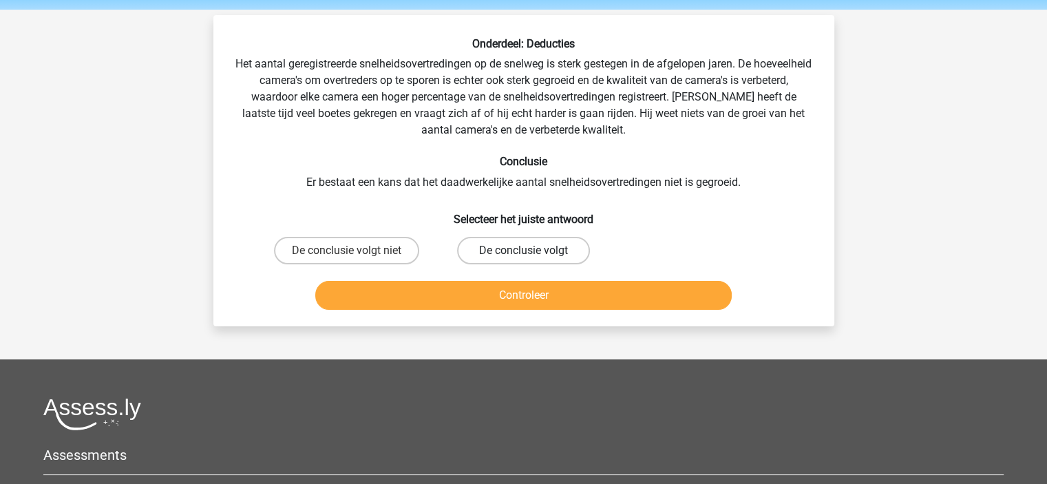
click at [512, 255] on label "De conclusie volgt" at bounding box center [523, 251] width 133 height 28
click at [523, 255] on input "De conclusie volgt" at bounding box center [527, 255] width 9 height 9
radio input "true"
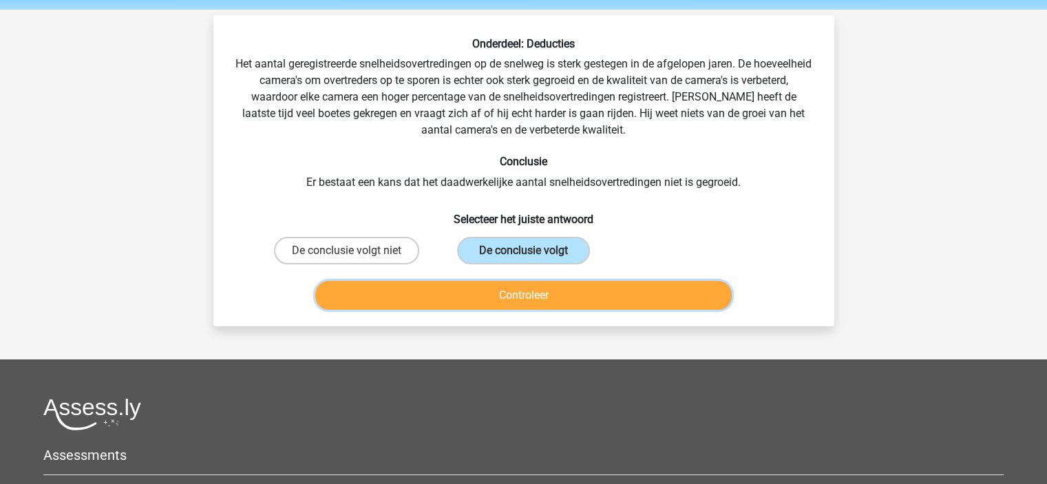
click at [513, 293] on button "Controleer" at bounding box center [523, 295] width 417 height 29
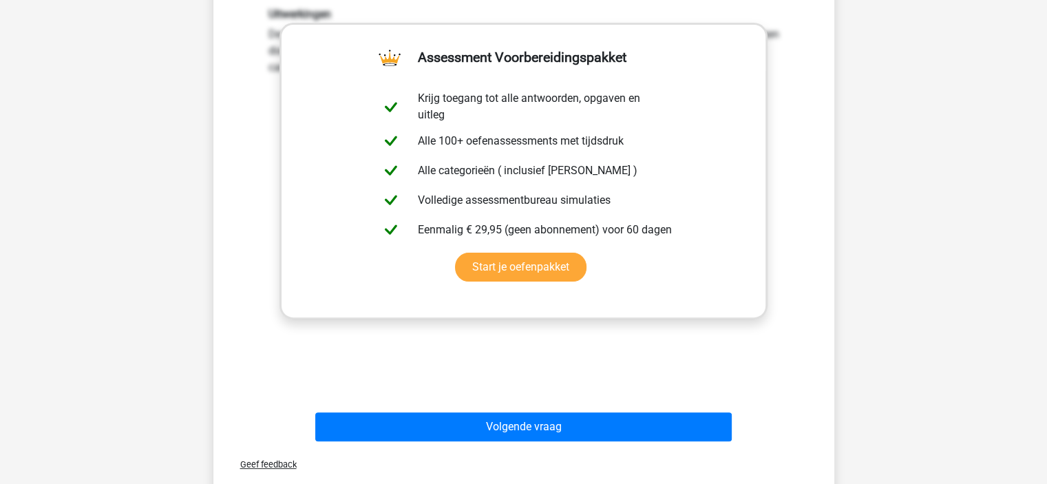
scroll to position [389, 0]
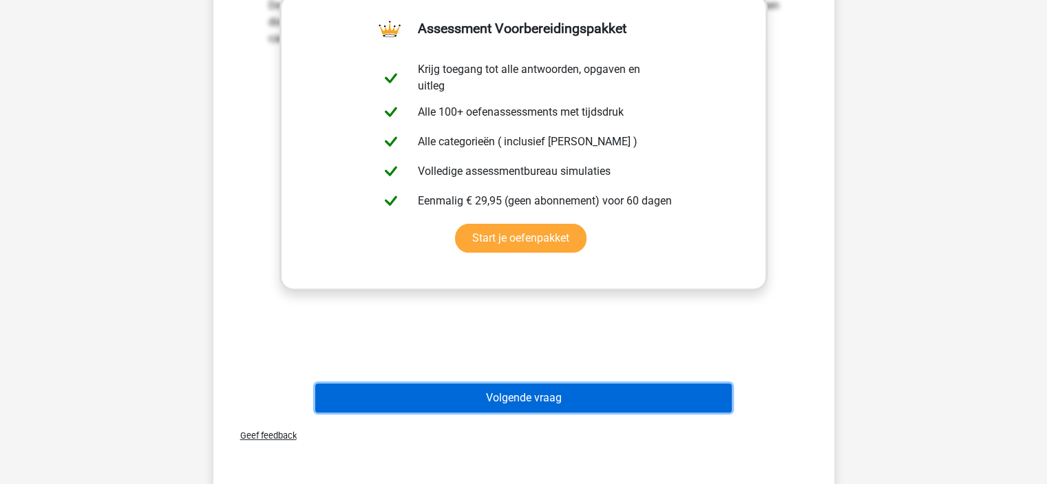
click at [529, 386] on button "Volgende vraag" at bounding box center [523, 398] width 417 height 29
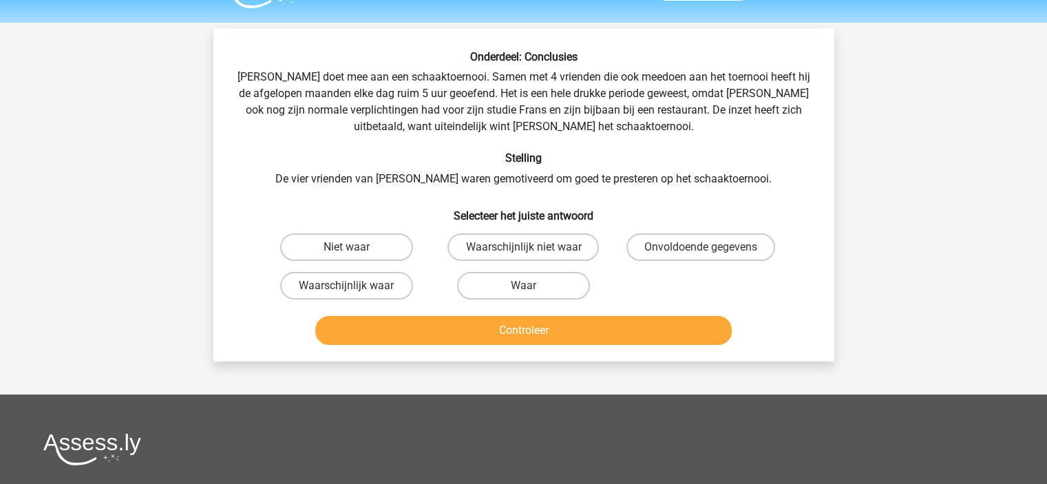
scroll to position [34, 0]
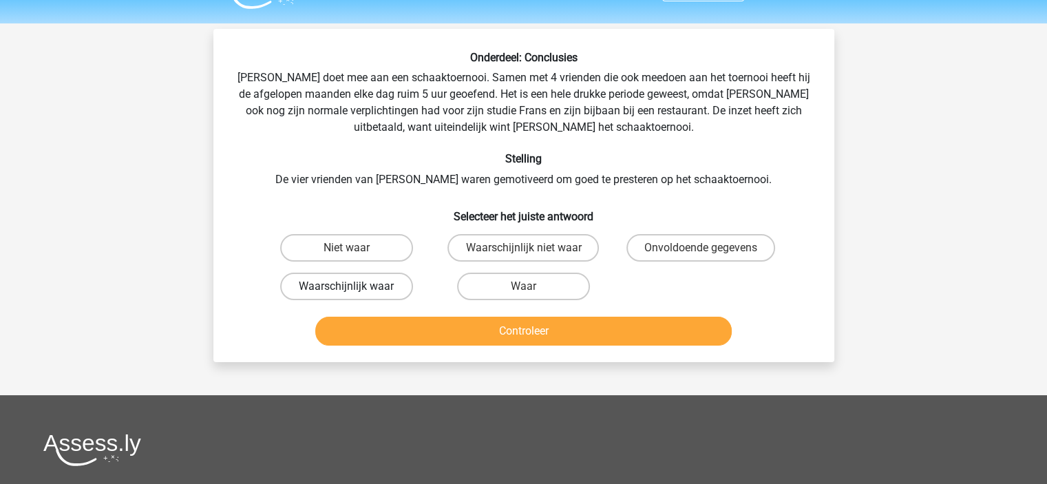
click at [363, 291] on label "Waarschijnlijk waar" at bounding box center [346, 287] width 133 height 28
click at [355, 291] on input "Waarschijnlijk waar" at bounding box center [350, 290] width 9 height 9
radio input "true"
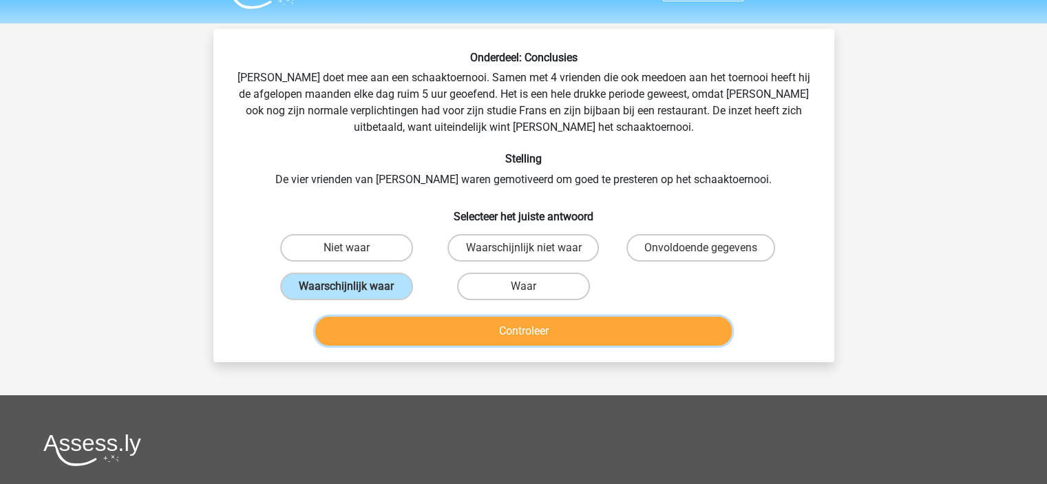
click at [413, 327] on button "Controleer" at bounding box center [523, 331] width 417 height 29
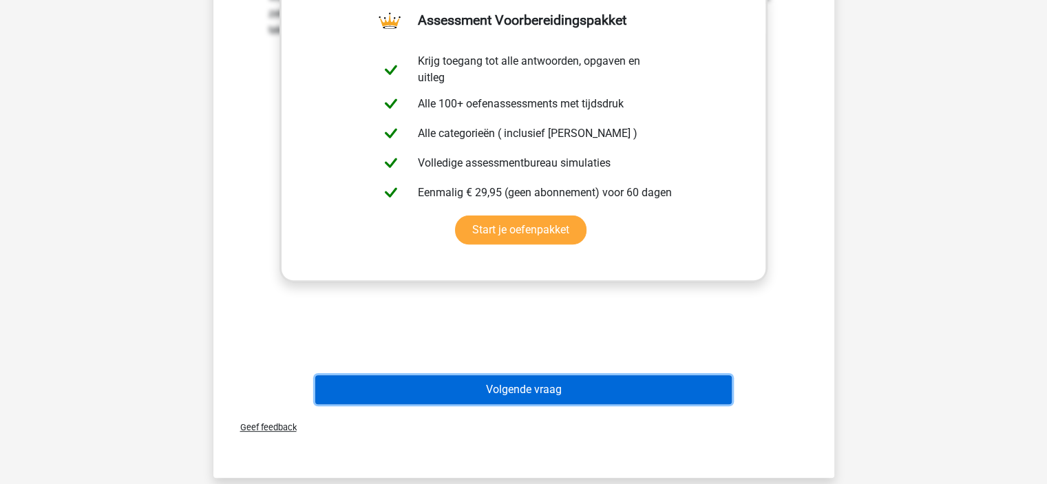
click at [503, 385] on button "Volgende vraag" at bounding box center [523, 389] width 417 height 29
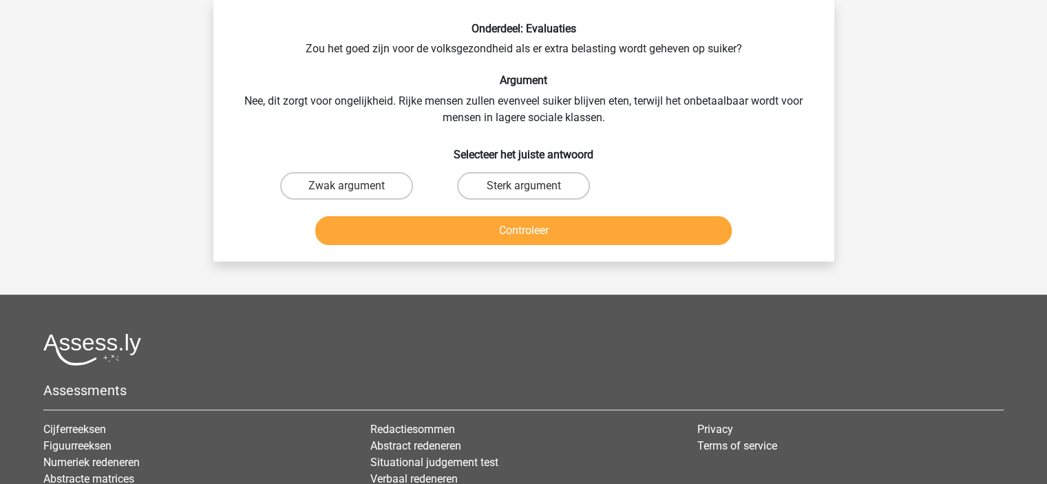
scroll to position [0, 0]
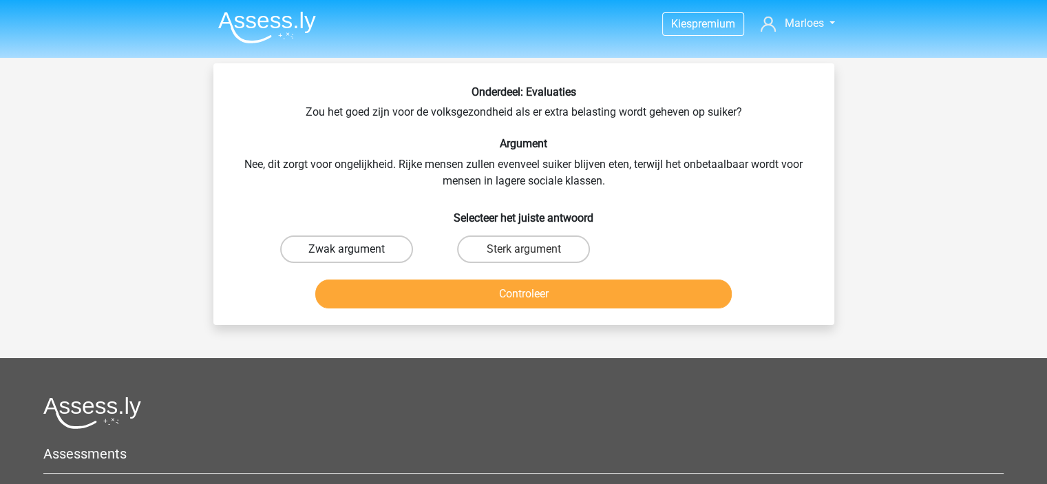
click at [362, 244] on label "Zwak argument" at bounding box center [346, 250] width 133 height 28
click at [355, 249] on input "Zwak argument" at bounding box center [350, 253] width 9 height 9
radio input "true"
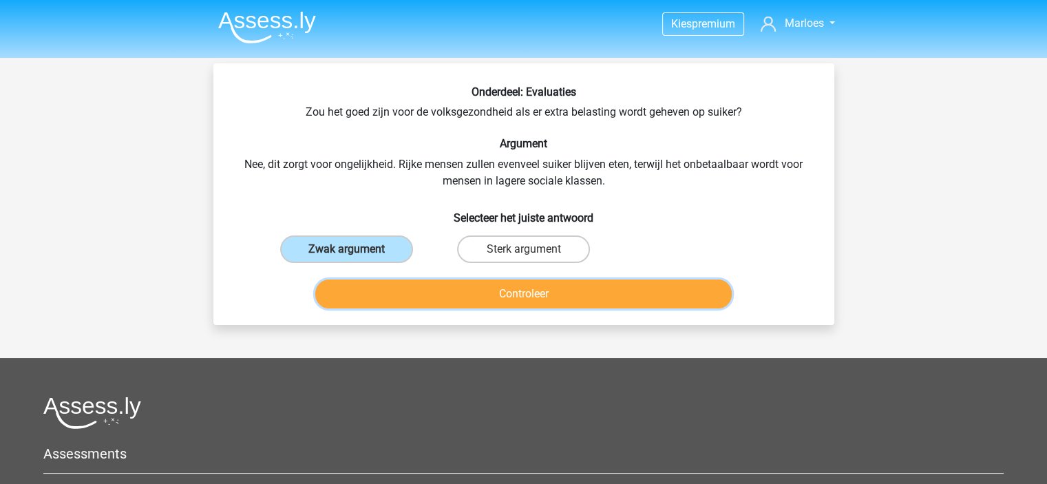
click at [407, 286] on button "Controleer" at bounding box center [523, 294] width 417 height 29
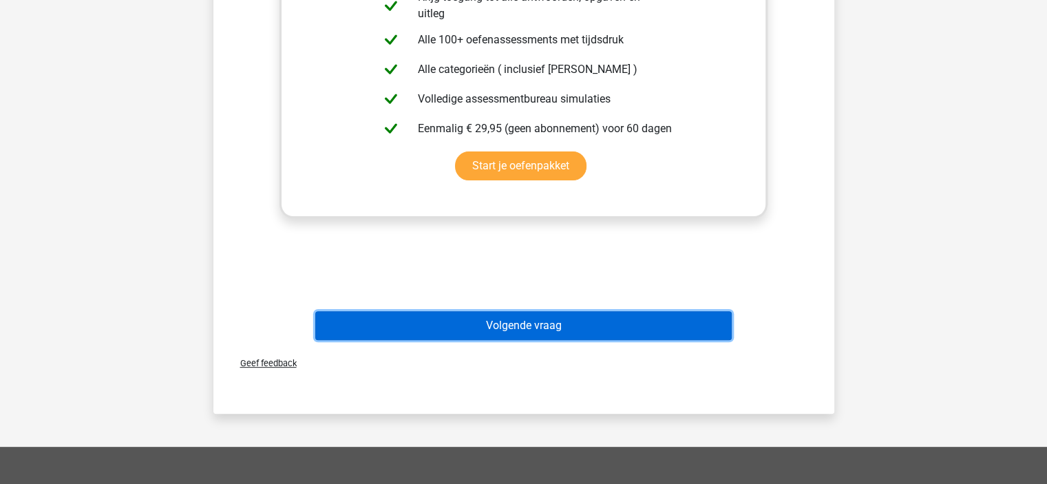
click at [443, 320] on button "Volgende vraag" at bounding box center [523, 325] width 417 height 29
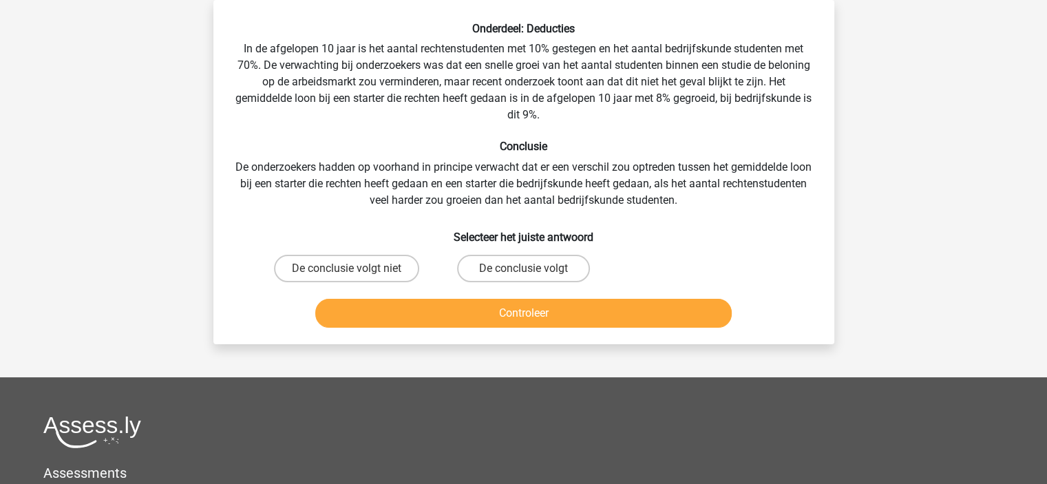
scroll to position [12, 0]
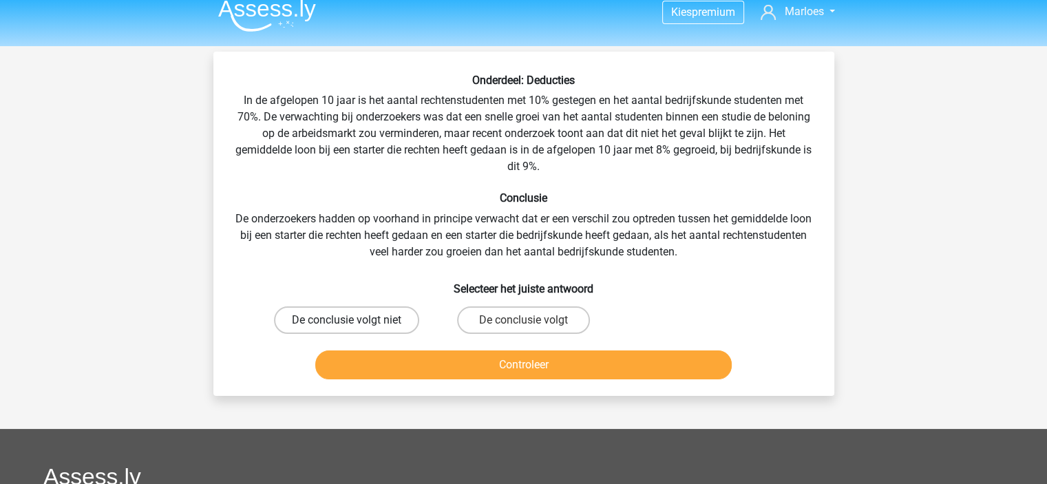
click at [350, 313] on label "De conclusie volgt niet" at bounding box center [346, 320] width 145 height 28
click at [350, 320] on input "De conclusie volgt niet" at bounding box center [350, 324] width 9 height 9
radio input "true"
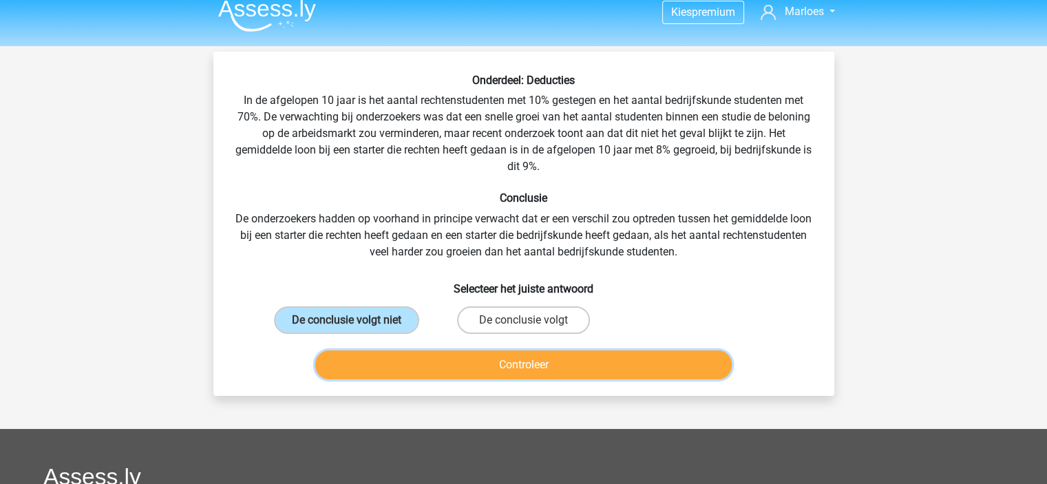
click at [434, 375] on button "Controleer" at bounding box center [523, 365] width 417 height 29
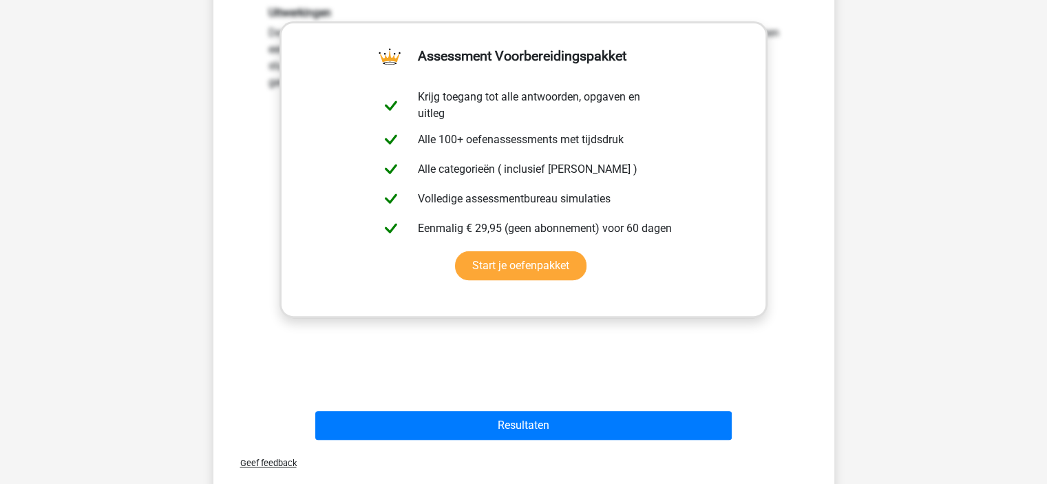
scroll to position [400, 0]
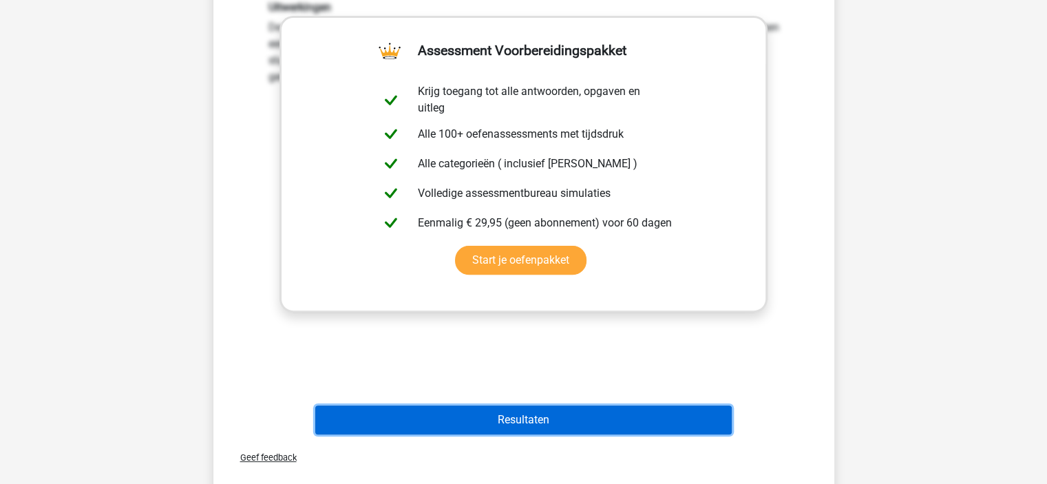
click at [532, 419] on button "Resultaten" at bounding box center [523, 420] width 417 height 29
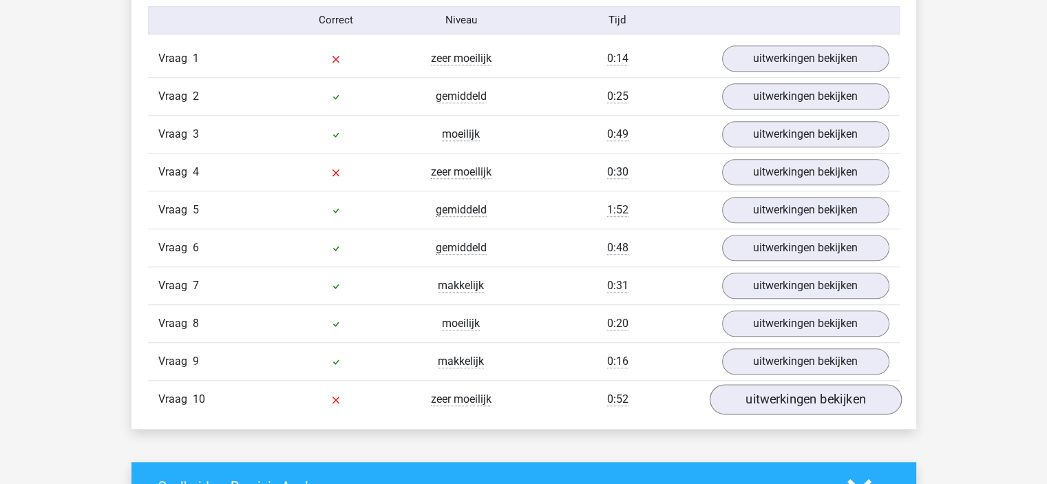
scroll to position [1162, 0]
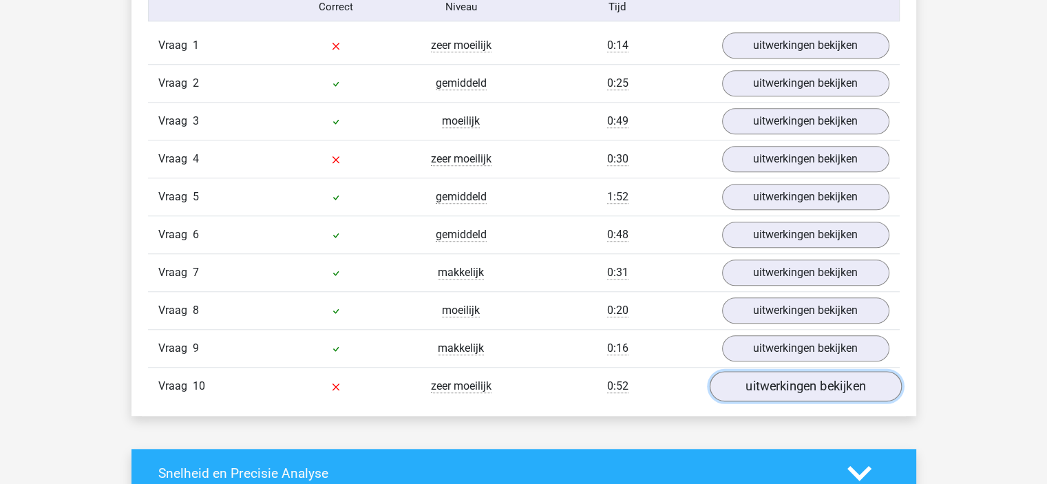
click at [804, 382] on link "uitwerkingen bekijken" at bounding box center [805, 386] width 192 height 30
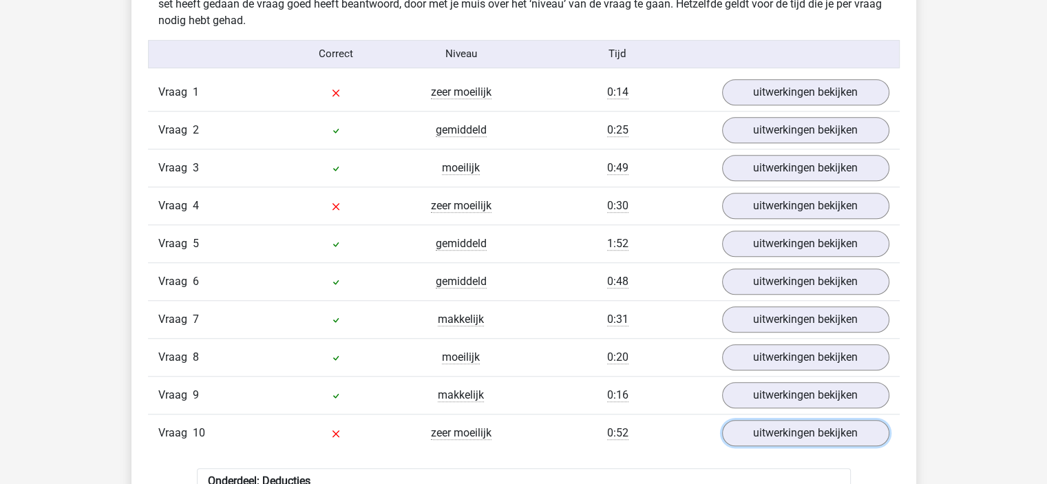
scroll to position [1113, 0]
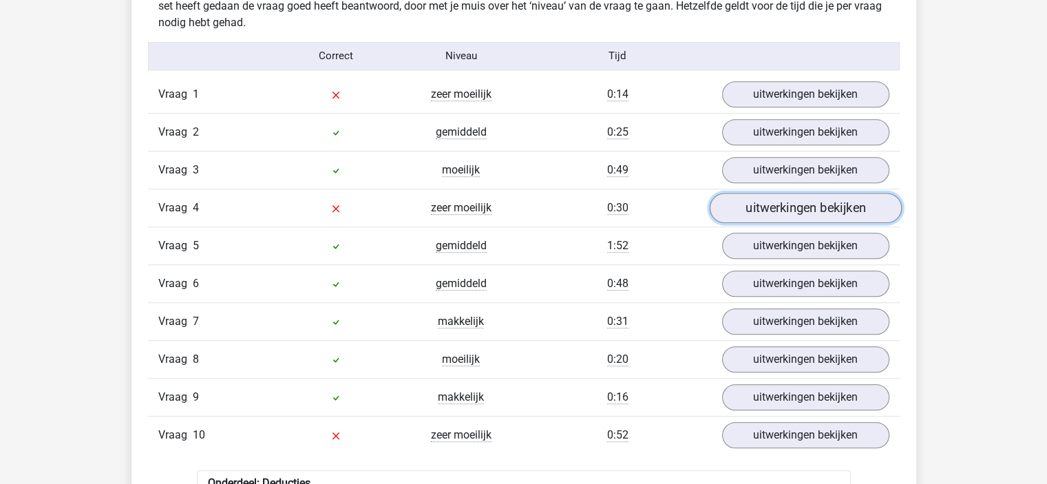
click at [824, 209] on link "uitwerkingen bekijken" at bounding box center [805, 208] width 192 height 30
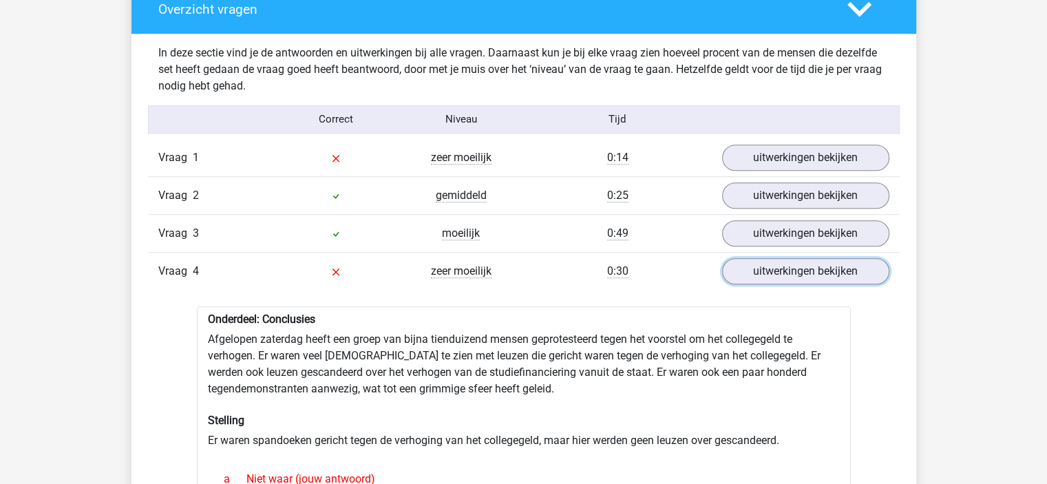
scroll to position [1046, 0]
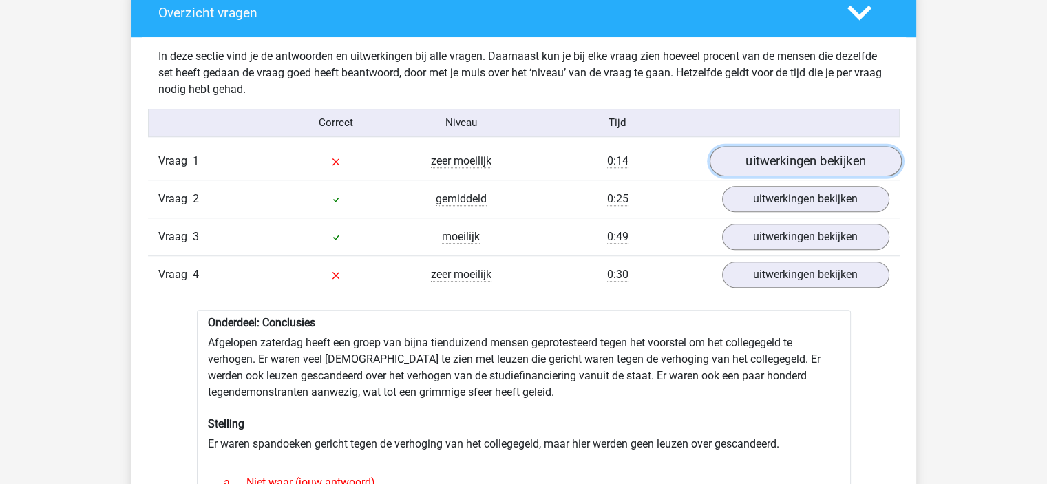
click at [826, 158] on link "uitwerkingen bekijken" at bounding box center [805, 161] width 192 height 30
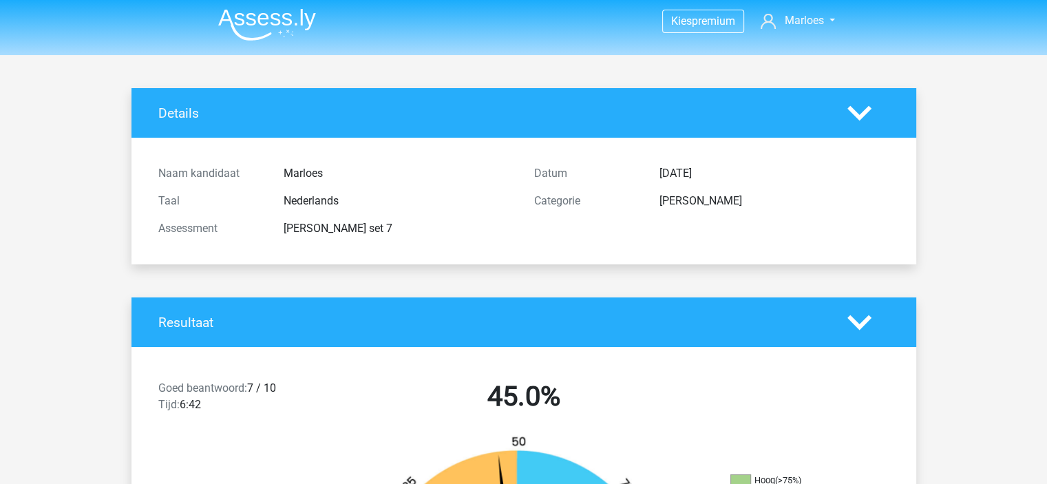
scroll to position [0, 0]
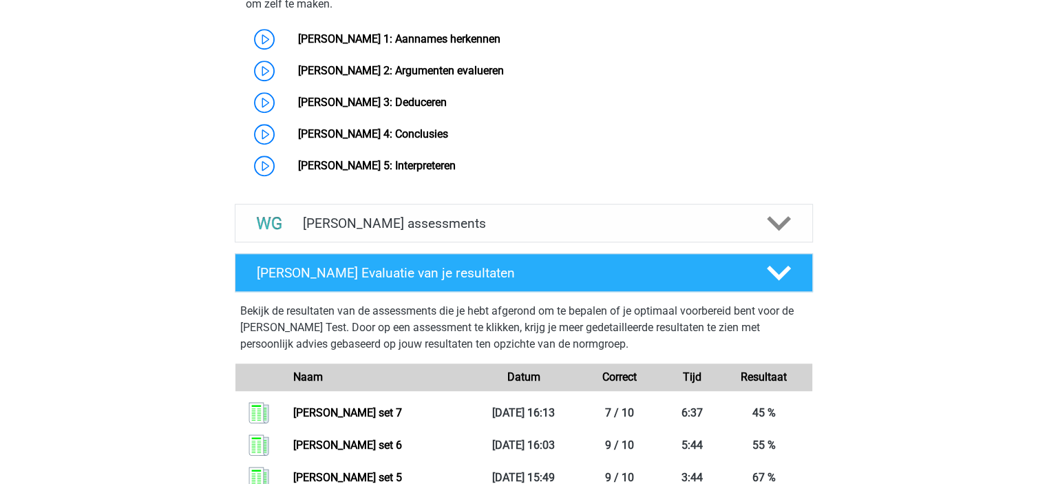
scroll to position [1198, 0]
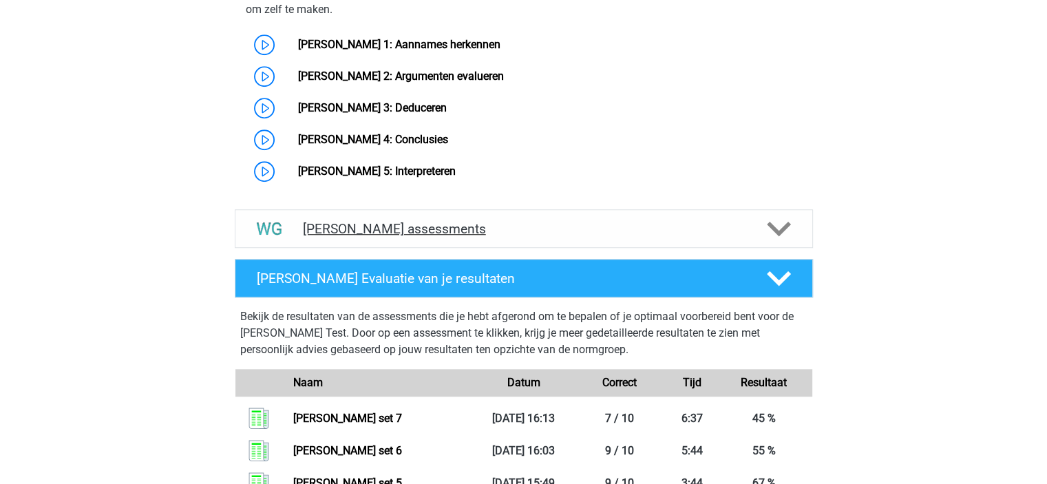
click at [545, 222] on h4 "[PERSON_NAME] assessments" at bounding box center [524, 229] width 442 height 16
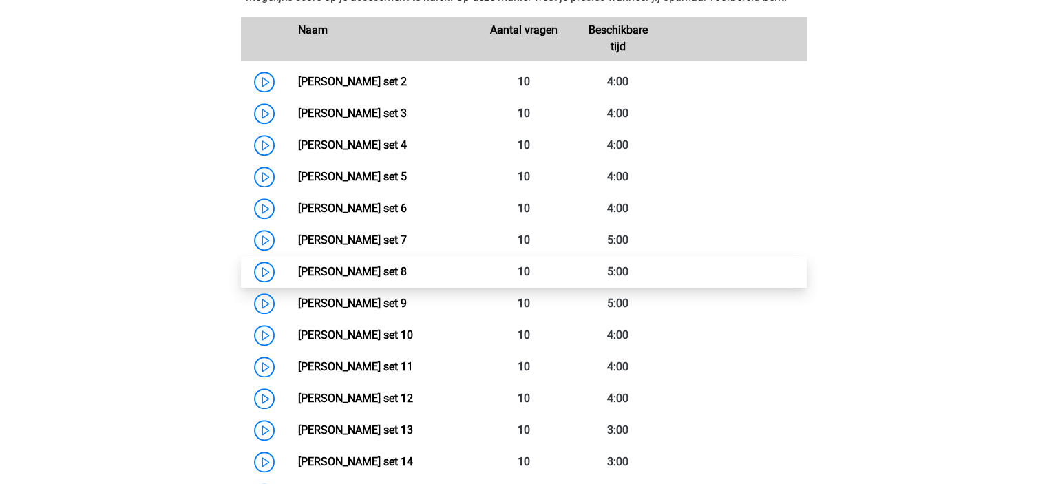
scroll to position [1501, 0]
click at [407, 273] on link "[PERSON_NAME] set 8" at bounding box center [352, 272] width 109 height 13
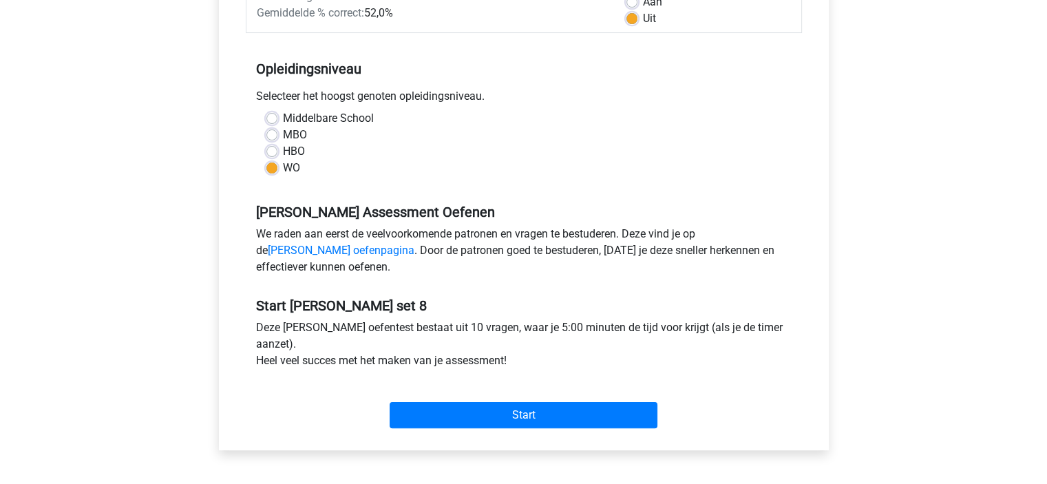
scroll to position [236, 0]
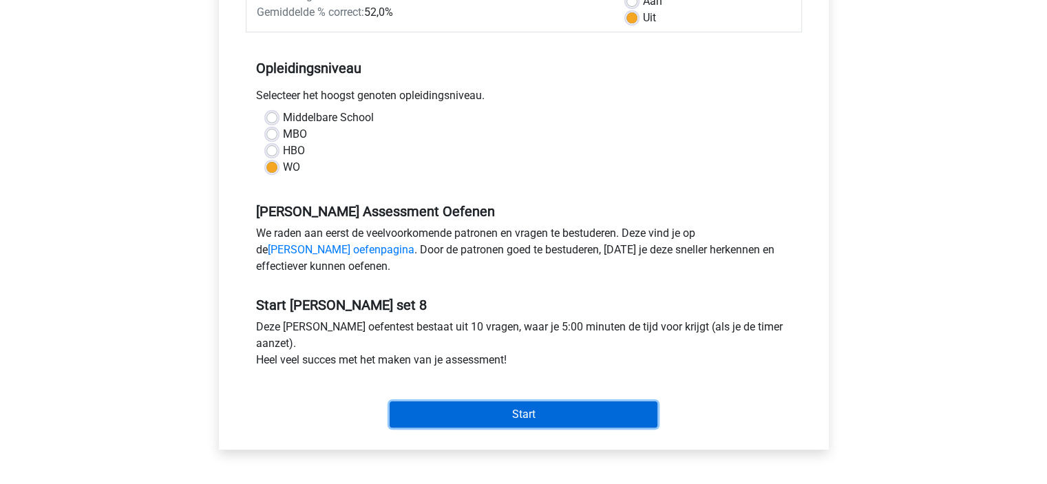
click at [532, 415] on input "Start" at bounding box center [524, 414] width 268 height 26
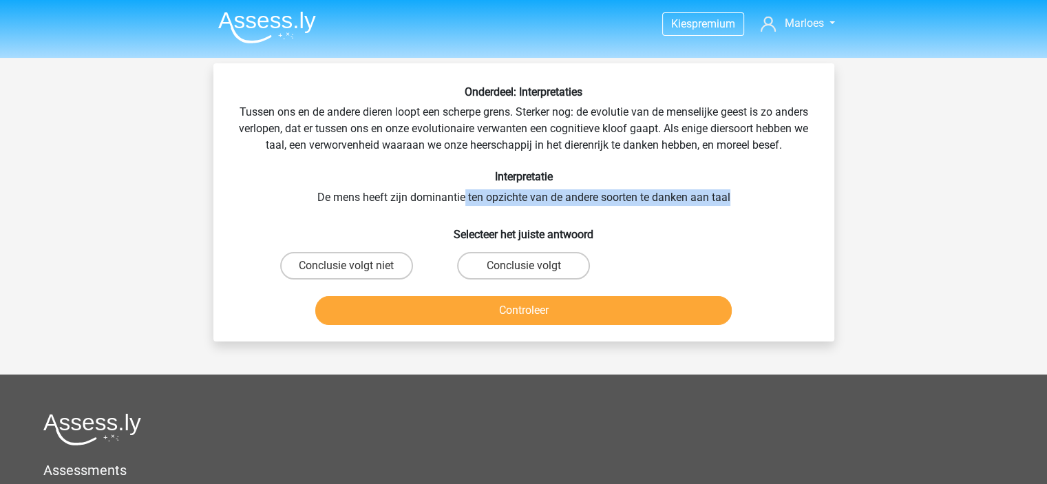
drag, startPoint x: 465, startPoint y: 215, endPoint x: 731, endPoint y: 213, distance: 265.8
click at [731, 213] on div "Onderdeel: Interpretaties Tussen ons en de andere dieren loopt een scherpe gren…" at bounding box center [524, 207] width 610 height 245
click at [389, 279] on label "Conclusie volgt niet" at bounding box center [346, 266] width 133 height 28
click at [355, 275] on input "Conclusie volgt niet" at bounding box center [350, 270] width 9 height 9
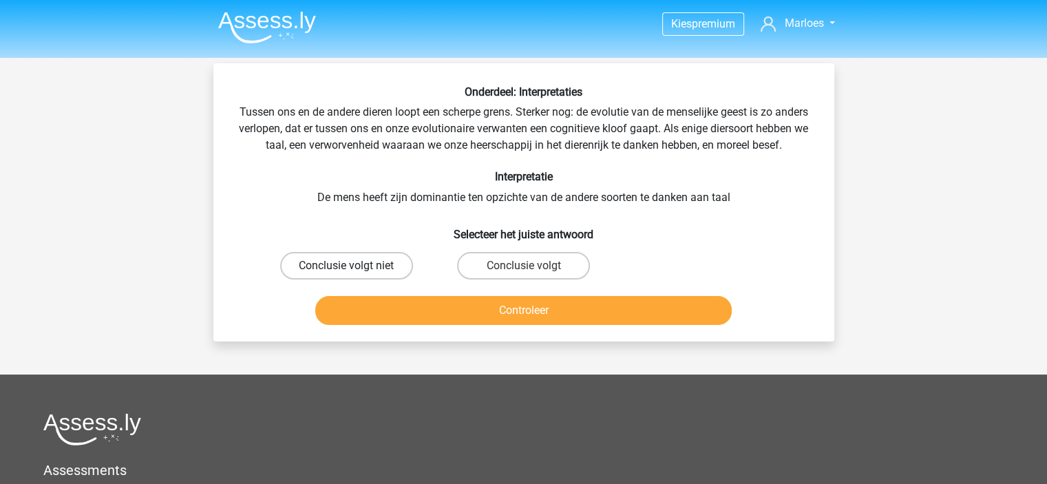
radio input "true"
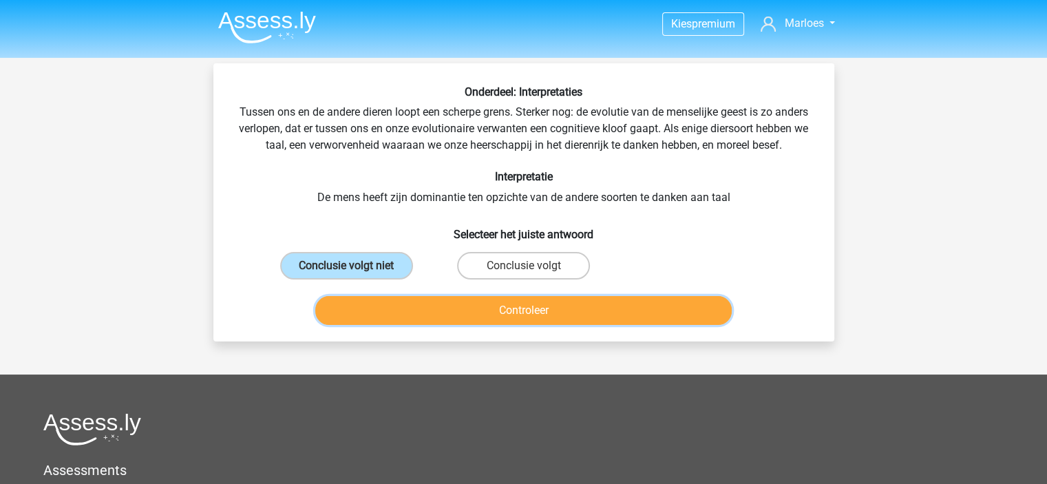
click at [476, 325] on button "Controleer" at bounding box center [523, 310] width 417 height 29
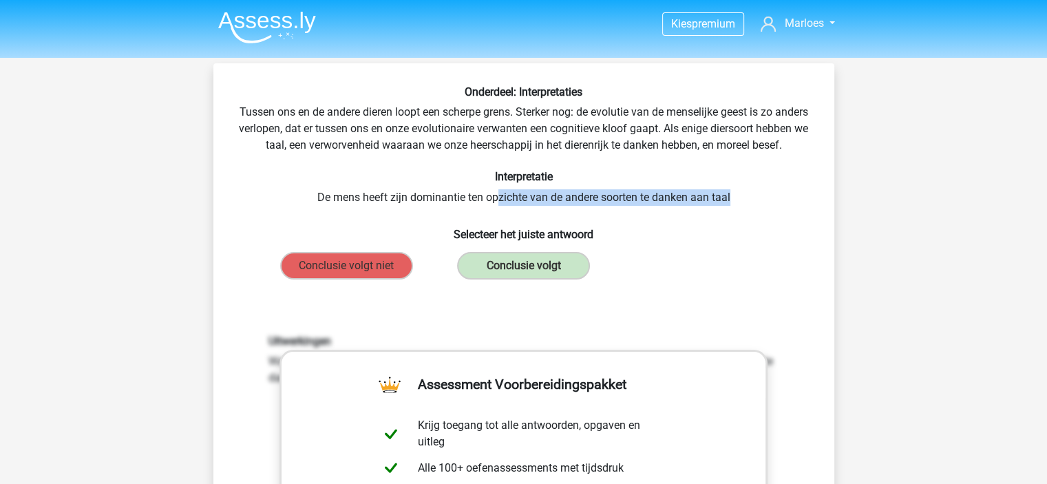
drag, startPoint x: 499, startPoint y: 219, endPoint x: 744, endPoint y: 216, distance: 245.2
click at [744, 216] on div "Onderdeel: Interpretaties Tussen ons en de andere dieren loopt een scherpe gren…" at bounding box center [524, 429] width 610 height 689
click at [620, 158] on div "Onderdeel: Interpretaties Tussen ons en de andere dieren loopt een scherpe gren…" at bounding box center [524, 429] width 610 height 689
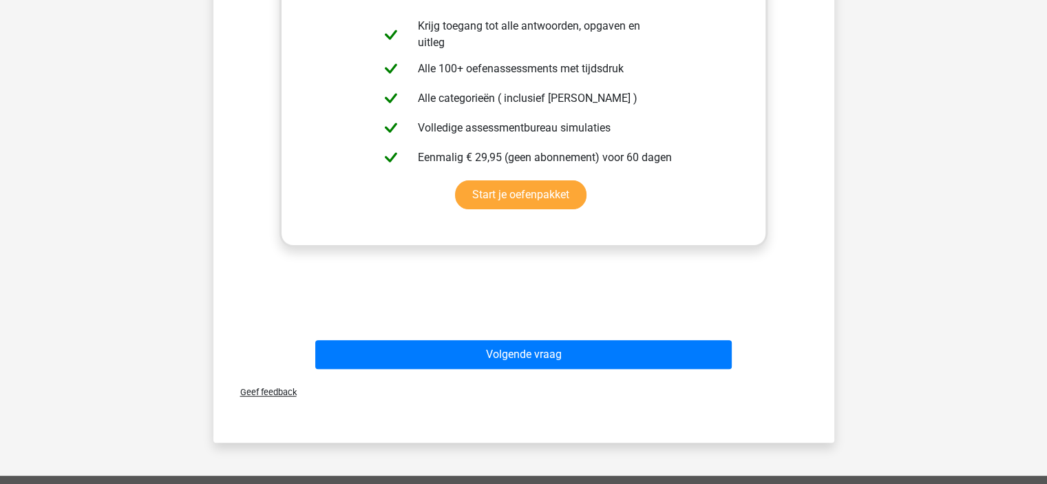
scroll to position [406, 0]
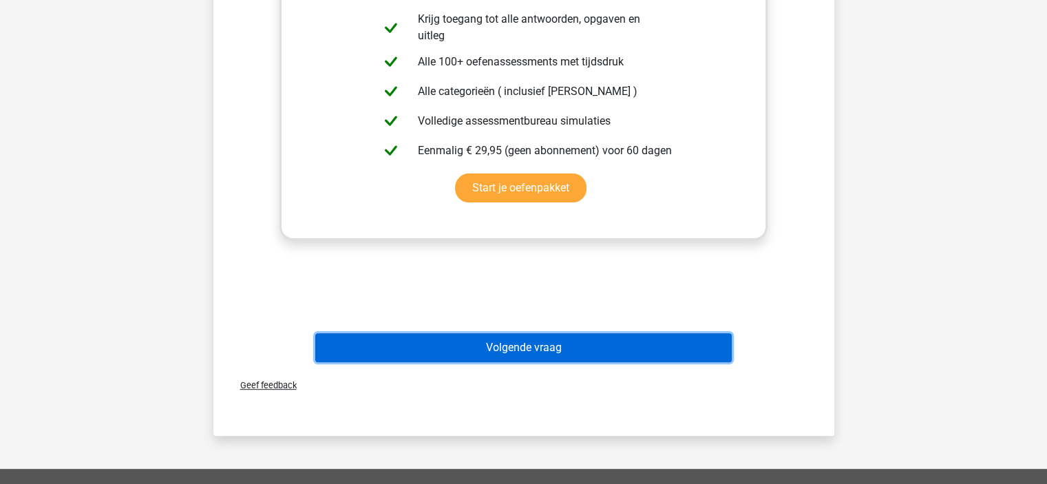
click at [581, 360] on button "Volgende vraag" at bounding box center [523, 347] width 417 height 29
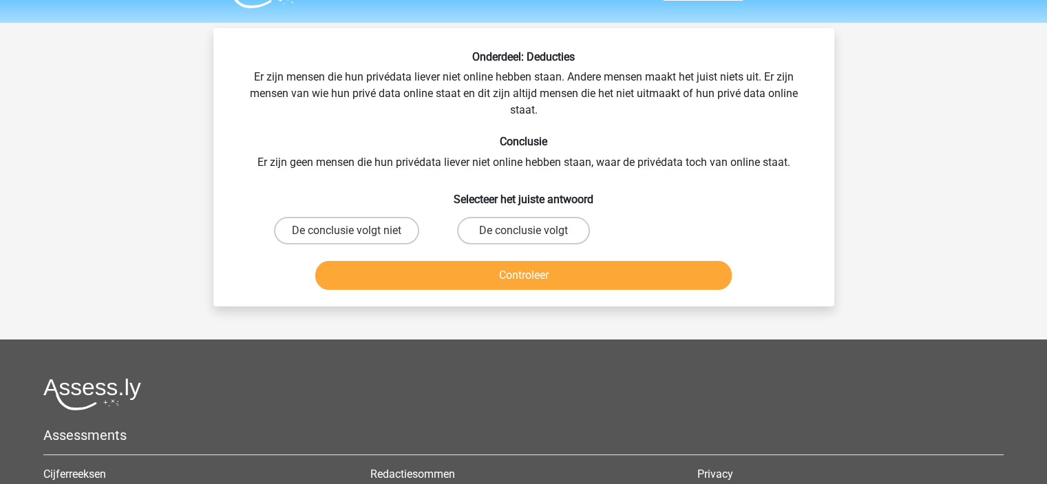
scroll to position [36, 0]
click at [580, 239] on label "De conclusie volgt" at bounding box center [523, 230] width 133 height 28
click at [532, 239] on input "De conclusie volgt" at bounding box center [527, 234] width 9 height 9
radio input "true"
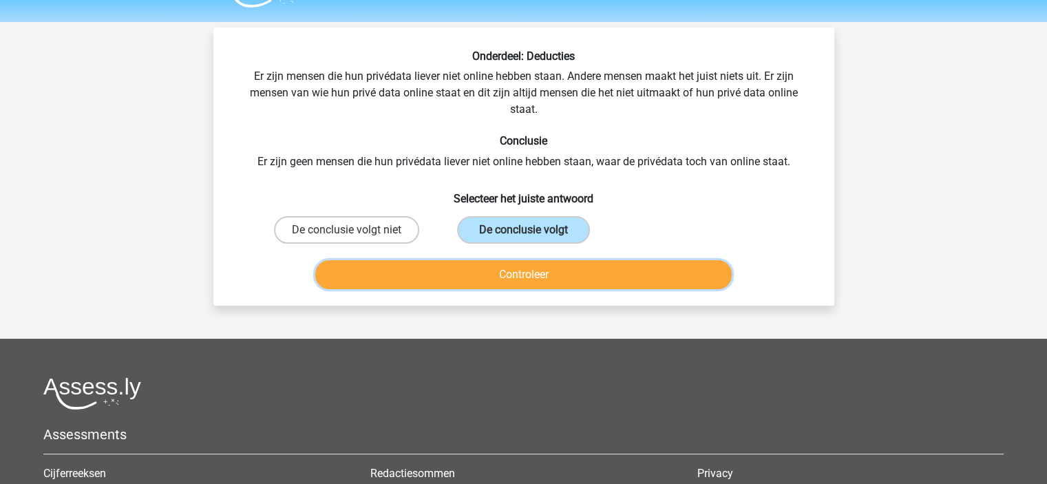
click at [589, 270] on button "Controleer" at bounding box center [523, 274] width 417 height 29
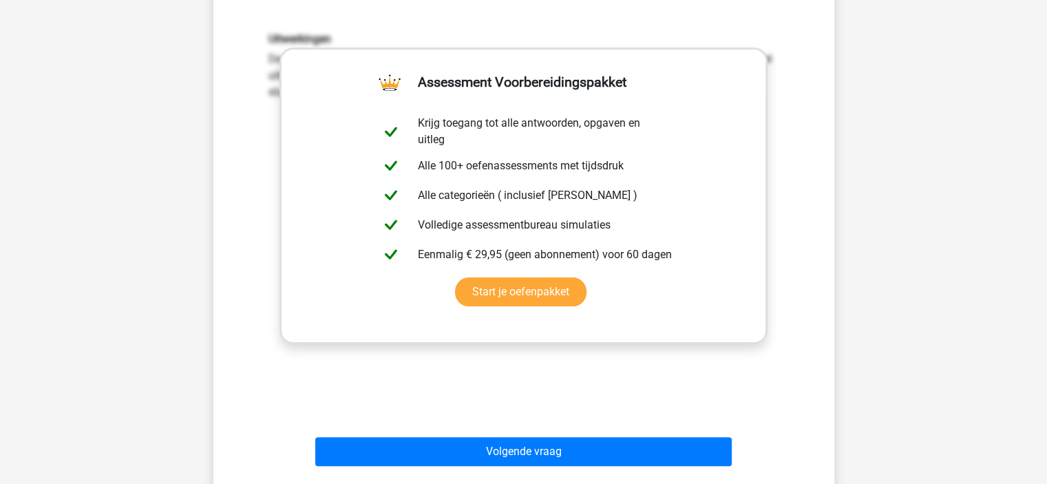
scroll to position [344, 0]
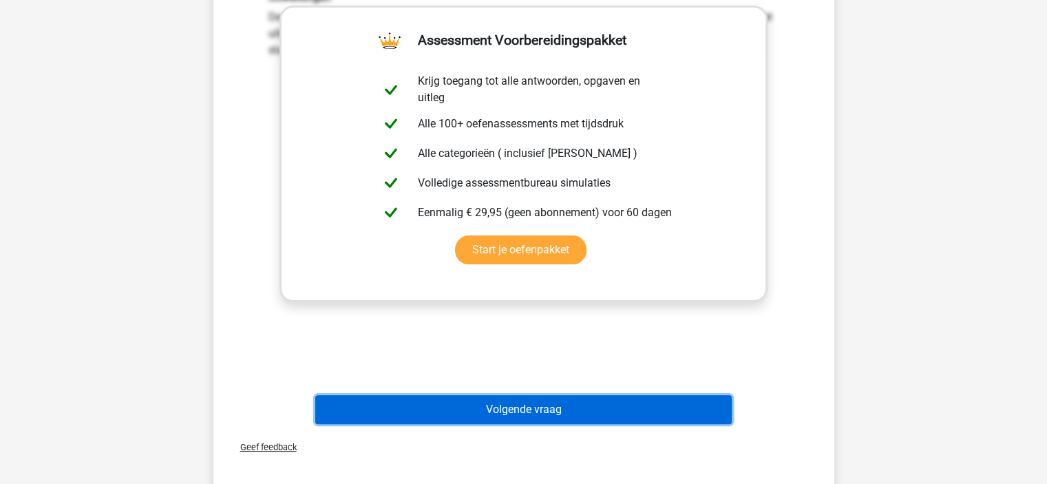
click at [588, 403] on button "Volgende vraag" at bounding box center [523, 409] width 417 height 29
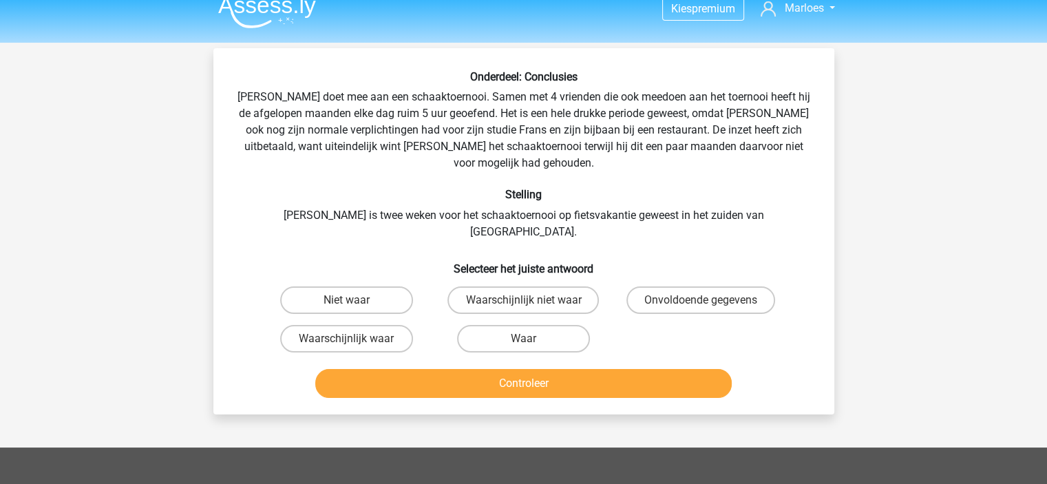
scroll to position [14, 0]
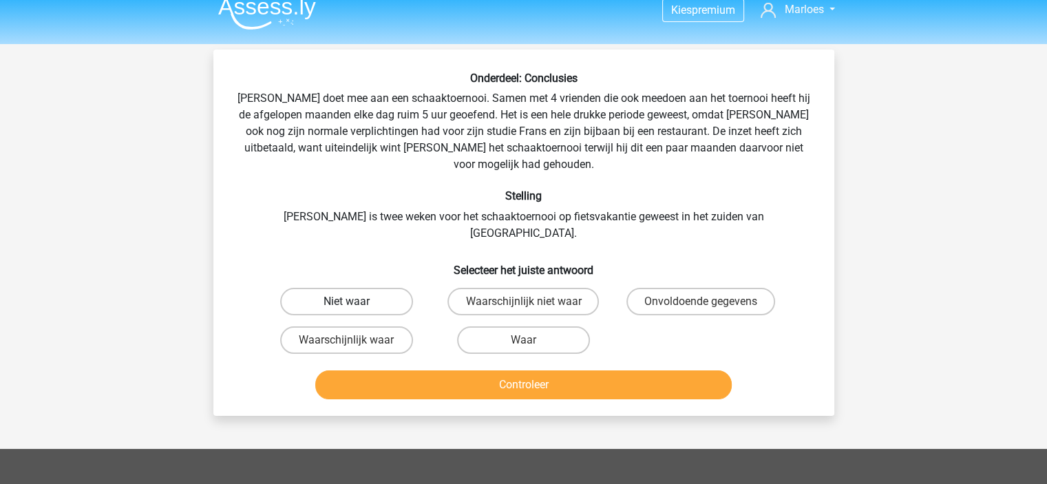
click at [369, 288] on label "Niet waar" at bounding box center [346, 302] width 133 height 28
click at [355, 302] on input "Niet waar" at bounding box center [350, 306] width 9 height 9
radio input "true"
click at [725, 288] on label "Onvoldoende gegevens" at bounding box center [701, 302] width 149 height 28
click at [710, 302] on input "Onvoldoende gegevens" at bounding box center [705, 306] width 9 height 9
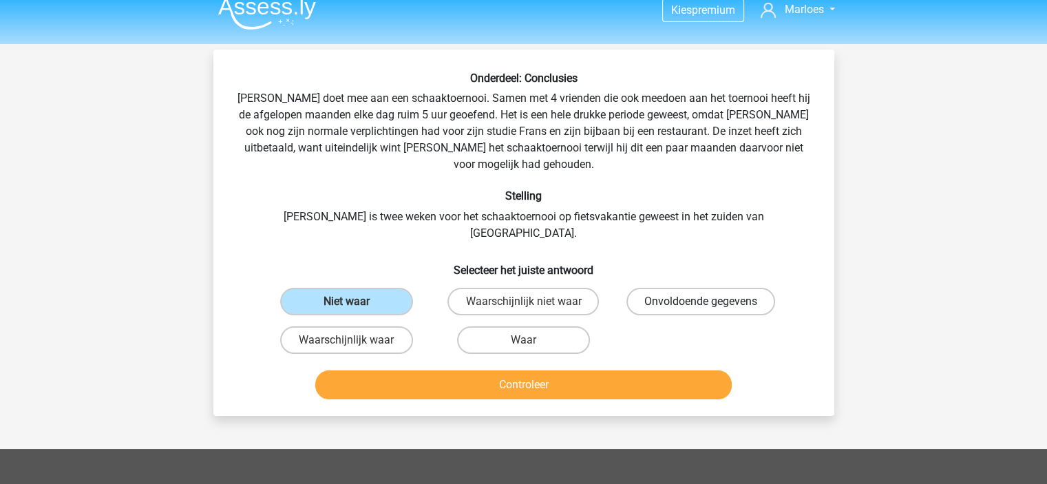
radio input "true"
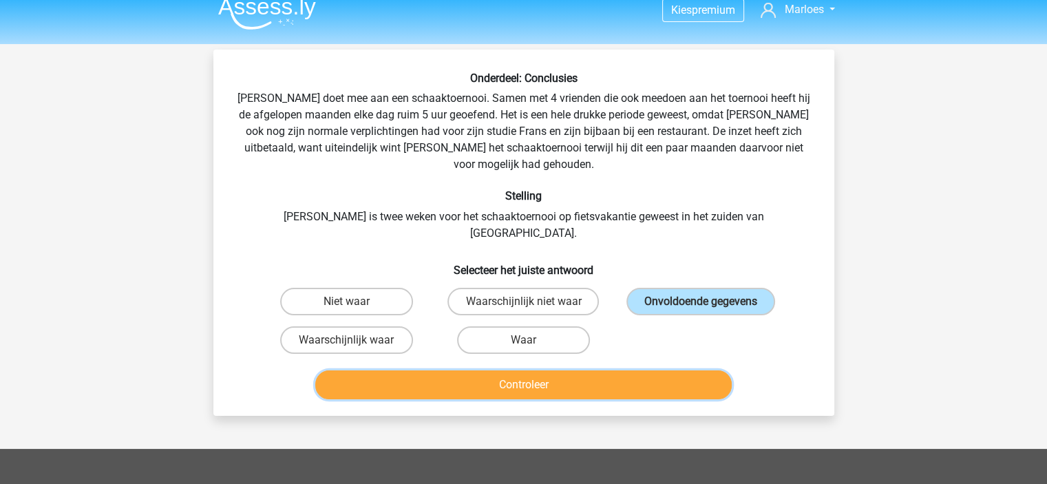
click at [556, 370] on button "Controleer" at bounding box center [523, 384] width 417 height 29
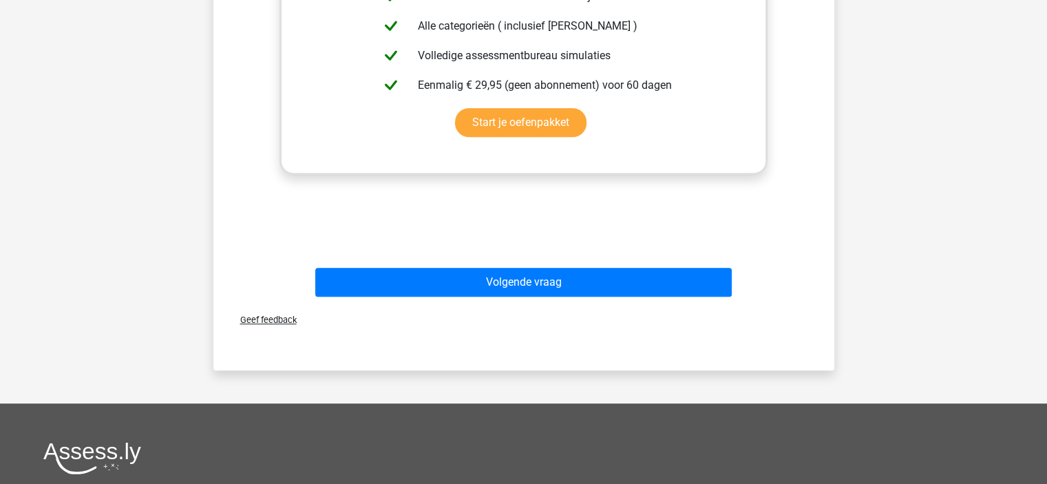
scroll to position [561, 0]
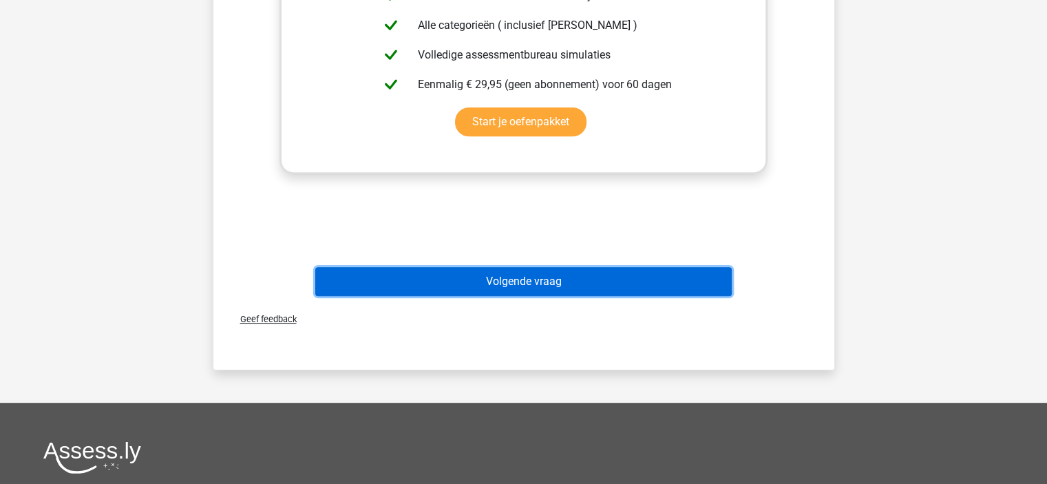
click at [508, 267] on button "Volgende vraag" at bounding box center [523, 281] width 417 height 29
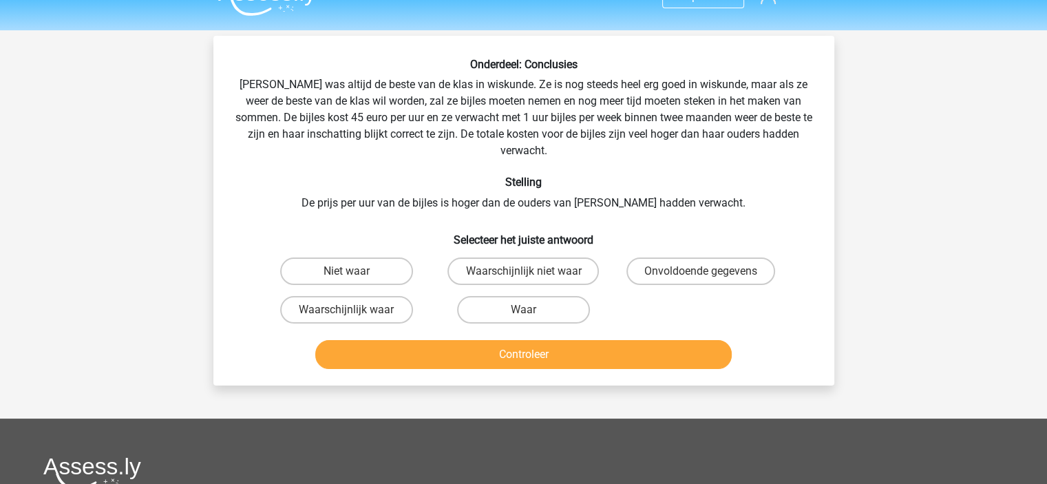
scroll to position [21, 0]
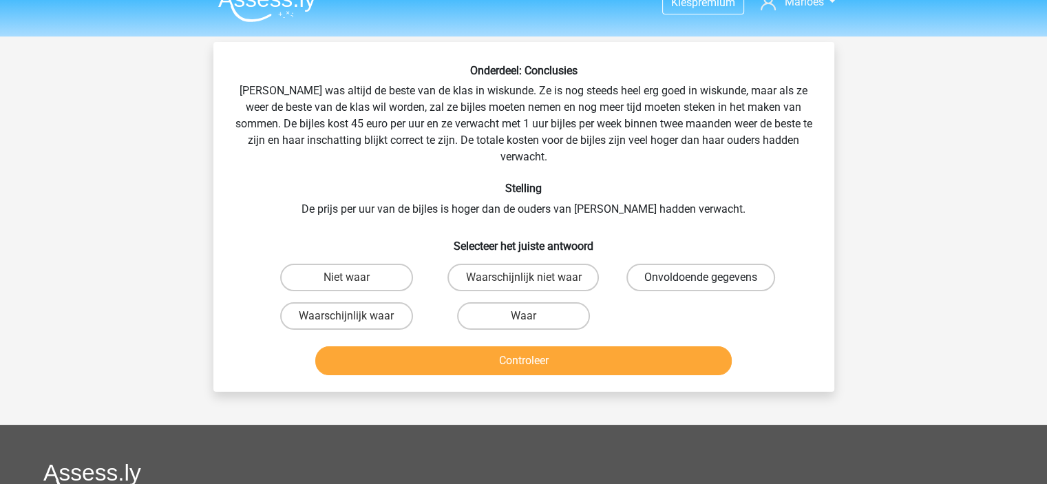
click at [656, 264] on label "Onvoldoende gegevens" at bounding box center [701, 278] width 149 height 28
click at [701, 278] on input "Onvoldoende gegevens" at bounding box center [705, 282] width 9 height 9
radio input "true"
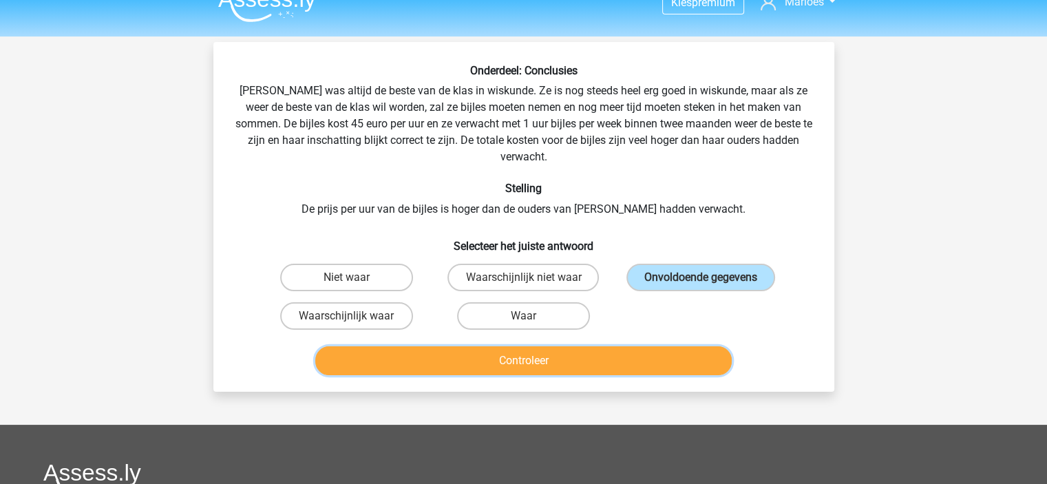
click at [618, 346] on button "Controleer" at bounding box center [523, 360] width 417 height 29
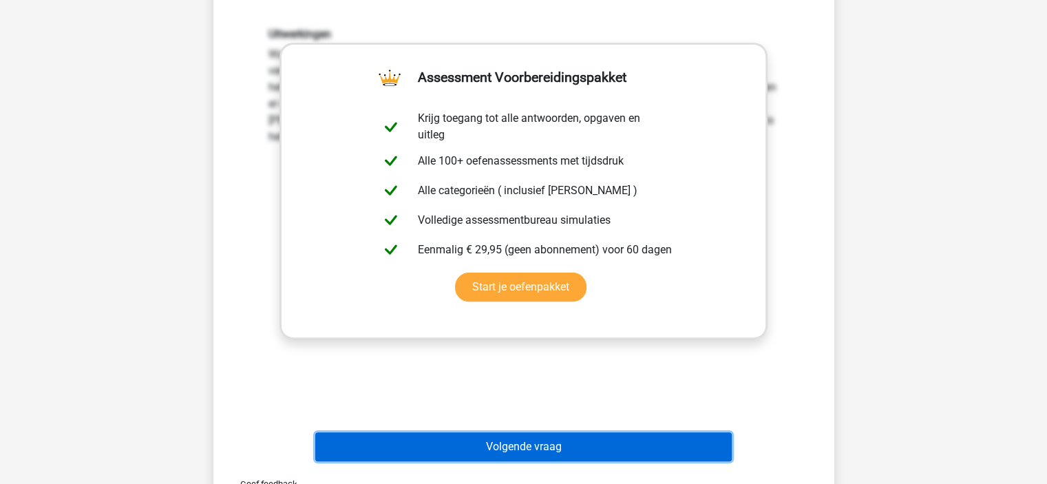
click at [597, 432] on button "Volgende vraag" at bounding box center [523, 446] width 417 height 29
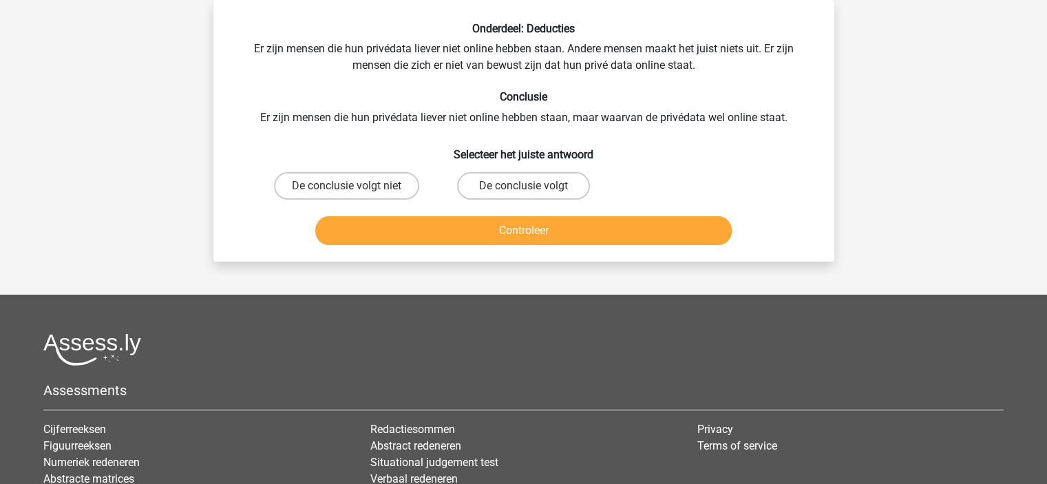
scroll to position [0, 0]
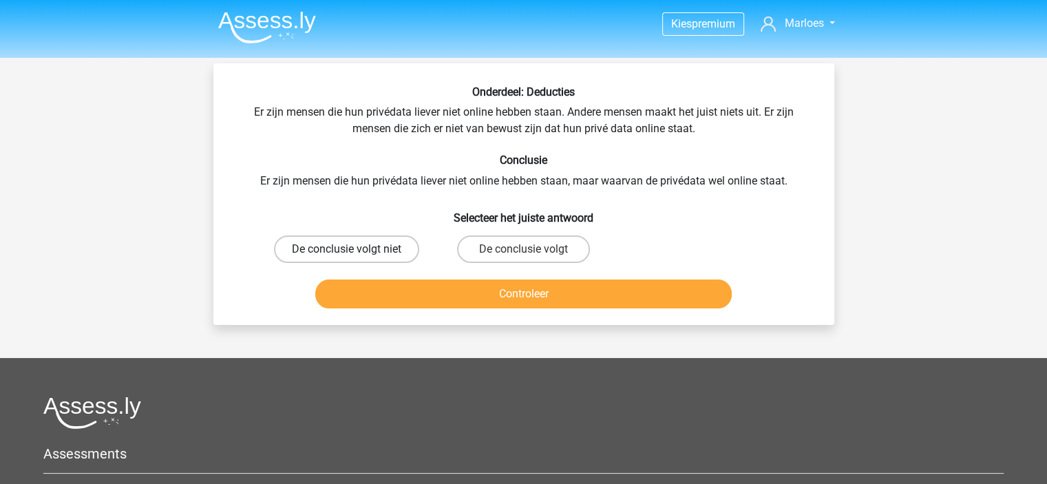
click at [370, 247] on label "De conclusie volgt niet" at bounding box center [346, 250] width 145 height 28
click at [355, 249] on input "De conclusie volgt niet" at bounding box center [350, 253] width 9 height 9
radio input "true"
click at [543, 242] on label "De conclusie volgt" at bounding box center [523, 250] width 133 height 28
click at [532, 249] on input "De conclusie volgt" at bounding box center [527, 253] width 9 height 9
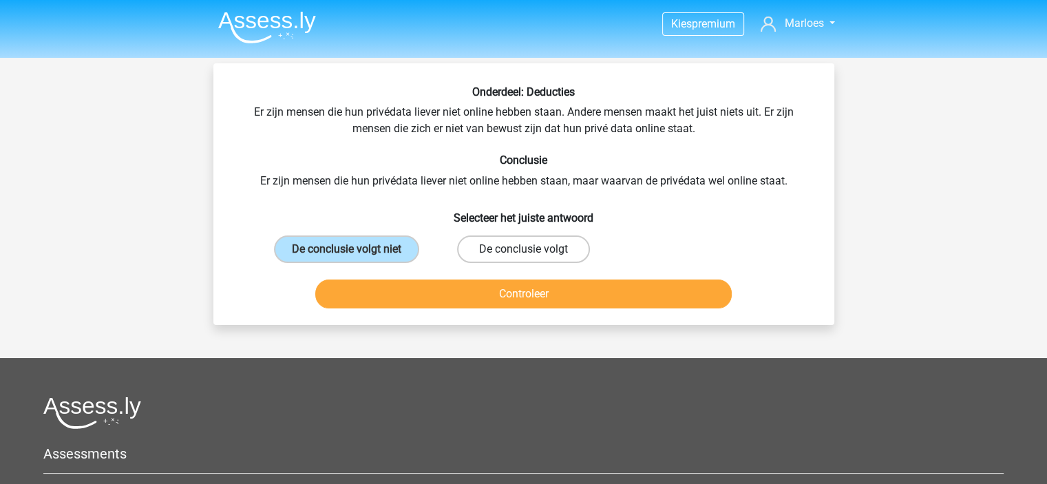
radio input "true"
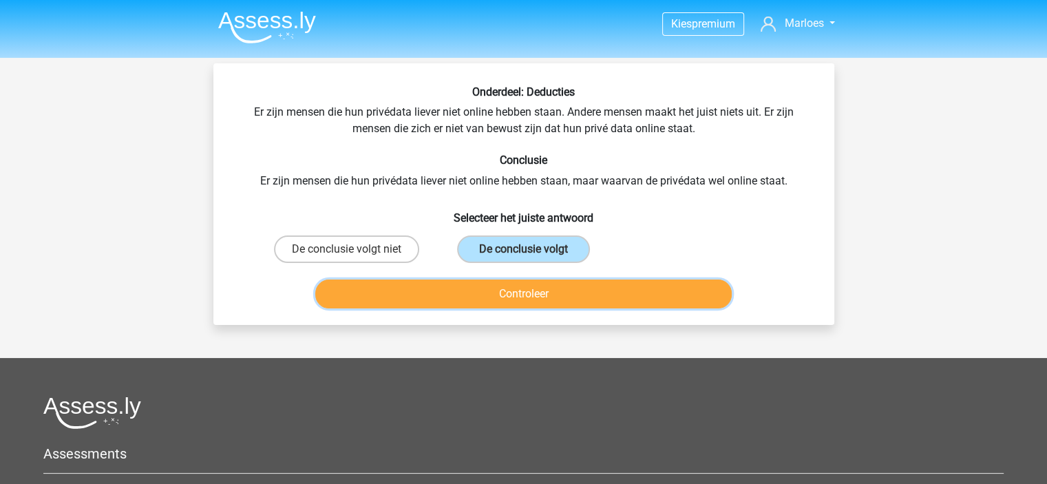
click at [533, 293] on button "Controleer" at bounding box center [523, 294] width 417 height 29
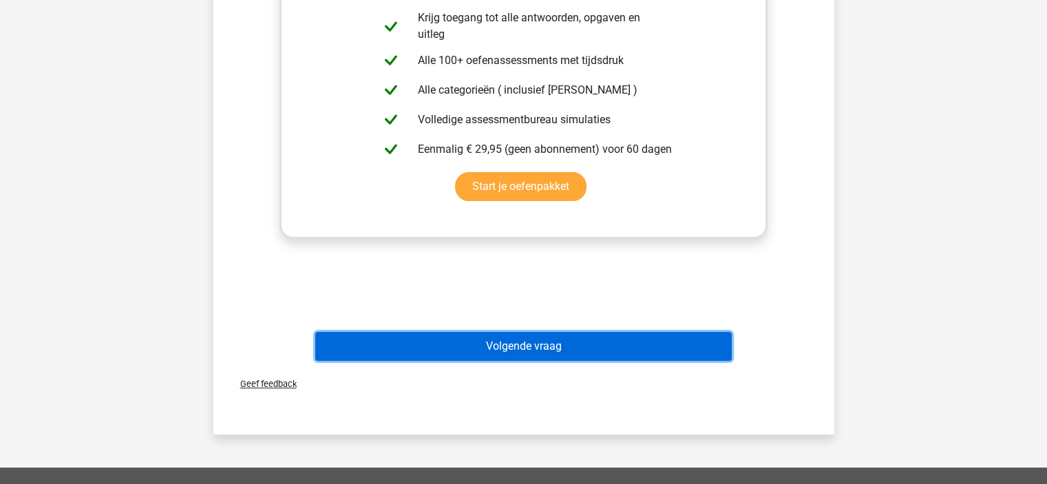
click at [554, 345] on button "Volgende vraag" at bounding box center [523, 346] width 417 height 29
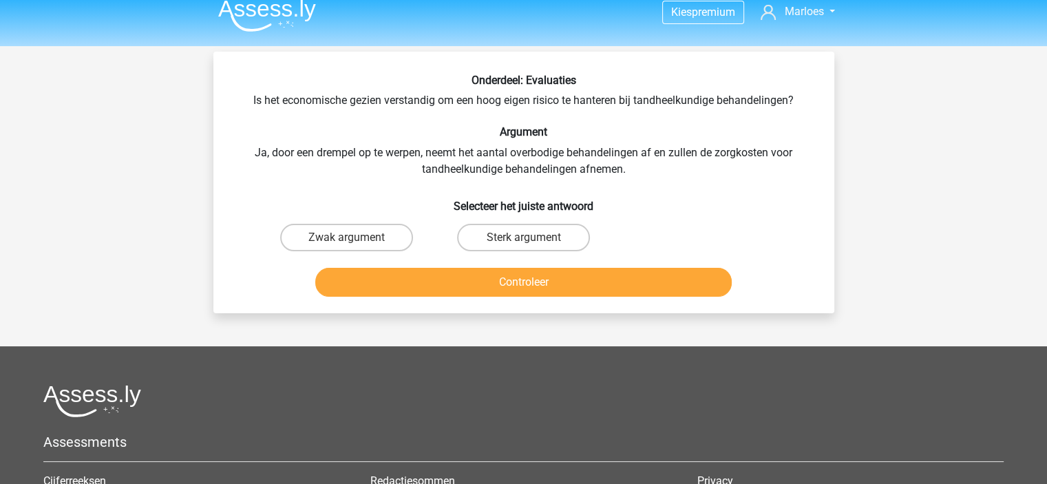
scroll to position [11, 0]
click at [501, 238] on label "Sterk argument" at bounding box center [523, 238] width 133 height 28
click at [523, 238] on input "Sterk argument" at bounding box center [527, 242] width 9 height 9
radio input "true"
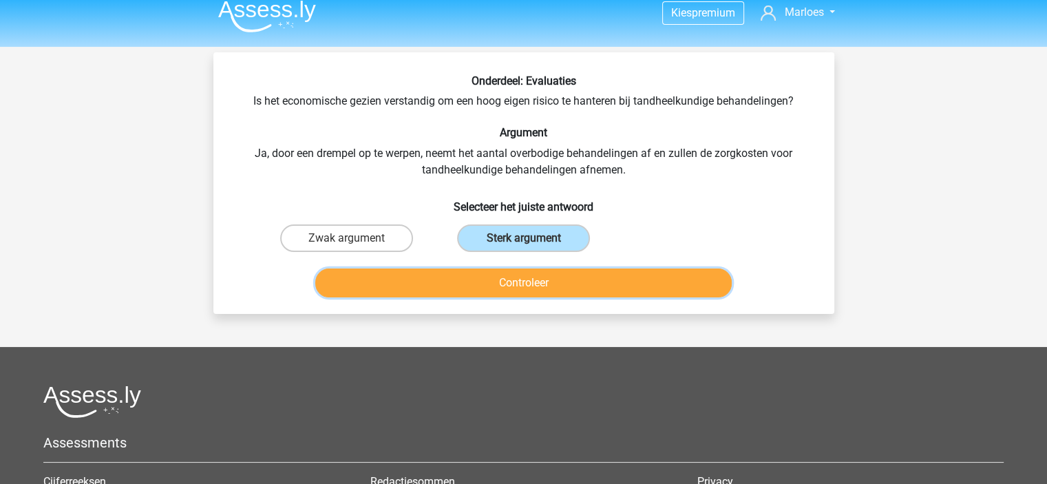
click at [527, 282] on button "Controleer" at bounding box center [523, 283] width 417 height 29
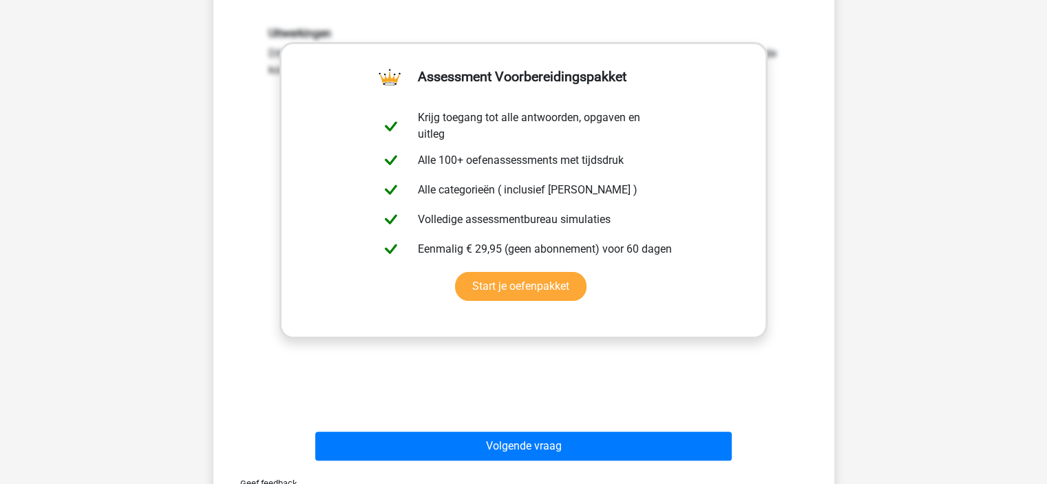
scroll to position [368, 0]
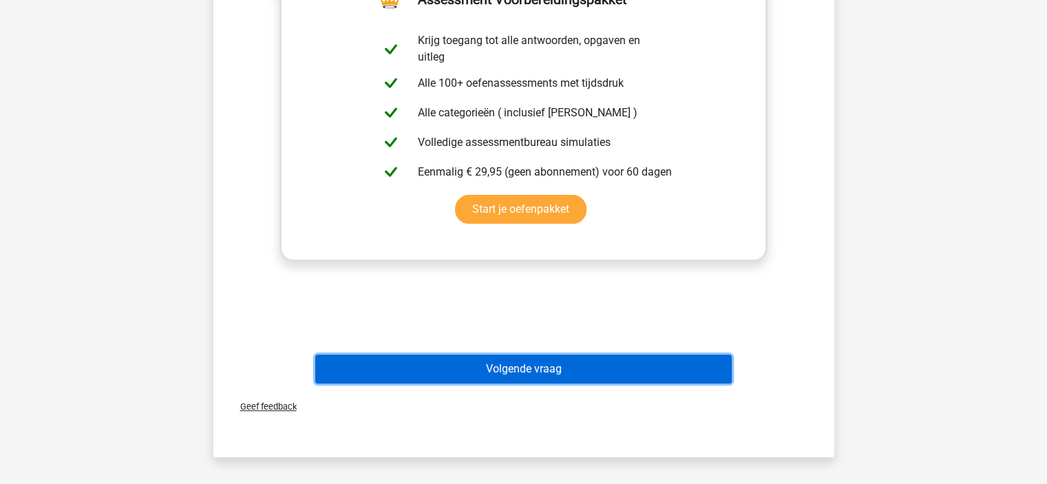
click at [539, 360] on button "Volgende vraag" at bounding box center [523, 369] width 417 height 29
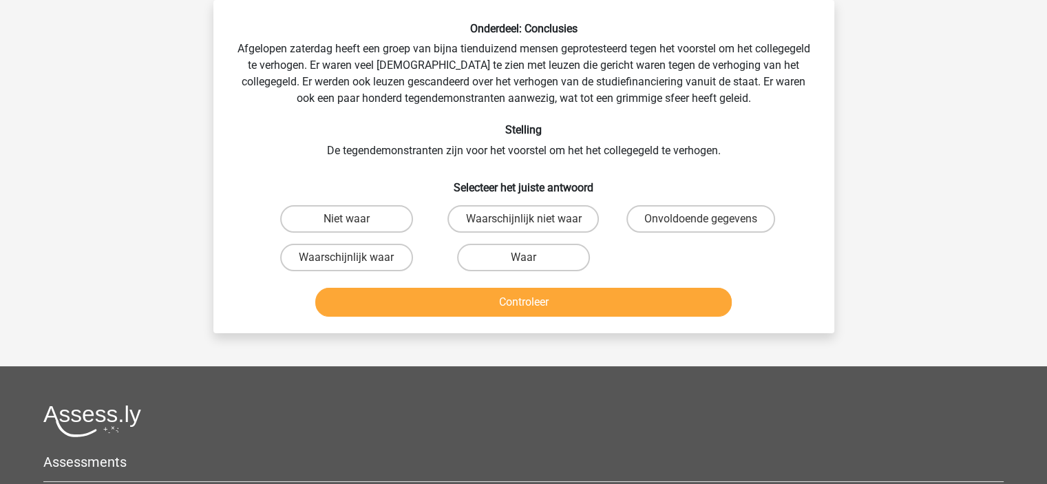
scroll to position [41, 0]
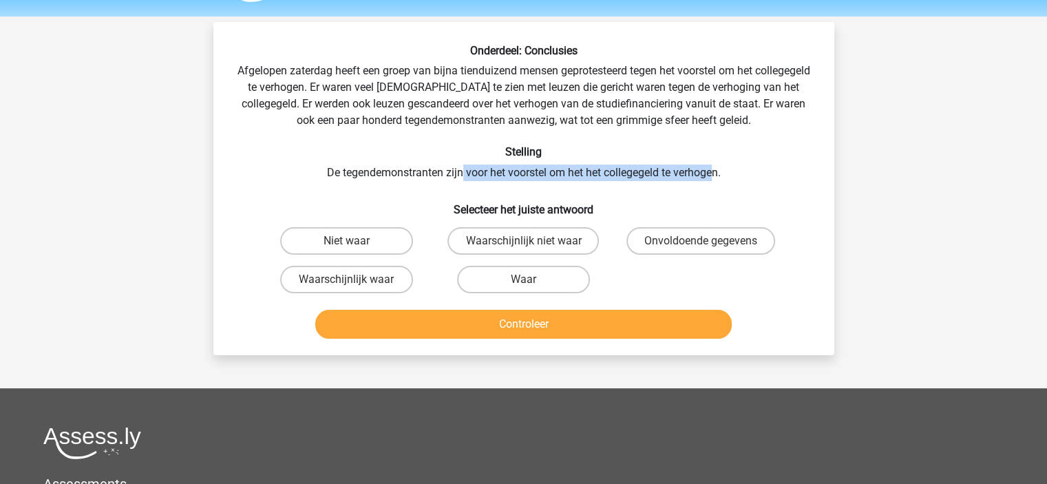
drag, startPoint x: 459, startPoint y: 173, endPoint x: 715, endPoint y: 180, distance: 255.6
click at [715, 180] on div "Onderdeel: Conclusies Afgelopen zaterdag heeft een groep van bijna tienduizend …" at bounding box center [524, 194] width 610 height 300
click at [389, 267] on label "Waarschijnlijk waar" at bounding box center [346, 280] width 133 height 28
click at [355, 280] on input "Waarschijnlijk waar" at bounding box center [350, 284] width 9 height 9
radio input "true"
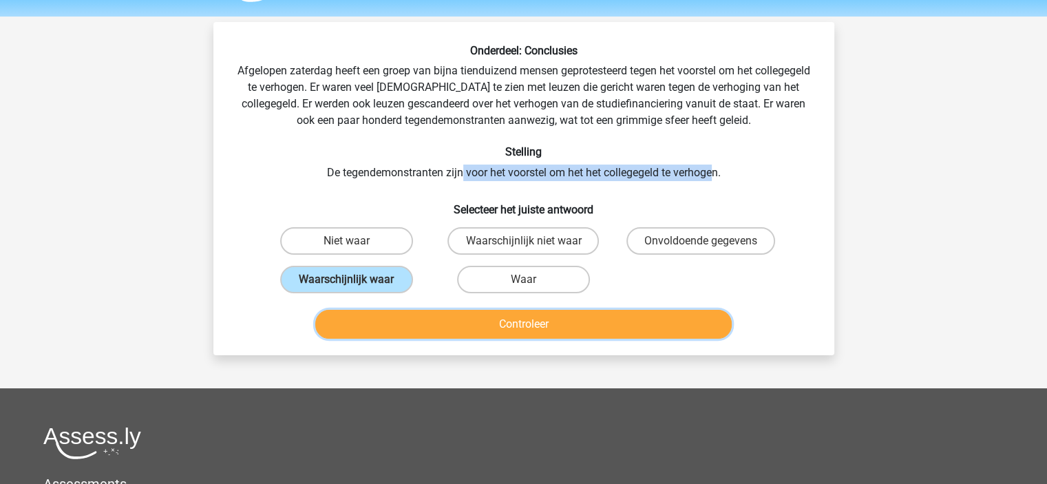
click at [457, 326] on button "Controleer" at bounding box center [523, 324] width 417 height 29
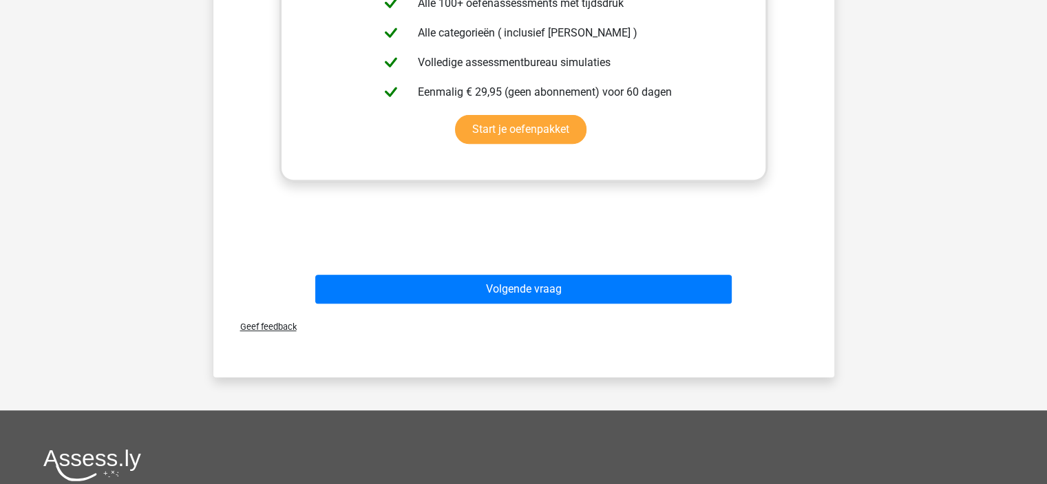
scroll to position [527, 0]
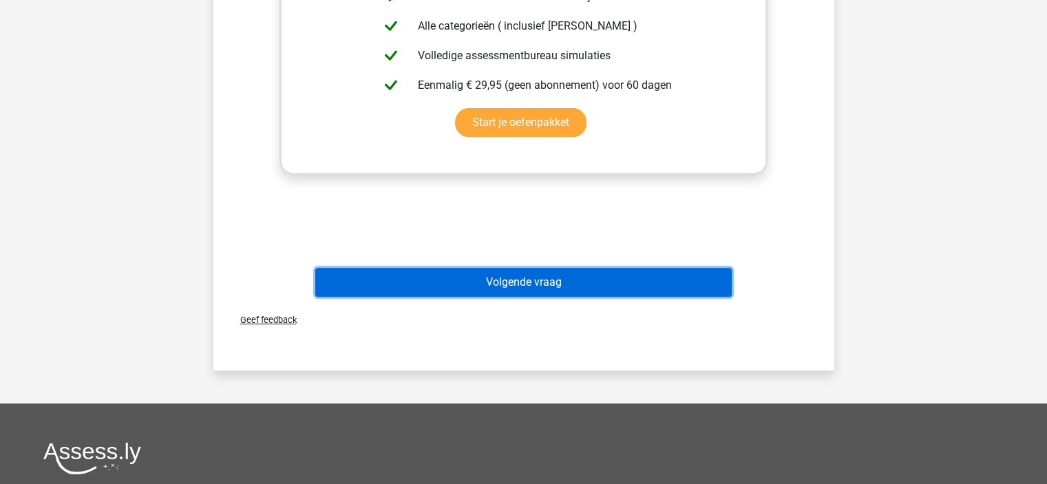
click at [450, 273] on button "Volgende vraag" at bounding box center [523, 282] width 417 height 29
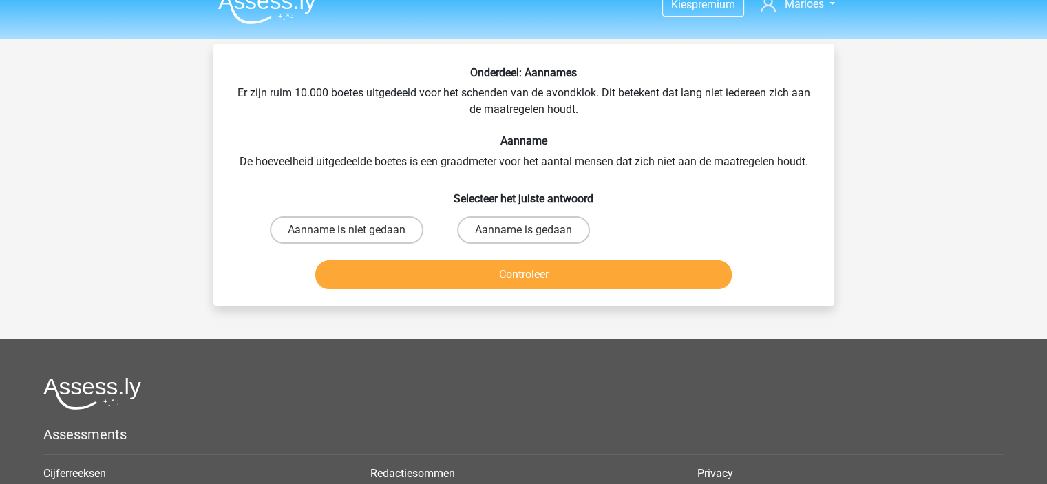
scroll to position [21, 0]
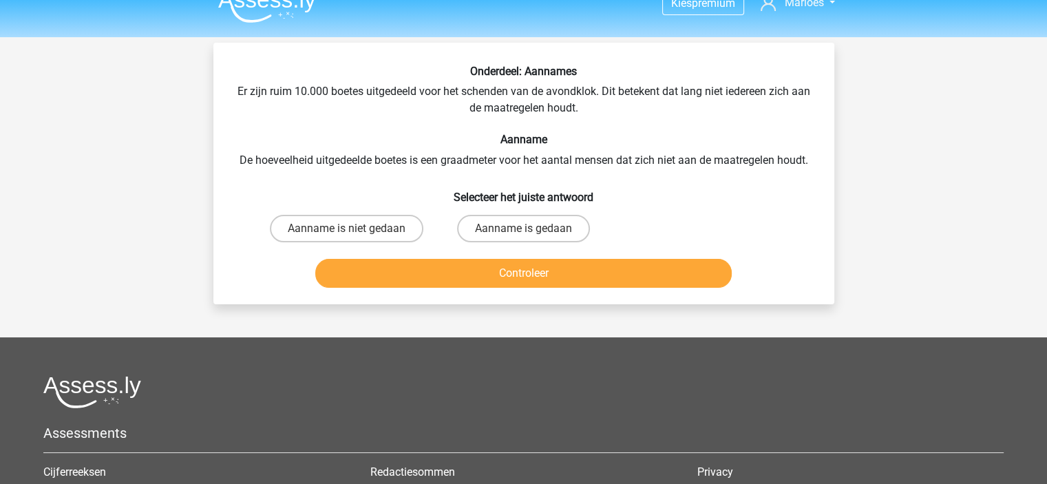
click at [532, 236] on input "Aanname is gedaan" at bounding box center [527, 233] width 9 height 9
radio input "true"
click at [526, 226] on label "Aanname is gedaan" at bounding box center [523, 229] width 133 height 28
click at [526, 229] on input "Aanname is gedaan" at bounding box center [527, 233] width 9 height 9
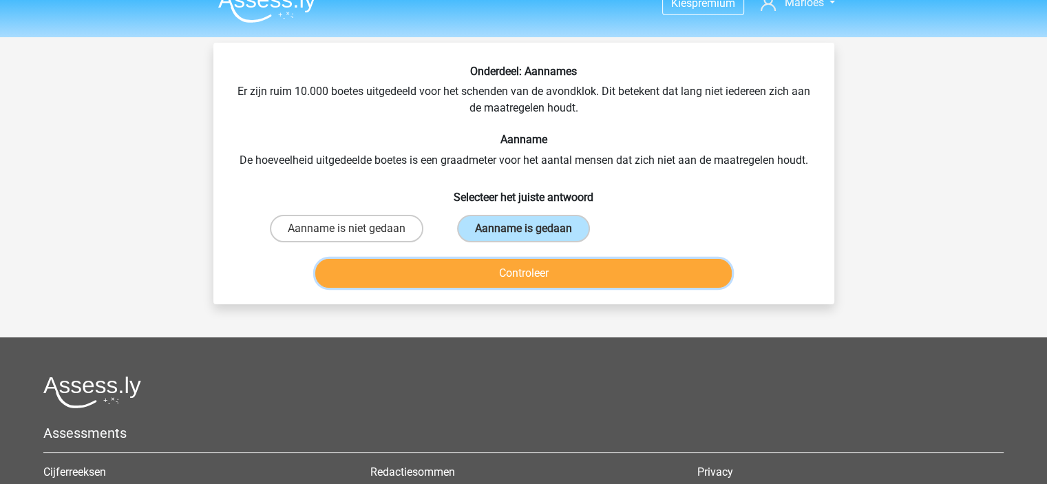
click at [532, 264] on button "Controleer" at bounding box center [523, 273] width 417 height 29
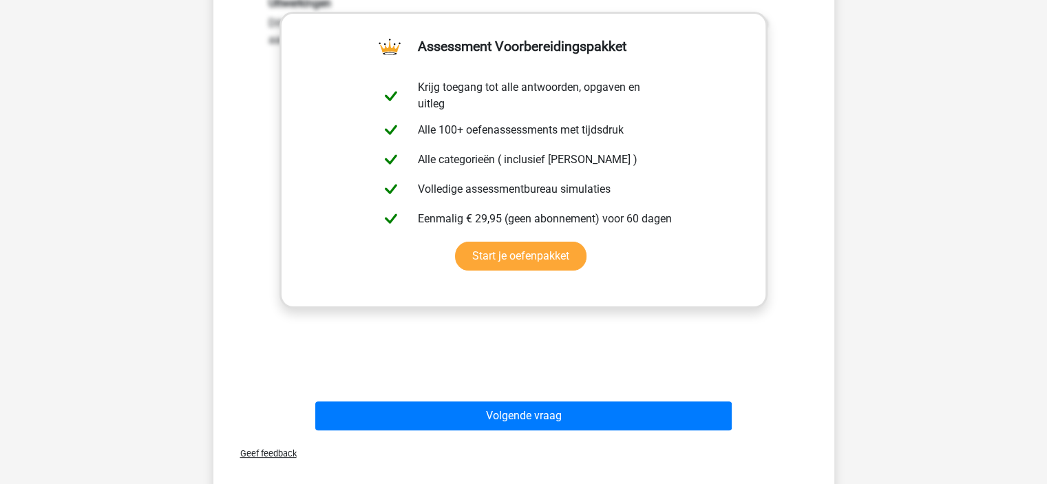
scroll to position [326, 0]
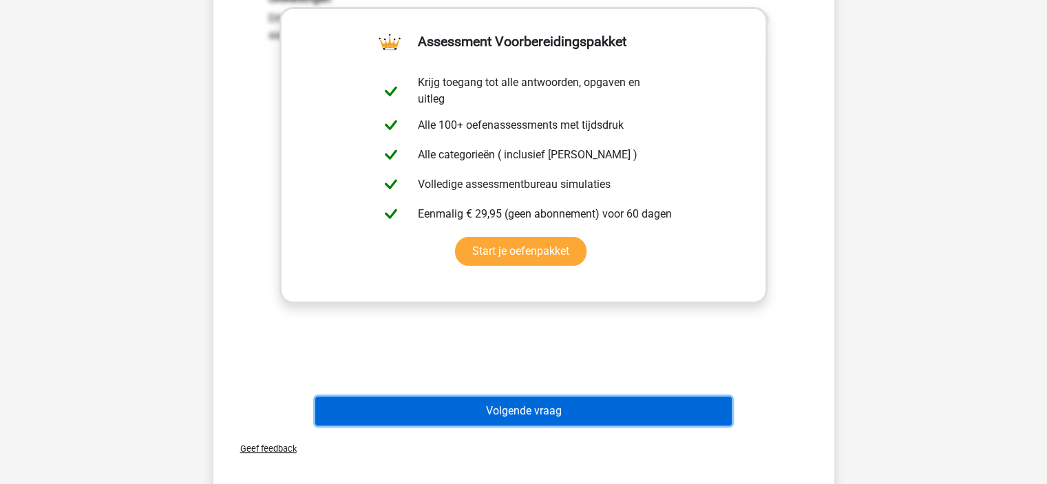
click at [556, 421] on button "Volgende vraag" at bounding box center [523, 411] width 417 height 29
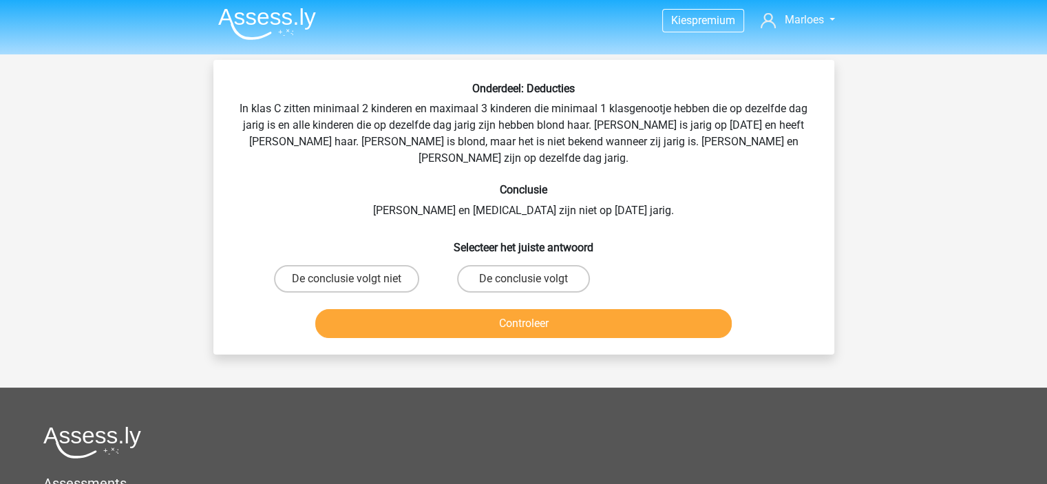
scroll to position [0, 0]
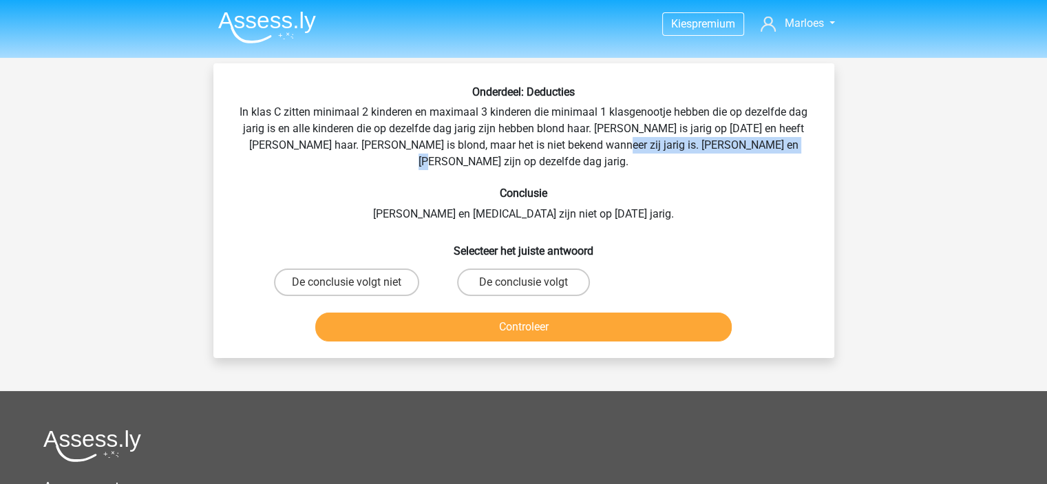
drag, startPoint x: 600, startPoint y: 148, endPoint x: 771, endPoint y: 151, distance: 171.5
click at [771, 151] on div "Onderdeel: Deducties In klas C zitten minimaal 2 kinderen en maximaal 3 kindere…" at bounding box center [524, 216] width 610 height 262
click at [503, 269] on label "De conclusie volgt" at bounding box center [523, 283] width 133 height 28
click at [523, 282] on input "De conclusie volgt" at bounding box center [527, 286] width 9 height 9
radio input "true"
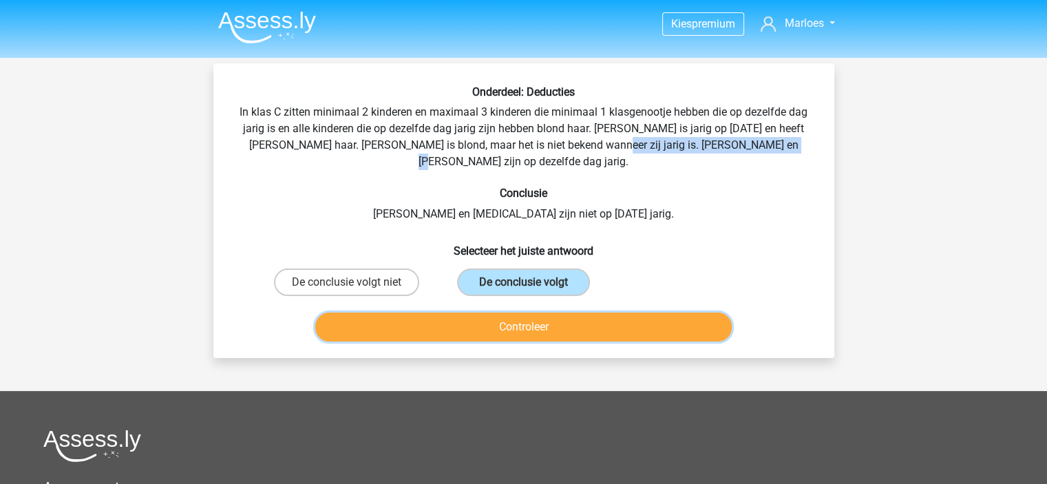
click at [523, 313] on button "Controleer" at bounding box center [523, 327] width 417 height 29
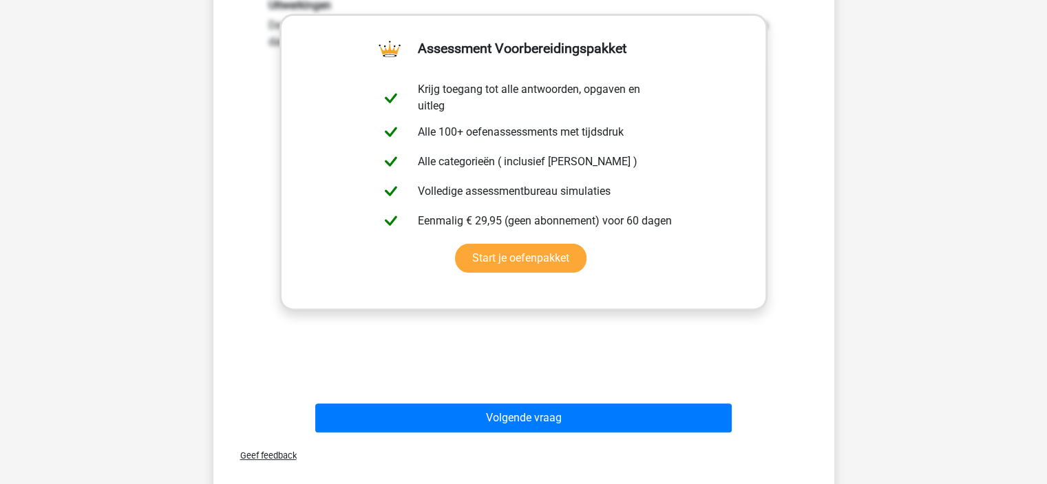
scroll to position [354, 0]
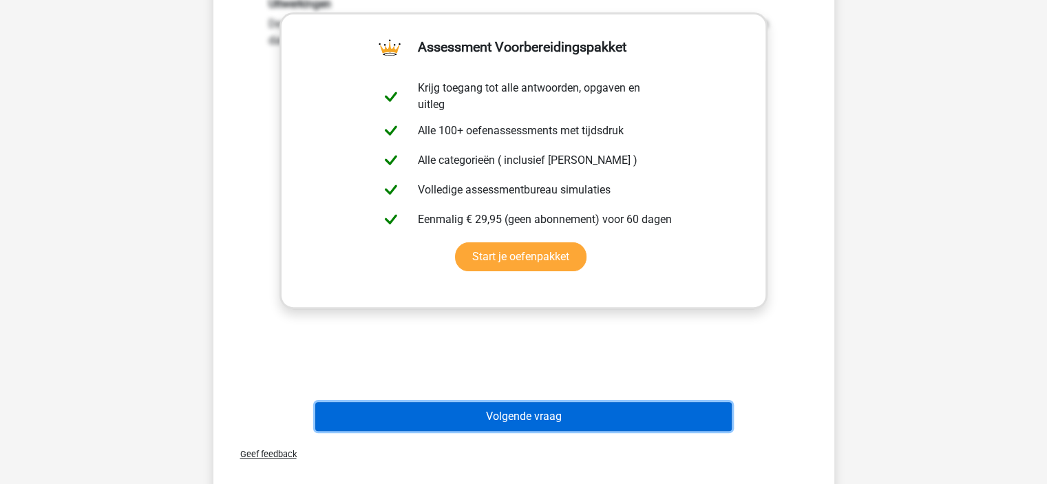
click at [525, 402] on button "Volgende vraag" at bounding box center [523, 416] width 417 height 29
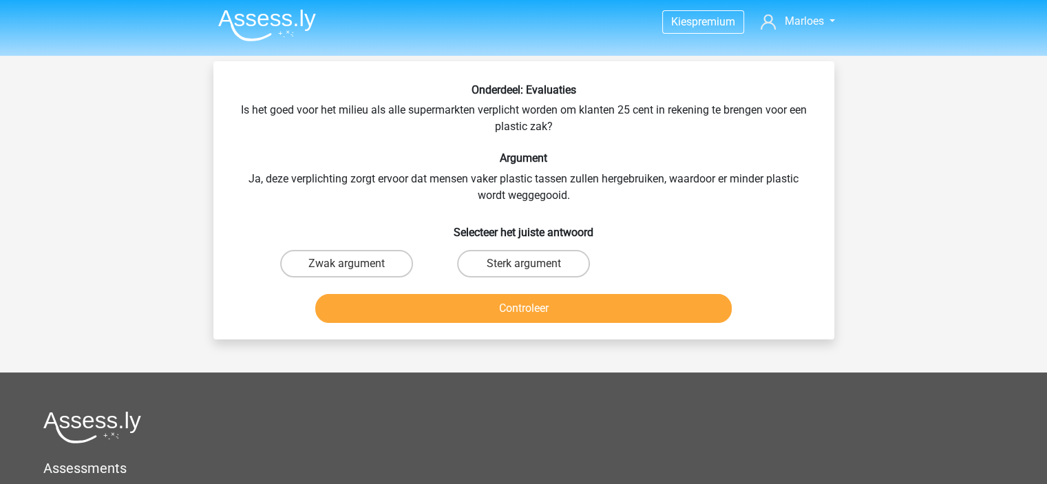
scroll to position [1, 0]
click at [529, 261] on label "Sterk argument" at bounding box center [523, 265] width 133 height 28
click at [529, 264] on input "Sterk argument" at bounding box center [527, 268] width 9 height 9
radio input "true"
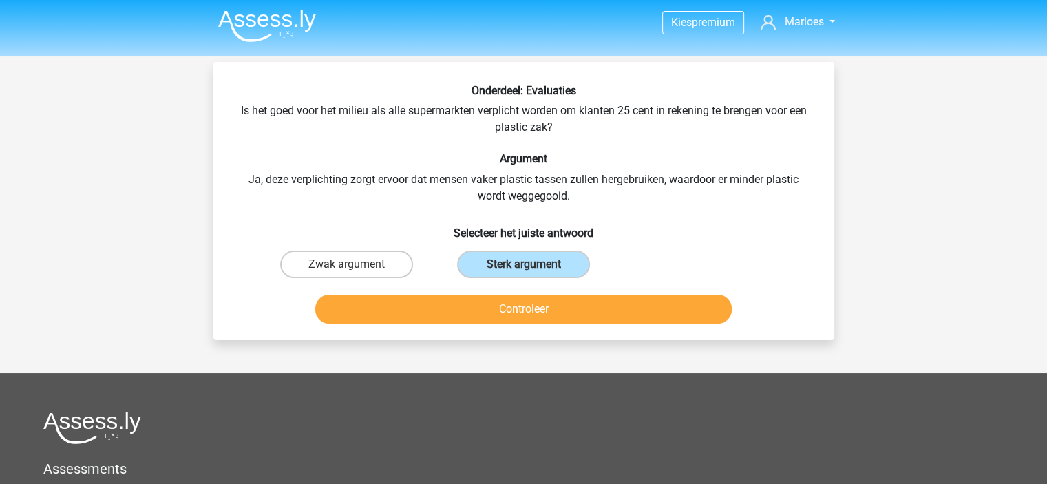
click at [543, 317] on div "Controleer" at bounding box center [524, 312] width 532 height 34
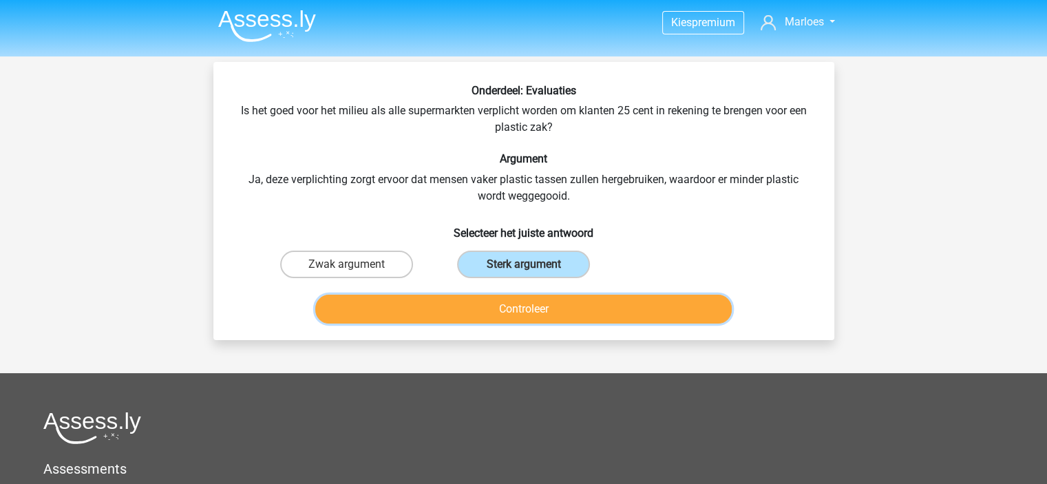
click at [543, 317] on button "Controleer" at bounding box center [523, 309] width 417 height 29
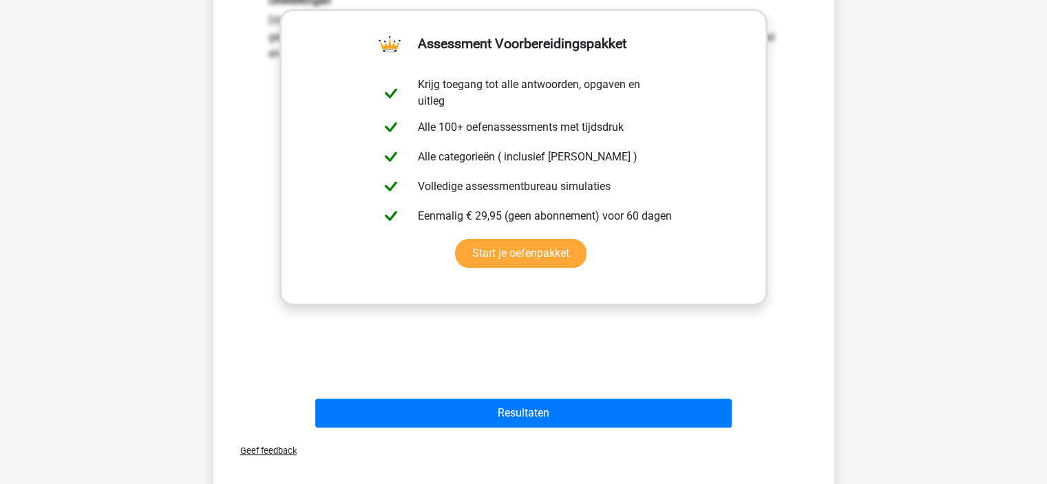
scroll to position [346, 0]
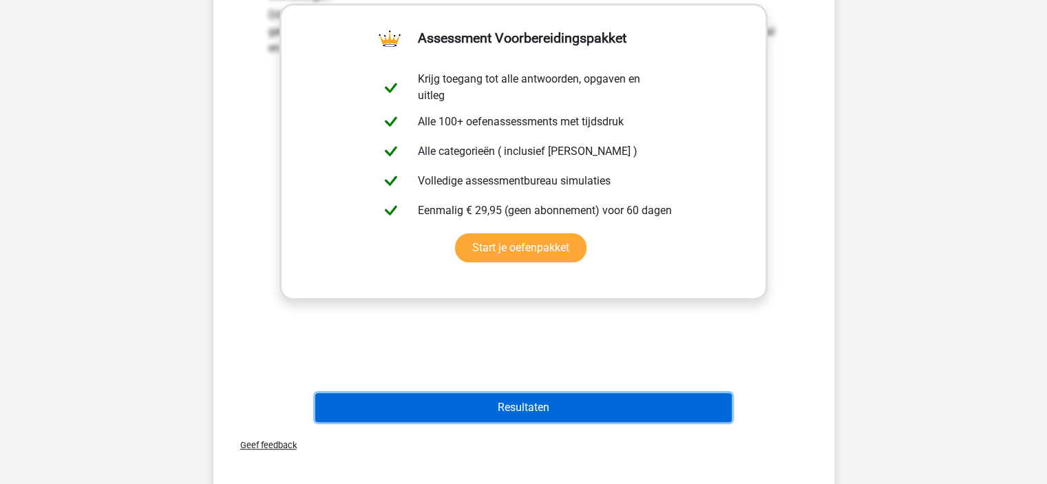
click at [541, 421] on button "Resultaten" at bounding box center [523, 407] width 417 height 29
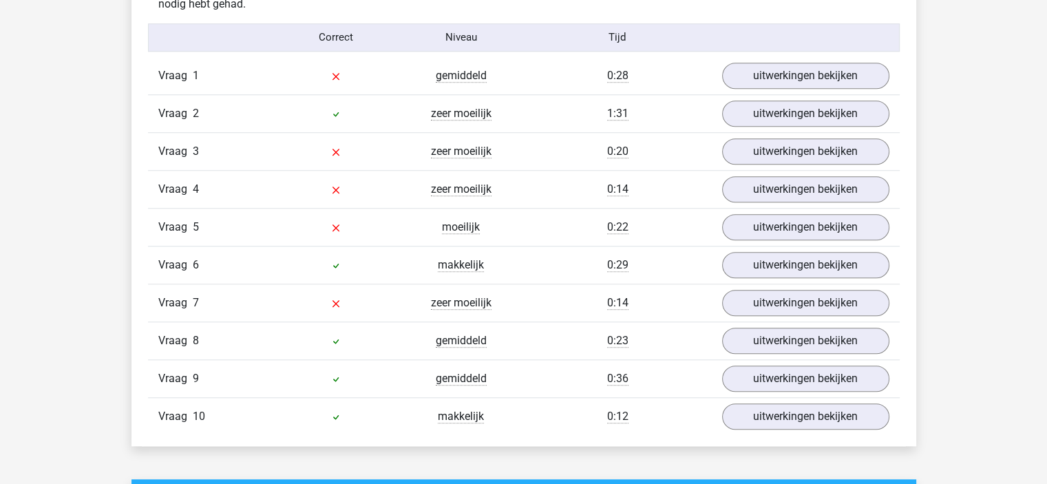
scroll to position [1131, 0]
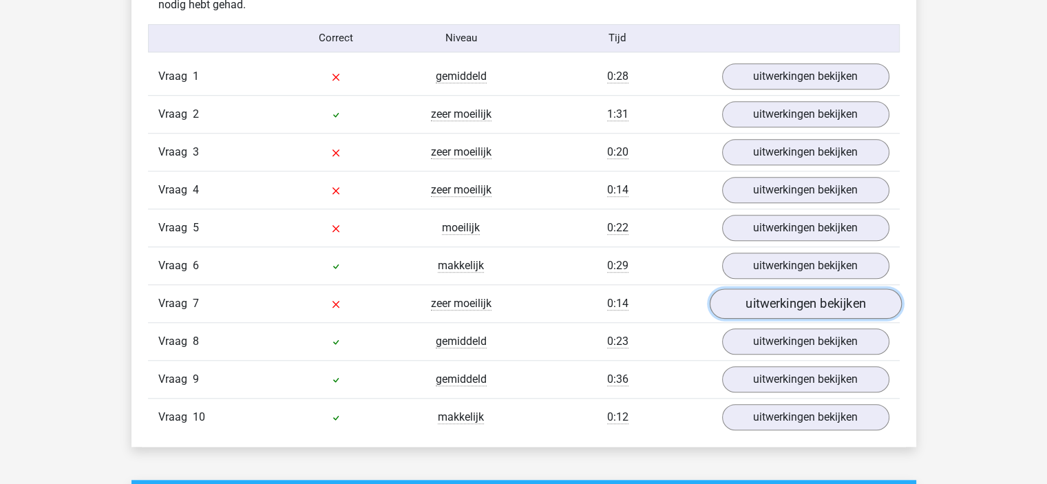
click at [819, 297] on link "uitwerkingen bekijken" at bounding box center [805, 304] width 192 height 30
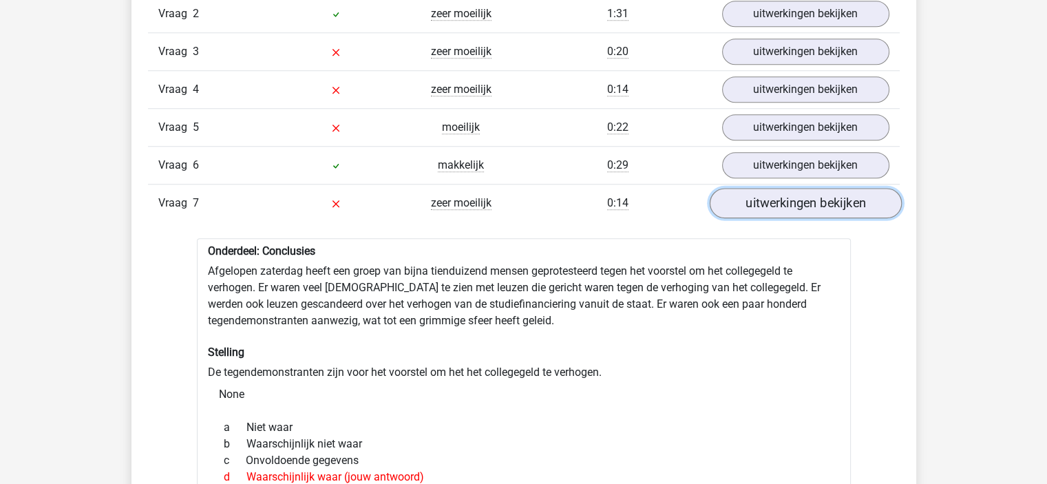
scroll to position [1230, 0]
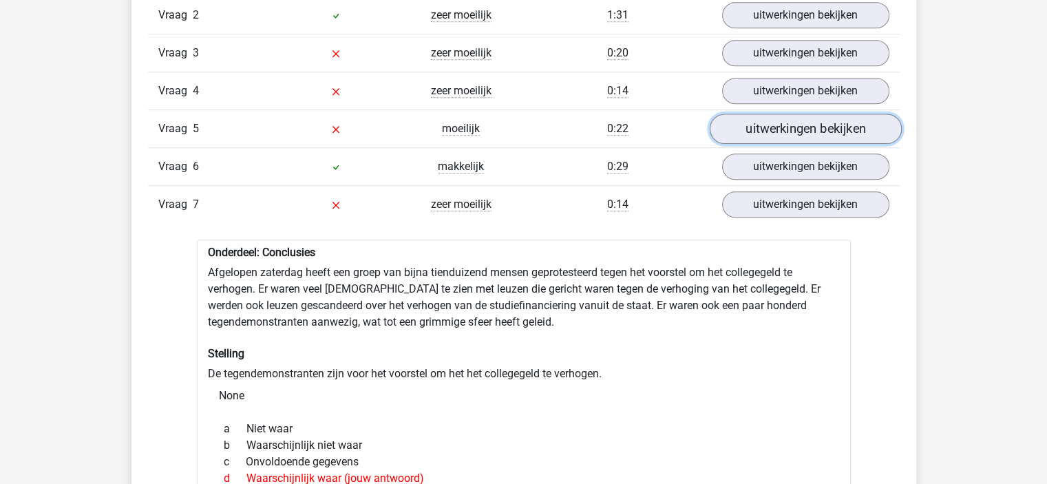
click at [801, 127] on link "uitwerkingen bekijken" at bounding box center [805, 129] width 192 height 30
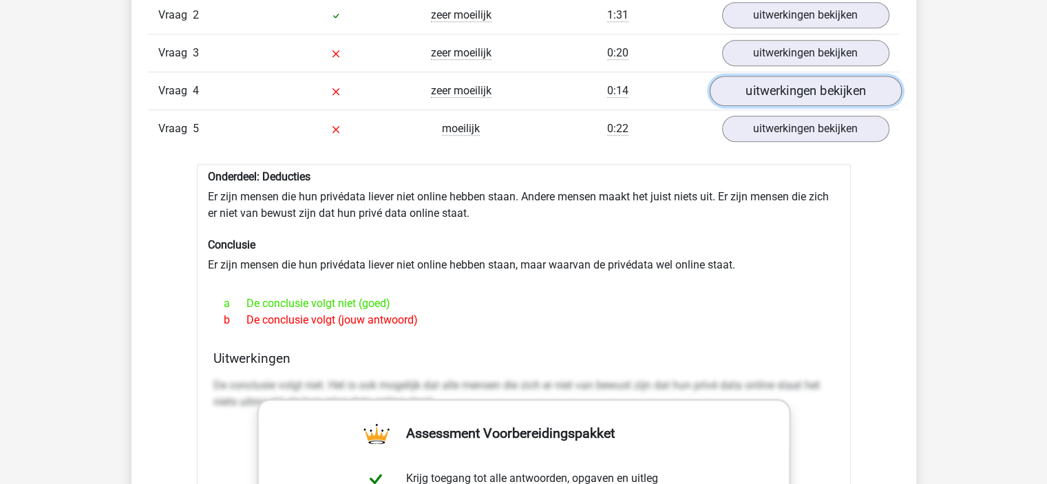
click at [786, 84] on link "uitwerkingen bekijken" at bounding box center [805, 91] width 192 height 30
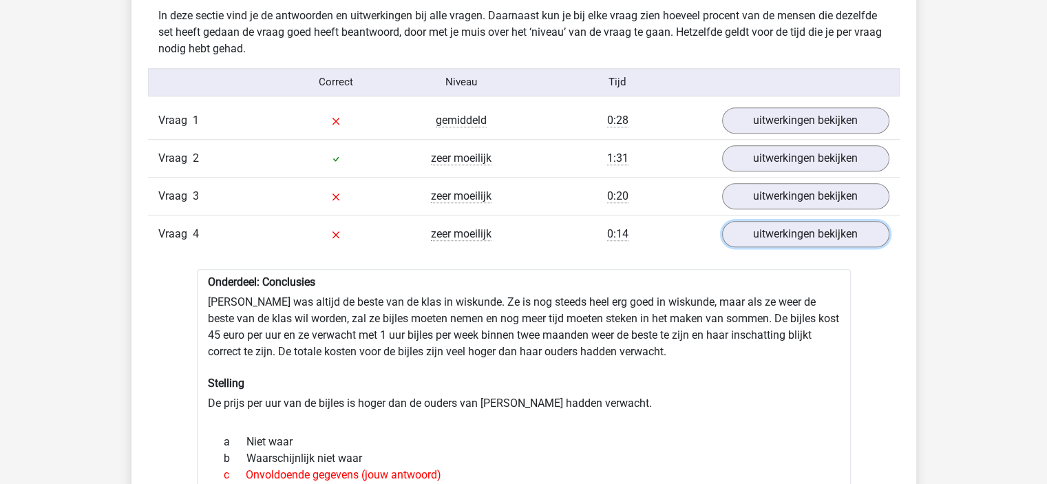
scroll to position [1085, 0]
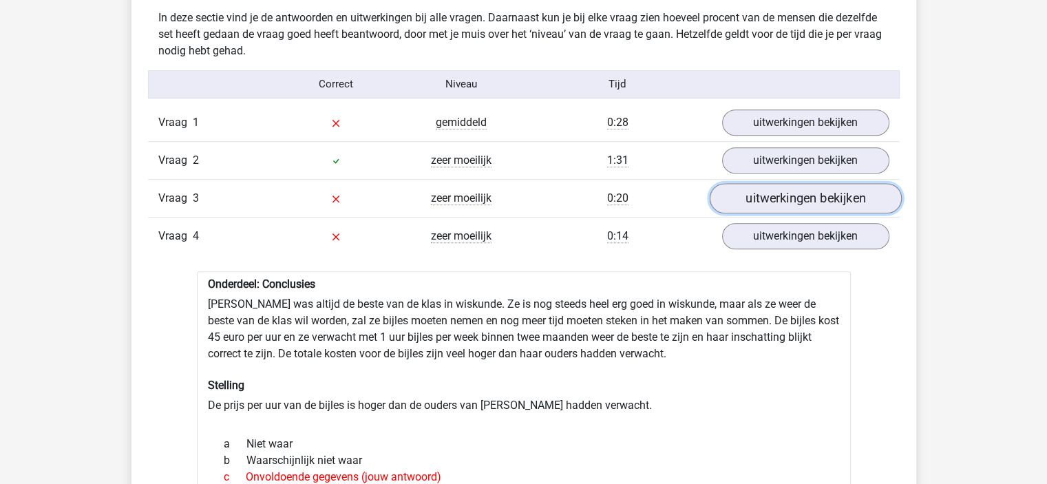
click at [780, 205] on link "uitwerkingen bekijken" at bounding box center [805, 198] width 192 height 30
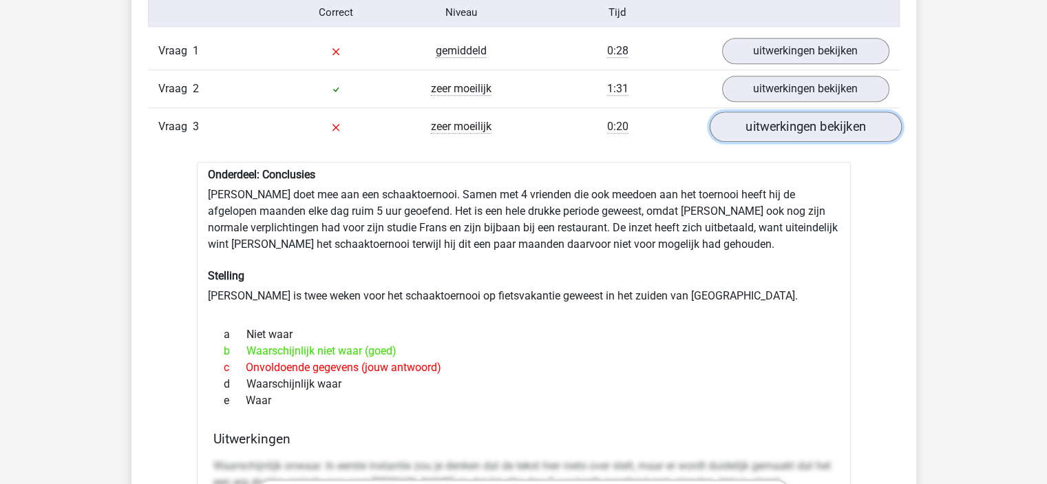
scroll to position [1160, 0]
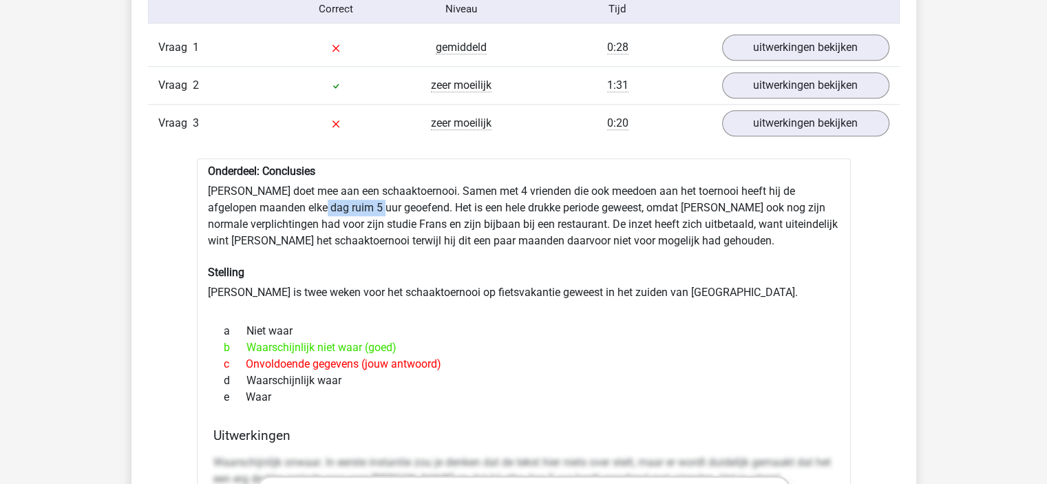
drag, startPoint x: 315, startPoint y: 211, endPoint x: 377, endPoint y: 209, distance: 62.0
click at [780, 38] on link "uitwerkingen bekijken" at bounding box center [805, 47] width 192 height 30
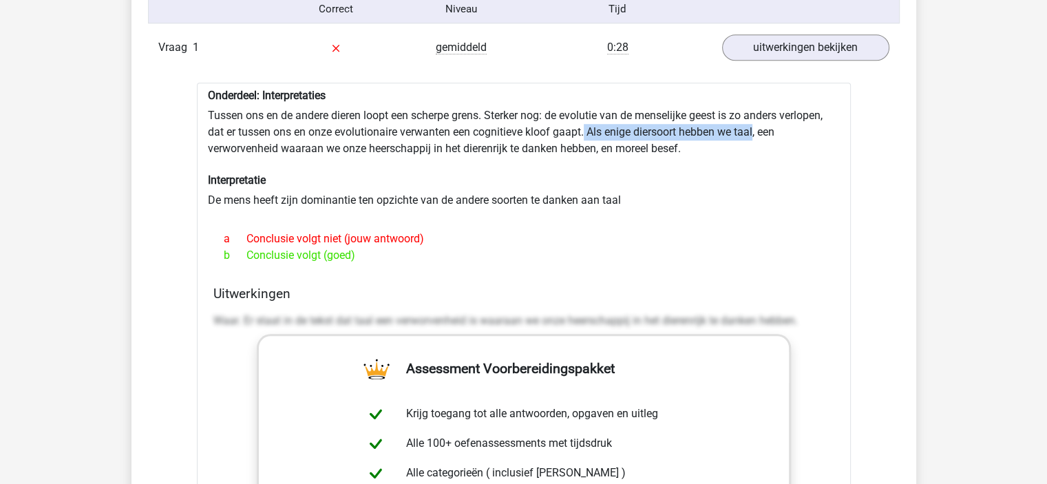
drag, startPoint x: 587, startPoint y: 134, endPoint x: 757, endPoint y: 132, distance: 169.4
click at [757, 132] on div "Onderdeel: Interpretaties Tussen ons en de andere dieren loopt een scherpe gren…" at bounding box center [524, 434] width 654 height 702
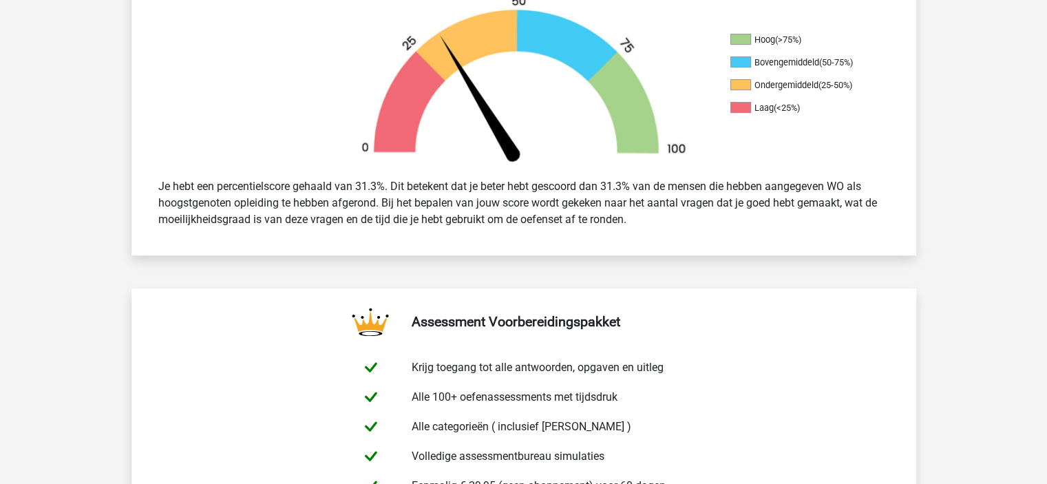
scroll to position [373, 0]
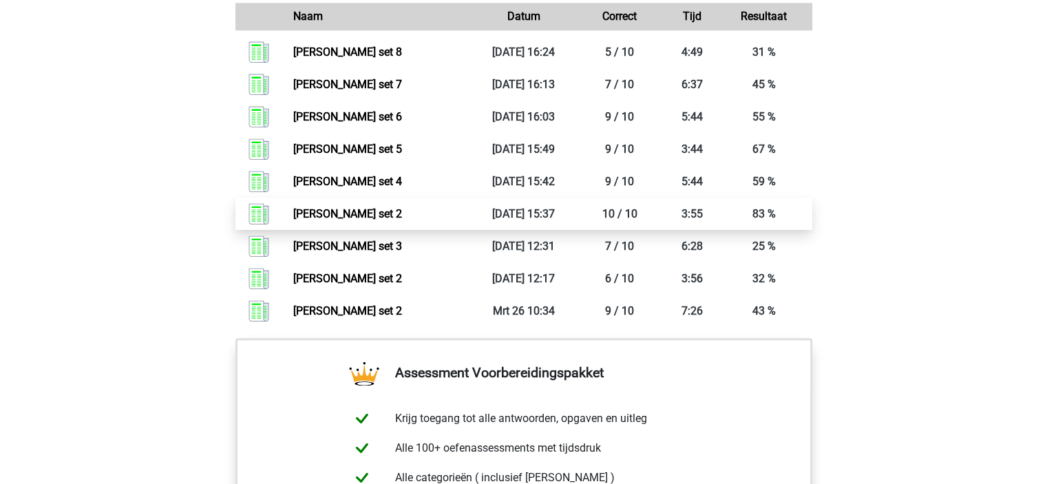
scroll to position [1582, 0]
